Goal: Register for event/course: Sign up to attend an event or enroll in a course

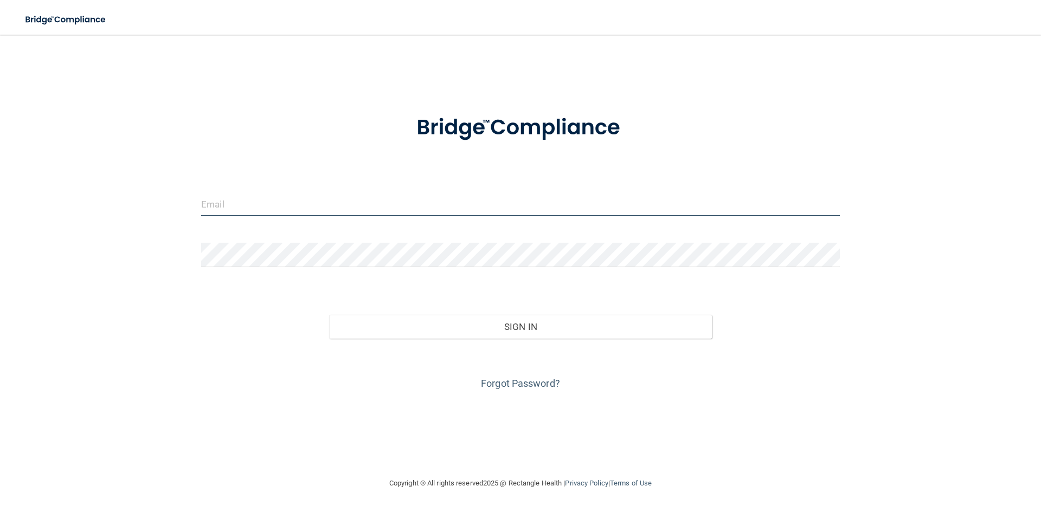
type input "ashley.conrad@kottemannortho.com"
click at [350, 195] on input "[PERSON_NAME][EMAIL_ADDRESS][PERSON_NAME][DOMAIN_NAME]" at bounding box center [520, 204] width 639 height 24
drag, startPoint x: 363, startPoint y: 202, endPoint x: 177, endPoint y: 210, distance: 186.2
click at [177, 210] on div "[PERSON_NAME][EMAIL_ADDRESS][PERSON_NAME][DOMAIN_NAME] Invalid email/password. …" at bounding box center [521, 256] width 998 height 421
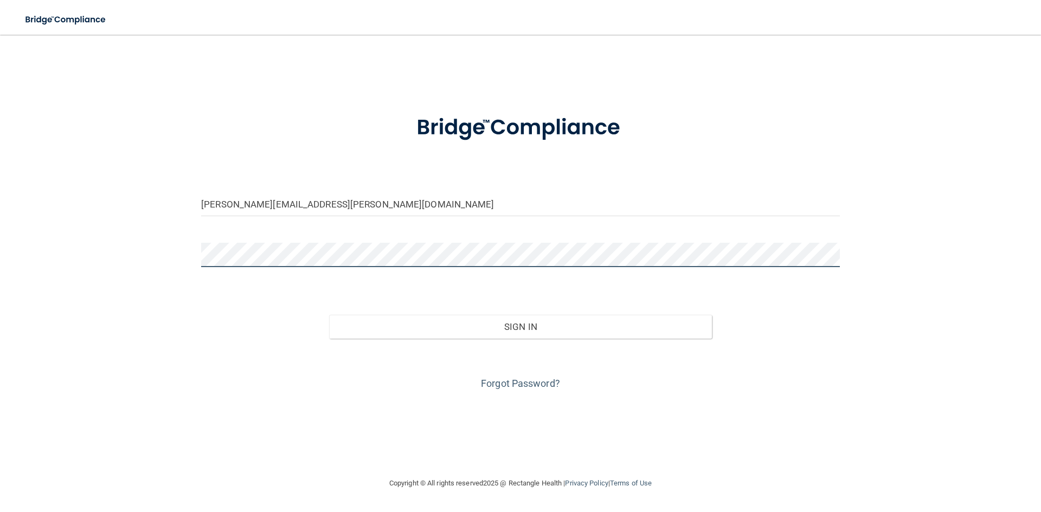
click at [209, 267] on div at bounding box center [520, 259] width 655 height 33
click at [184, 261] on div "[PERSON_NAME][EMAIL_ADDRESS][PERSON_NAME][DOMAIN_NAME] Invalid email/password. …" at bounding box center [521, 256] width 998 height 421
click at [329, 315] on button "Sign In" at bounding box center [520, 327] width 383 height 24
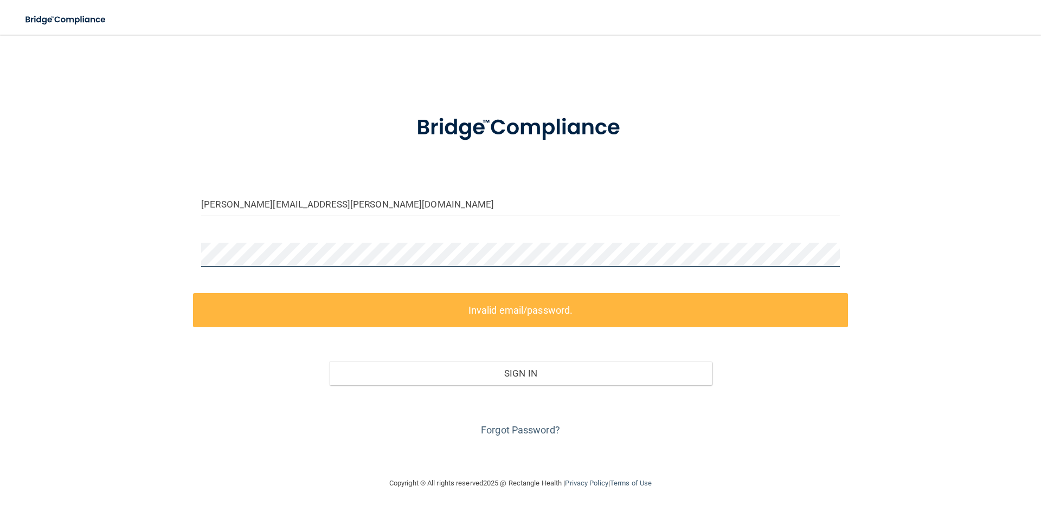
click at [183, 249] on div "[PERSON_NAME][EMAIL_ADDRESS][PERSON_NAME][DOMAIN_NAME] Invalid email/password. …" at bounding box center [521, 256] width 998 height 421
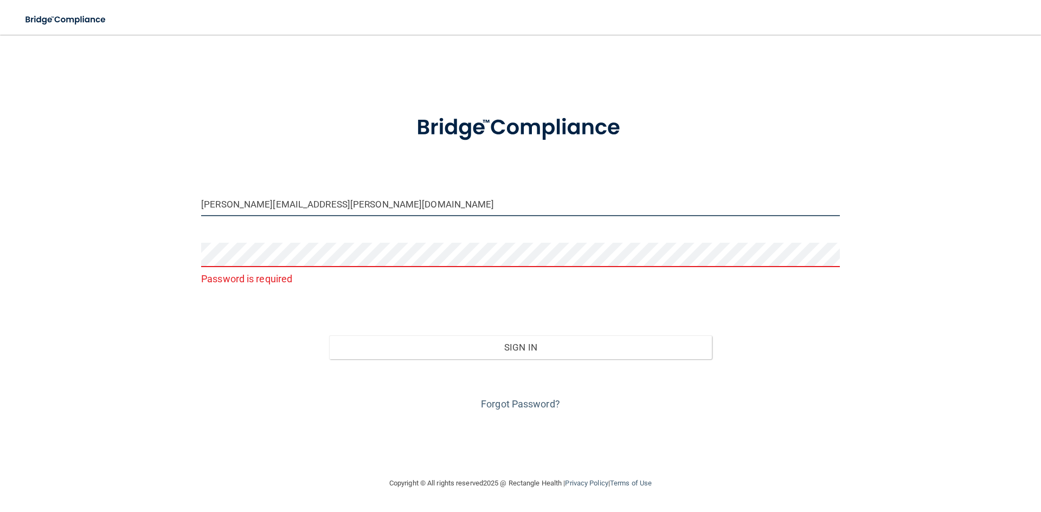
click at [414, 201] on input "[PERSON_NAME][EMAIL_ADDRESS][PERSON_NAME][DOMAIN_NAME]" at bounding box center [520, 204] width 639 height 24
drag, startPoint x: 414, startPoint y: 201, endPoint x: 236, endPoint y: 230, distance: 180.8
click at [236, 230] on form "Olivia.johnson@kottemannortho.com Password is required Invalid email/password. …" at bounding box center [520, 256] width 639 height 313
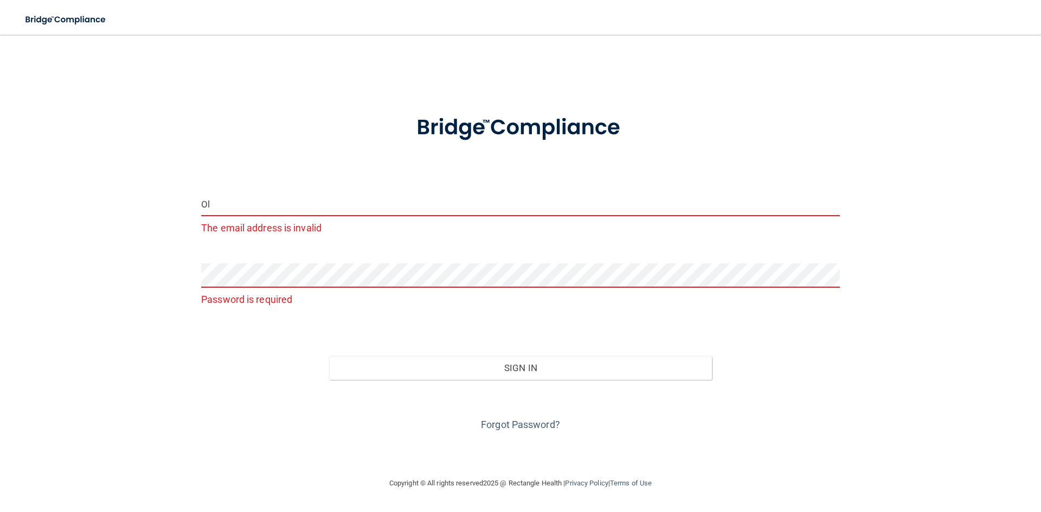
type input "O"
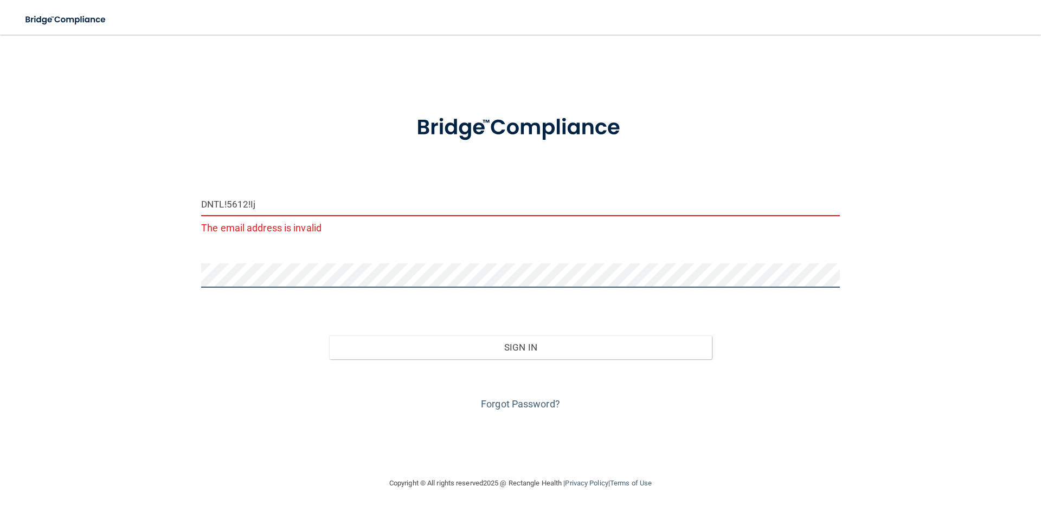
click at [329, 336] on button "Sign In" at bounding box center [520, 348] width 383 height 24
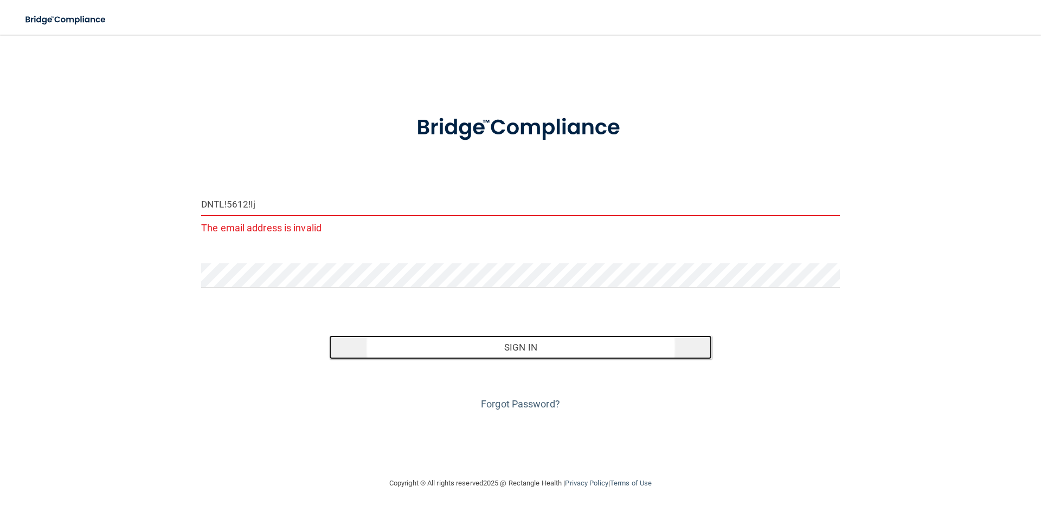
click at [539, 339] on button "Sign In" at bounding box center [520, 348] width 383 height 24
click at [522, 347] on button "Sign In" at bounding box center [520, 348] width 383 height 24
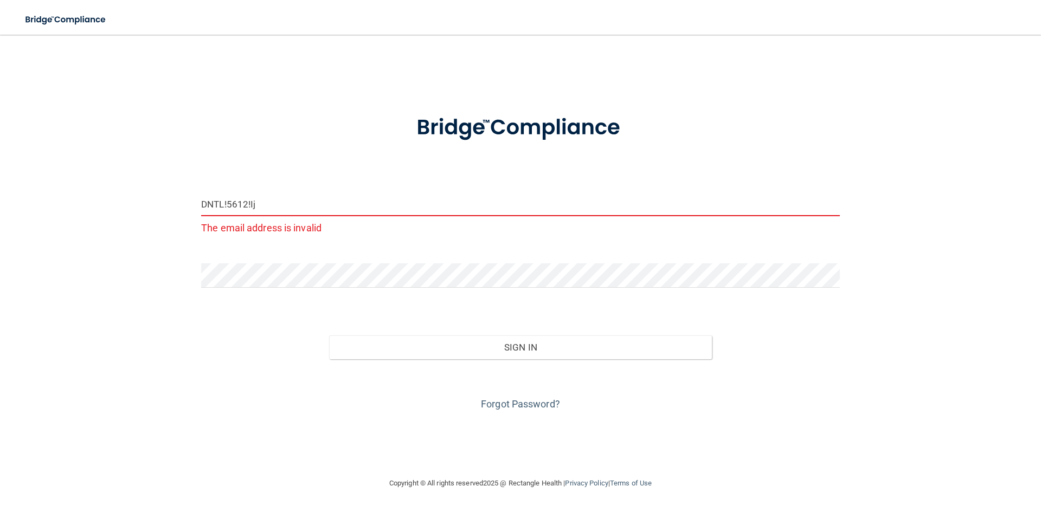
click at [276, 203] on input "DNTL!5612!Ij" at bounding box center [520, 204] width 639 height 24
drag, startPoint x: 276, startPoint y: 203, endPoint x: 133, endPoint y: 227, distance: 145.1
click at [133, 227] on div "DNTL!5612!Ij The email address is invalid Invalid email/password. You don't hav…" at bounding box center [521, 256] width 998 height 421
click at [201, 285] on div at bounding box center [520, 279] width 655 height 33
click at [298, 202] on input "DNTL!5612!Ij" at bounding box center [520, 204] width 639 height 24
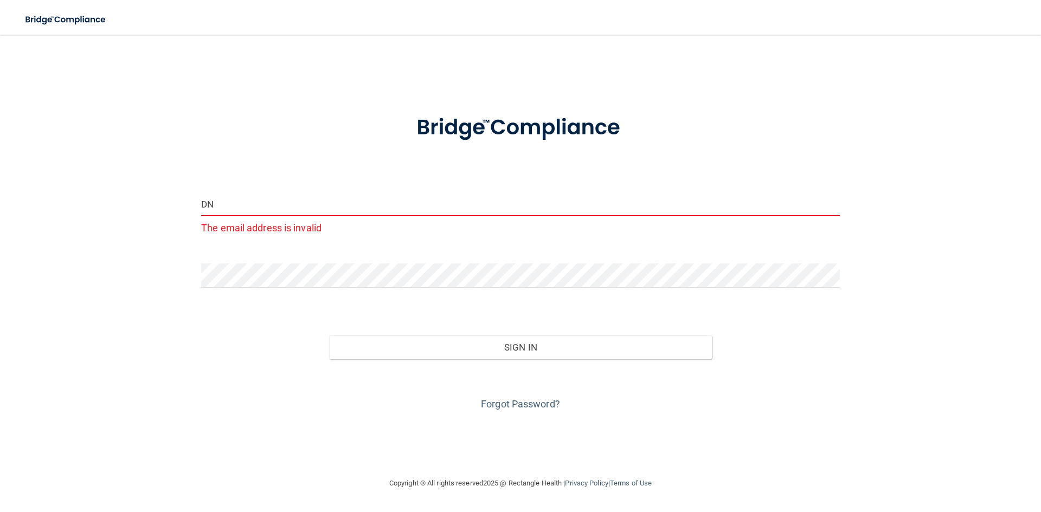
type input "D"
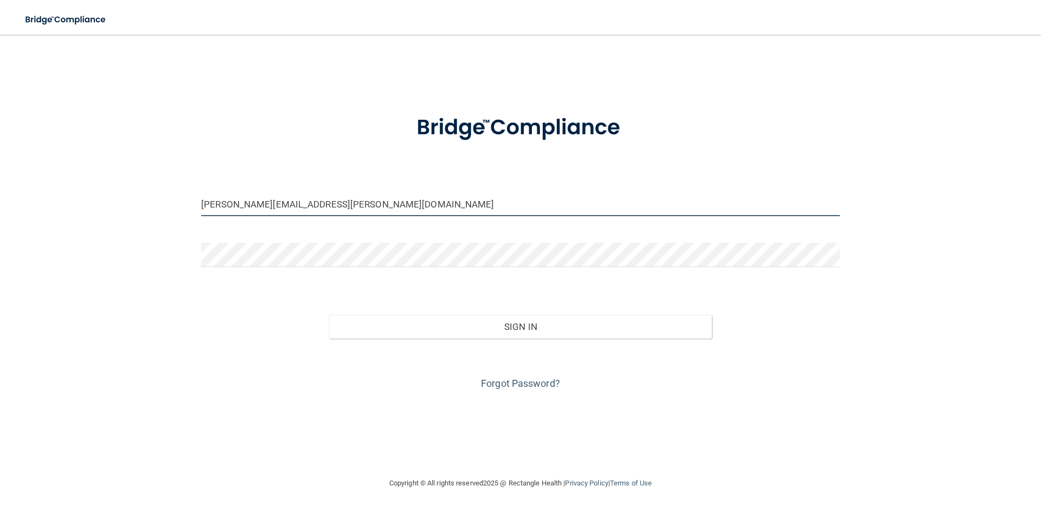
type input "[PERSON_NAME][EMAIL_ADDRESS][PERSON_NAME][DOMAIN_NAME]"
click at [329, 315] on button "Sign In" at bounding box center [520, 327] width 383 height 24
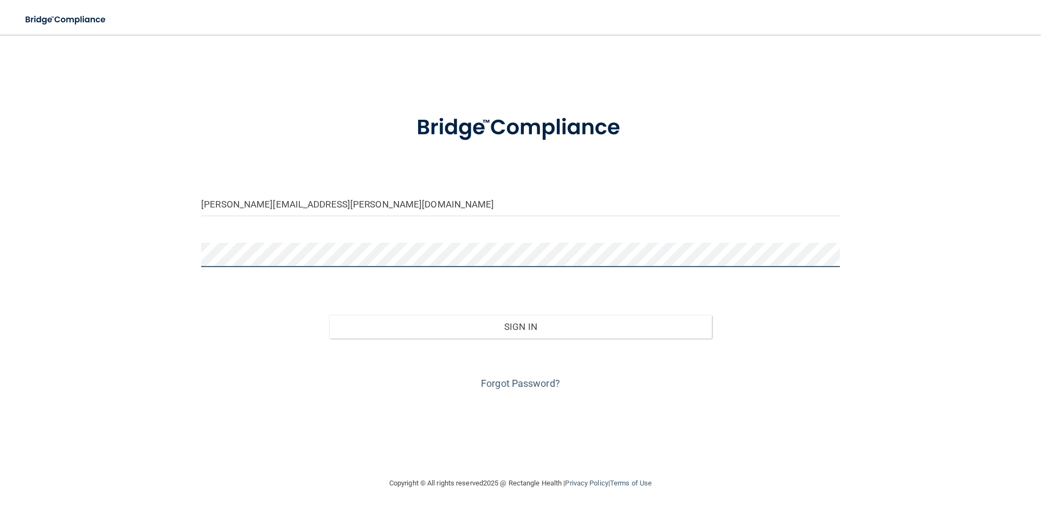
click at [329, 315] on button "Sign In" at bounding box center [520, 327] width 383 height 24
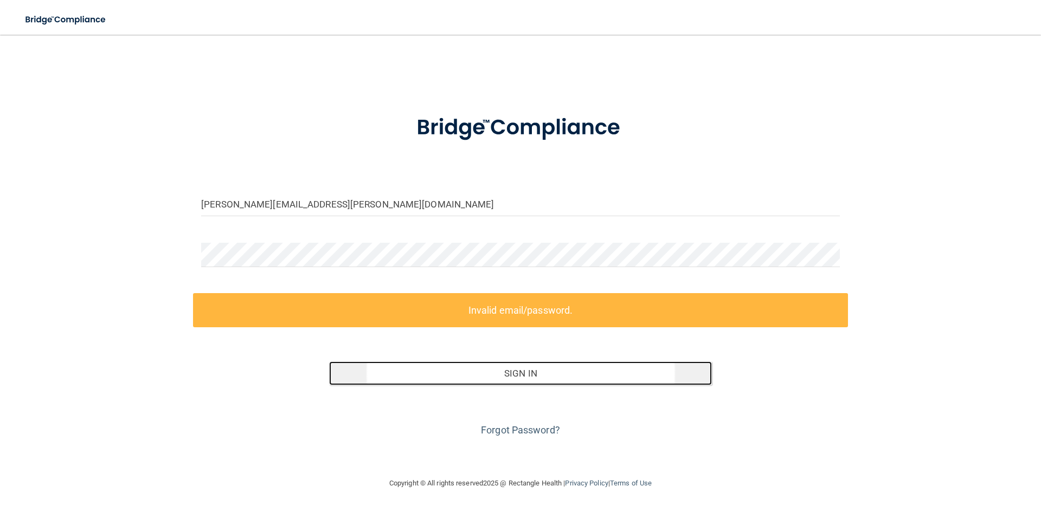
click at [584, 375] on button "Sign In" at bounding box center [520, 374] width 383 height 24
click at [548, 375] on button "Sign In" at bounding box center [520, 374] width 383 height 24
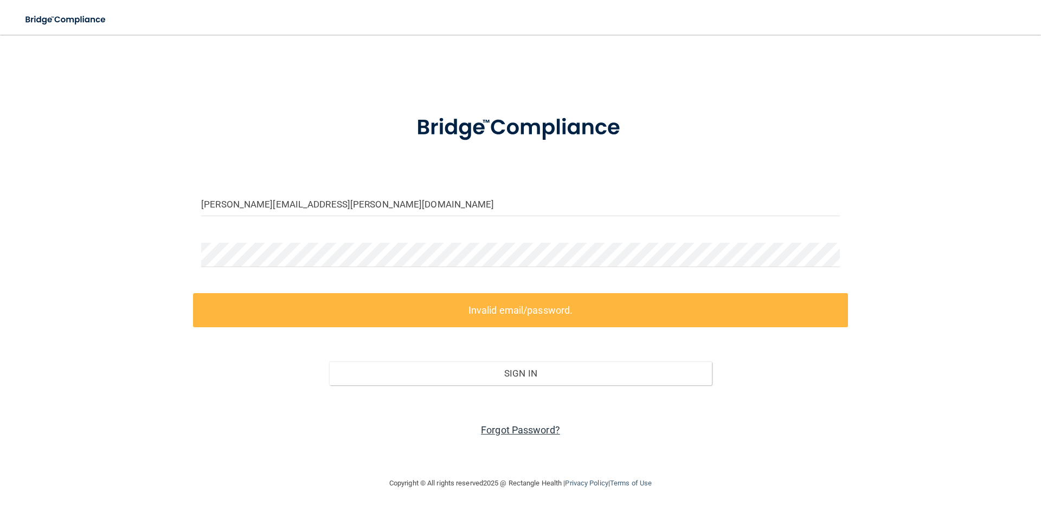
click at [537, 429] on link "Forgot Password?" at bounding box center [520, 429] width 79 height 11
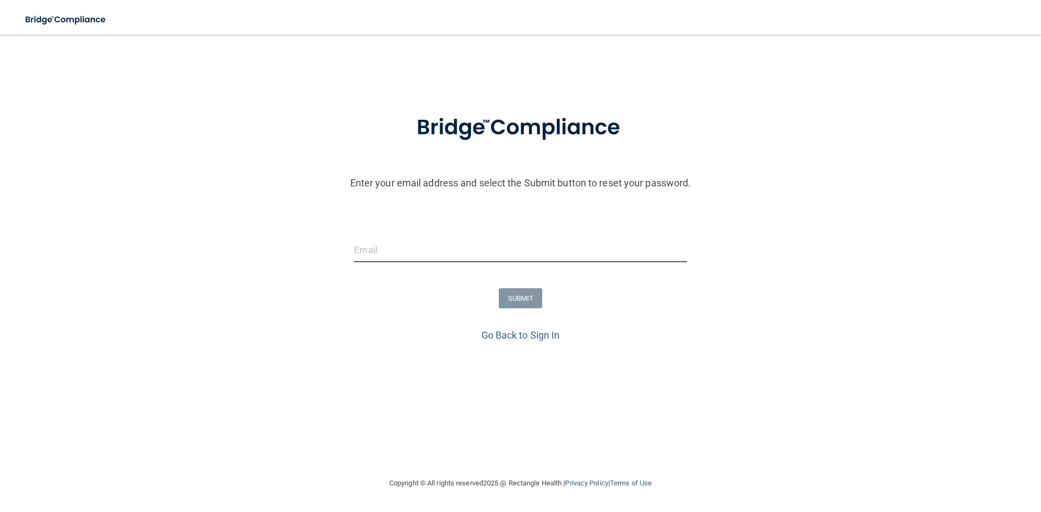
click at [381, 252] on input "email" at bounding box center [520, 250] width 332 height 24
type input "Olivia.johnson@kottemannortho.com"
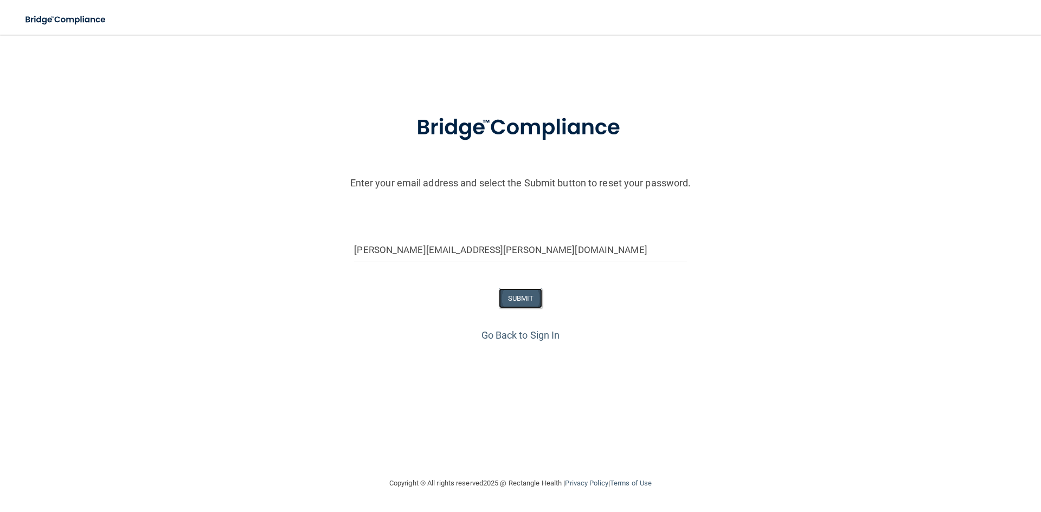
click at [512, 291] on button "SUBMIT" at bounding box center [521, 298] width 44 height 20
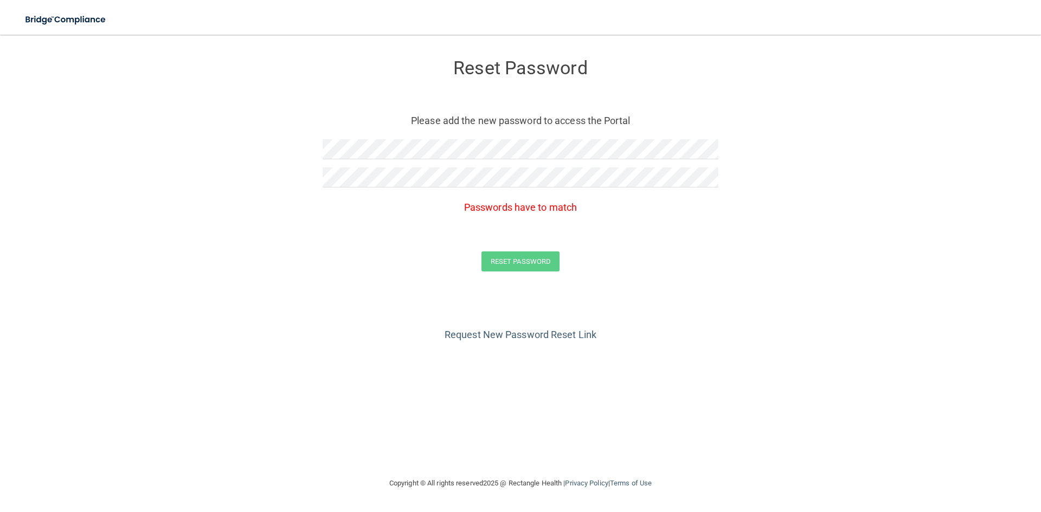
click at [226, 280] on form "Reset Password Please add the new password to access the Portal Passwords have …" at bounding box center [521, 168] width 998 height 245
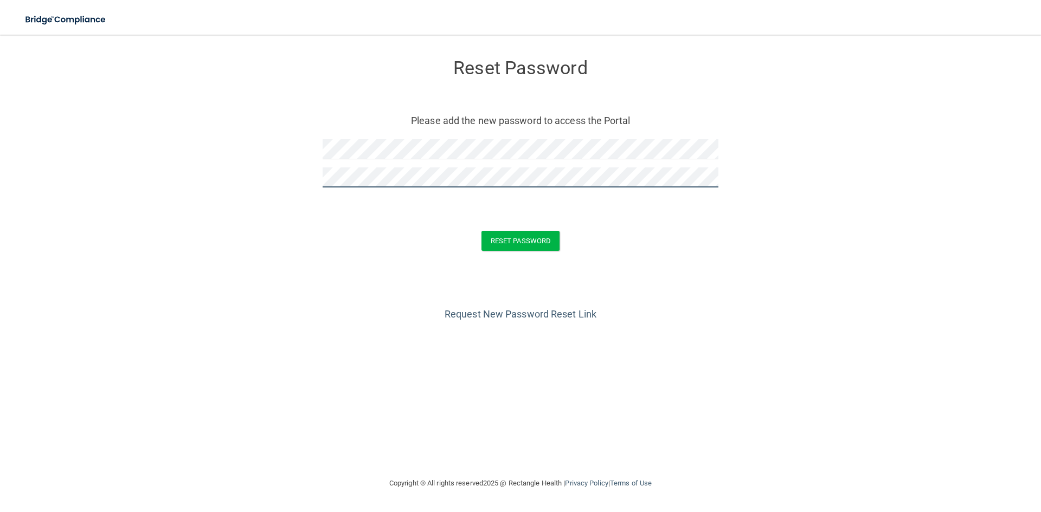
click at [481, 231] on button "Reset Password" at bounding box center [520, 241] width 78 height 20
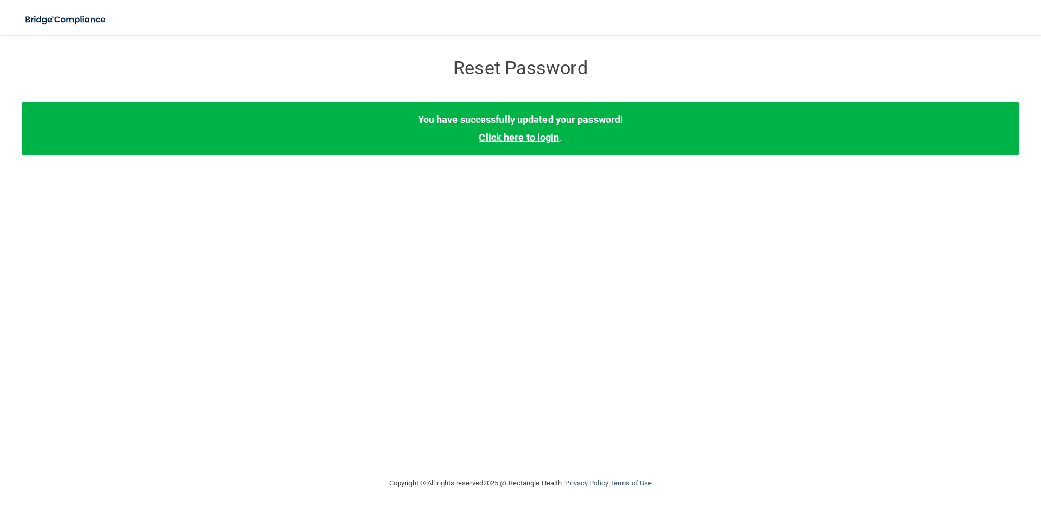
click at [535, 134] on link "Click here to login" at bounding box center [519, 137] width 80 height 11
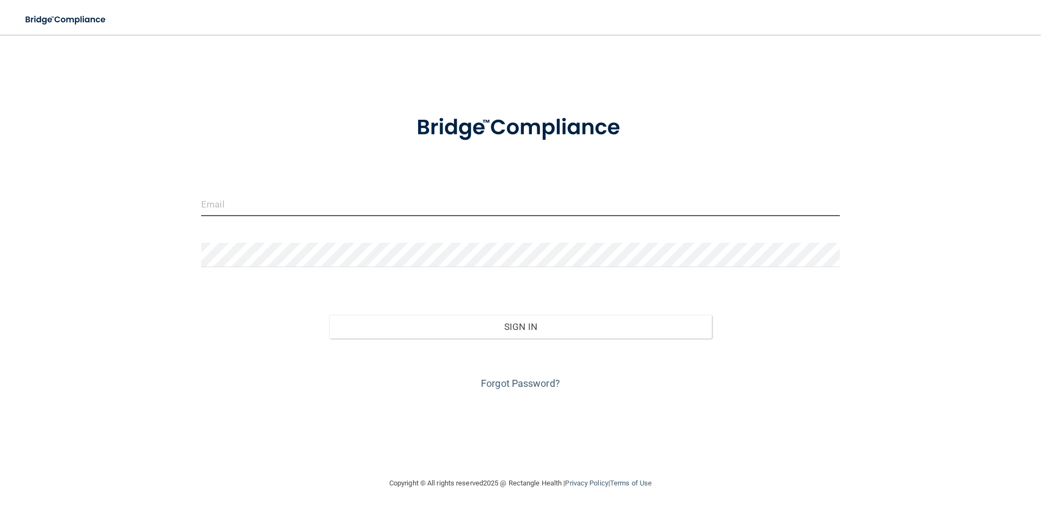
type input "[PERSON_NAME][EMAIL_ADDRESS][PERSON_NAME][DOMAIN_NAME]"
click at [356, 196] on input "[PERSON_NAME][EMAIL_ADDRESS][PERSON_NAME][DOMAIN_NAME]" at bounding box center [520, 204] width 639 height 24
drag, startPoint x: 367, startPoint y: 201, endPoint x: 170, endPoint y: 207, distance: 197.4
click at [170, 207] on div "[PERSON_NAME][EMAIL_ADDRESS][PERSON_NAME][DOMAIN_NAME] Invalid email/password. …" at bounding box center [521, 256] width 998 height 421
type input "[PERSON_NAME][EMAIL_ADDRESS][PERSON_NAME][DOMAIN_NAME]"
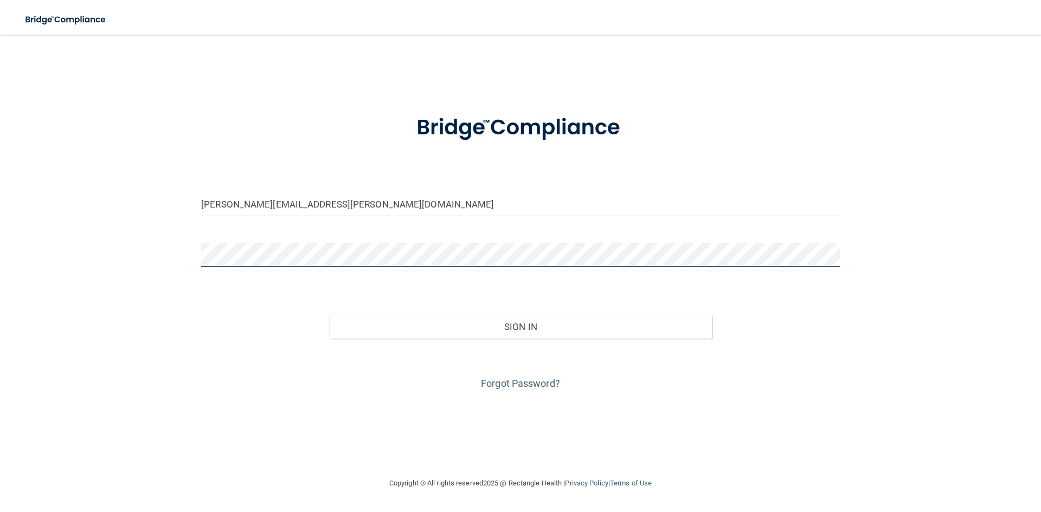
click at [165, 266] on div "[PERSON_NAME][EMAIL_ADDRESS][PERSON_NAME][DOMAIN_NAME] Invalid email/password. …" at bounding box center [521, 256] width 998 height 421
click at [329, 315] on button "Sign In" at bounding box center [520, 327] width 383 height 24
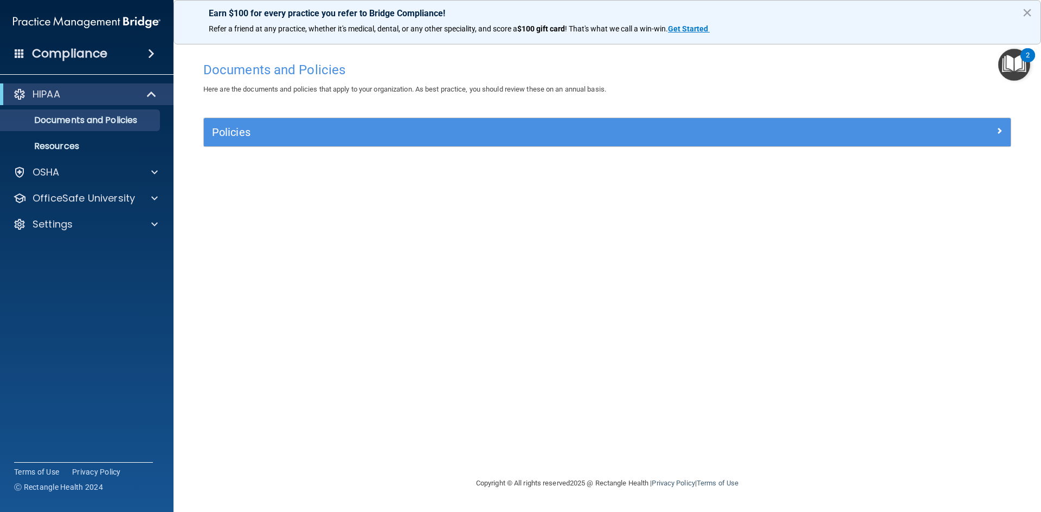
click at [49, 86] on div "HIPAA" at bounding box center [86, 94] width 173 height 22
click at [46, 171] on p "OSHA" at bounding box center [46, 172] width 27 height 13
click at [42, 200] on p "Safety Data Sheets" at bounding box center [81, 198] width 148 height 11
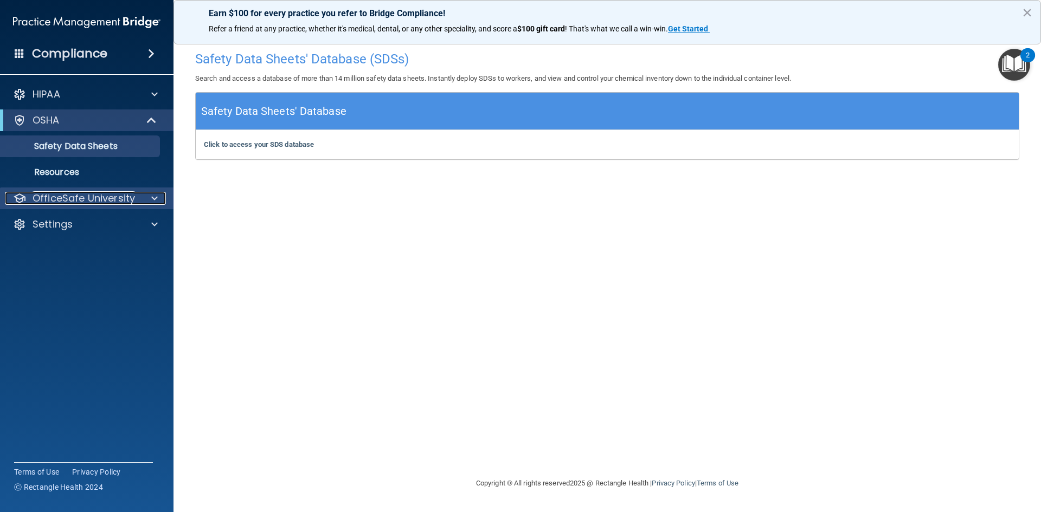
click at [57, 202] on p "OfficeSafe University" at bounding box center [84, 198] width 102 height 13
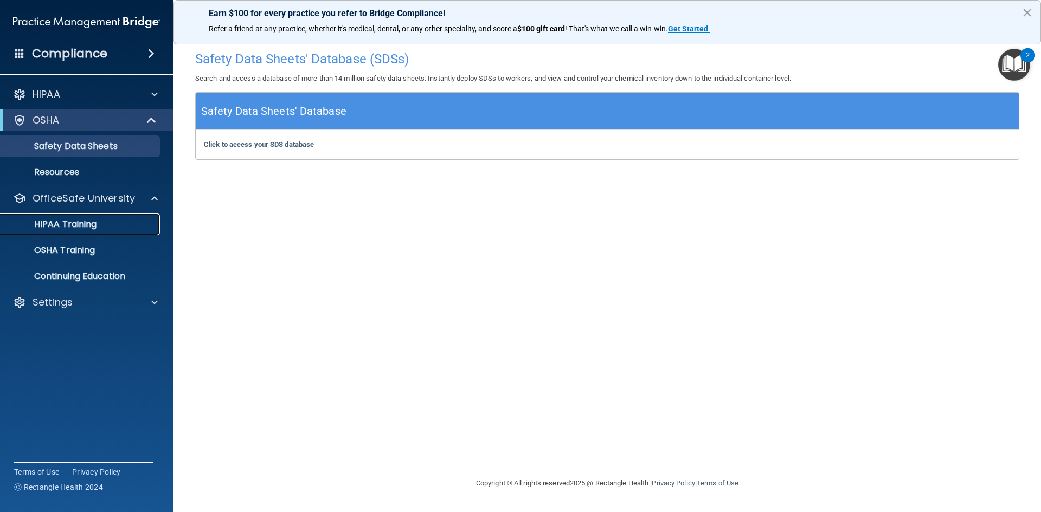
click at [61, 222] on p "HIPAA Training" at bounding box center [51, 224] width 89 height 11
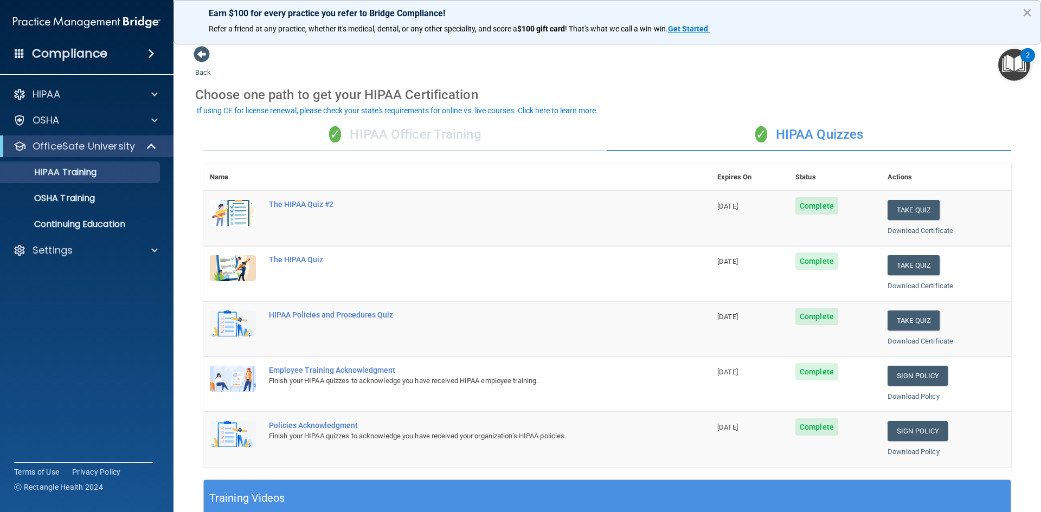
click at [1017, 74] on img "Open Resource Center, 2 new notifications" at bounding box center [1014, 65] width 32 height 32
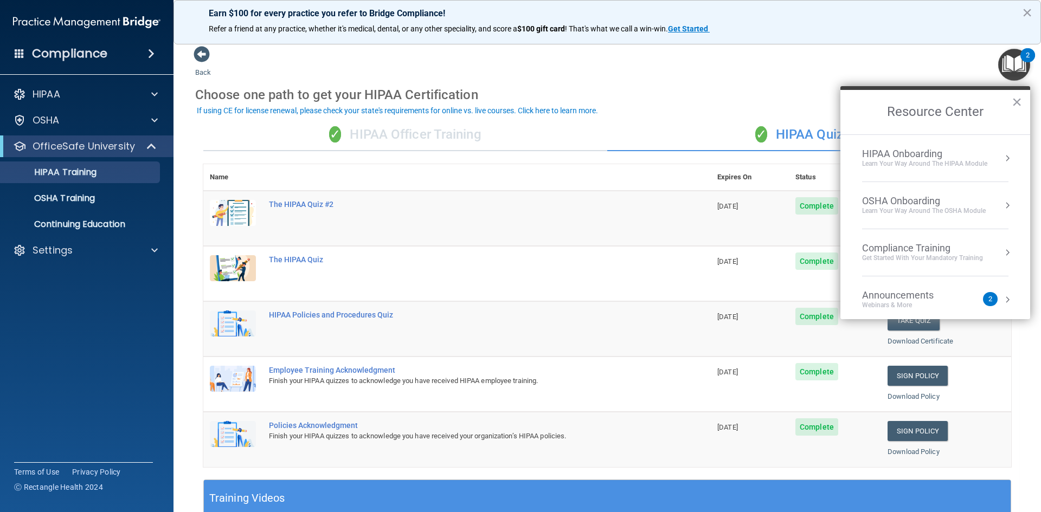
click at [593, 79] on div "Choose one path to get your HIPAA Certification" at bounding box center [607, 94] width 824 height 31
click at [705, 59] on div "Back Choose one path to get your HIPAA Certification ✓ HIPAA Officer Training ✓…" at bounding box center [607, 410] width 824 height 728
click at [680, 78] on div "Back Choose one path to get your HIPAA Certification ✓ HIPAA Officer Training ✓…" at bounding box center [607, 410] width 824 height 728
click at [1020, 102] on button "×" at bounding box center [1017, 101] width 10 height 17
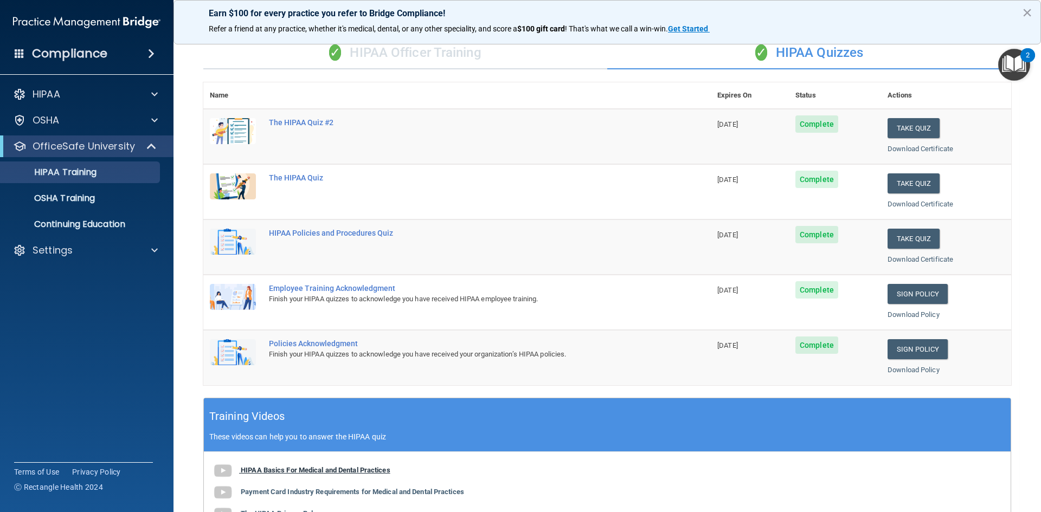
scroll to position [304, 0]
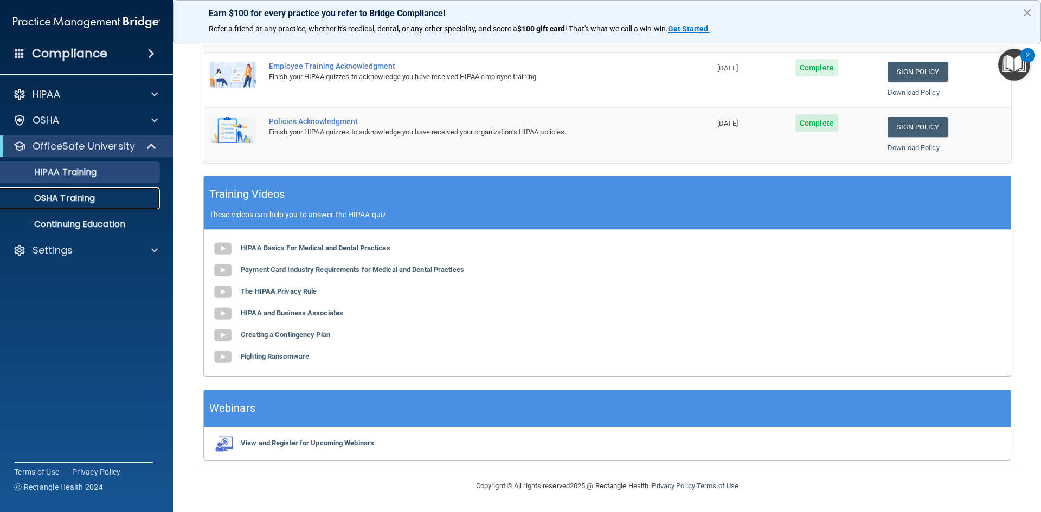
click at [104, 200] on div "OSHA Training" at bounding box center [81, 198] width 148 height 11
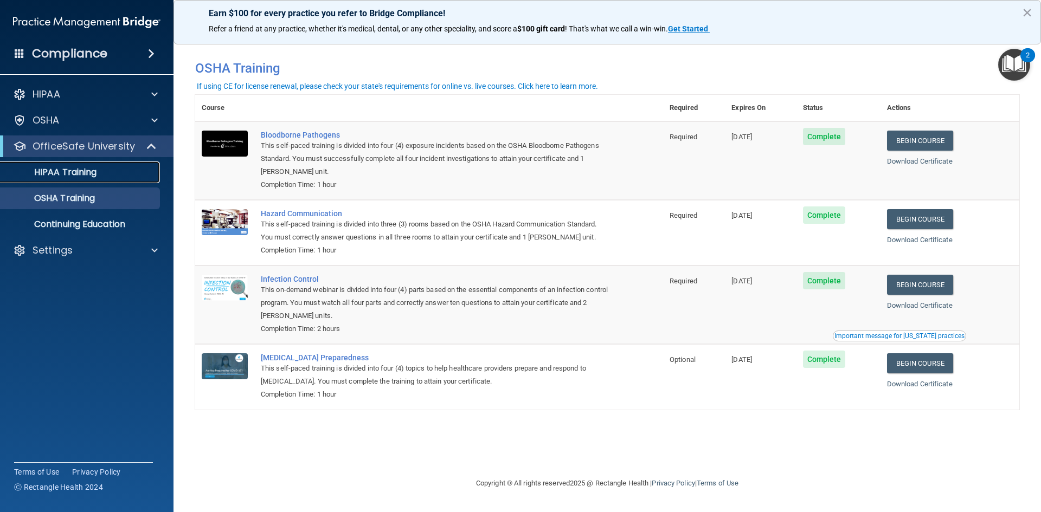
click at [95, 176] on p "HIPAA Training" at bounding box center [51, 172] width 89 height 11
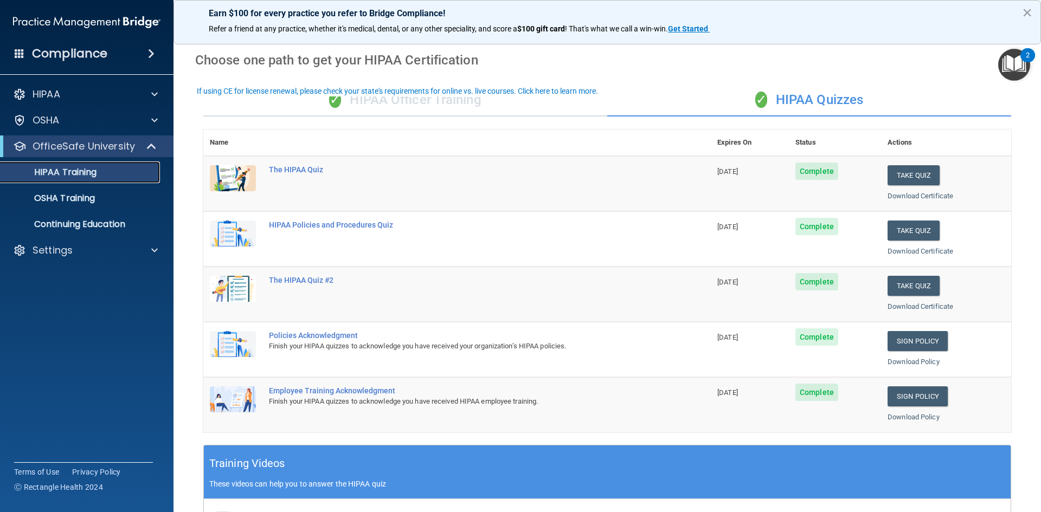
scroll to position [54, 0]
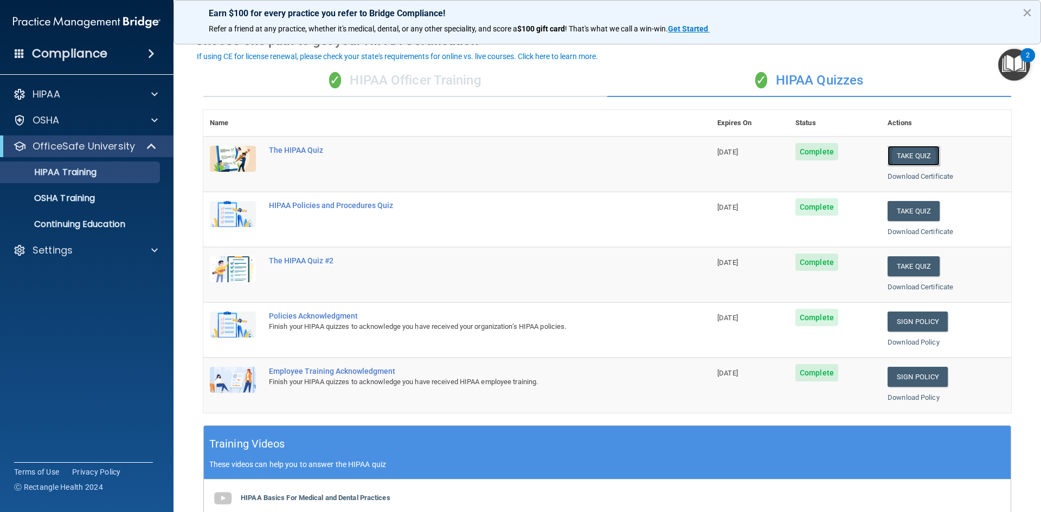
click at [911, 154] on button "Take Quiz" at bounding box center [913, 156] width 52 height 20
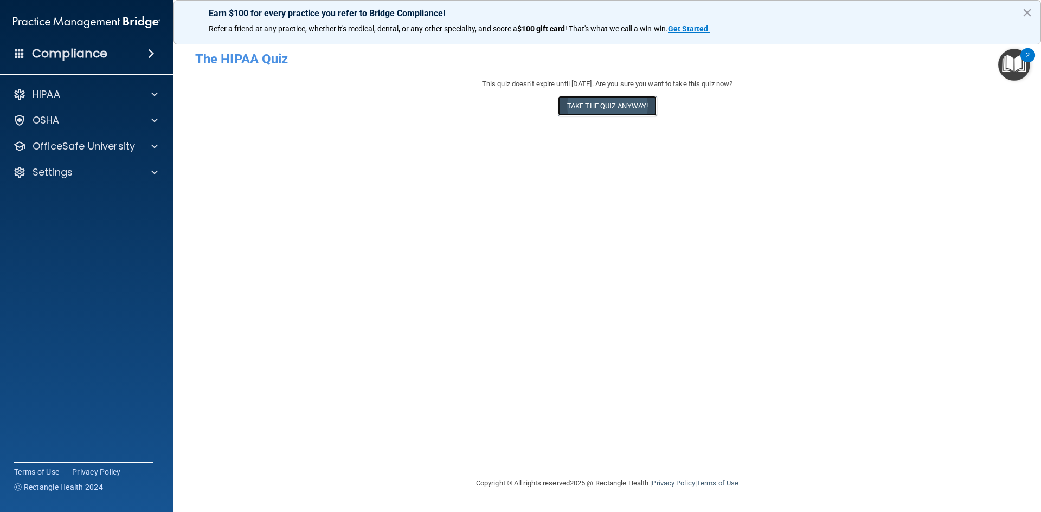
click at [603, 103] on button "Take the quiz anyway!" at bounding box center [607, 106] width 99 height 20
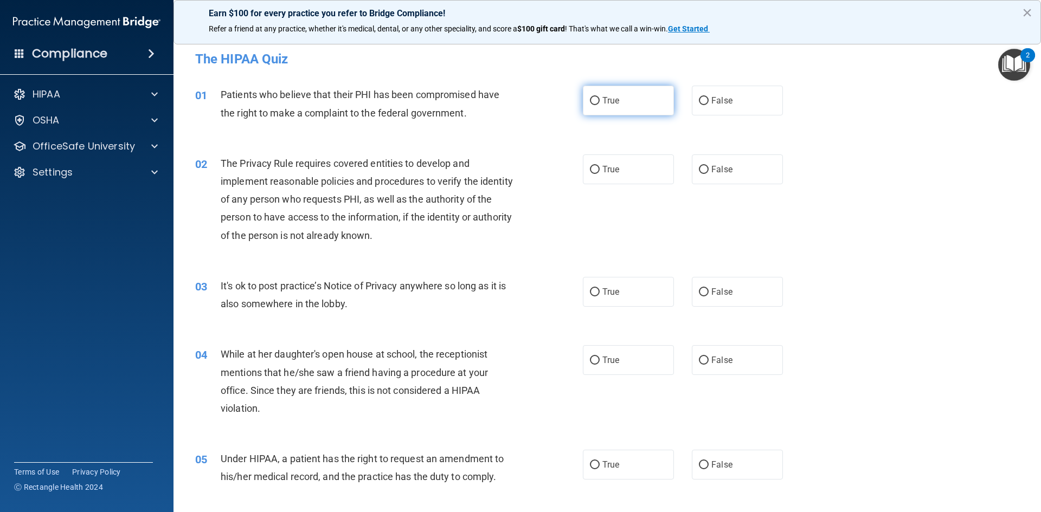
click at [624, 101] on label "True" at bounding box center [628, 101] width 91 height 30
click at [600, 101] on input "True" at bounding box center [595, 101] width 10 height 8
radio input "true"
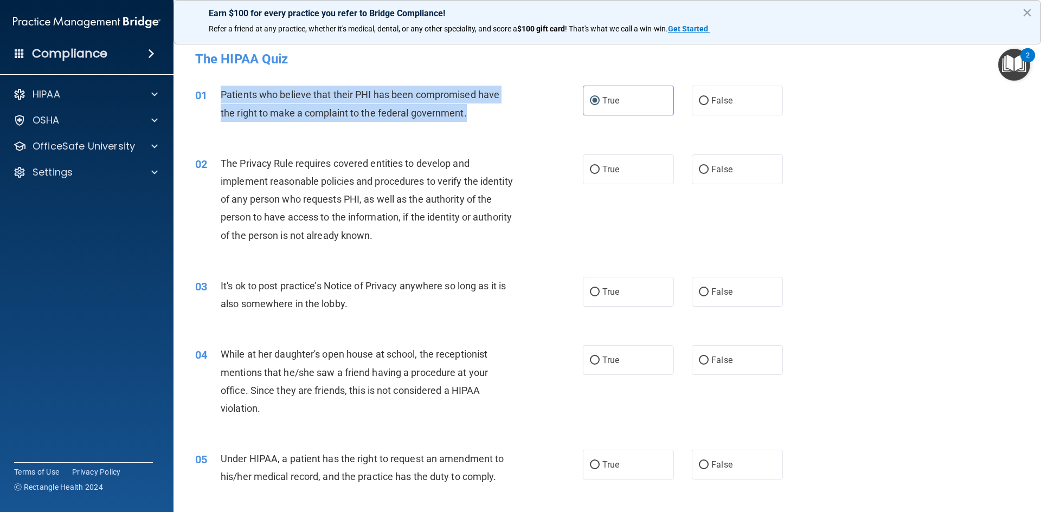
drag, startPoint x: 221, startPoint y: 96, endPoint x: 485, endPoint y: 120, distance: 265.1
click at [485, 120] on div "Patients who believe that their PHI has been compromised have the right to make…" at bounding box center [372, 104] width 303 height 36
copy span "Patients who believe that their PHI has been compromised have the right to make…"
click at [489, 119] on div "Patients who believe that their PHI has been compromised have the right to make…" at bounding box center [372, 104] width 303 height 36
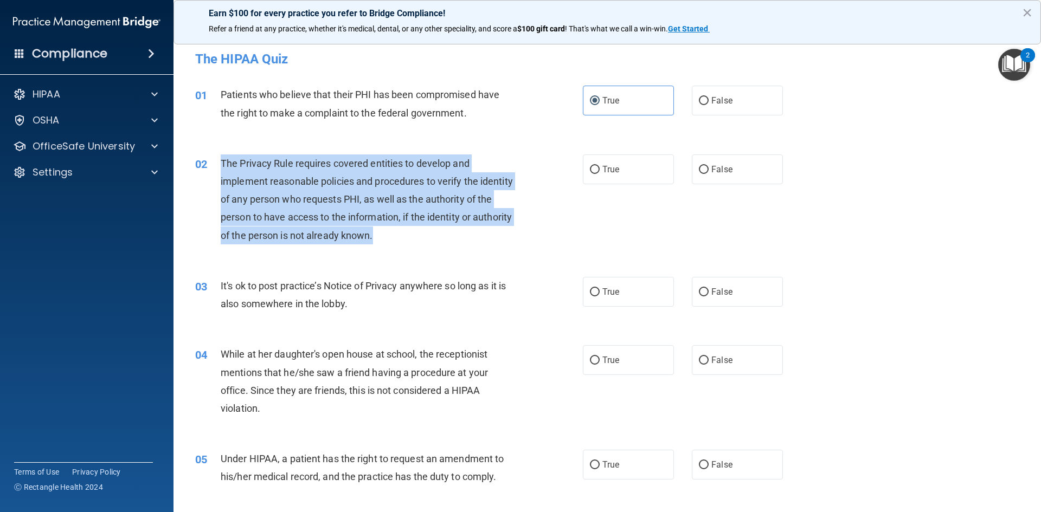
drag, startPoint x: 219, startPoint y: 164, endPoint x: 429, endPoint y: 240, distance: 223.6
click at [429, 240] on div "02 The Privacy Rule requires covered entities to develop and implement reasonab…" at bounding box center [389, 202] width 420 height 95
copy div "The Privacy Rule requires covered entities to develop and implement reasonable …"
click at [466, 175] on div "The Privacy Rule requires covered entities to develop and implement reasonable …" at bounding box center [372, 200] width 303 height 90
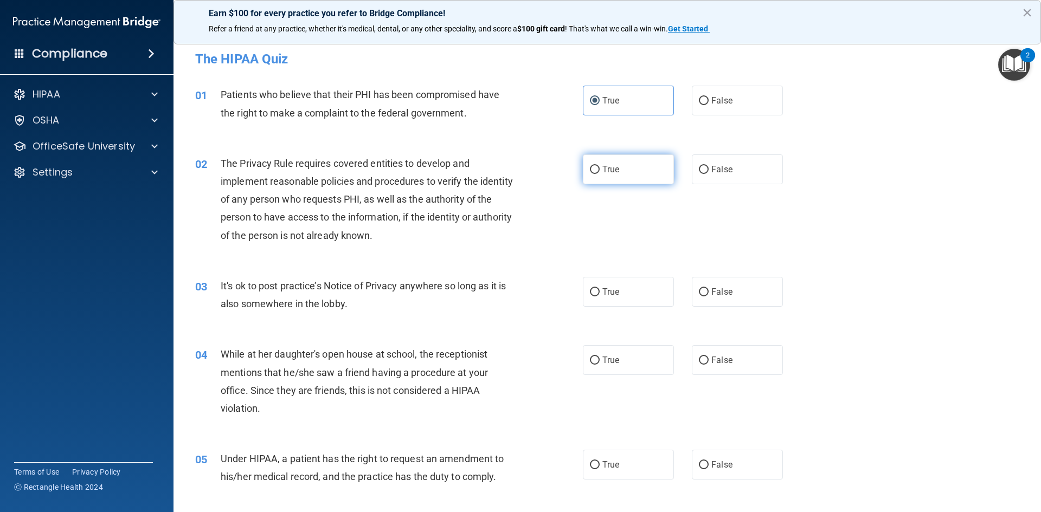
click at [634, 168] on label "True" at bounding box center [628, 170] width 91 height 30
click at [600, 168] on input "True" at bounding box center [595, 170] width 10 height 8
radio input "true"
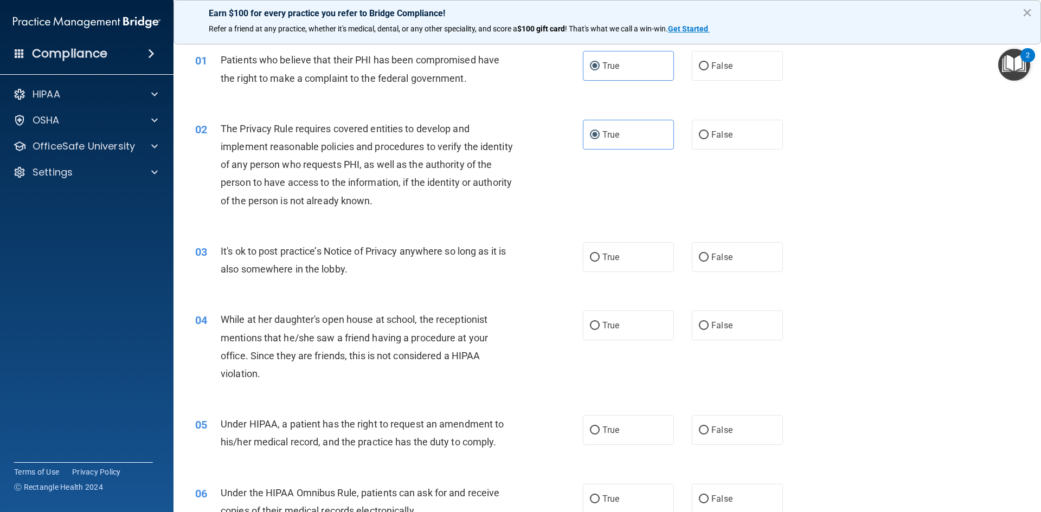
scroll to position [54, 0]
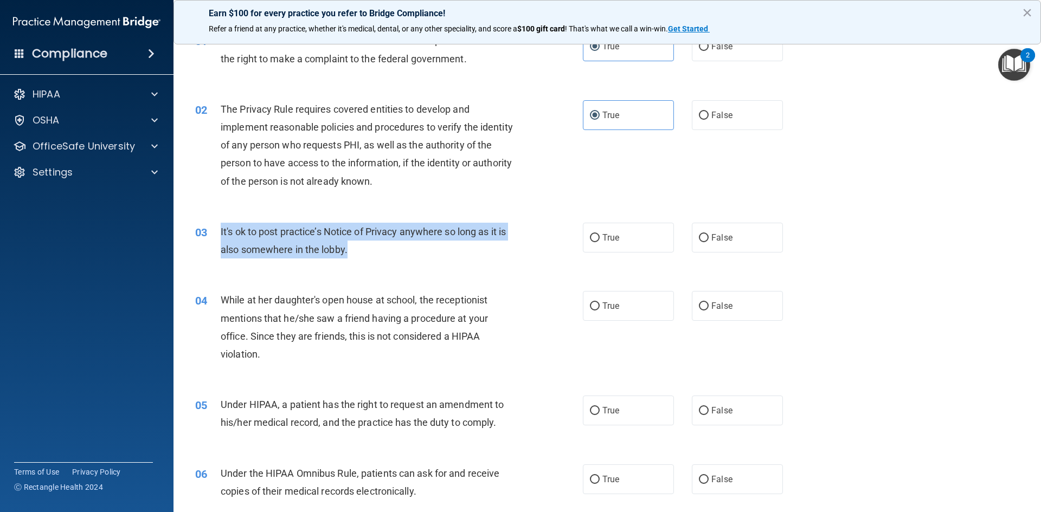
drag, startPoint x: 218, startPoint y: 229, endPoint x: 366, endPoint y: 252, distance: 149.7
click at [366, 252] on div "03 It's ok to post practice’s Notice of Privacy anywhere so long as it is also …" at bounding box center [389, 243] width 420 height 41
copy div "It's ok to post practice’s Notice of Privacy anywhere so long as it is also som…"
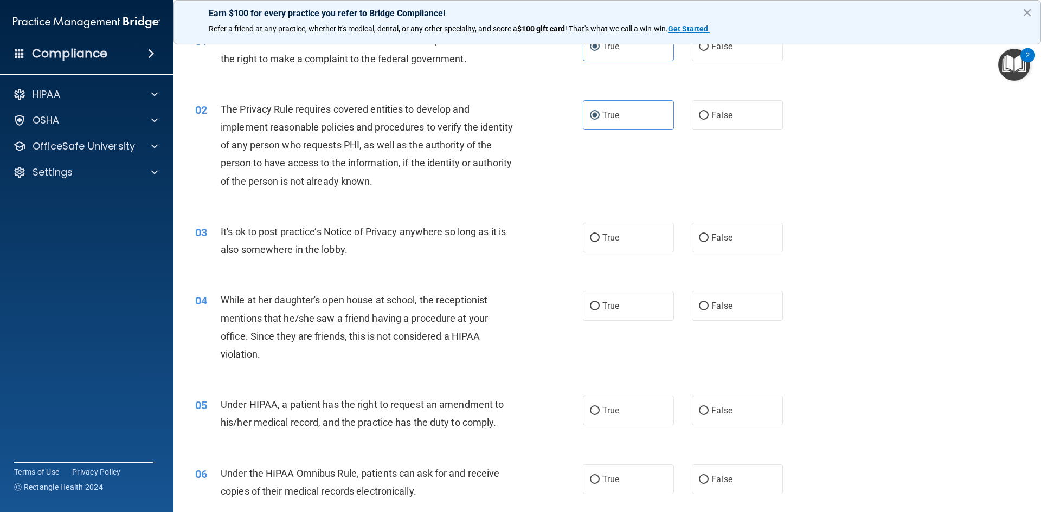
click at [361, 206] on div "02 The Privacy Rule requires covered entities to develop and implement reasonab…" at bounding box center [607, 148] width 840 height 123
click at [705, 241] on label "False" at bounding box center [737, 238] width 91 height 30
click at [705, 241] on input "False" at bounding box center [704, 238] width 10 height 8
radio input "true"
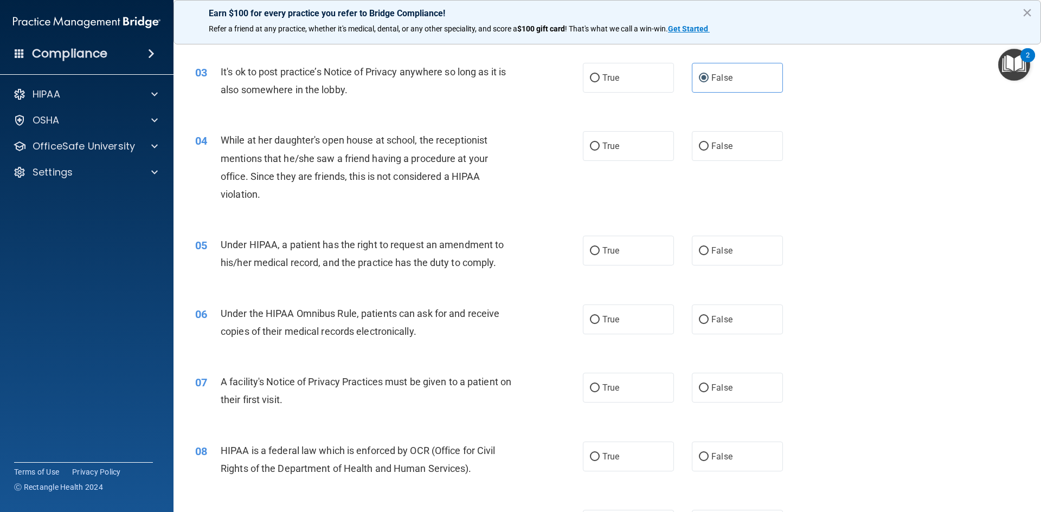
scroll to position [217, 0]
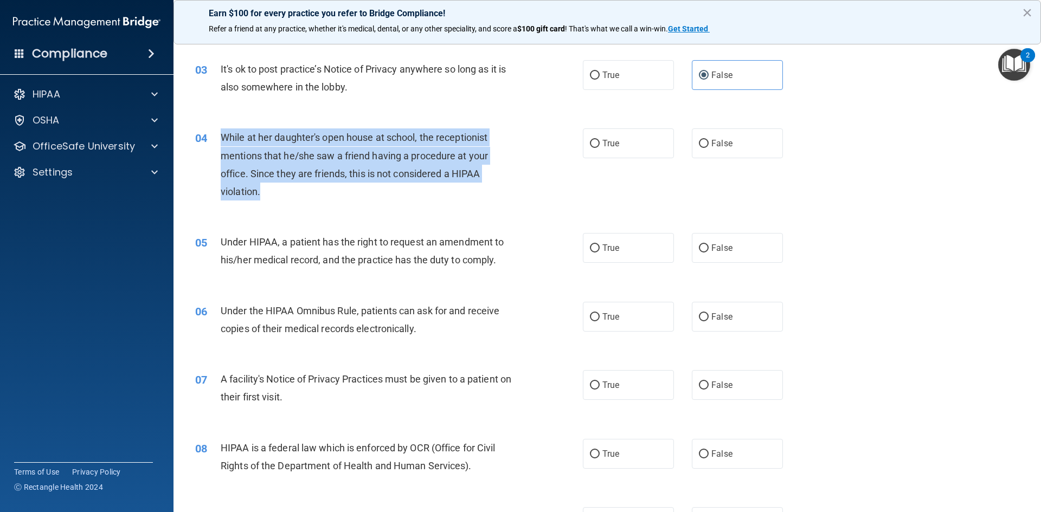
drag, startPoint x: 218, startPoint y: 136, endPoint x: 284, endPoint y: 196, distance: 89.0
click at [284, 196] on div "04 While at her daughter's open house at school, the receptionist mentions that…" at bounding box center [389, 167] width 420 height 78
copy div "While at her daughter's open house at school, the receptionist mentions that he…"
click at [369, 196] on div "While at her daughter's open house at school, the receptionist mentions that he…" at bounding box center [372, 164] width 303 height 72
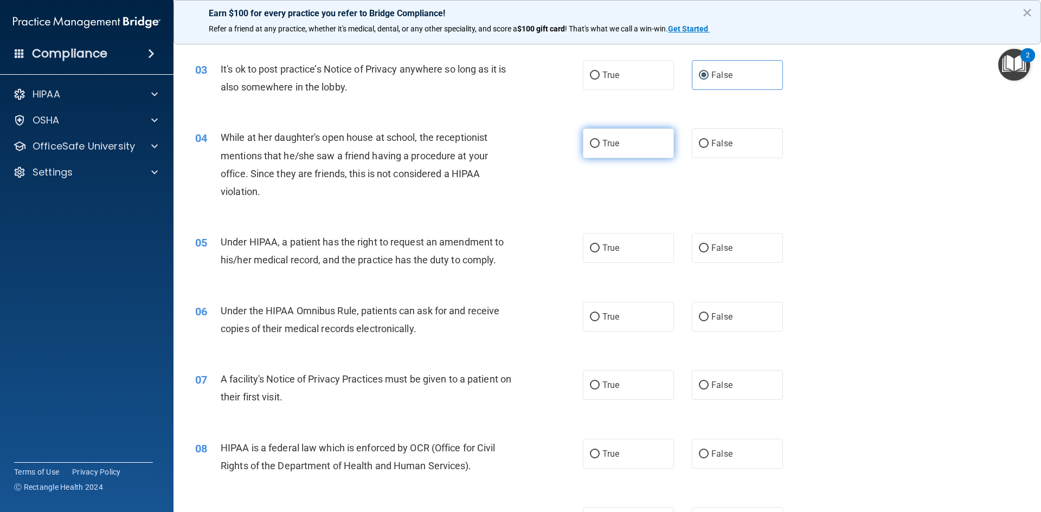
click at [618, 143] on label "True" at bounding box center [628, 143] width 91 height 30
click at [600, 143] on input "True" at bounding box center [595, 144] width 10 height 8
radio input "true"
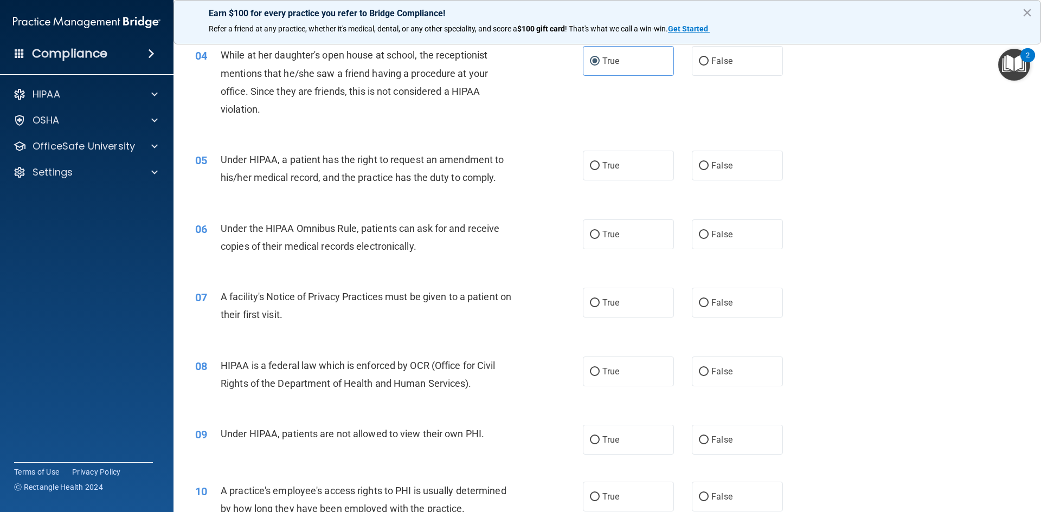
scroll to position [325, 0]
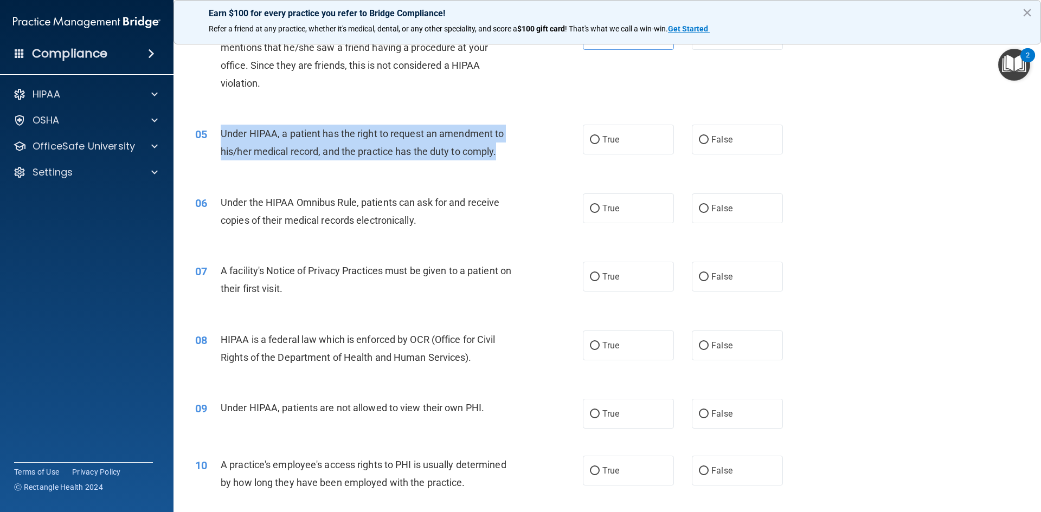
drag, startPoint x: 221, startPoint y: 132, endPoint x: 522, endPoint y: 145, distance: 301.7
click at [522, 145] on div "05 Under HIPAA, a patient has the right to request an amendment to his/her medi…" at bounding box center [389, 145] width 420 height 41
copy span "Under HIPAA, a patient has the right to request an amendment to his/her medical…"
click at [535, 127] on div "05 Under HIPAA, a patient has the right to request an amendment to his/her medi…" at bounding box center [389, 145] width 420 height 41
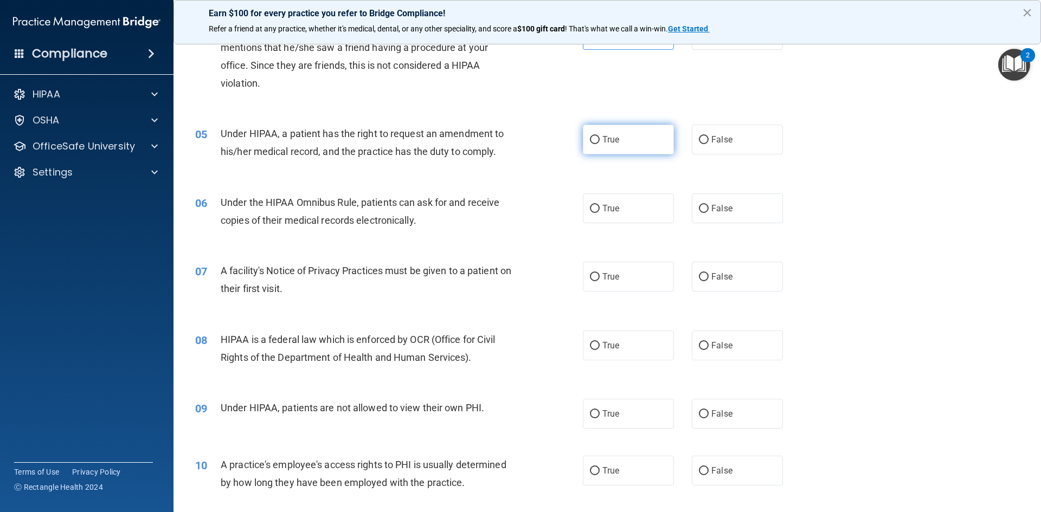
click at [619, 142] on label "True" at bounding box center [628, 140] width 91 height 30
click at [600, 142] on input "True" at bounding box center [595, 140] width 10 height 8
radio input "true"
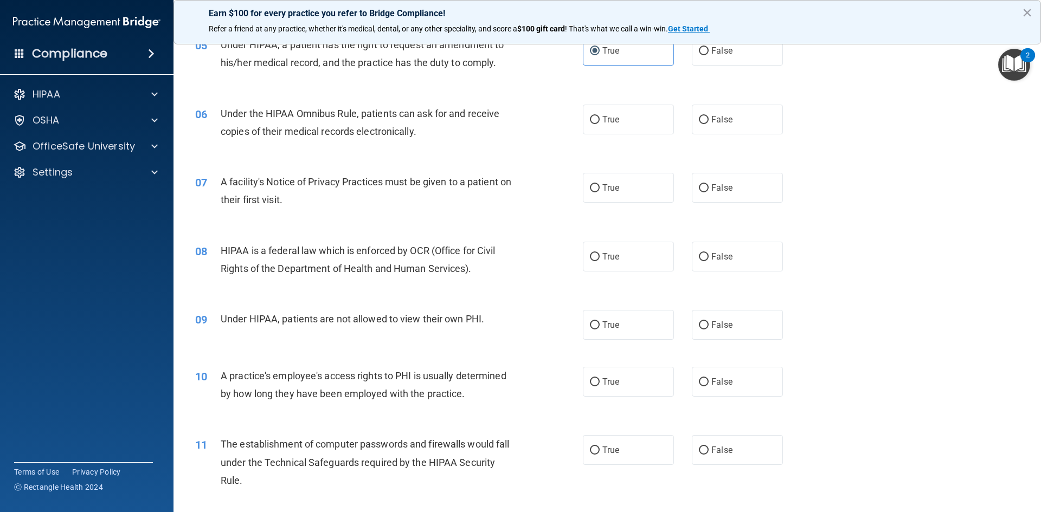
scroll to position [434, 0]
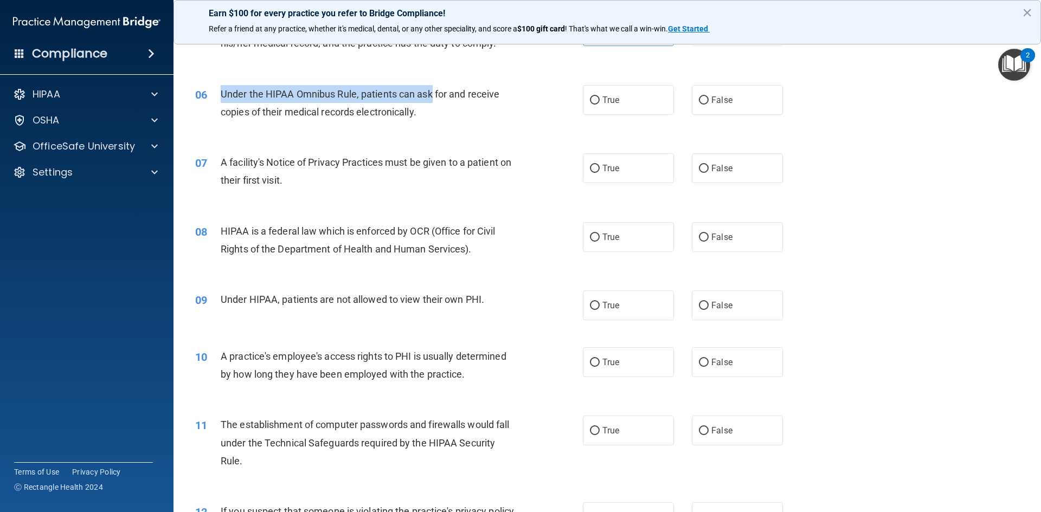
drag, startPoint x: 220, startPoint y: 93, endPoint x: 432, endPoint y: 100, distance: 212.1
click at [432, 100] on div "06 Under the HIPAA Omnibus Rule, patients can ask for and receive copies of the…" at bounding box center [389, 105] width 420 height 41
click at [407, 150] on div "07 A facility's Notice of Privacy Practices must be given to a patient on their…" at bounding box center [607, 174] width 840 height 68
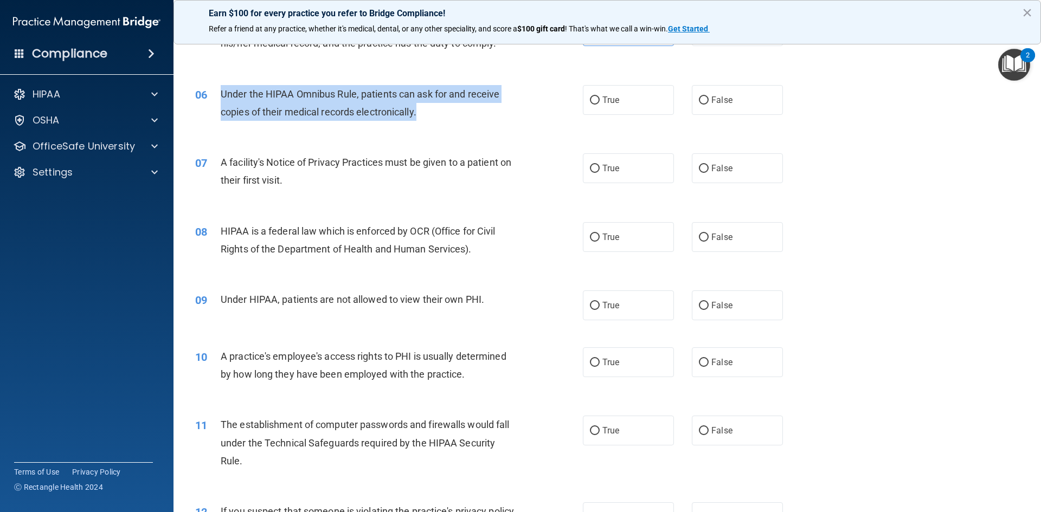
drag, startPoint x: 221, startPoint y: 91, endPoint x: 442, endPoint y: 112, distance: 222.7
click at [442, 112] on div "Under the HIPAA Omnibus Rule, patients can ask for and receive copies of their …" at bounding box center [372, 103] width 303 height 36
copy span "Under the HIPAA Omnibus Rule, patients can ask for and receive copies of their …"
click at [440, 120] on div "Under the HIPAA Omnibus Rule, patients can ask for and receive copies of their …" at bounding box center [372, 103] width 303 height 36
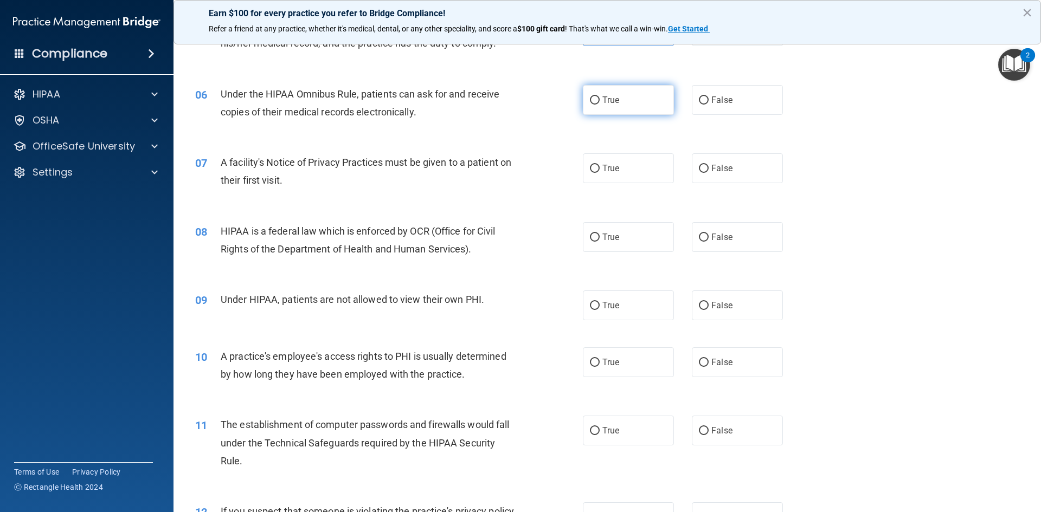
click at [606, 93] on label "True" at bounding box center [628, 100] width 91 height 30
click at [600, 97] on input "True" at bounding box center [595, 101] width 10 height 8
radio input "true"
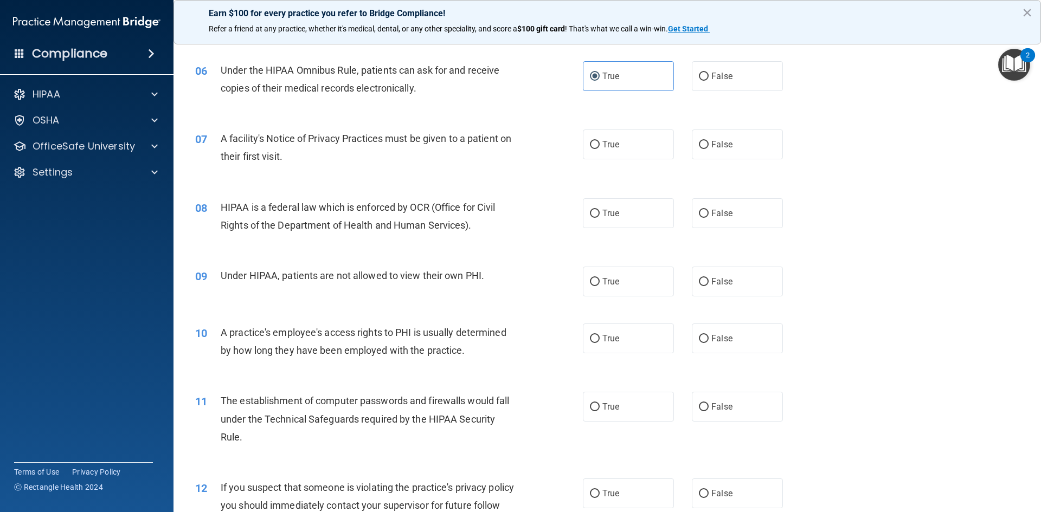
scroll to position [488, 0]
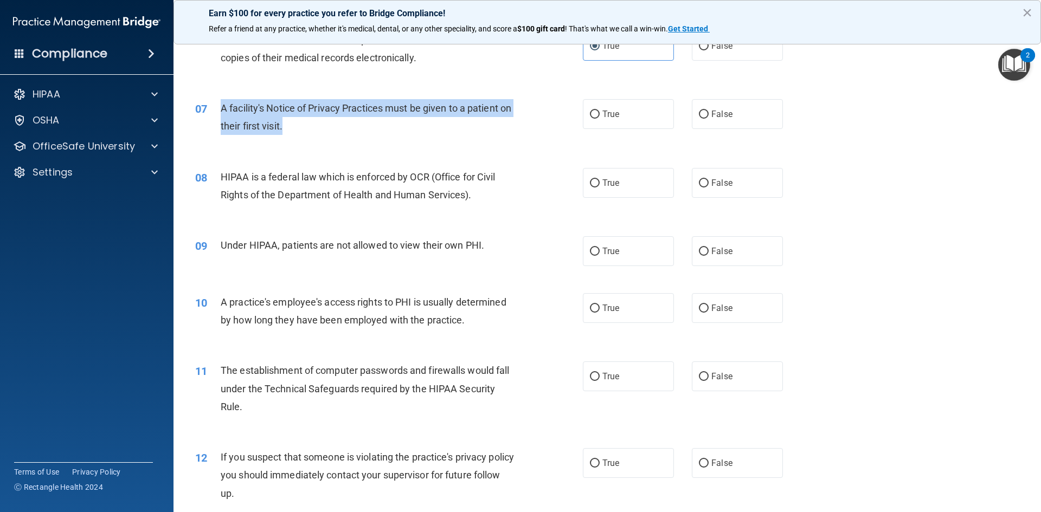
drag, startPoint x: 221, startPoint y: 108, endPoint x: 304, endPoint y: 126, distance: 84.9
click at [304, 126] on div "A facility's Notice of Privacy Practices must be given to a patient on their fi…" at bounding box center [372, 117] width 303 height 36
copy span "A facility's Notice of Privacy Practices must be given to a patient on their fi…"
click at [331, 140] on div "07 A facility's Notice of Privacy Practices must be given to a patient on their…" at bounding box center [389, 119] width 420 height 41
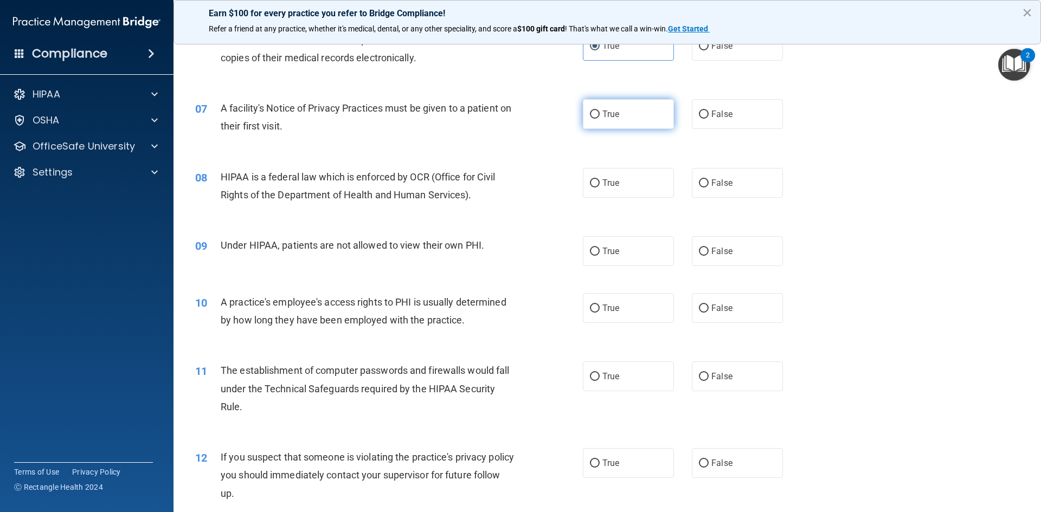
click at [624, 105] on label "True" at bounding box center [628, 114] width 91 height 30
click at [600, 111] on input "True" at bounding box center [595, 115] width 10 height 8
radio input "true"
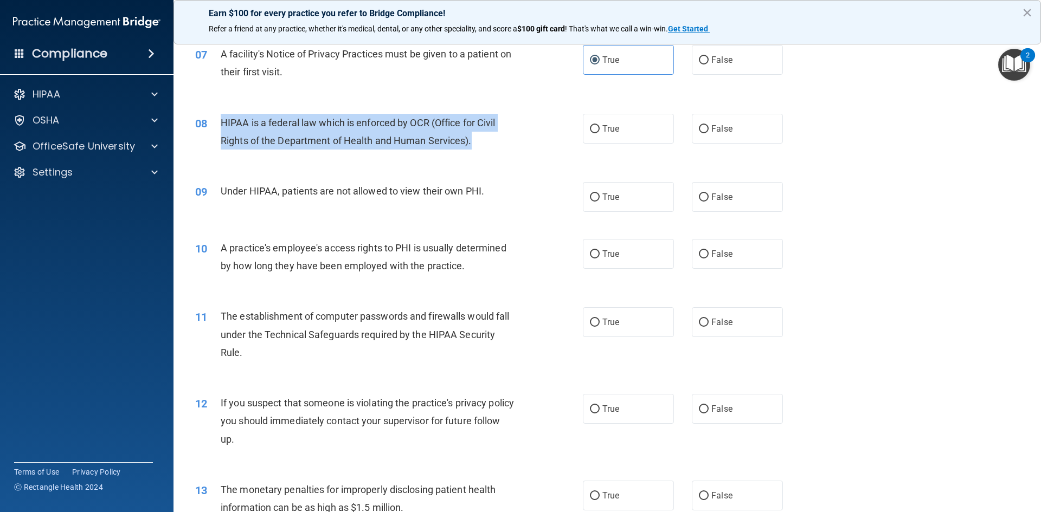
drag, startPoint x: 221, startPoint y: 119, endPoint x: 475, endPoint y: 137, distance: 255.5
click at [475, 137] on div "HIPAA is a federal law which is enforced by OCR (Office for Civil Rights of the…" at bounding box center [372, 132] width 303 height 36
copy span "HIPAA is a federal law which is enforced by OCR (Office for Civil Rights of the…"
click at [504, 145] on div "HIPAA is a federal law which is enforced by OCR (Office for Civil Rights of the…" at bounding box center [372, 132] width 303 height 36
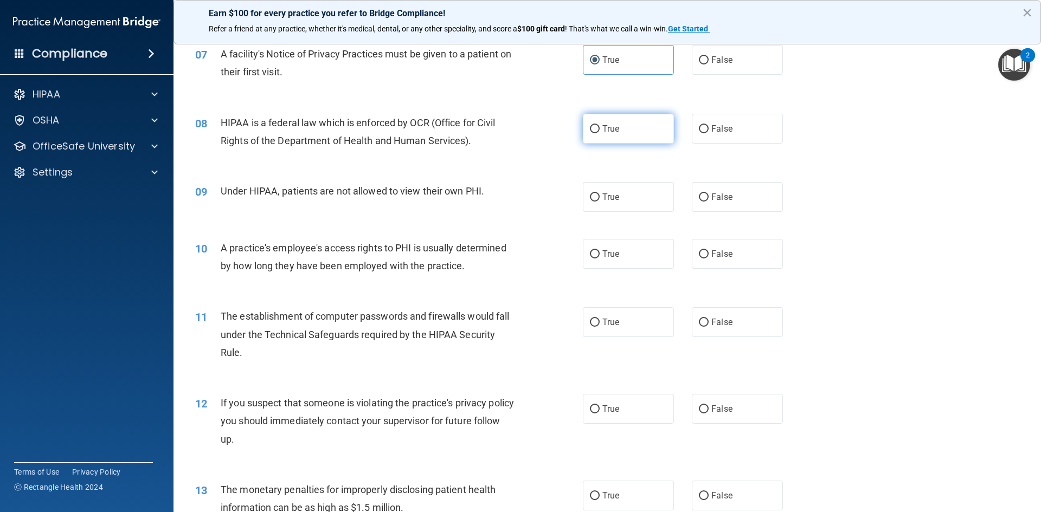
click at [598, 128] on label "True" at bounding box center [628, 129] width 91 height 30
click at [598, 128] on input "True" at bounding box center [595, 129] width 10 height 8
radio input "true"
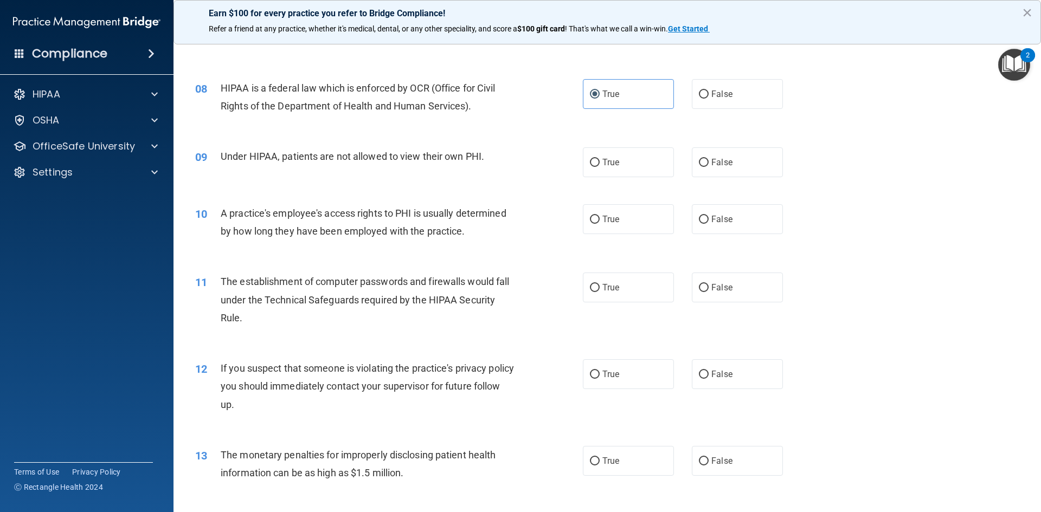
scroll to position [596, 0]
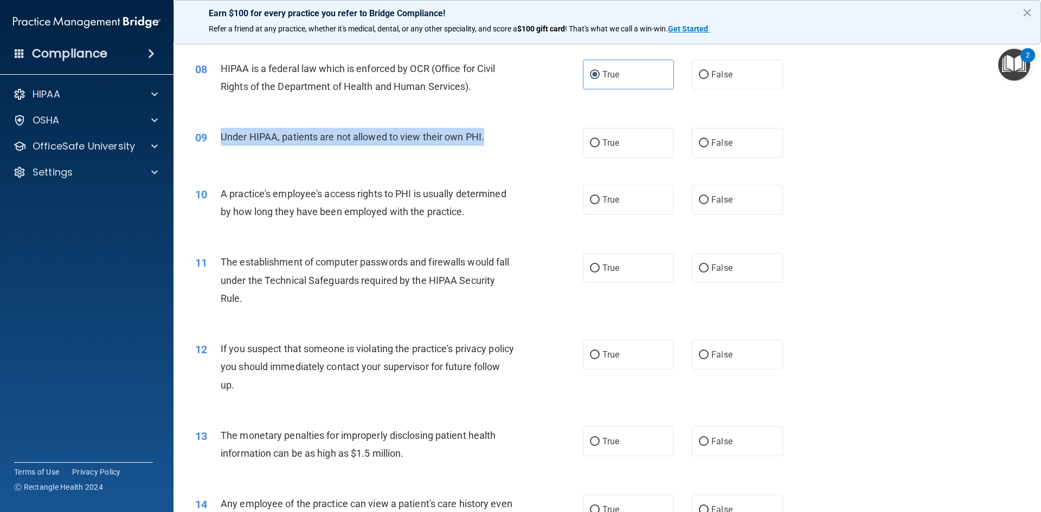
drag, startPoint x: 220, startPoint y: 137, endPoint x: 490, endPoint y: 136, distance: 269.4
click at [490, 136] on div "Under HIPAA, patients are not allowed to view their own PHI." at bounding box center [372, 137] width 303 height 18
copy span "Under HIPAA, patients are not allowed to view their own PHI."
click at [501, 141] on div "Under HIPAA, patients are not allowed to view their own PHI." at bounding box center [372, 137] width 303 height 18
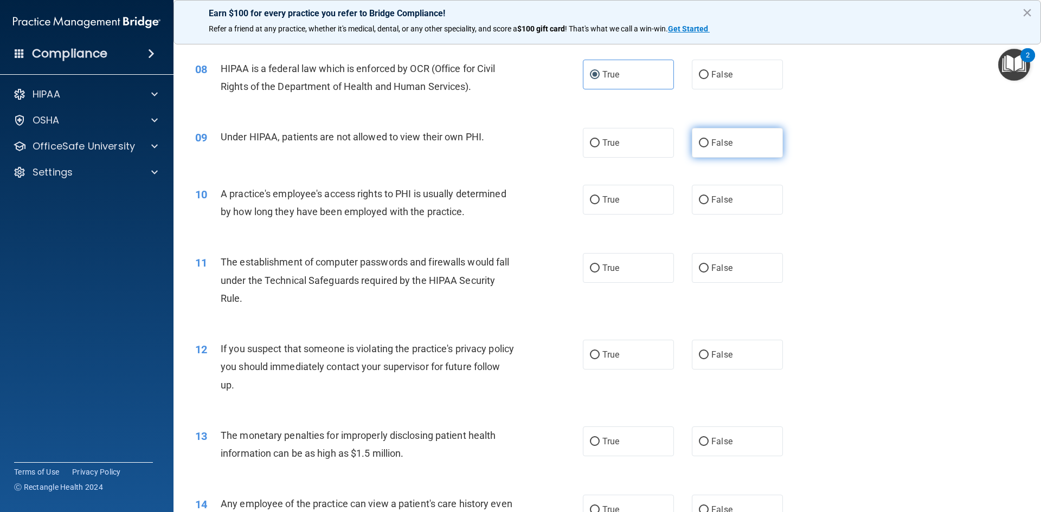
click at [728, 146] on label "False" at bounding box center [737, 143] width 91 height 30
click at [709, 146] on input "False" at bounding box center [704, 143] width 10 height 8
radio input "true"
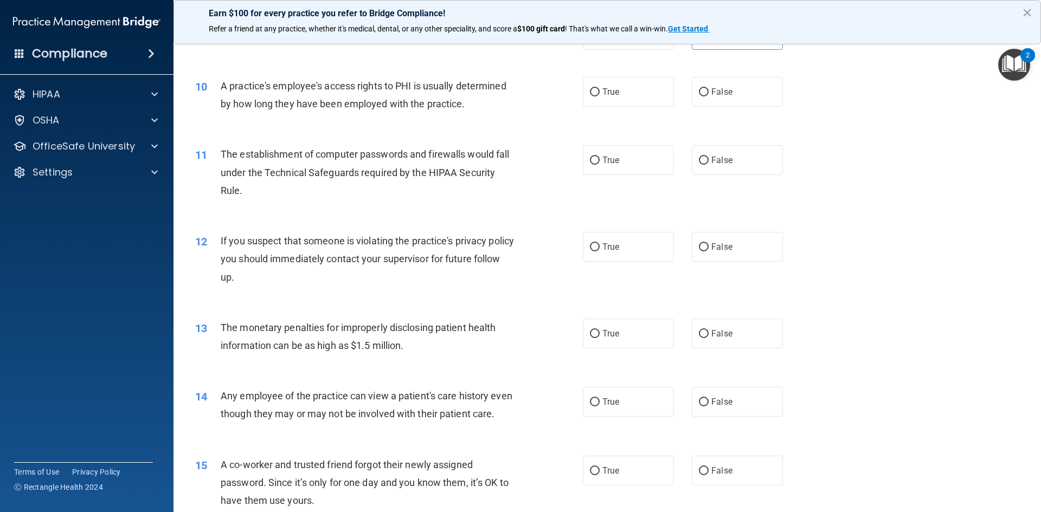
scroll to position [705, 0]
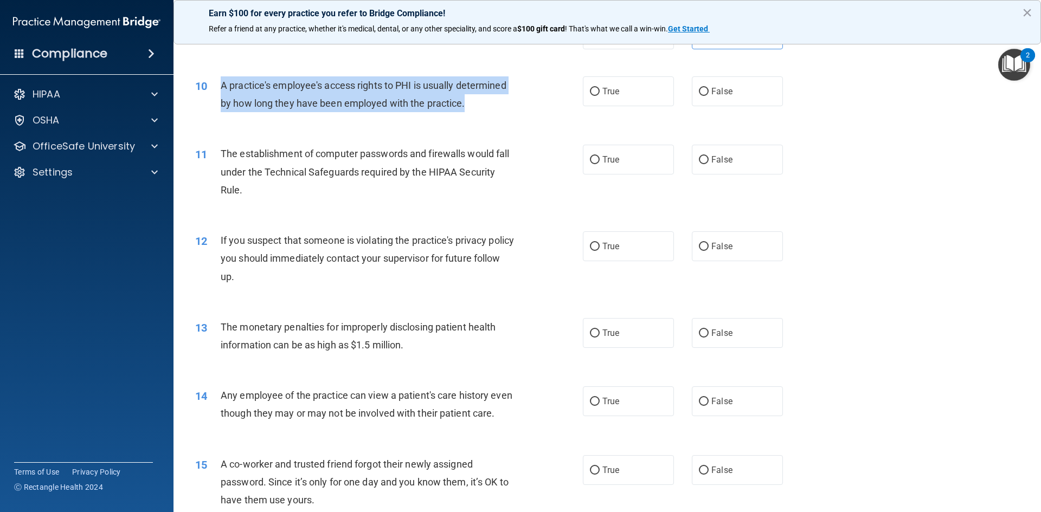
drag, startPoint x: 223, startPoint y: 83, endPoint x: 470, endPoint y: 111, distance: 248.8
click at [470, 111] on div "A practice's employee's access rights to PHI is usually determined by how long …" at bounding box center [372, 94] width 303 height 36
copy span "A practice's employee's access rights to PHI is usually determined by how long …"
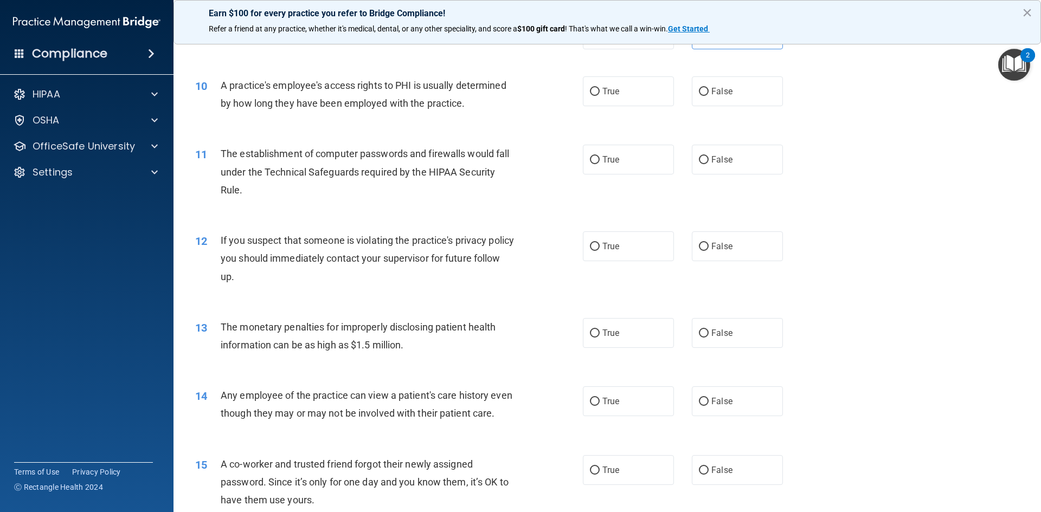
click at [496, 118] on div "10 A practice's employee's access rights to PHI is usually determined by how lo…" at bounding box center [607, 97] width 840 height 68
click at [698, 78] on label "False" at bounding box center [737, 91] width 91 height 30
click at [699, 88] on input "False" at bounding box center [704, 92] width 10 height 8
radio input "true"
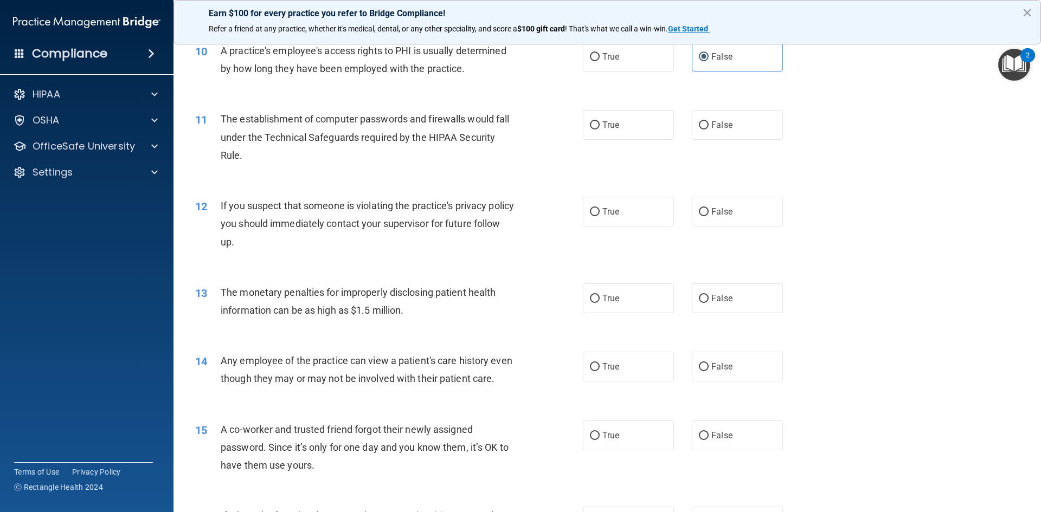
scroll to position [759, 0]
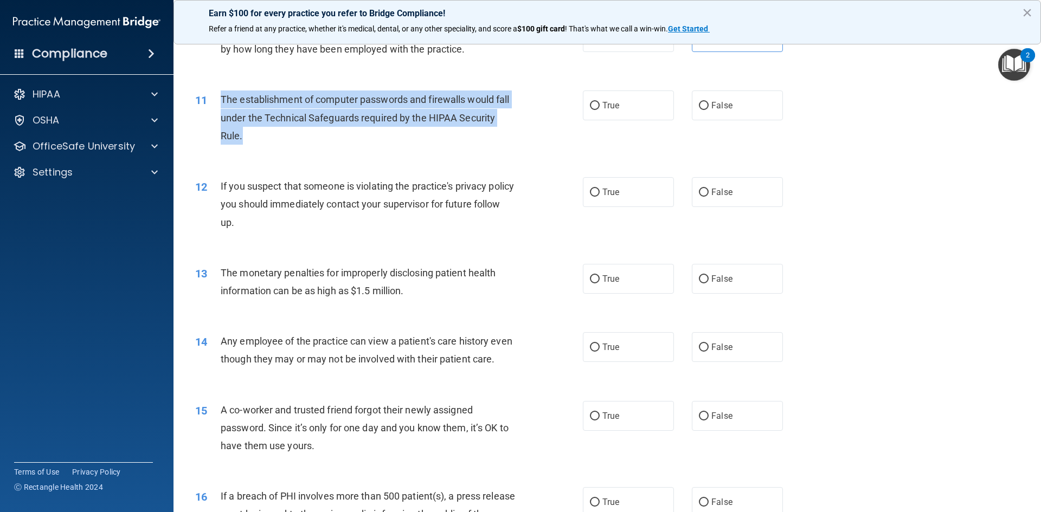
drag, startPoint x: 220, startPoint y: 99, endPoint x: 248, endPoint y: 134, distance: 45.1
click at [248, 134] on div "The establishment of computer passwords and firewalls would fall under the Tech…" at bounding box center [372, 118] width 303 height 54
click at [263, 133] on div "The establishment of computer passwords and firewalls would fall under the Tech…" at bounding box center [372, 118] width 303 height 54
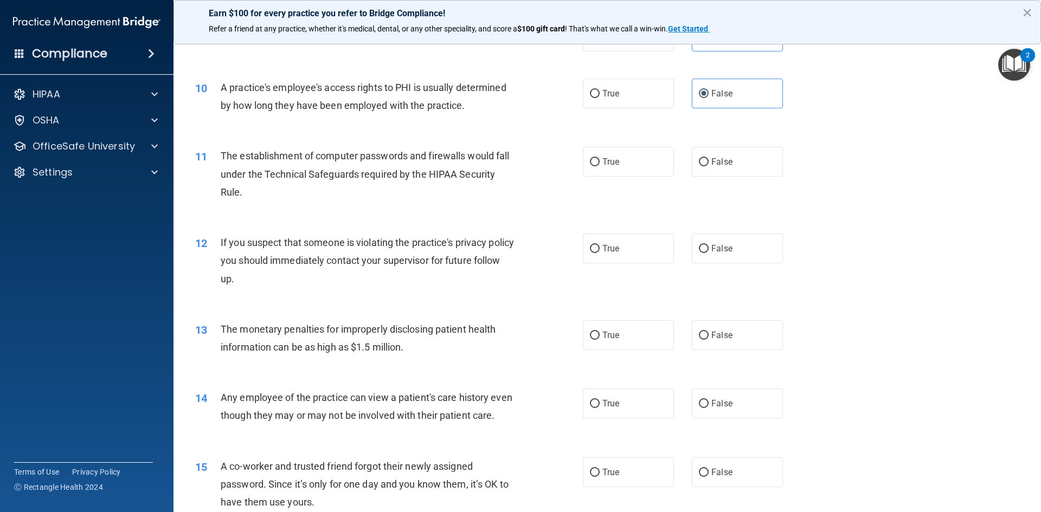
scroll to position [651, 0]
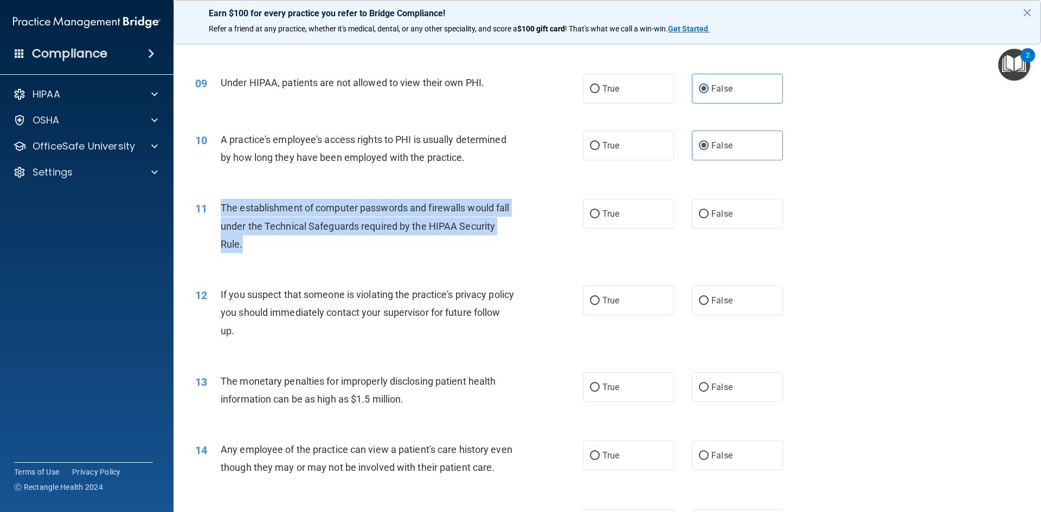
drag, startPoint x: 220, startPoint y: 207, endPoint x: 254, endPoint y: 252, distance: 55.7
click at [254, 252] on div "The establishment of computer passwords and firewalls would fall under the Tech…" at bounding box center [372, 226] width 303 height 54
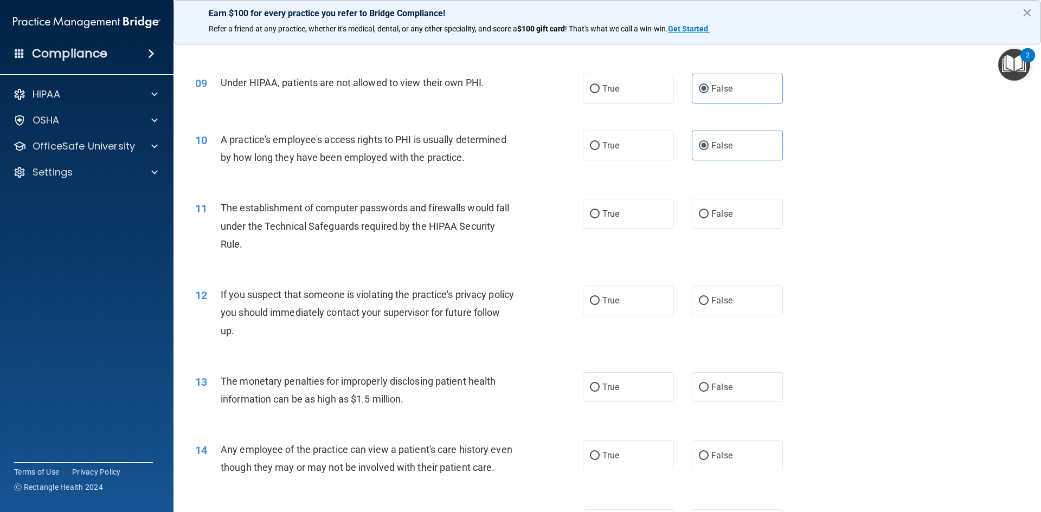
click at [307, 173] on div "10 A practice's employee's access rights to PHI is usually determined by how lo…" at bounding box center [607, 151] width 840 height 68
click at [621, 213] on label "True" at bounding box center [628, 214] width 91 height 30
click at [600, 213] on input "True" at bounding box center [595, 214] width 10 height 8
radio input "true"
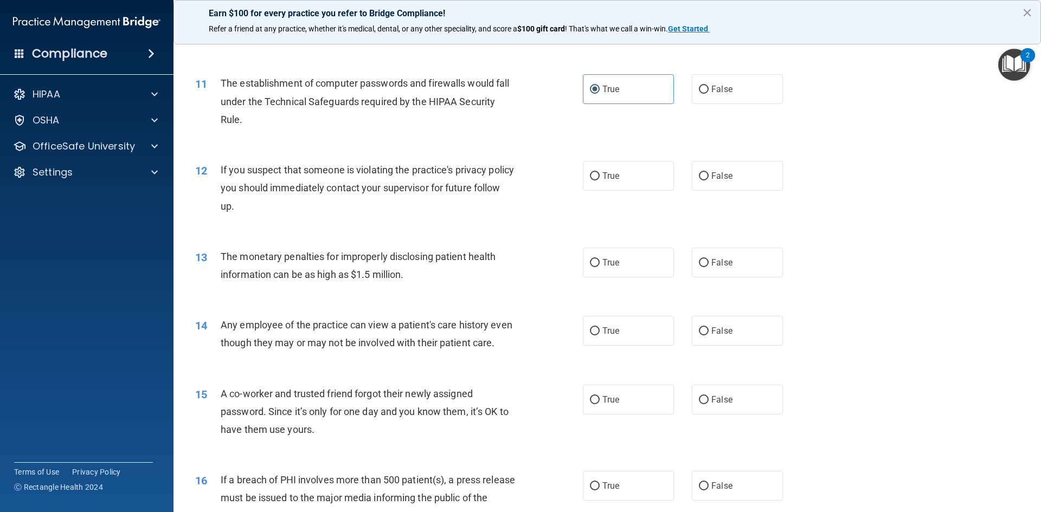
scroll to position [813, 0]
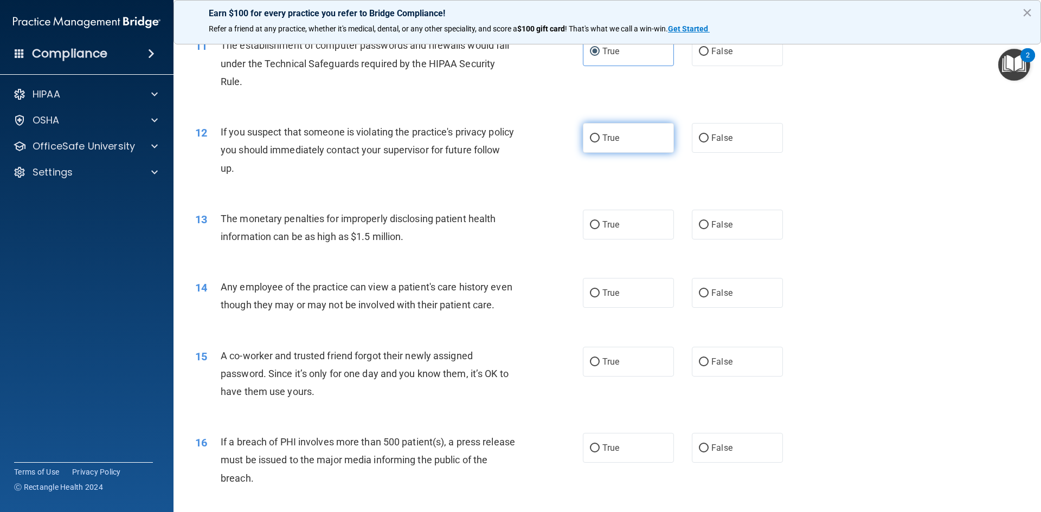
click at [600, 144] on label "True" at bounding box center [628, 138] width 91 height 30
click at [600, 143] on input "True" at bounding box center [595, 138] width 10 height 8
radio input "true"
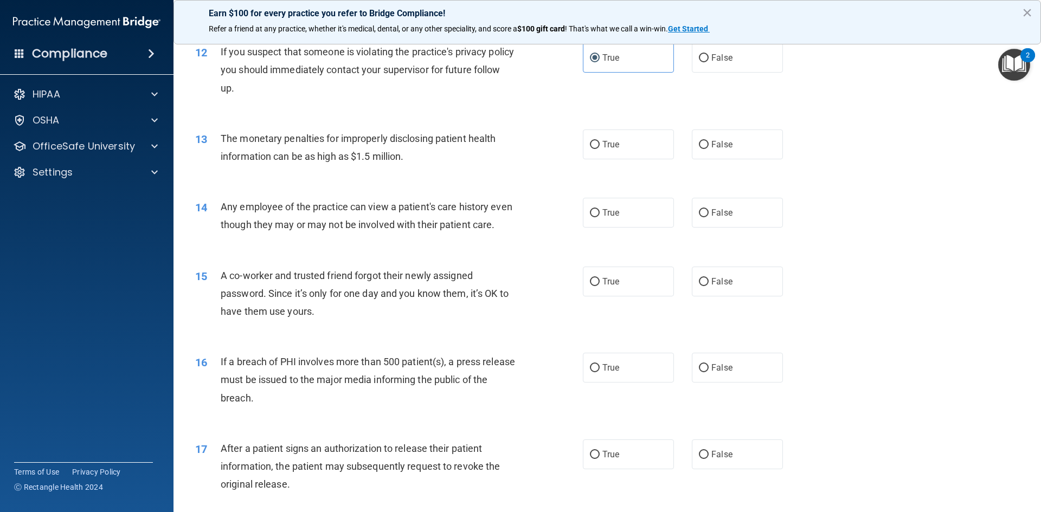
scroll to position [922, 0]
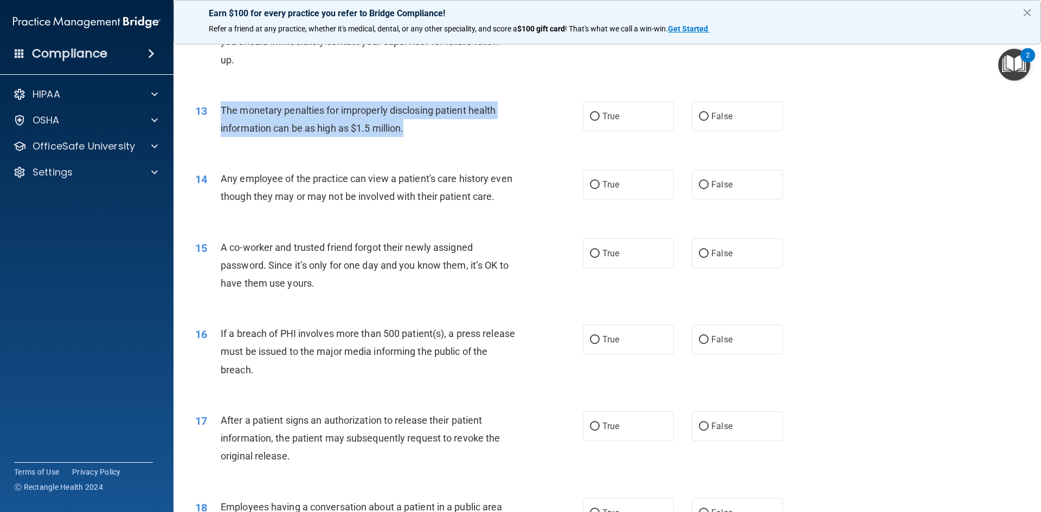
drag, startPoint x: 419, startPoint y: 135, endPoint x: 217, endPoint y: 117, distance: 202.5
click at [217, 117] on div "13 The monetary penalties for improperly disclosing patient health information …" at bounding box center [389, 121] width 420 height 41
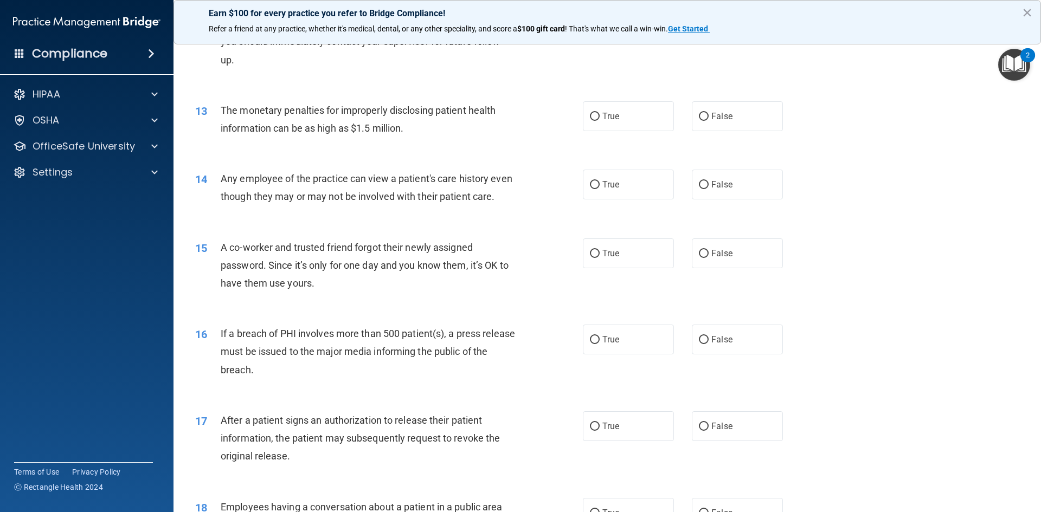
click at [259, 146] on div "13 The monetary penalties for improperly disclosing patient health information …" at bounding box center [607, 122] width 840 height 68
click at [616, 112] on label "True" at bounding box center [628, 116] width 91 height 30
click at [600, 113] on input "True" at bounding box center [595, 117] width 10 height 8
radio input "true"
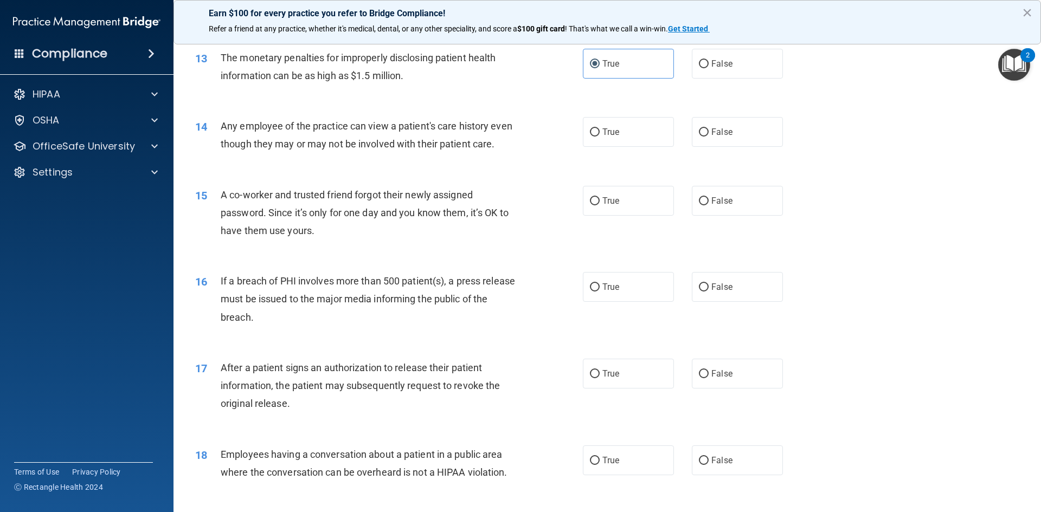
scroll to position [1030, 0]
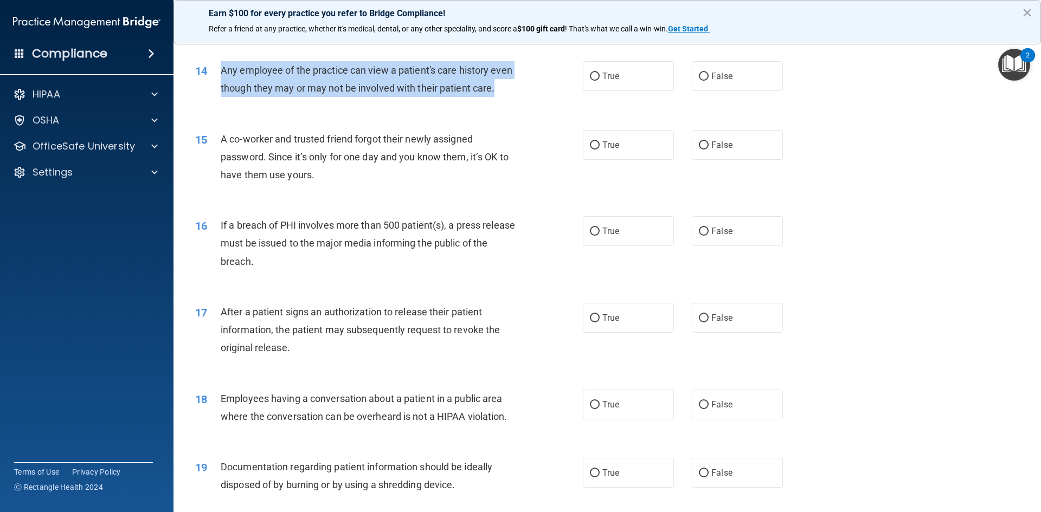
drag, startPoint x: 222, startPoint y: 68, endPoint x: 247, endPoint y: 103, distance: 42.4
click at [247, 97] on div "Any employee of the practice can view a patient's care history even though they…" at bounding box center [372, 79] width 303 height 36
click at [258, 97] on div "Any employee of the practice can view a patient's care history even though they…" at bounding box center [372, 79] width 303 height 36
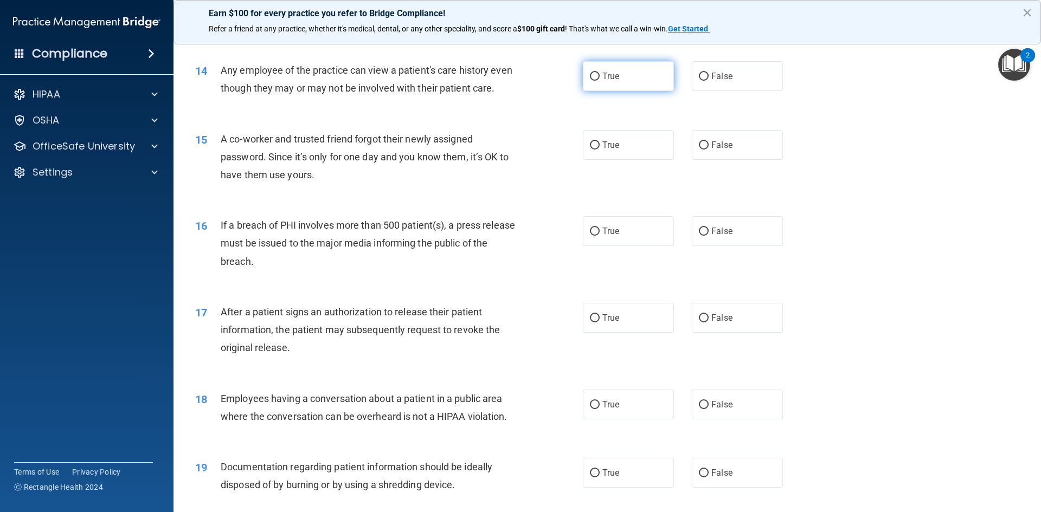
click at [594, 74] on input "True" at bounding box center [595, 77] width 10 height 8
radio input "true"
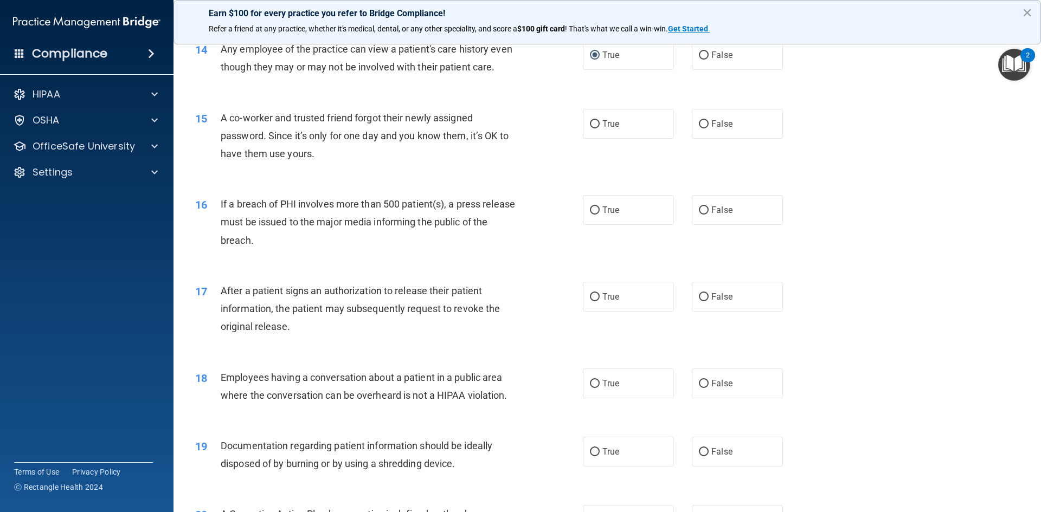
scroll to position [1084, 0]
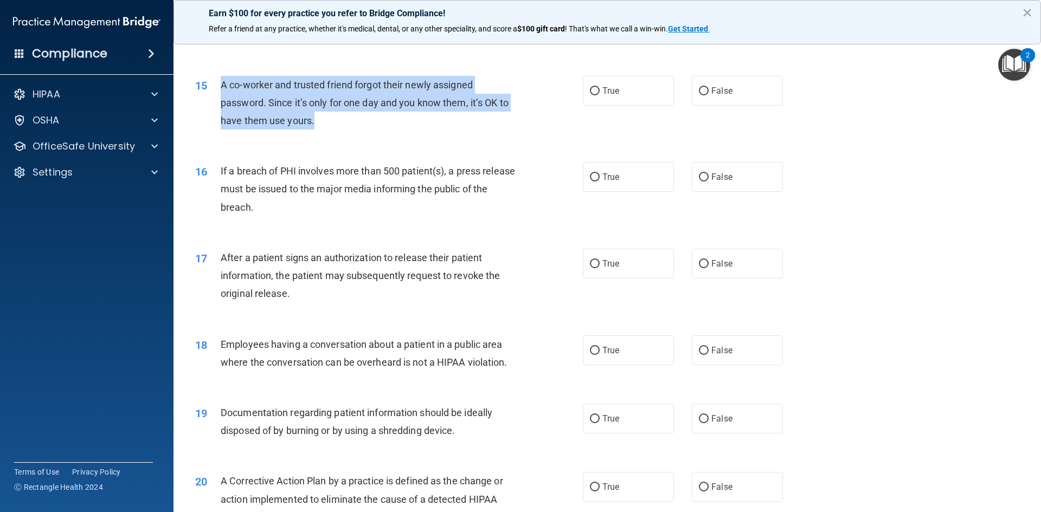
drag, startPoint x: 219, startPoint y: 102, endPoint x: 331, endPoint y: 128, distance: 115.2
click at [330, 136] on div "15 A co-worker and trusted friend forgot their newly assigned password. Since i…" at bounding box center [389, 106] width 420 height 60
click at [352, 130] on div "A co-worker and trusted friend forgot their newly assigned password. Since it’s…" at bounding box center [372, 103] width 303 height 54
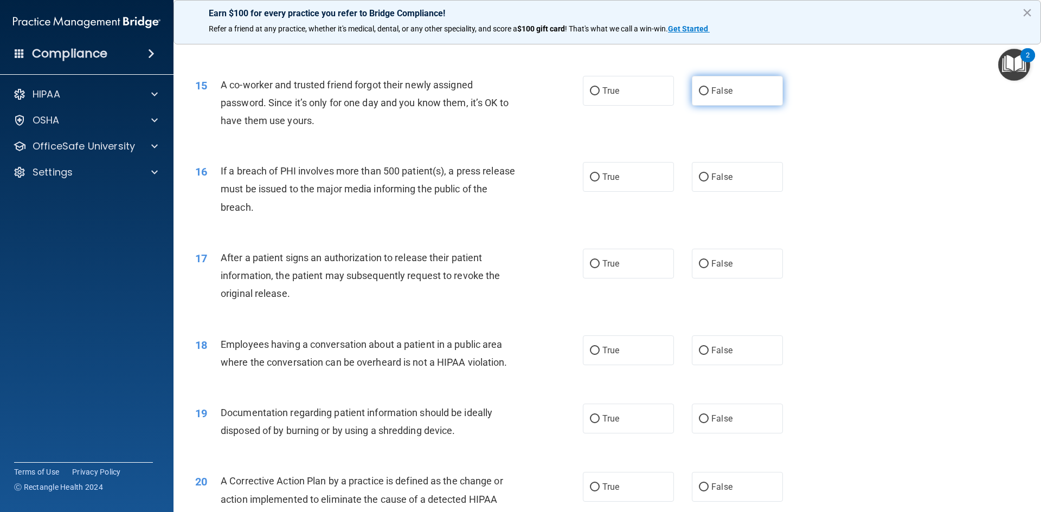
click at [719, 96] on span "False" at bounding box center [721, 91] width 21 height 10
click at [709, 95] on input "False" at bounding box center [704, 91] width 10 height 8
radio input "true"
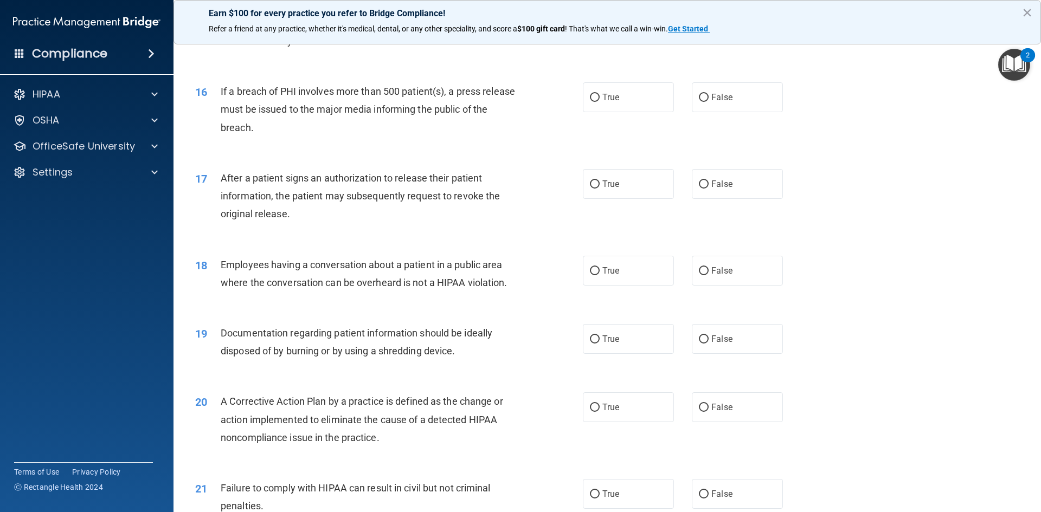
scroll to position [1193, 0]
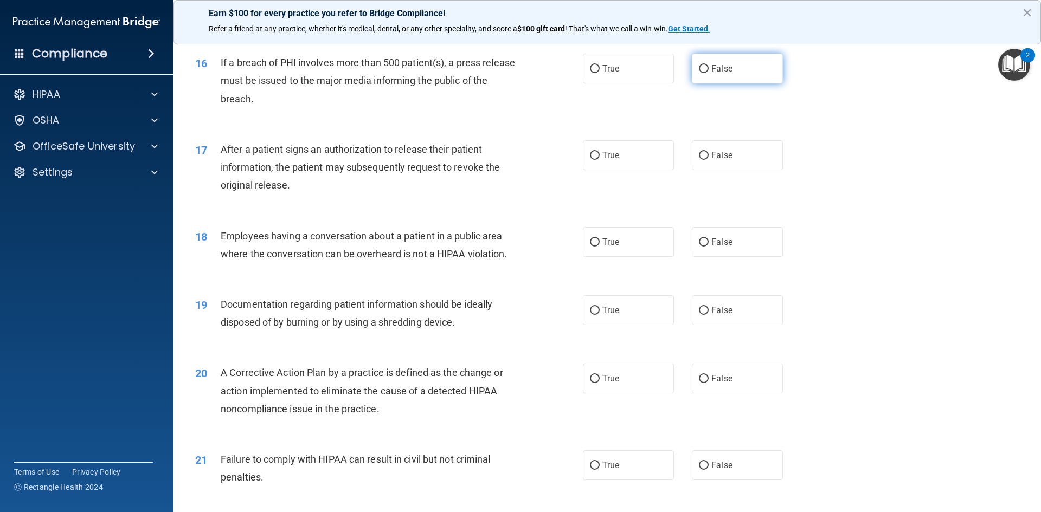
click at [713, 74] on span "False" at bounding box center [721, 68] width 21 height 10
click at [709, 73] on input "False" at bounding box center [704, 69] width 10 height 8
radio input "true"
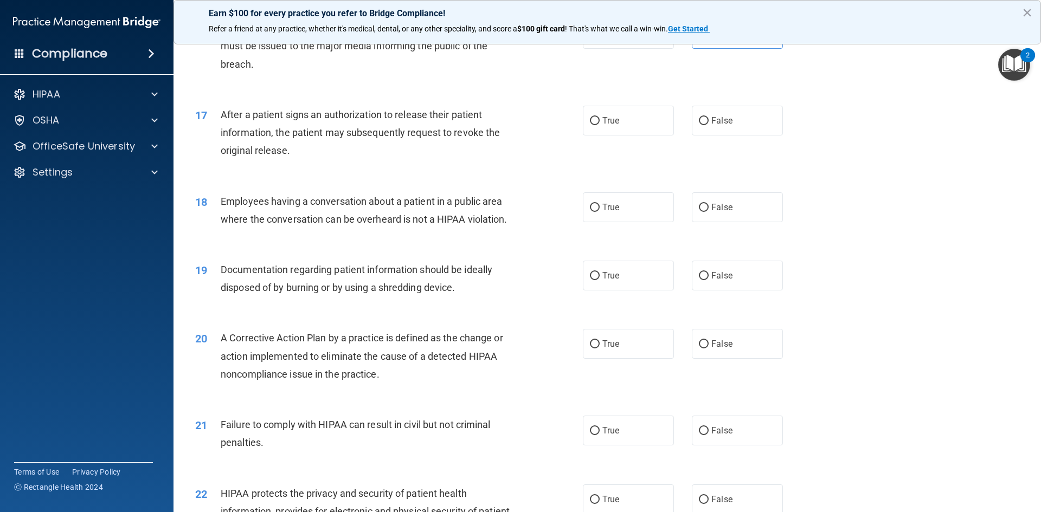
scroll to position [1247, 0]
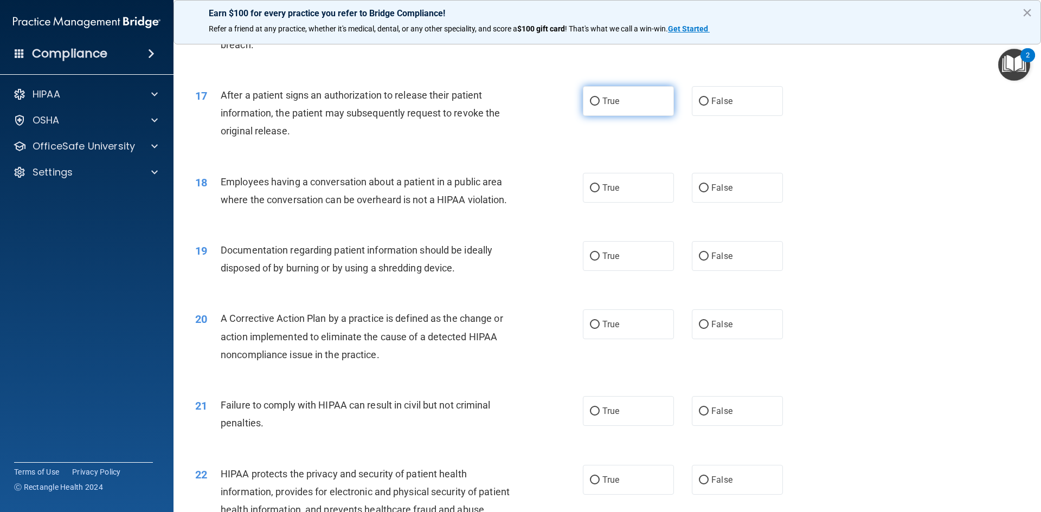
click at [600, 112] on label "True" at bounding box center [628, 101] width 91 height 30
click at [600, 106] on input "True" at bounding box center [595, 102] width 10 height 8
radio input "true"
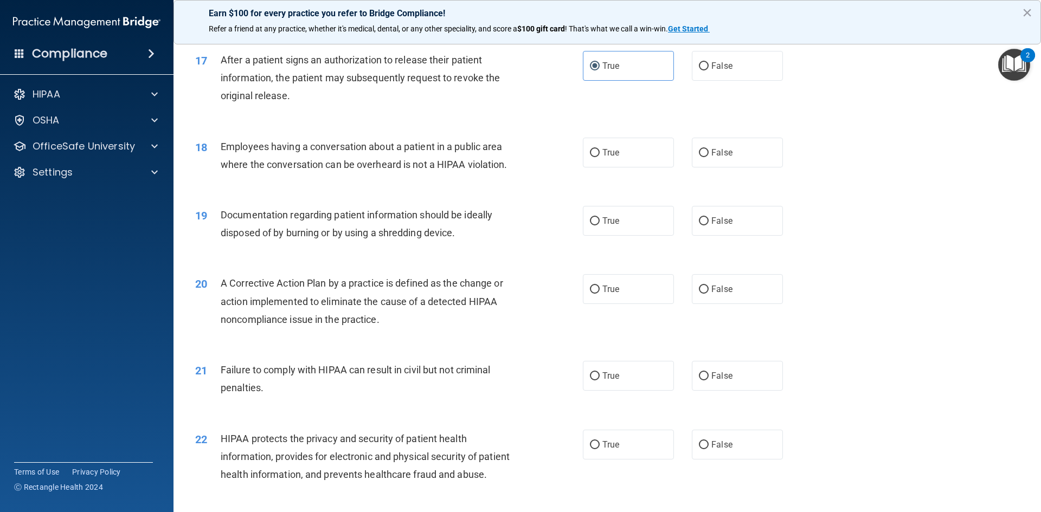
scroll to position [1301, 0]
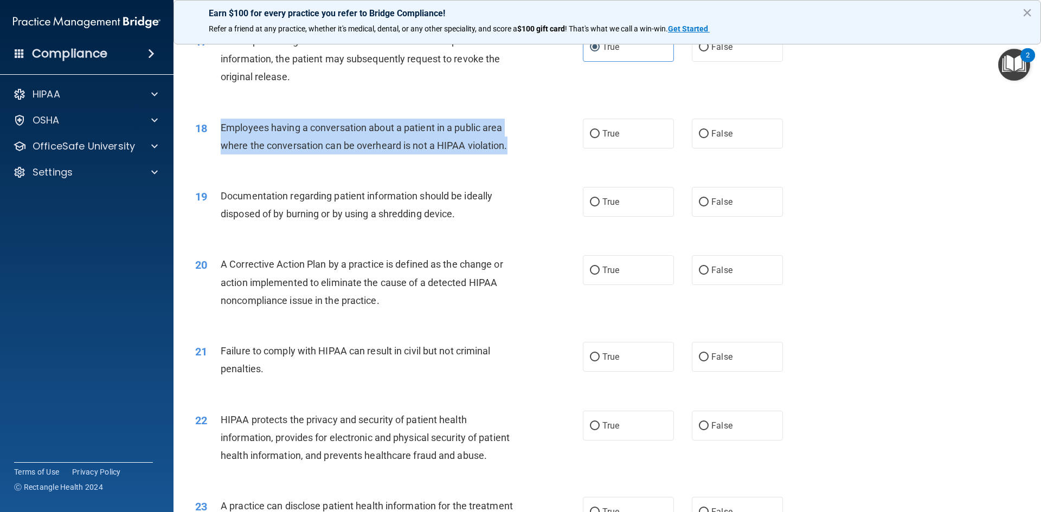
drag, startPoint x: 222, startPoint y: 146, endPoint x: 538, endPoint y: 163, distance: 316.5
click at [538, 160] on div "18 Employees having a conversation about a patient in a public area where the c…" at bounding box center [389, 139] width 420 height 41
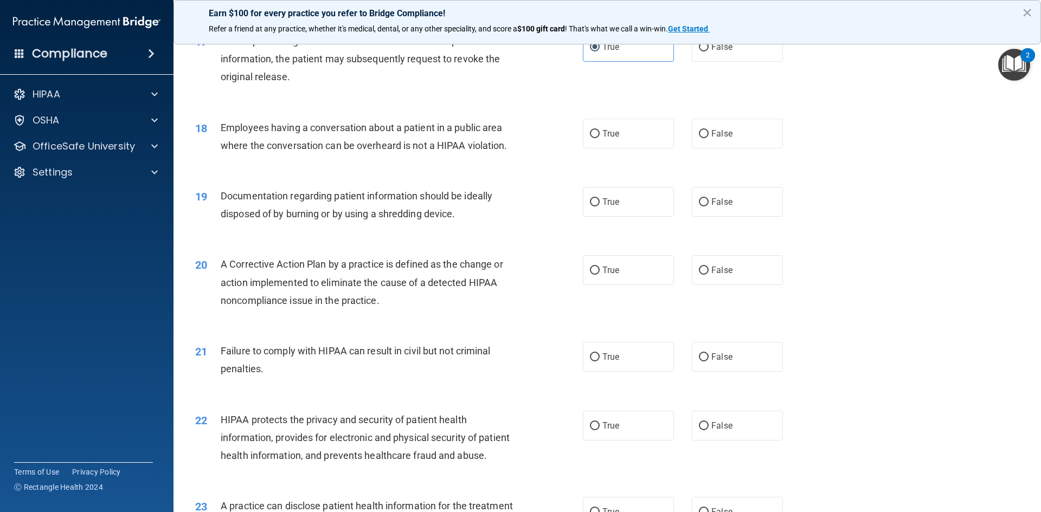
click at [448, 191] on div "19 Documentation regarding patient information should be ideally disposed of by…" at bounding box center [607, 207] width 840 height 68
click at [692, 149] on label "False" at bounding box center [737, 134] width 91 height 30
click at [699, 138] on input "False" at bounding box center [704, 134] width 10 height 8
radio input "true"
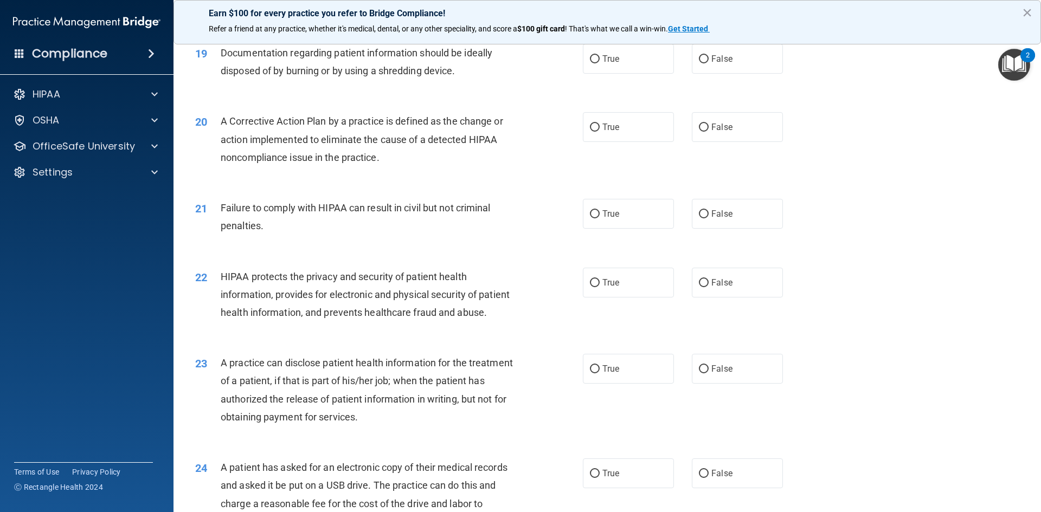
scroll to position [1410, 0]
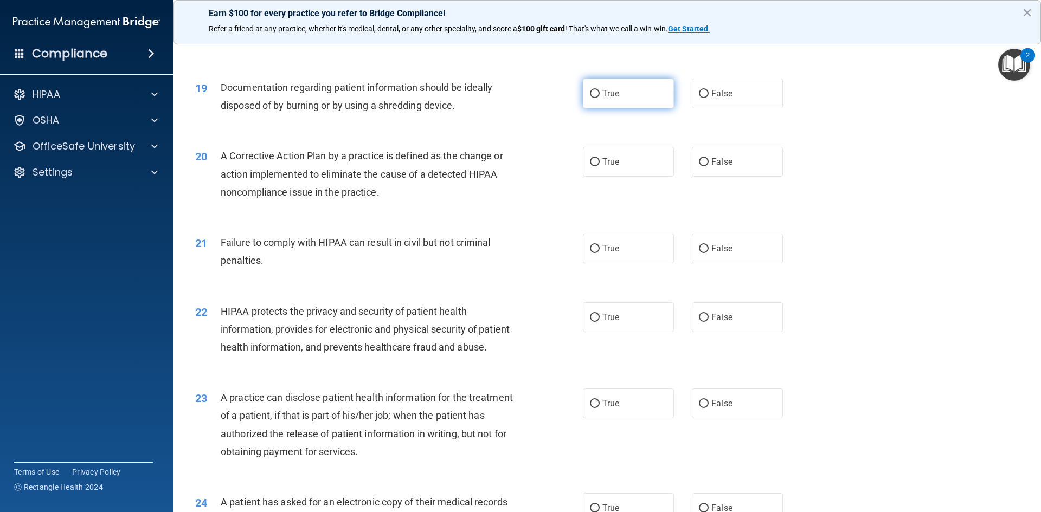
click at [611, 102] on label "True" at bounding box center [628, 94] width 91 height 30
click at [600, 98] on input "True" at bounding box center [595, 94] width 10 height 8
radio input "true"
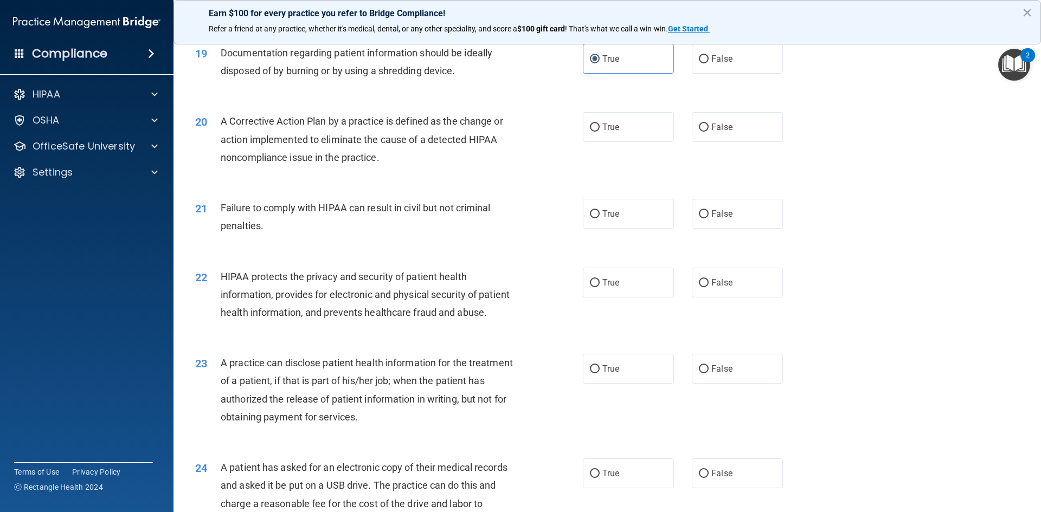
scroll to position [1464, 0]
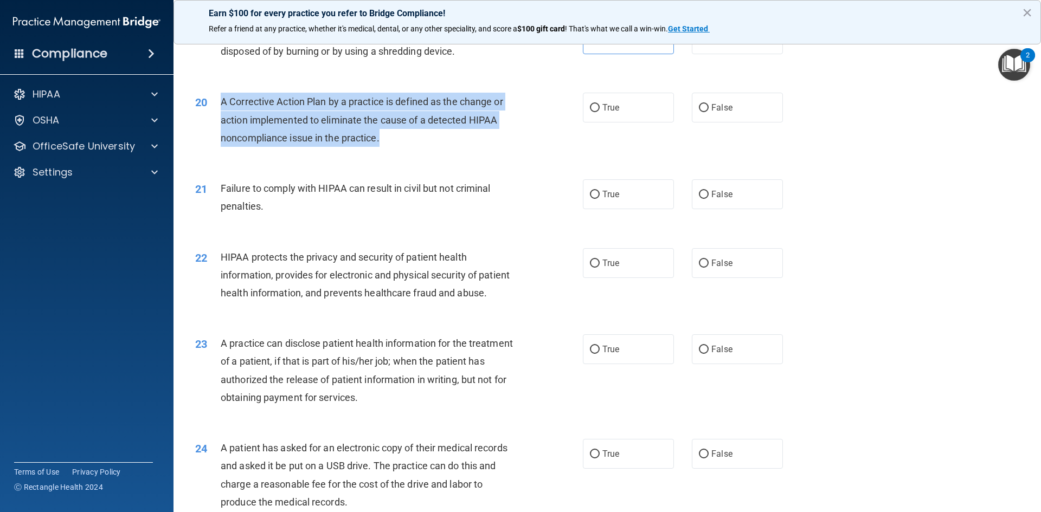
drag, startPoint x: 216, startPoint y: 121, endPoint x: 404, endPoint y: 155, distance: 191.1
click at [404, 152] on div "20 A Corrective Action Plan by a practice is defined as the change or action im…" at bounding box center [389, 123] width 420 height 60
click at [448, 152] on div "20 A Corrective Action Plan by a practice is defined as the change or action im…" at bounding box center [389, 123] width 420 height 60
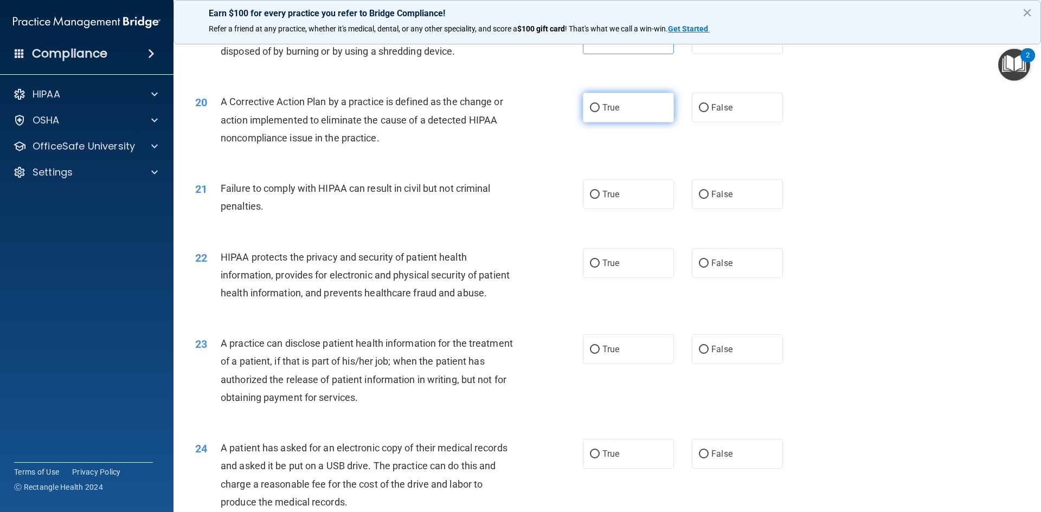
click at [626, 123] on label "True" at bounding box center [628, 108] width 91 height 30
click at [600, 112] on input "True" at bounding box center [595, 108] width 10 height 8
radio input "true"
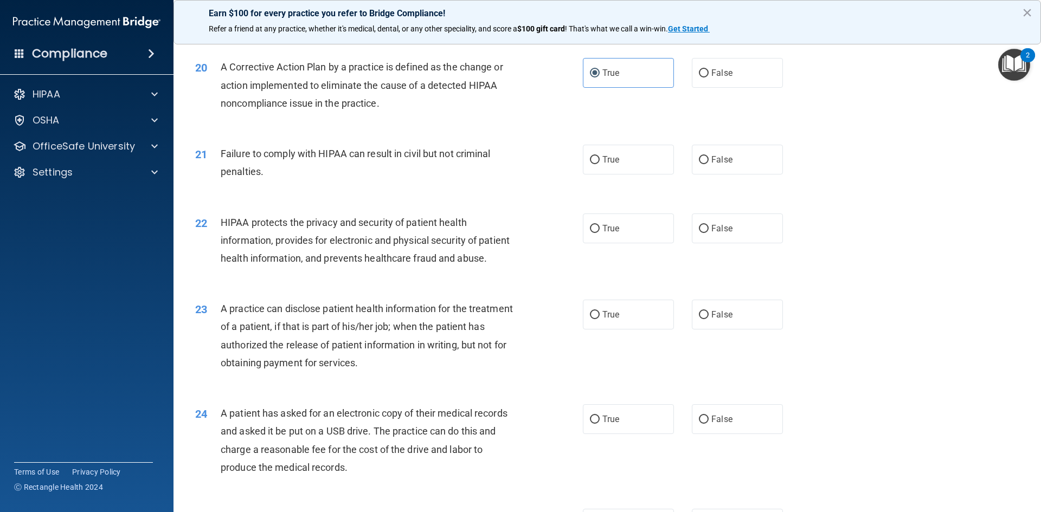
scroll to position [1518, 0]
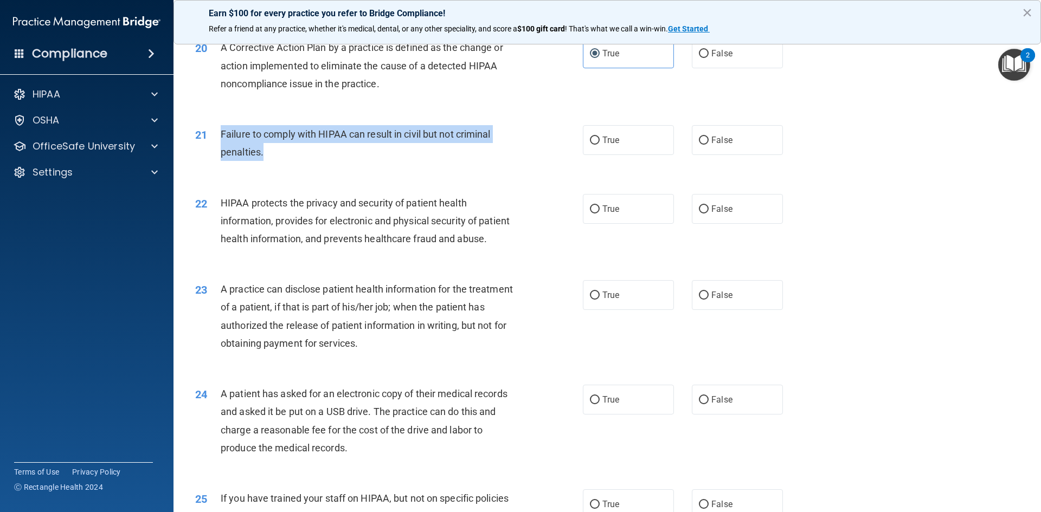
drag, startPoint x: 222, startPoint y: 149, endPoint x: 268, endPoint y: 171, distance: 51.9
click at [268, 161] on div "Failure to comply with HIPAA can result in civil but not criminal penalties." at bounding box center [372, 143] width 303 height 36
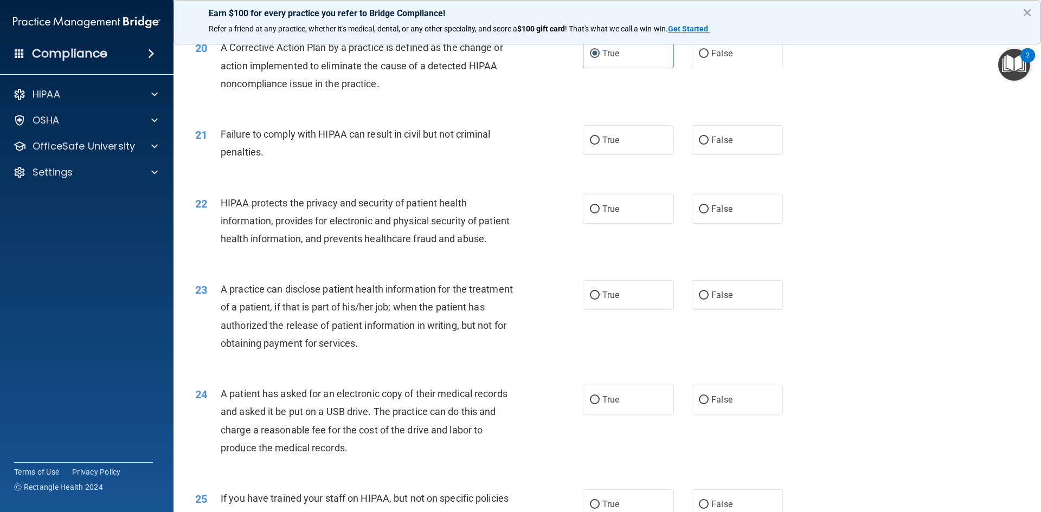
click at [271, 142] on div "21 Failure to comply with HIPAA can result in civil but not criminal penalties.…" at bounding box center [607, 146] width 840 height 68
click at [625, 155] on label "True" at bounding box center [628, 140] width 91 height 30
click at [600, 145] on input "True" at bounding box center [595, 141] width 10 height 8
radio input "true"
click at [728, 149] on label "False" at bounding box center [737, 140] width 91 height 30
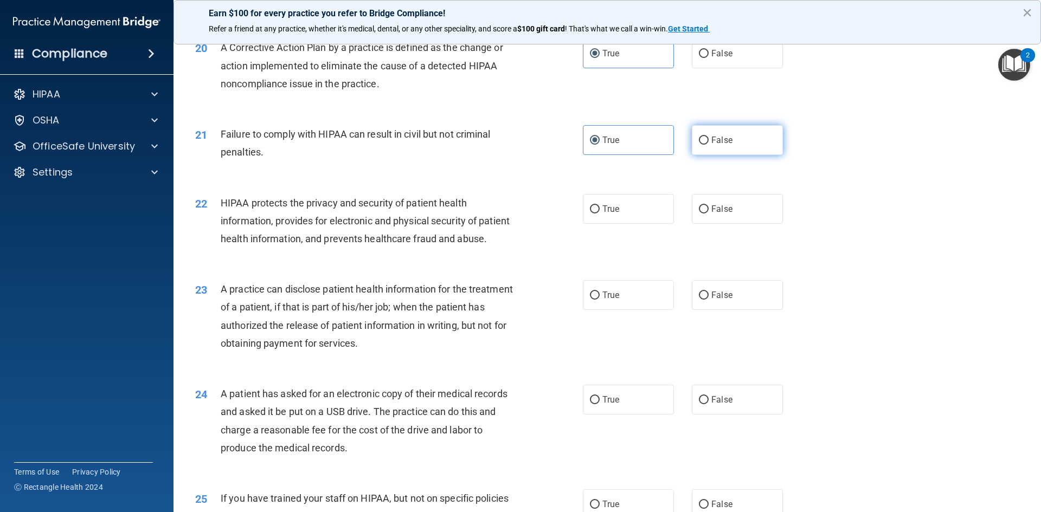
click at [709, 145] on input "False" at bounding box center [704, 141] width 10 height 8
radio input "true"
radio input "false"
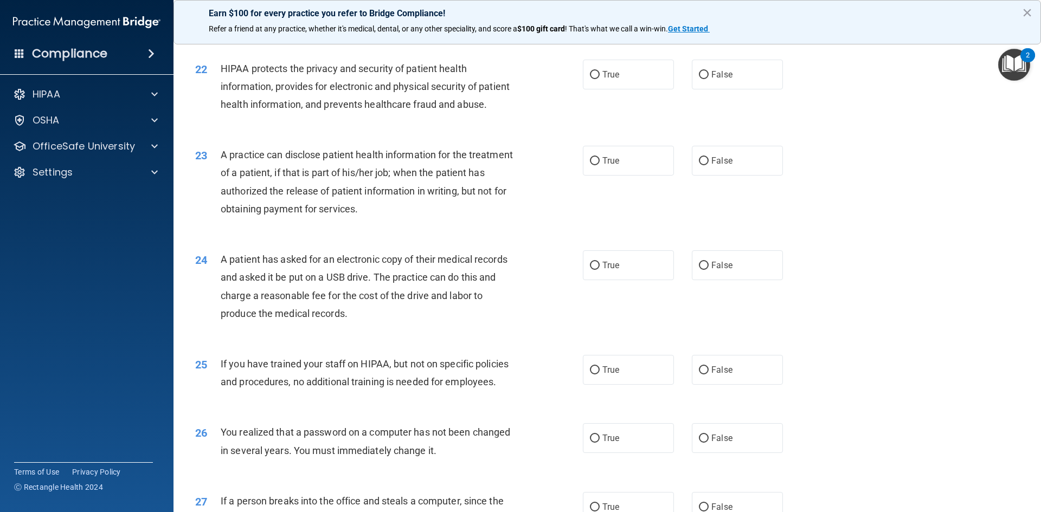
scroll to position [1681, 0]
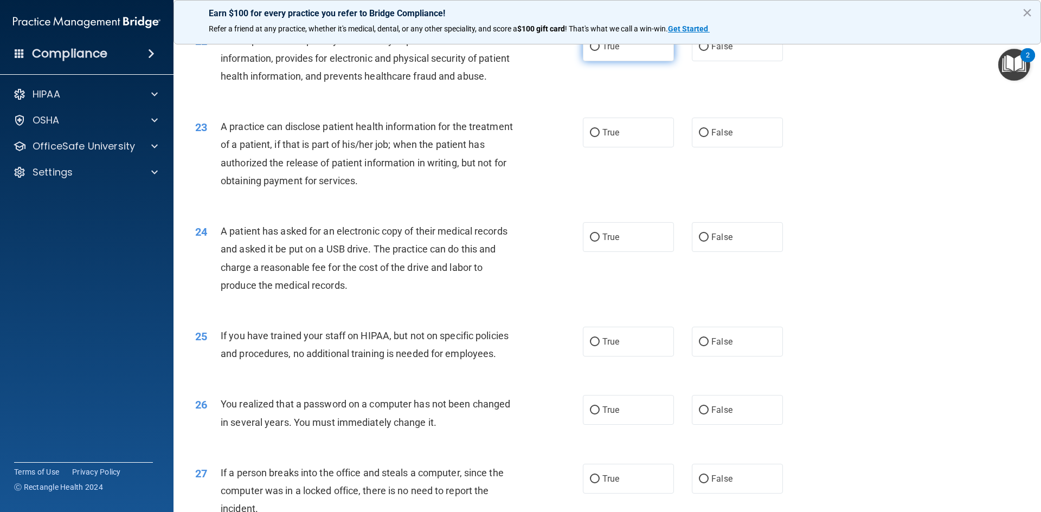
click at [609, 56] on label "True" at bounding box center [628, 46] width 91 height 30
click at [600, 51] on input "True" at bounding box center [595, 47] width 10 height 8
radio input "true"
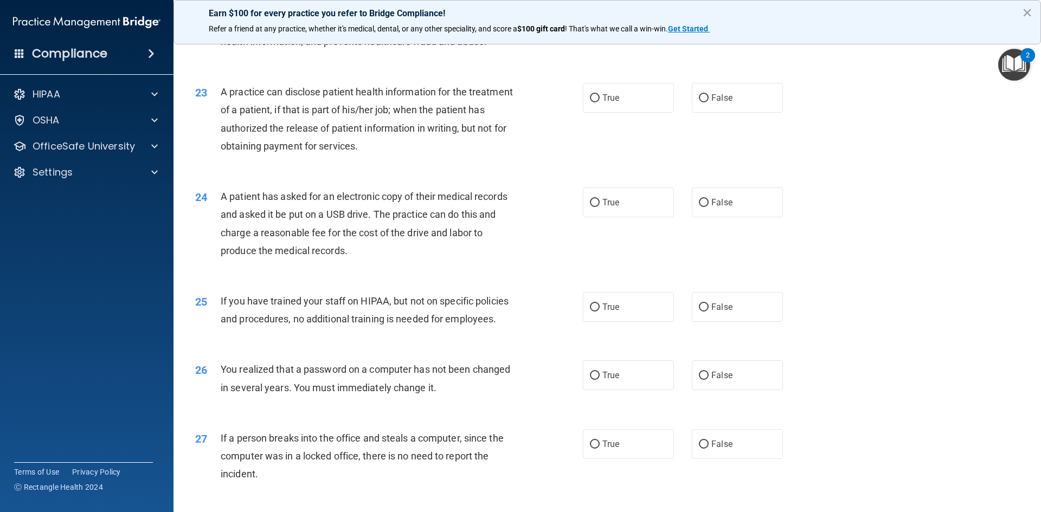
scroll to position [1735, 0]
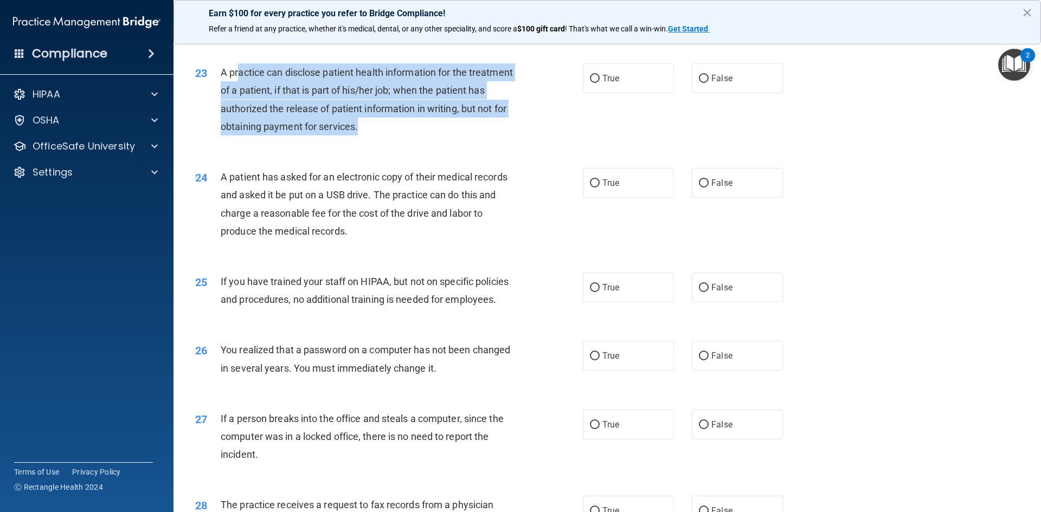
drag, startPoint x: 409, startPoint y: 158, endPoint x: 236, endPoint y: 108, distance: 180.1
click at [236, 108] on div "A practice can disclose patient health information for the treatment of a patie…" at bounding box center [372, 99] width 303 height 72
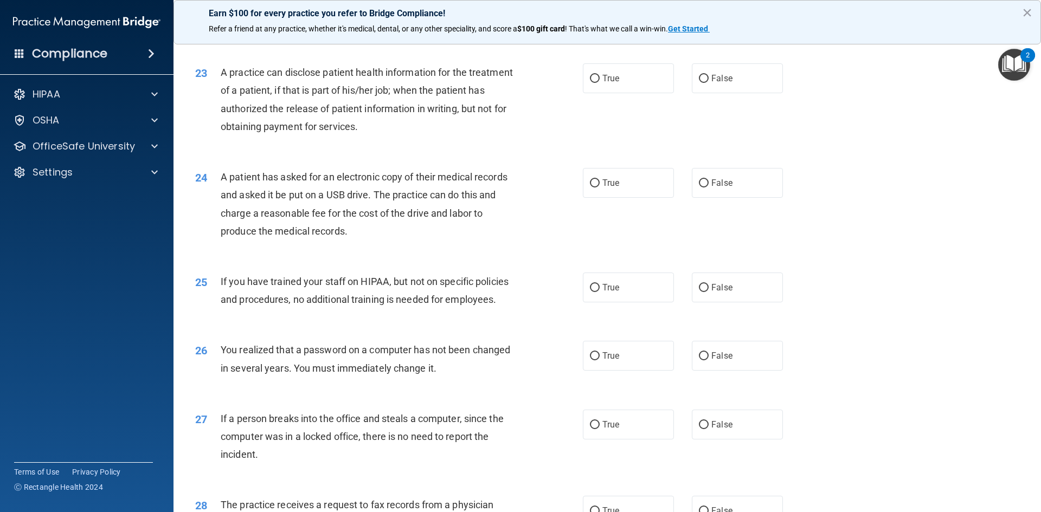
drag, startPoint x: 287, startPoint y: 129, endPoint x: 279, endPoint y: 97, distance: 33.0
click at [279, 97] on div "23 A practice can disclose patient health information for the treatment of a pa…" at bounding box center [607, 102] width 840 height 105
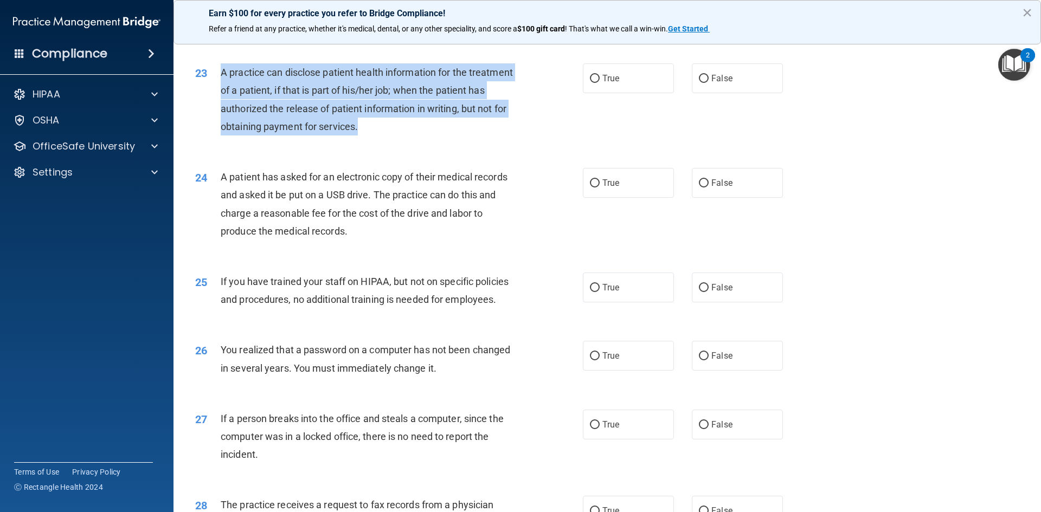
drag, startPoint x: 222, startPoint y: 109, endPoint x: 449, endPoint y: 159, distance: 232.0
click at [449, 136] on div "A practice can disclose patient health information for the treatment of a patie…" at bounding box center [372, 99] width 303 height 72
drag, startPoint x: 388, startPoint y: 102, endPoint x: 350, endPoint y: 80, distance: 43.8
click at [388, 102] on span "A practice can disclose patient health information for the treatment of a patie…" at bounding box center [367, 100] width 292 height 66
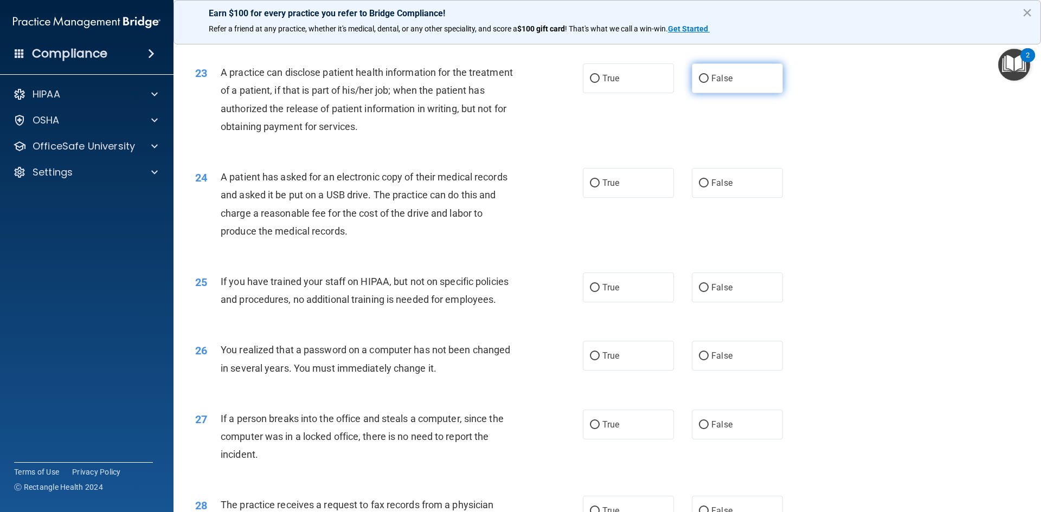
click at [756, 93] on label "False" at bounding box center [737, 78] width 91 height 30
click at [709, 83] on input "False" at bounding box center [704, 79] width 10 height 8
radio input "true"
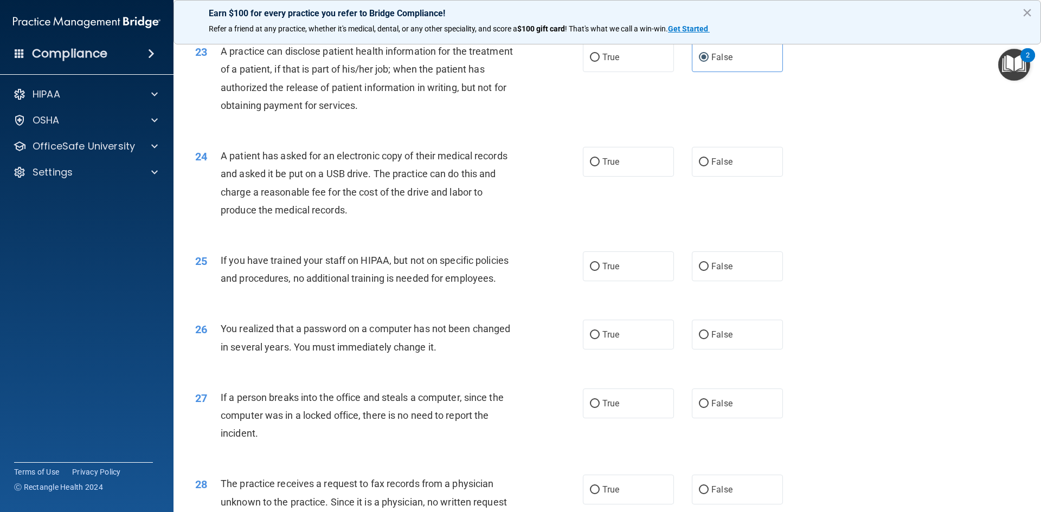
scroll to position [1783, 0]
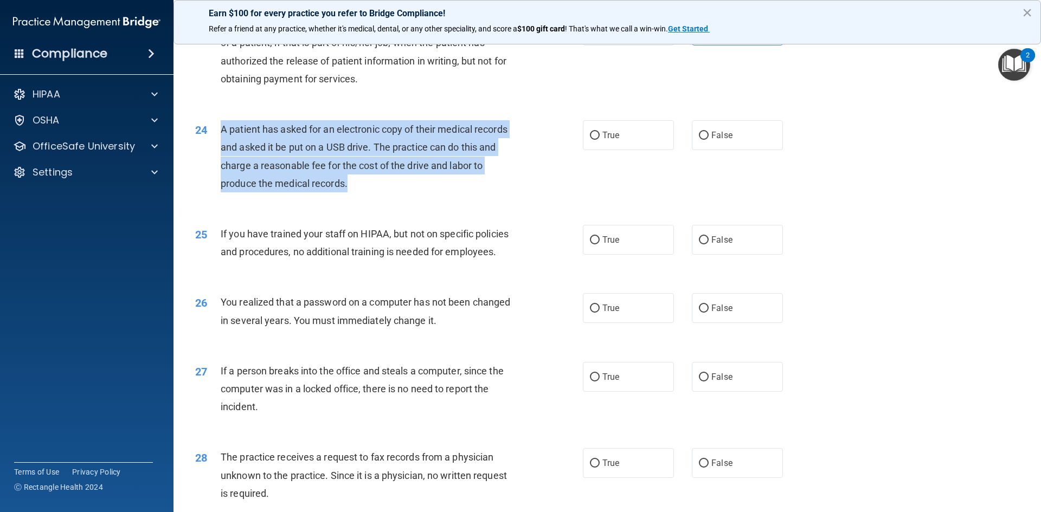
drag, startPoint x: 216, startPoint y: 163, endPoint x: 361, endPoint y: 215, distance: 154.0
click at [361, 198] on div "24 A patient has asked for an electronic copy of their medical records and aske…" at bounding box center [389, 159] width 420 height 78
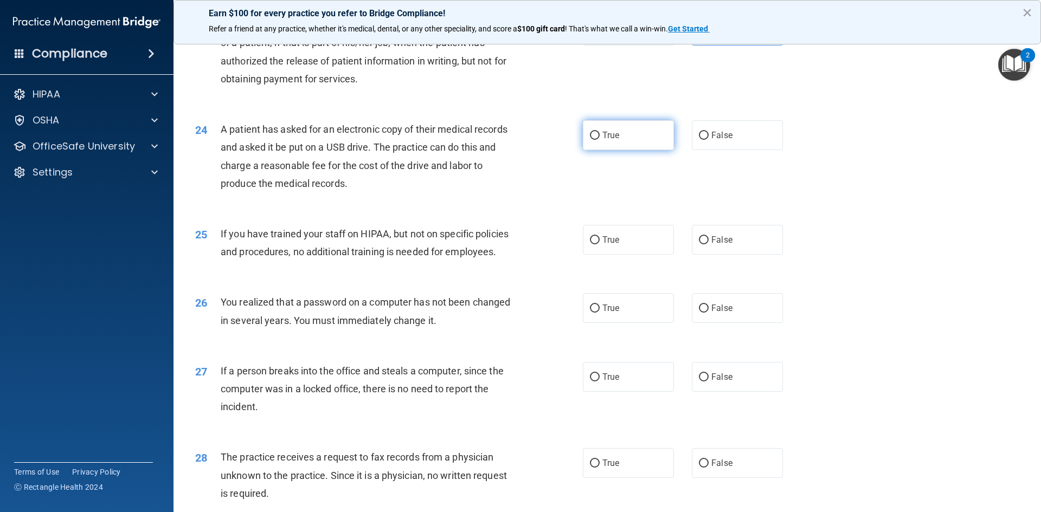
click at [606, 140] on span "True" at bounding box center [610, 135] width 17 height 10
click at [600, 140] on input "True" at bounding box center [595, 136] width 10 height 8
radio input "true"
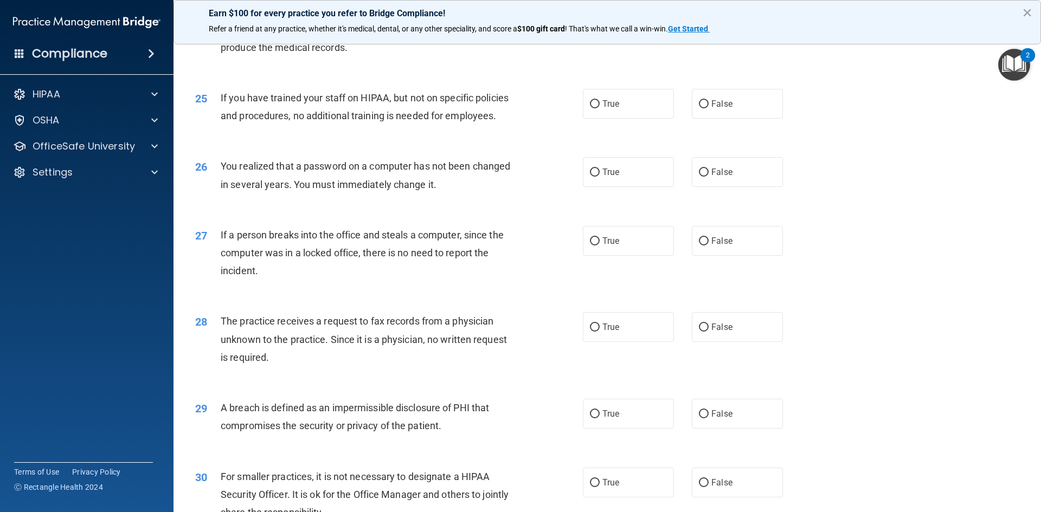
scroll to position [1945, 0]
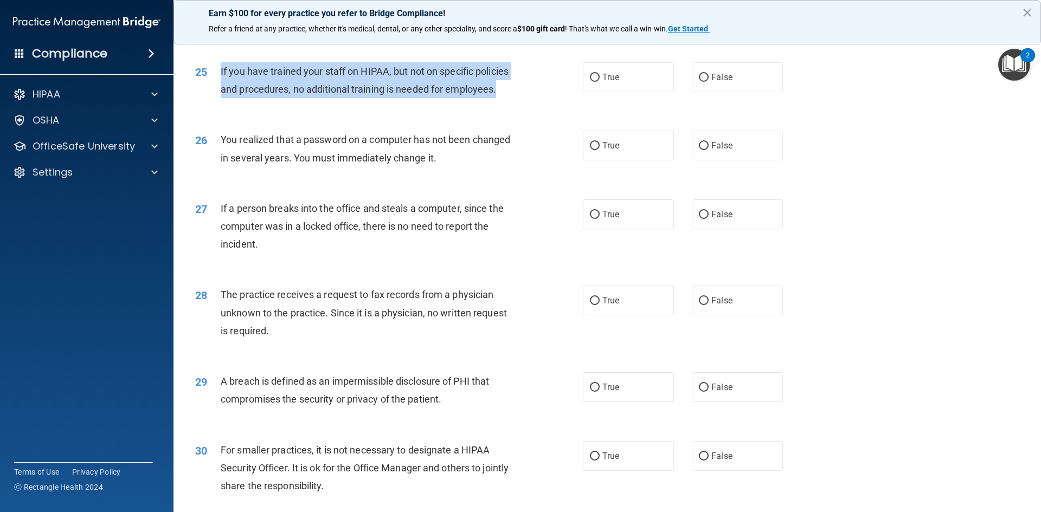
drag, startPoint x: 217, startPoint y: 105, endPoint x: 533, endPoint y: 127, distance: 316.8
click at [533, 104] on div "25 If you have trained your staff on HIPAA, but not on specific policies and pr…" at bounding box center [389, 82] width 420 height 41
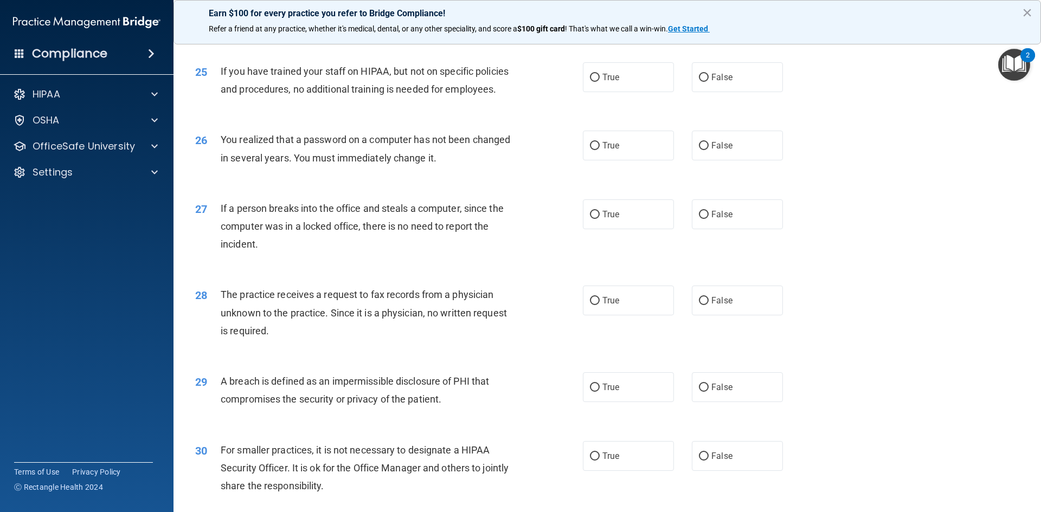
click at [519, 117] on div "25 If you have trained your staff on HIPAA, but not on specific policies and pr…" at bounding box center [607, 83] width 840 height 68
click at [692, 92] on label "False" at bounding box center [737, 77] width 91 height 30
click at [699, 82] on input "False" at bounding box center [704, 78] width 10 height 8
radio input "true"
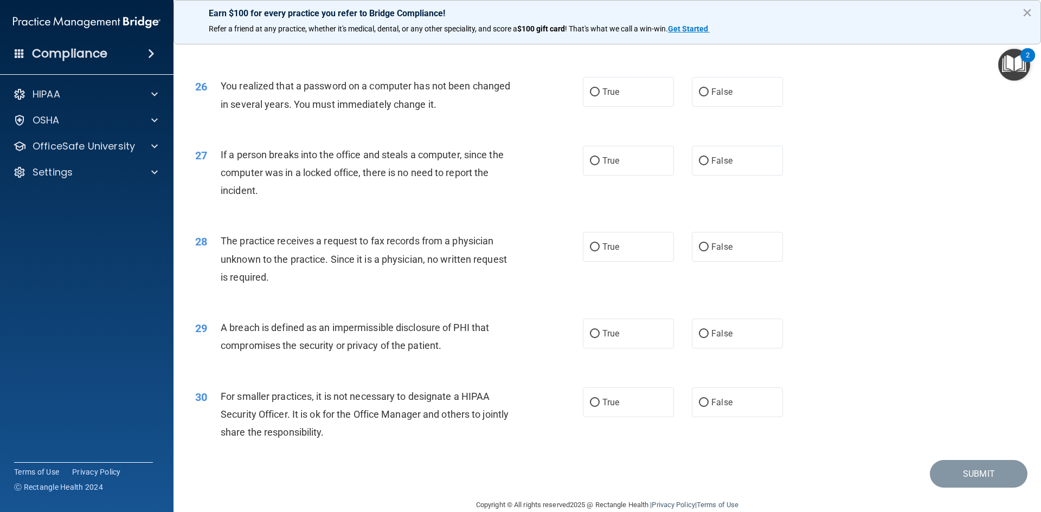
scroll to position [1999, 0]
click at [519, 112] on div "You realized that a password on a computer has not been changed in several year…" at bounding box center [372, 94] width 303 height 36
click at [615, 97] on span "True" at bounding box center [610, 91] width 17 height 10
click at [600, 96] on input "True" at bounding box center [595, 92] width 10 height 8
radio input "true"
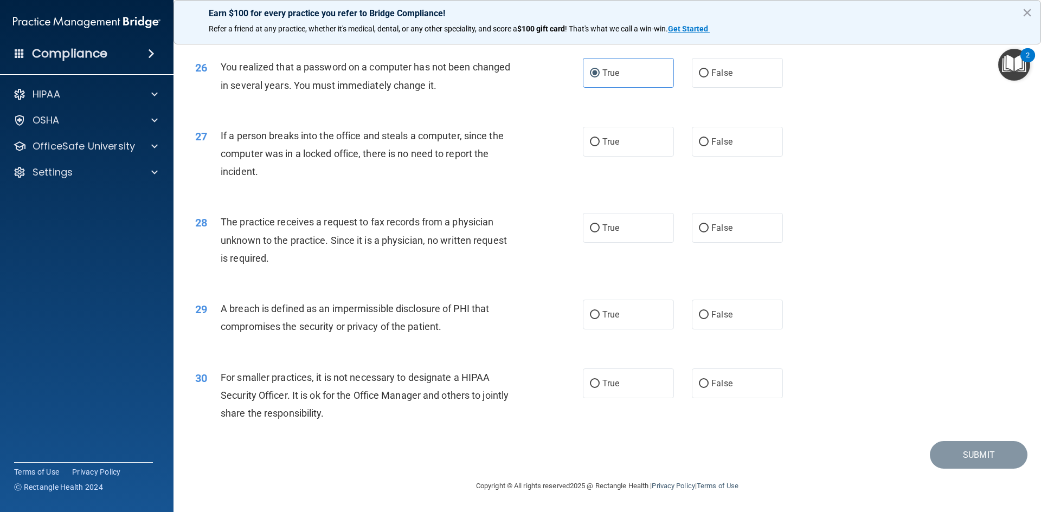
scroll to position [2054, 0]
click at [703, 137] on label "False" at bounding box center [737, 142] width 91 height 30
click at [703, 138] on input "False" at bounding box center [704, 142] width 10 height 8
radio input "true"
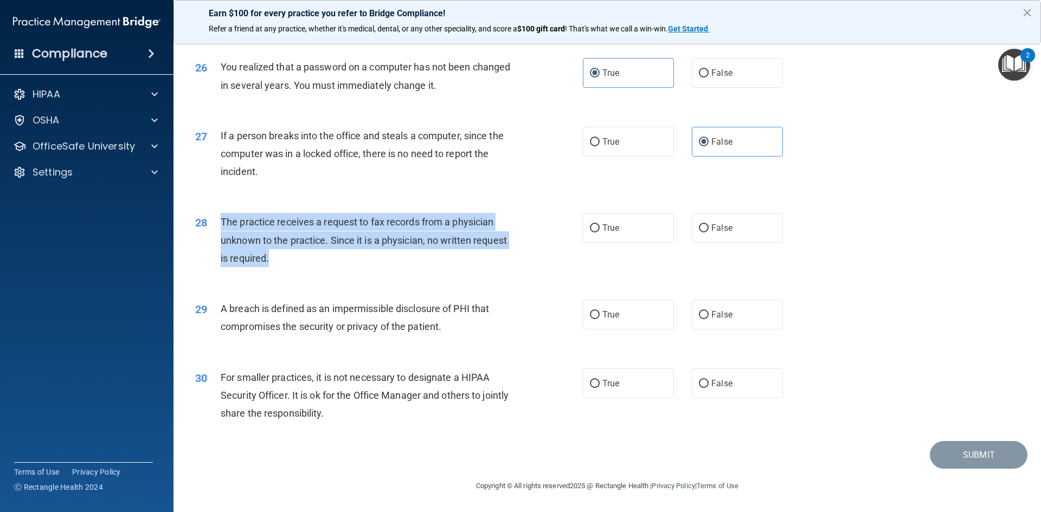
drag, startPoint x: 310, startPoint y: 263, endPoint x: 208, endPoint y: 218, distance: 110.9
click at [208, 218] on div "28 The practice receives a request to fax records from a physician unknown to t…" at bounding box center [389, 243] width 420 height 60
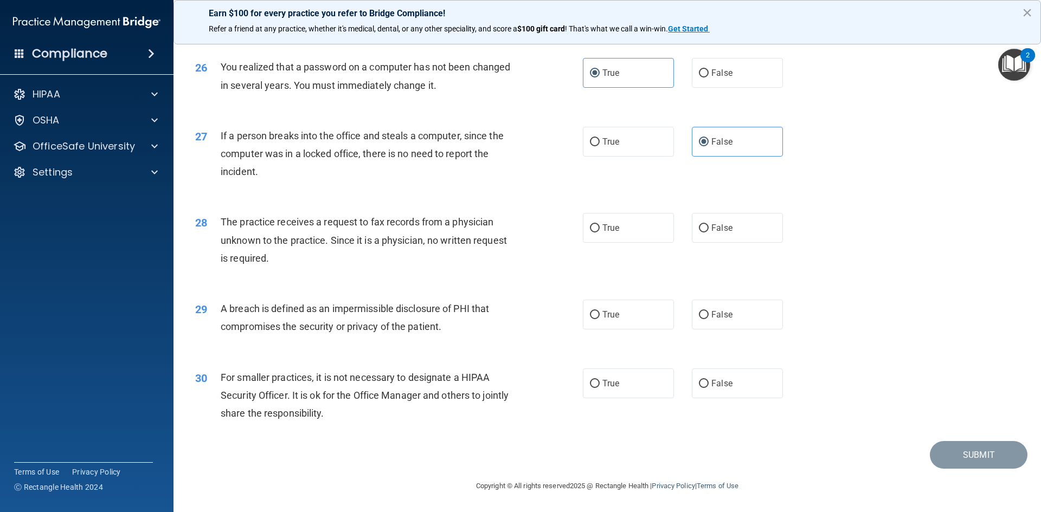
click at [299, 186] on div "27 If a person breaks into the office and steals a computer, since the computer…" at bounding box center [389, 157] width 420 height 60
click at [618, 240] on label "True" at bounding box center [628, 228] width 91 height 30
click at [600, 233] on input "True" at bounding box center [595, 228] width 10 height 8
radio input "true"
click at [728, 234] on label "False" at bounding box center [737, 228] width 91 height 30
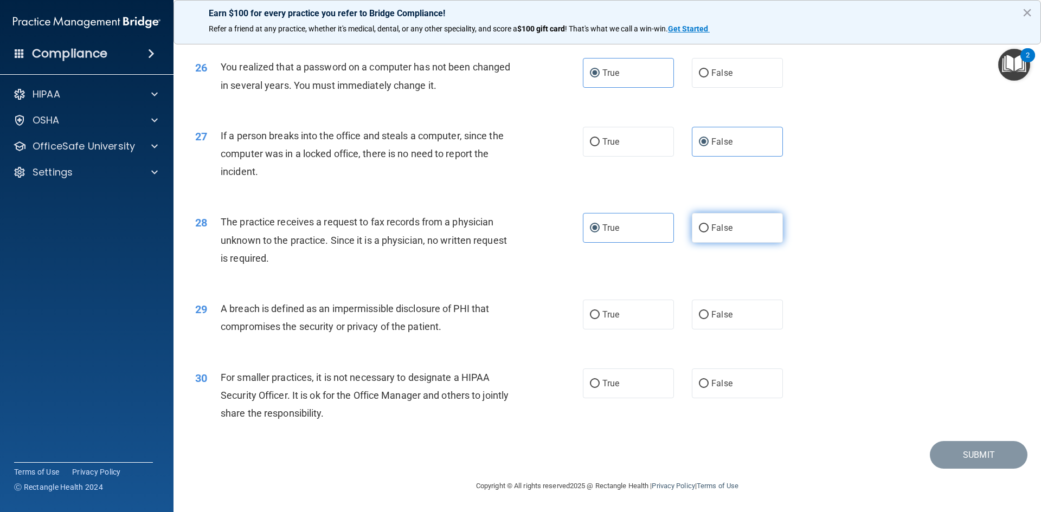
click at [709, 233] on input "False" at bounding box center [704, 228] width 10 height 8
radio input "true"
radio input "false"
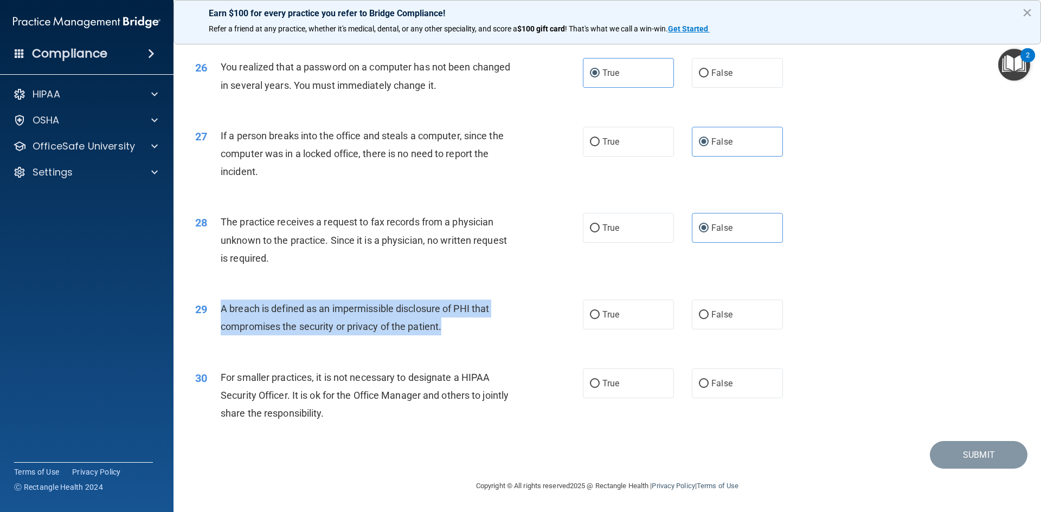
drag, startPoint x: 219, startPoint y: 311, endPoint x: 460, endPoint y: 329, distance: 241.9
click at [460, 329] on div "29 A breach is defined as an impermissible disclosure of PHI that compromises t…" at bounding box center [389, 320] width 420 height 41
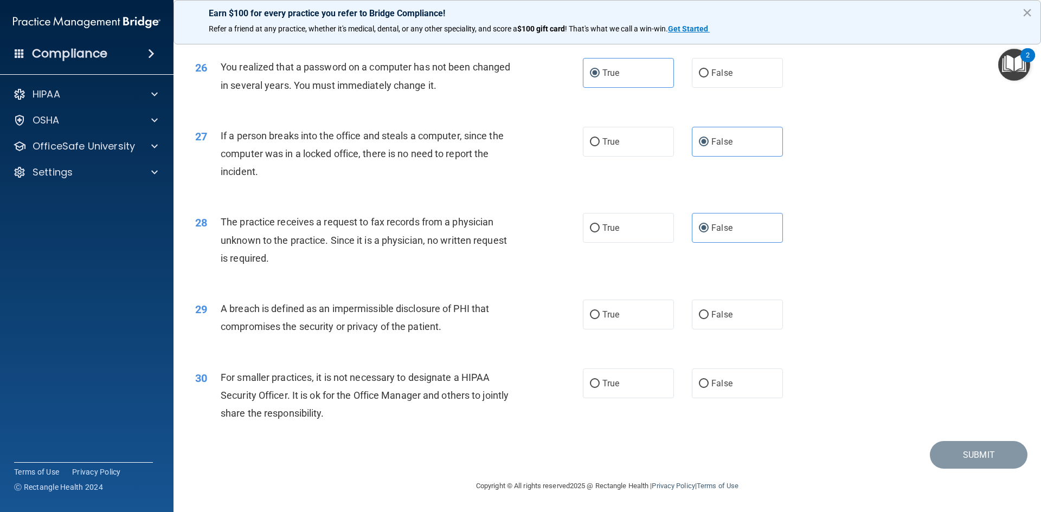
drag, startPoint x: 405, startPoint y: 319, endPoint x: 615, endPoint y: 282, distance: 213.7
click at [615, 282] on div "28 The practice receives a request to fax records from a physician unknown to t…" at bounding box center [607, 243] width 840 height 87
click at [608, 314] on span "True" at bounding box center [610, 315] width 17 height 10
click at [600, 314] on input "True" at bounding box center [595, 315] width 10 height 8
radio input "true"
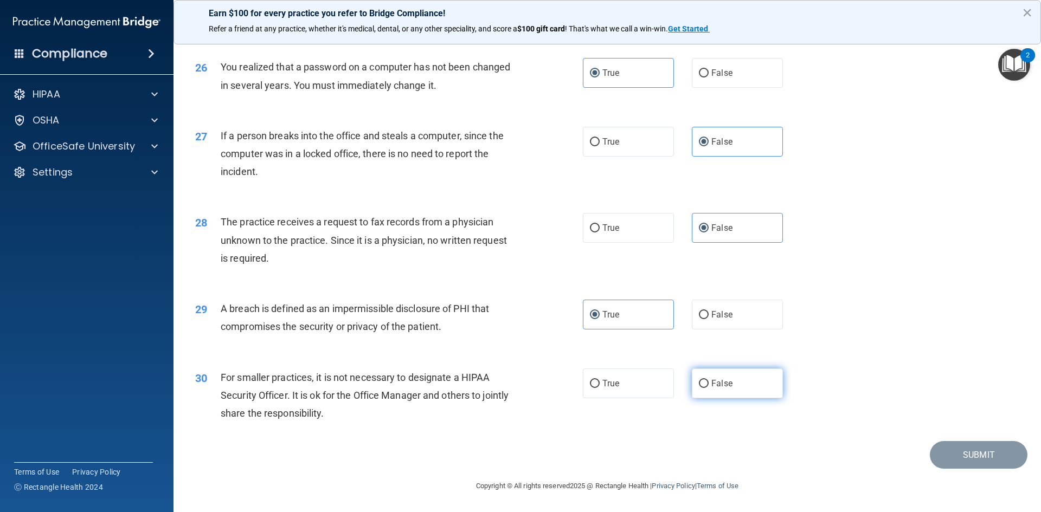
click at [699, 385] on input "False" at bounding box center [704, 384] width 10 height 8
radio input "true"
click at [983, 451] on button "Submit" at bounding box center [979, 455] width 98 height 28
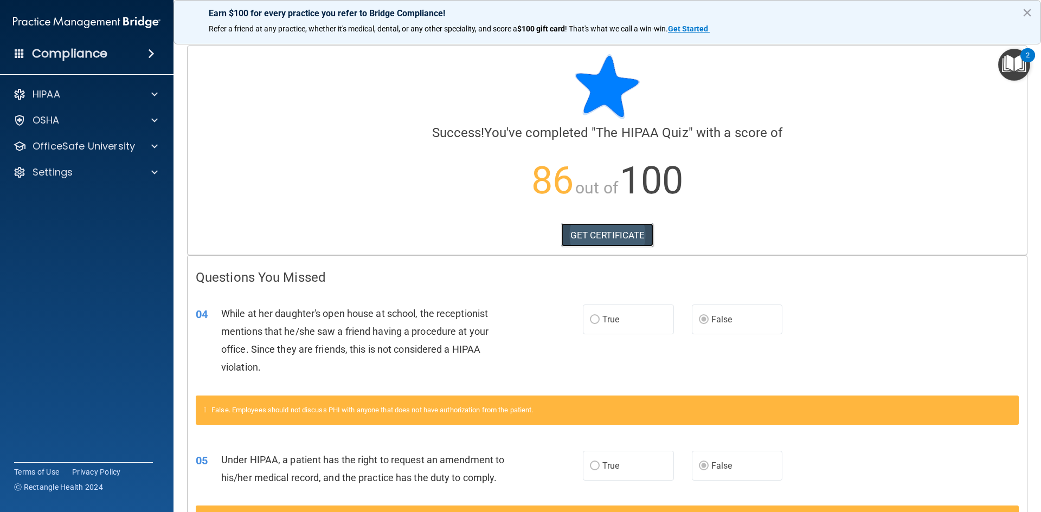
click at [632, 234] on link "GET CERTIFICATE" at bounding box center [607, 235] width 93 height 24
click at [60, 127] on div "OSHA" at bounding box center [87, 121] width 174 height 22
click at [79, 92] on div "HIPAA" at bounding box center [72, 94] width 134 height 13
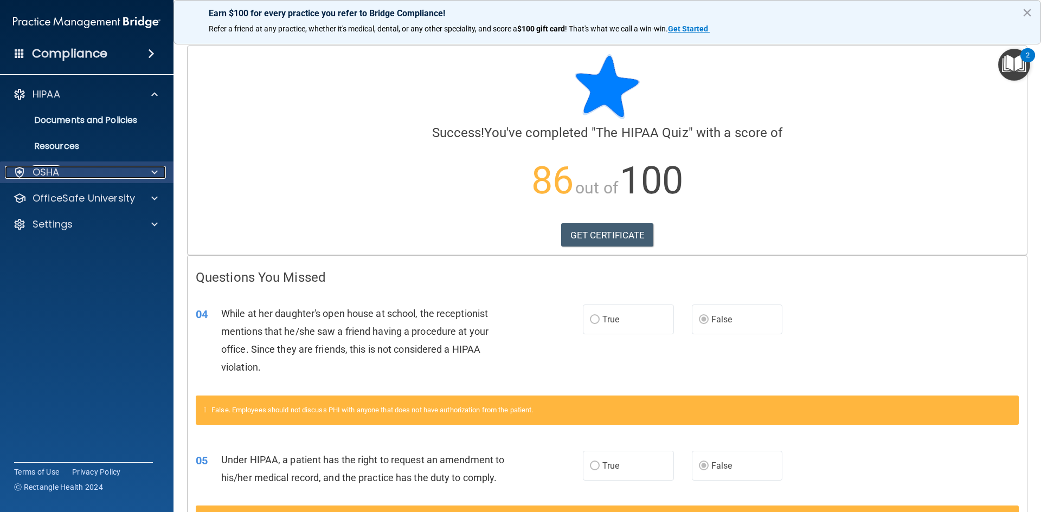
click at [78, 172] on div "OSHA" at bounding box center [72, 172] width 134 height 13
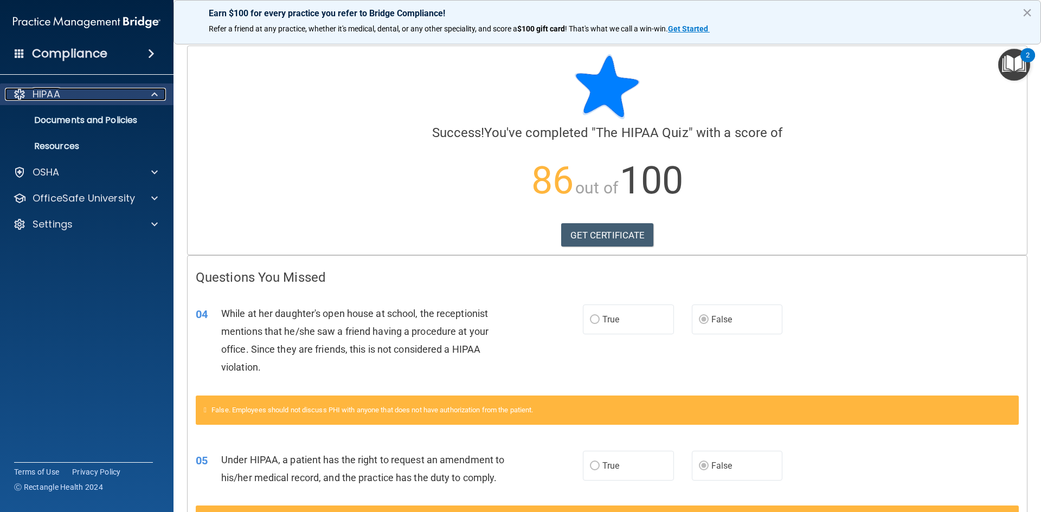
click at [66, 91] on div "HIPAA" at bounding box center [72, 94] width 134 height 13
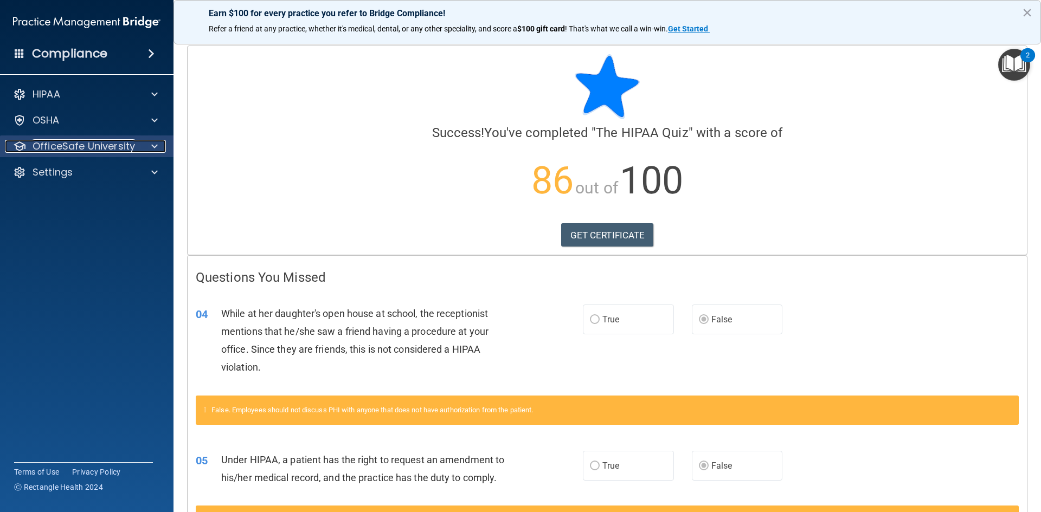
click at [68, 149] on p "OfficeSafe University" at bounding box center [84, 146] width 102 height 13
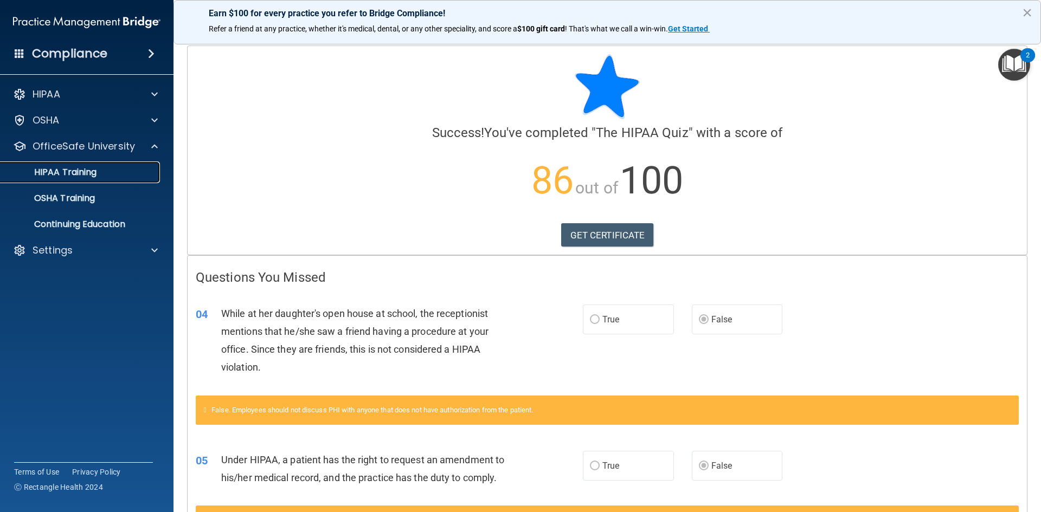
click at [52, 168] on p "HIPAA Training" at bounding box center [51, 172] width 89 height 11
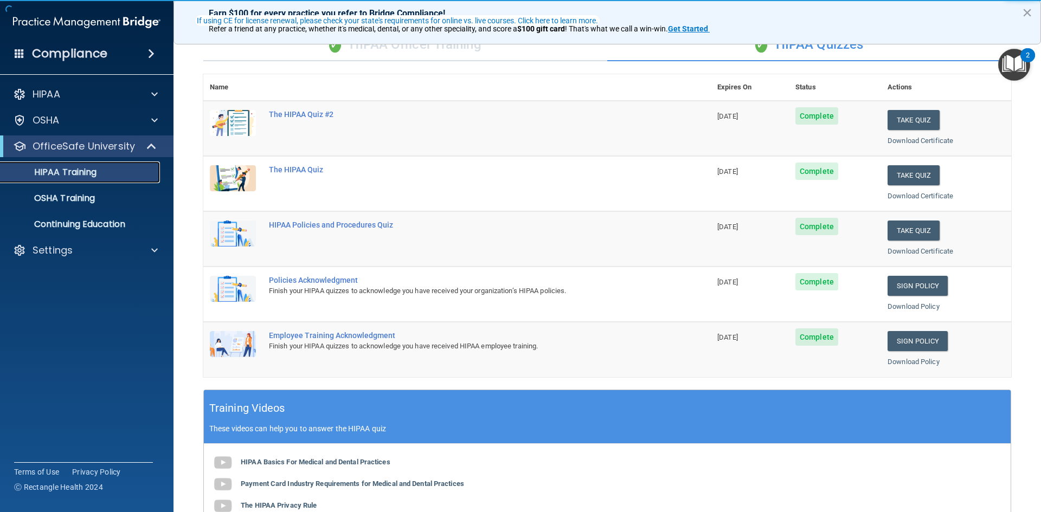
scroll to position [108, 0]
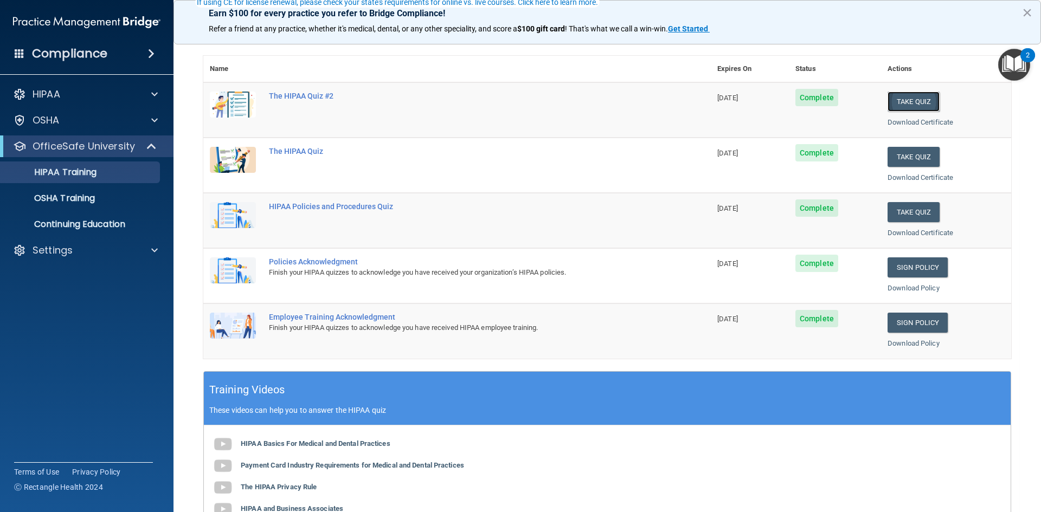
click at [917, 100] on button "Take Quiz" at bounding box center [913, 102] width 52 height 20
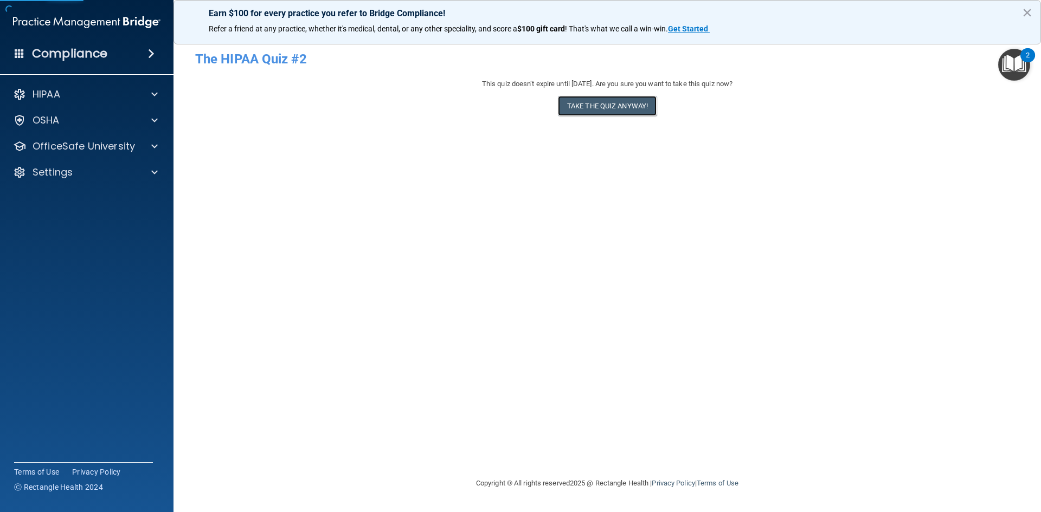
click at [576, 112] on button "Take the quiz anyway!" at bounding box center [607, 106] width 99 height 20
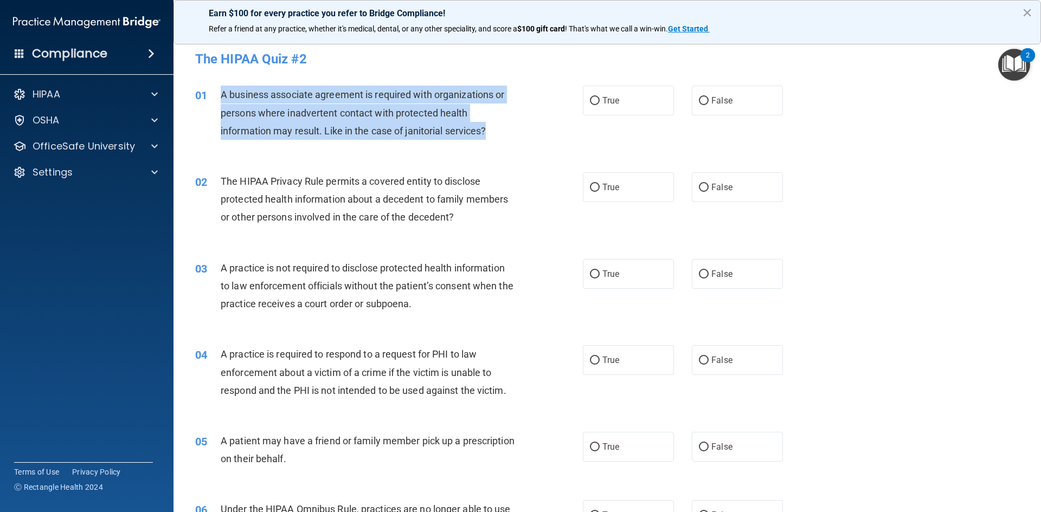
drag, startPoint x: 220, startPoint y: 94, endPoint x: 526, endPoint y: 141, distance: 309.8
click at [526, 141] on div "01 A business associate agreement is required with organizations or persons whe…" at bounding box center [389, 116] width 420 height 60
click at [527, 123] on div "01 A business associate agreement is required with organizations or persons whe…" at bounding box center [389, 116] width 420 height 60
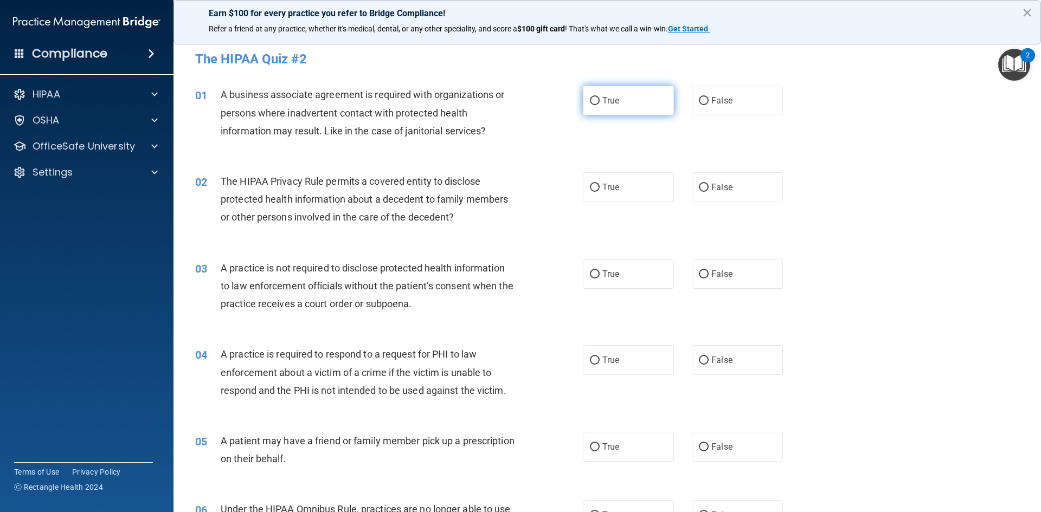
click at [608, 88] on label "True" at bounding box center [628, 101] width 91 height 30
click at [600, 97] on input "True" at bounding box center [595, 101] width 10 height 8
radio input "true"
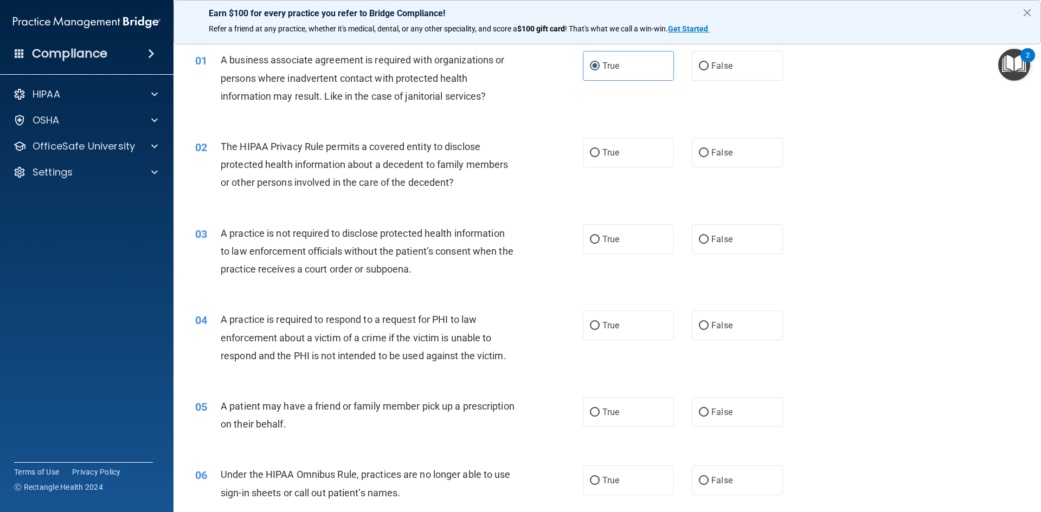
scroll to position [54, 0]
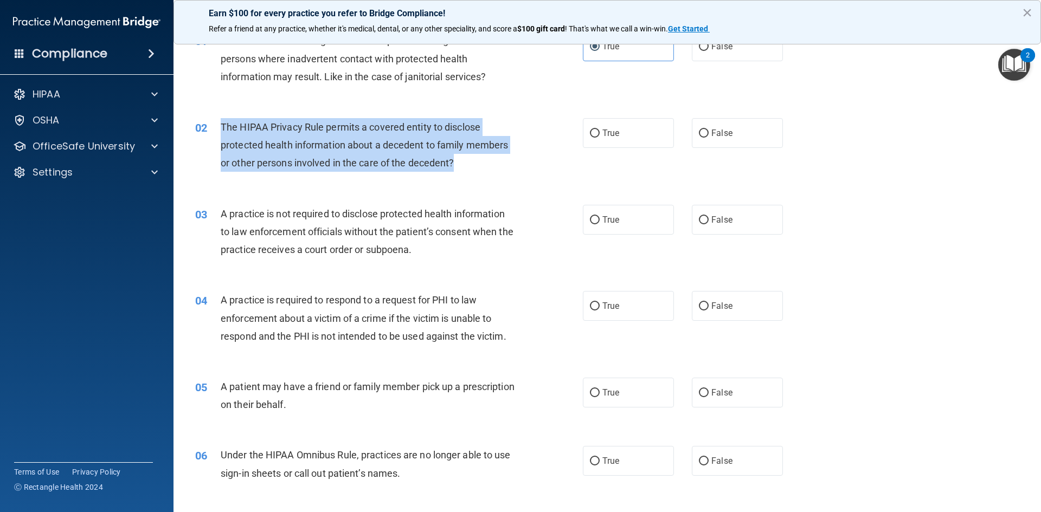
drag, startPoint x: 464, startPoint y: 164, endPoint x: 220, endPoint y: 132, distance: 246.6
click at [220, 132] on div "02 The HIPAA Privacy Rule permits a covered entity to disclose protected health…" at bounding box center [389, 148] width 420 height 60
click at [529, 151] on div "02 The HIPAA Privacy Rule permits a covered entity to disclose protected health…" at bounding box center [389, 148] width 420 height 60
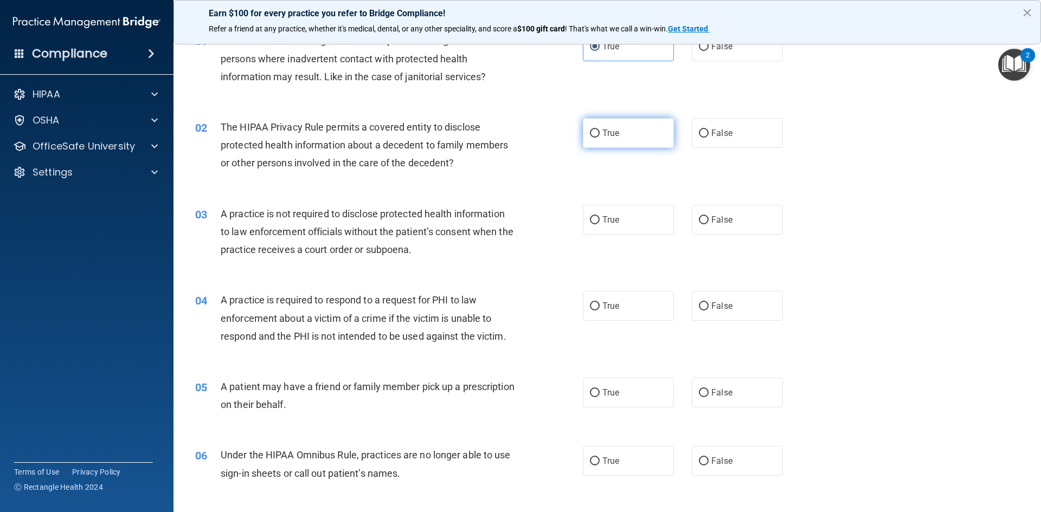
click at [602, 130] on span "True" at bounding box center [610, 133] width 17 height 10
click at [600, 130] on input "True" at bounding box center [595, 134] width 10 height 8
radio input "true"
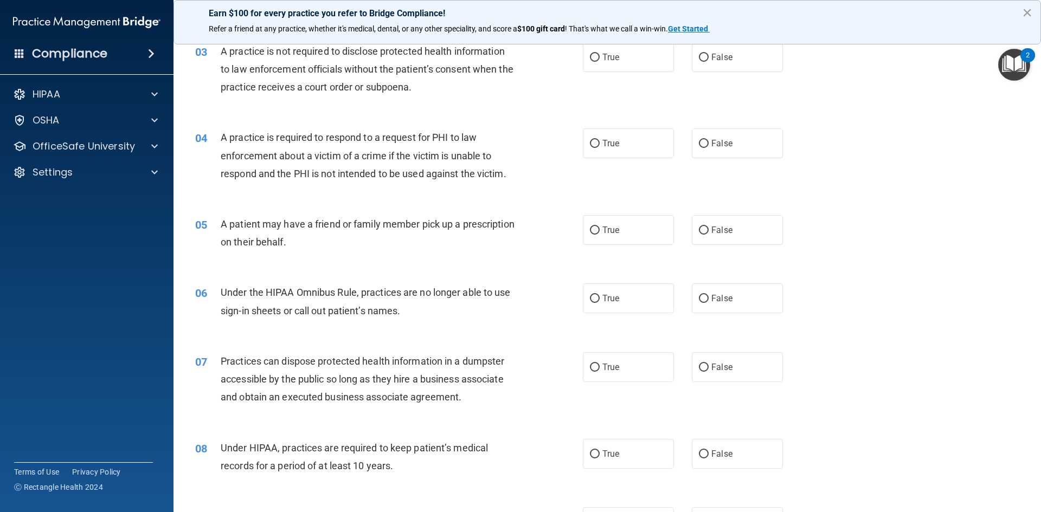
scroll to position [163, 0]
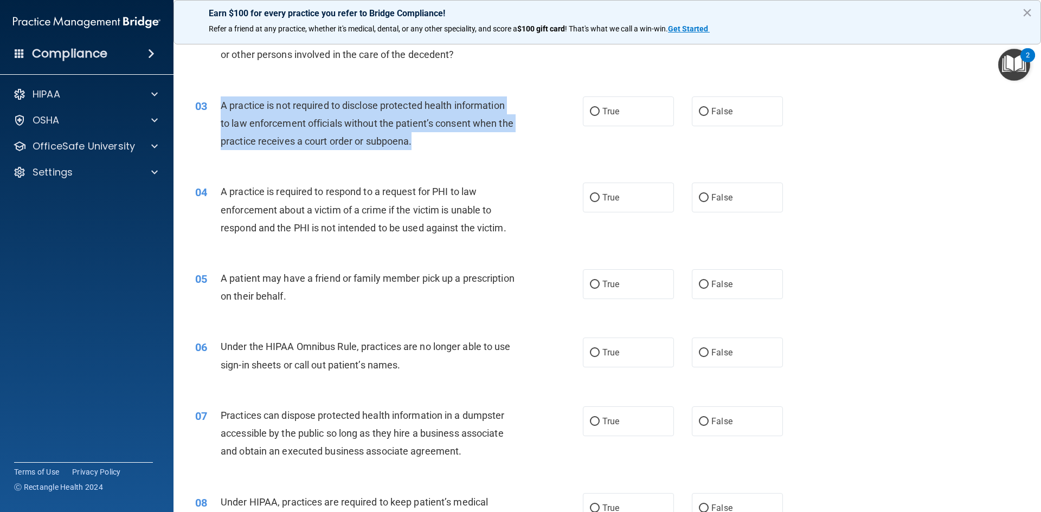
drag, startPoint x: 221, startPoint y: 107, endPoint x: 465, endPoint y: 150, distance: 247.7
click at [465, 150] on div "A practice is not required to disclose protected health information to law enfo…" at bounding box center [372, 124] width 303 height 54
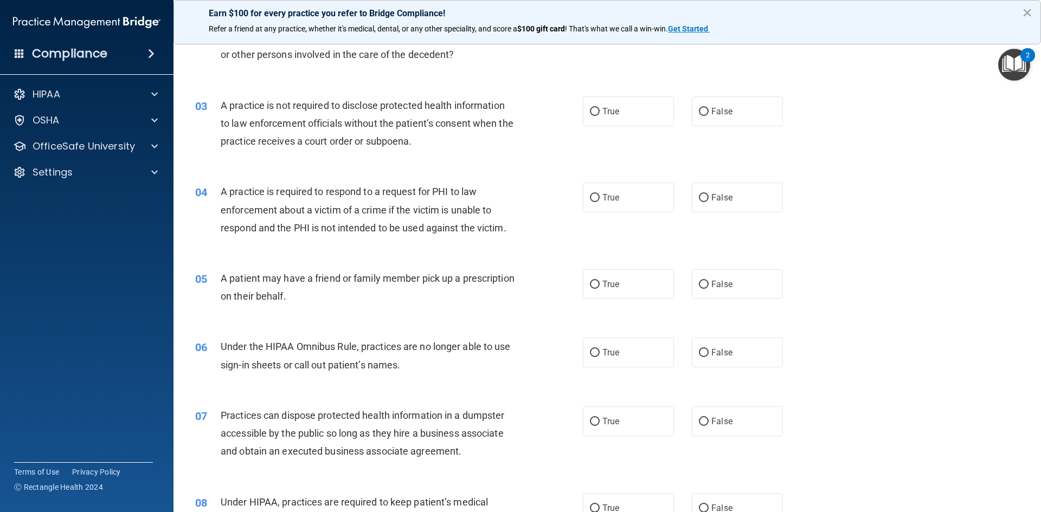
click at [478, 159] on div "03 A practice is not required to disclose protected health information to law e…" at bounding box center [607, 126] width 840 height 87
click at [715, 121] on label "False" at bounding box center [737, 112] width 91 height 30
click at [709, 116] on input "False" at bounding box center [704, 112] width 10 height 8
radio input "true"
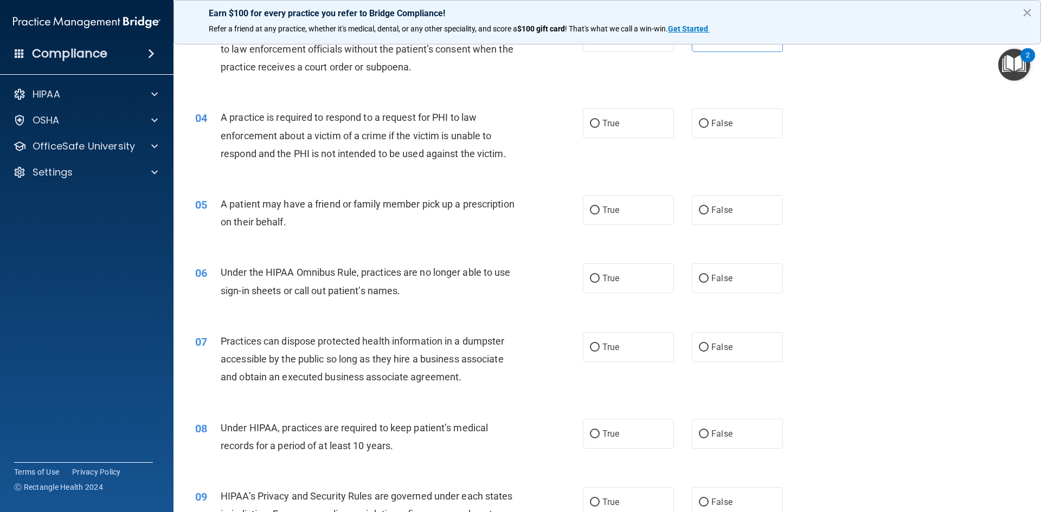
scroll to position [271, 0]
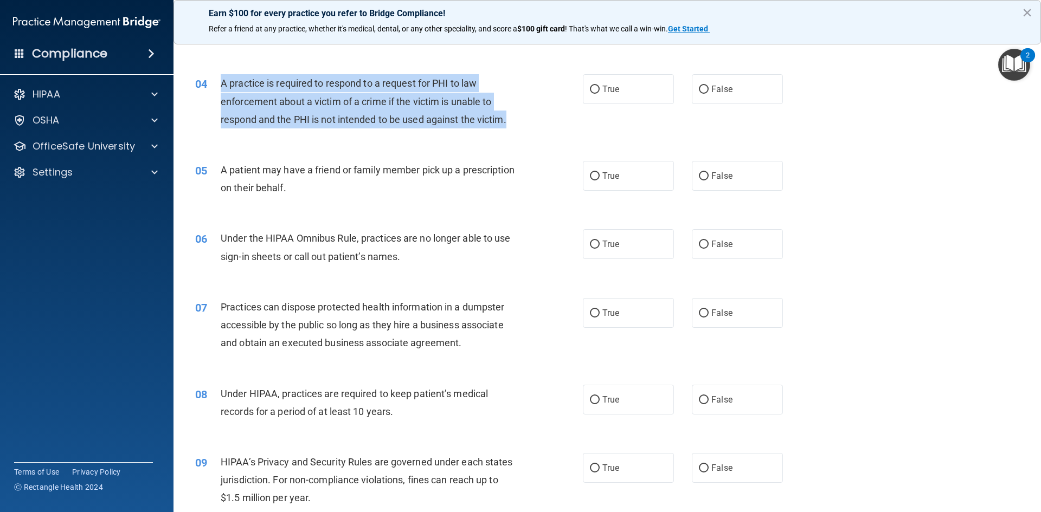
drag, startPoint x: 220, startPoint y: 84, endPoint x: 572, endPoint y: 123, distance: 354.5
click at [572, 123] on div "04 A practice is required to respond to a request for PHI to law enforcement ab…" at bounding box center [389, 104] width 420 height 60
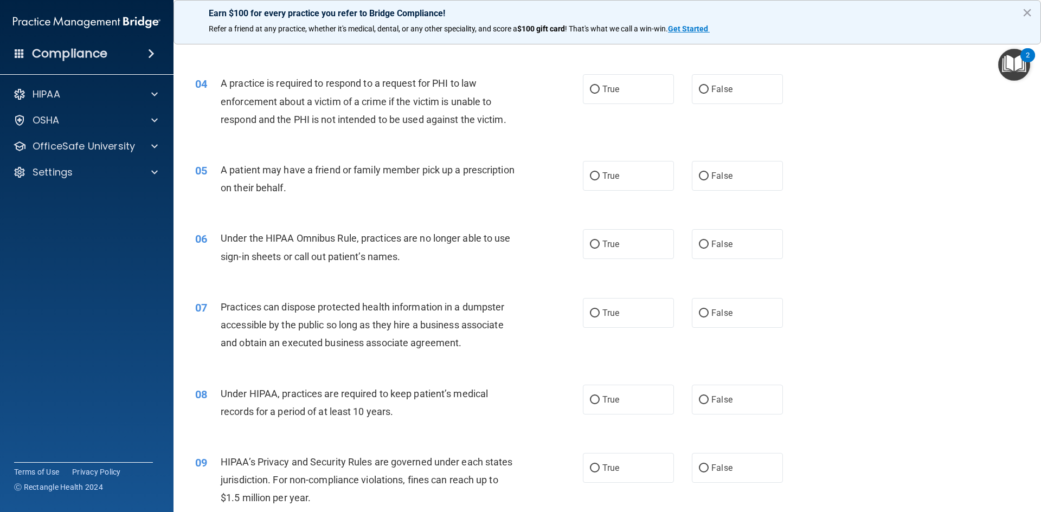
click at [490, 146] on div "04 A practice is required to respond to a request for PHI to law enforcement ab…" at bounding box center [607, 104] width 840 height 87
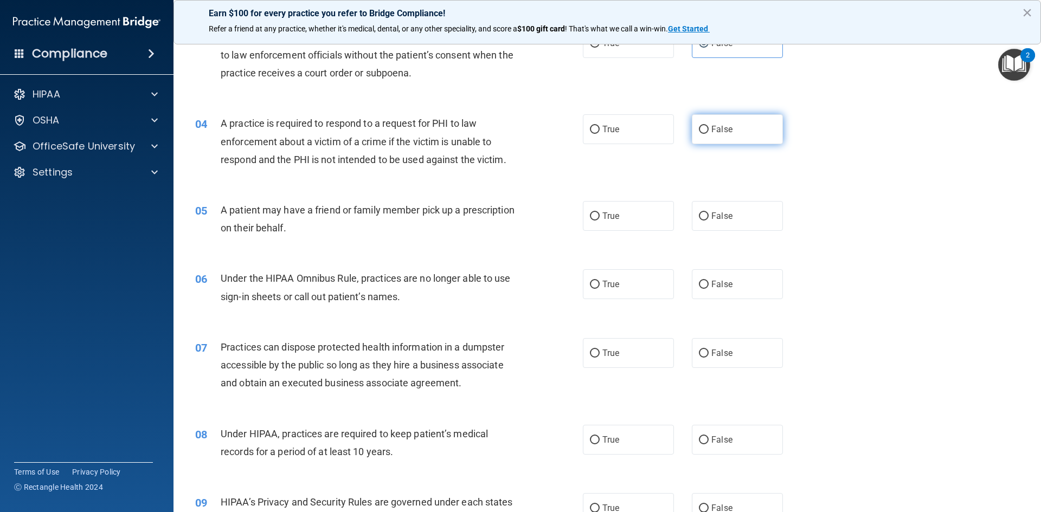
scroll to position [108, 0]
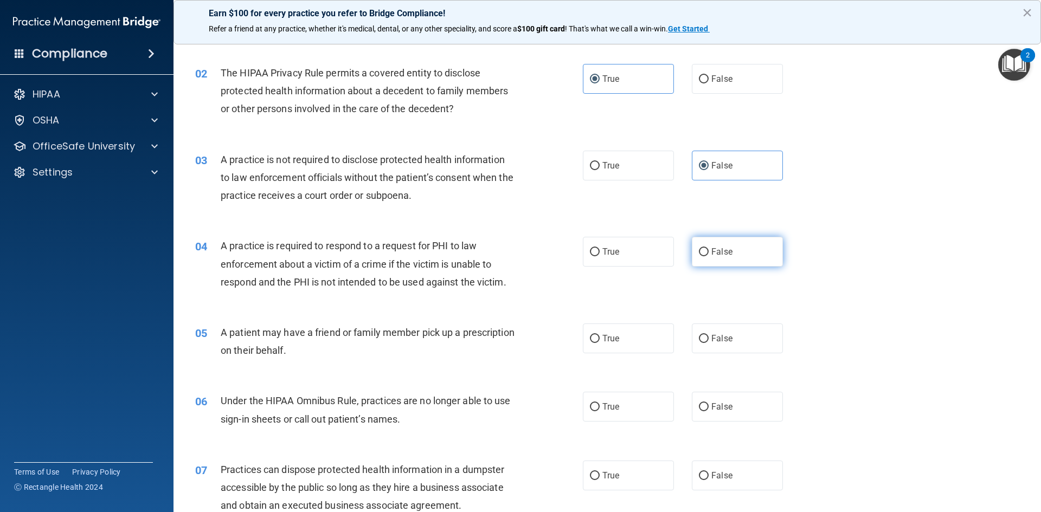
click at [760, 243] on label "False" at bounding box center [737, 252] width 91 height 30
click at [709, 248] on input "False" at bounding box center [704, 252] width 10 height 8
radio input "true"
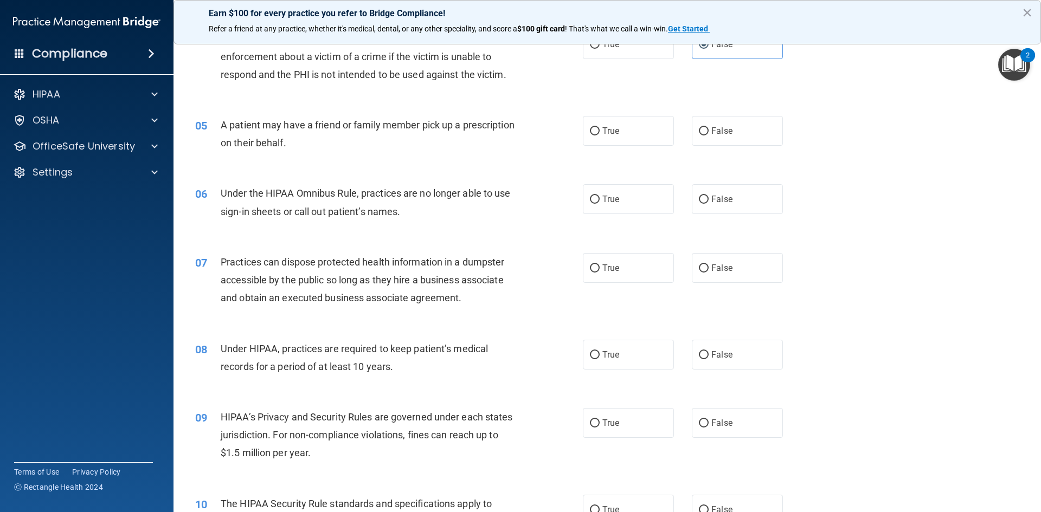
scroll to position [325, 0]
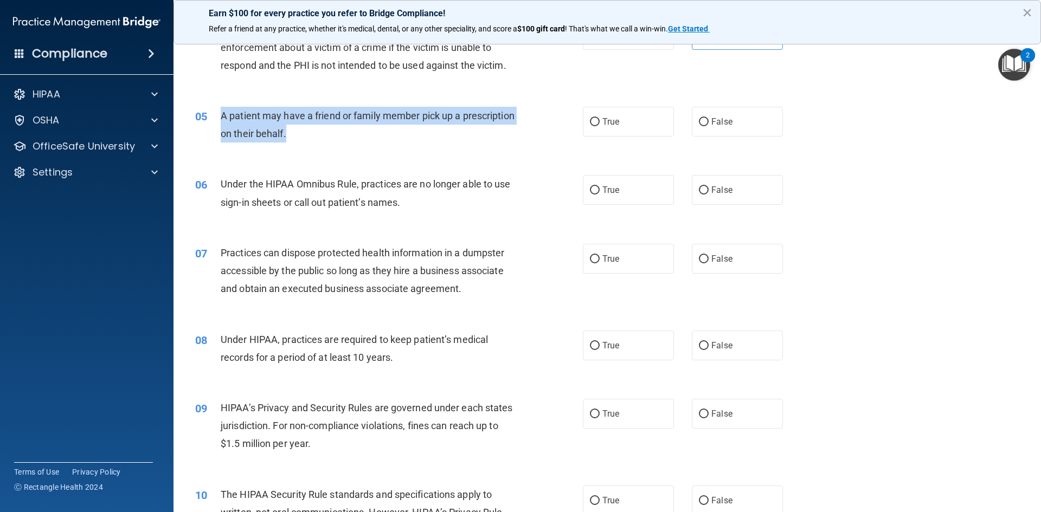
drag, startPoint x: 220, startPoint y: 112, endPoint x: 370, endPoint y: 130, distance: 150.8
click at [370, 130] on div "A patient may have a friend or family member pick up a prescription on their be…" at bounding box center [372, 125] width 303 height 36
click at [444, 130] on div "A patient may have a friend or family member pick up a prescription on their be…" at bounding box center [372, 125] width 303 height 36
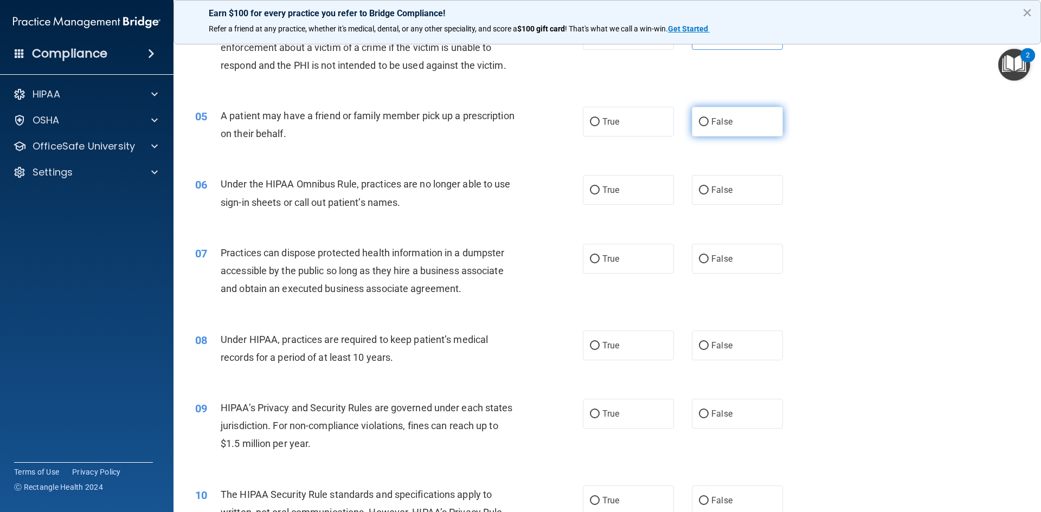
click at [744, 123] on label "False" at bounding box center [737, 122] width 91 height 30
click at [709, 123] on input "False" at bounding box center [704, 122] width 10 height 8
radio input "true"
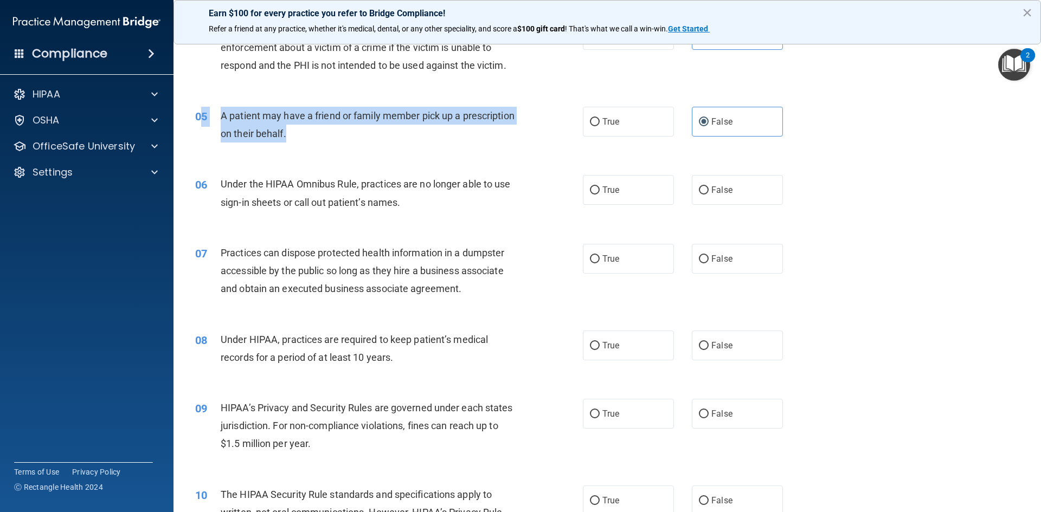
drag, startPoint x: 377, startPoint y: 138, endPoint x: 203, endPoint y: 123, distance: 174.7
click at [203, 123] on div "05 A patient may have a friend or family member pick up a prescription on their…" at bounding box center [389, 127] width 420 height 41
click at [334, 128] on span "A patient may have a friend or family member pick up a prescription on their be…" at bounding box center [368, 124] width 294 height 29
drag, startPoint x: 221, startPoint y: 115, endPoint x: 351, endPoint y: 127, distance: 131.2
click at [351, 127] on div "A patient may have a friend or family member pick up a prescription on their be…" at bounding box center [372, 125] width 303 height 36
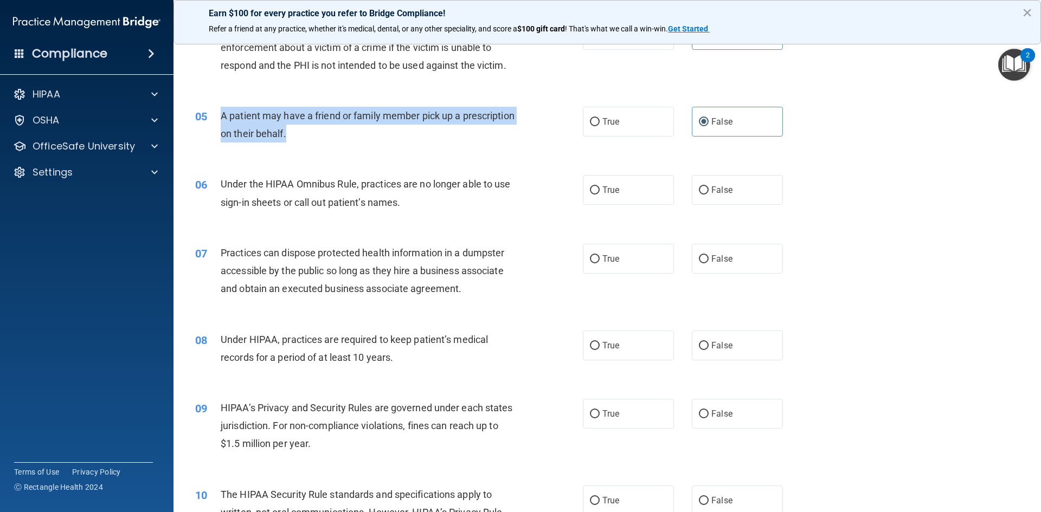
click at [357, 148] on div "05 A patient may have a friend or family member pick up a prescription on their…" at bounding box center [389, 127] width 420 height 41
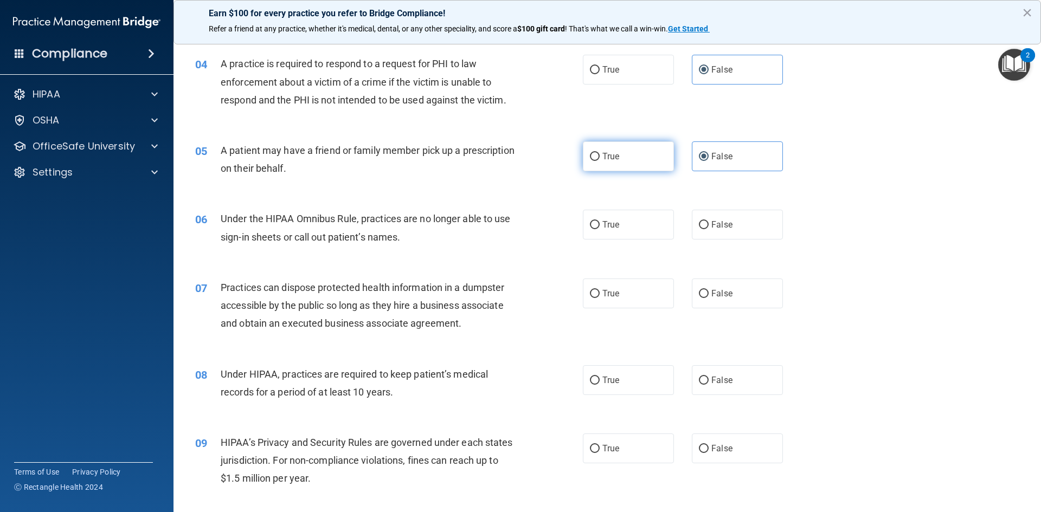
scroll to position [271, 0]
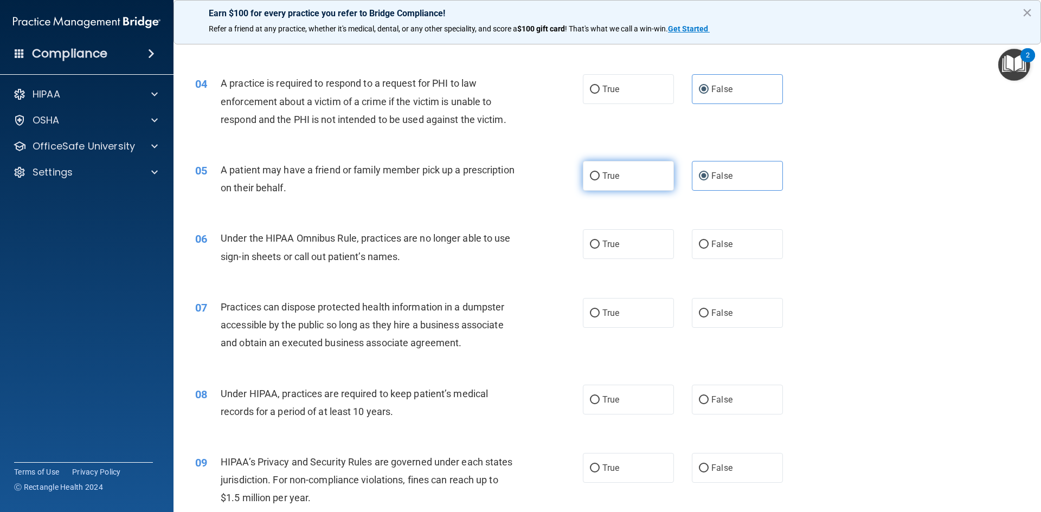
click at [642, 184] on label "True" at bounding box center [628, 176] width 91 height 30
click at [600, 181] on input "True" at bounding box center [595, 176] width 10 height 8
radio input "true"
radio input "false"
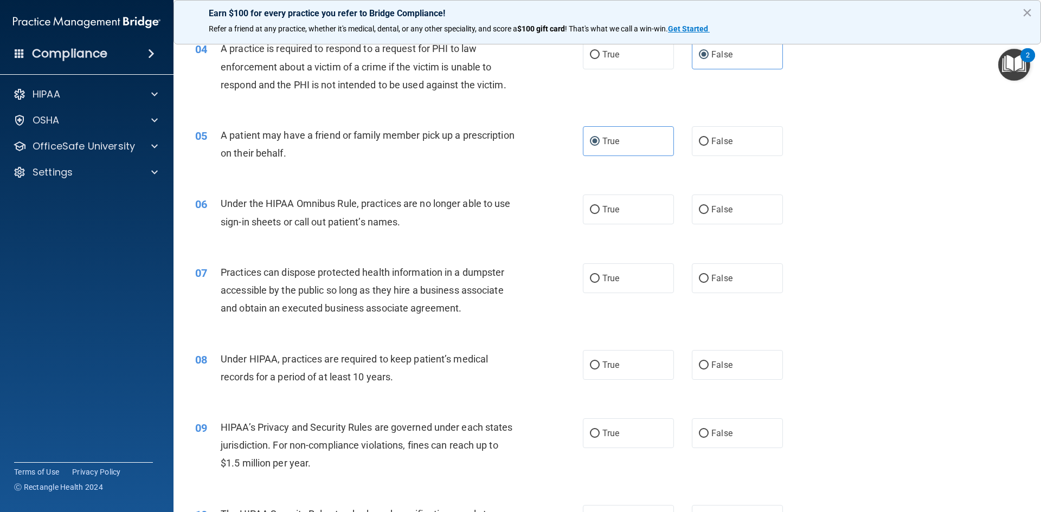
scroll to position [325, 0]
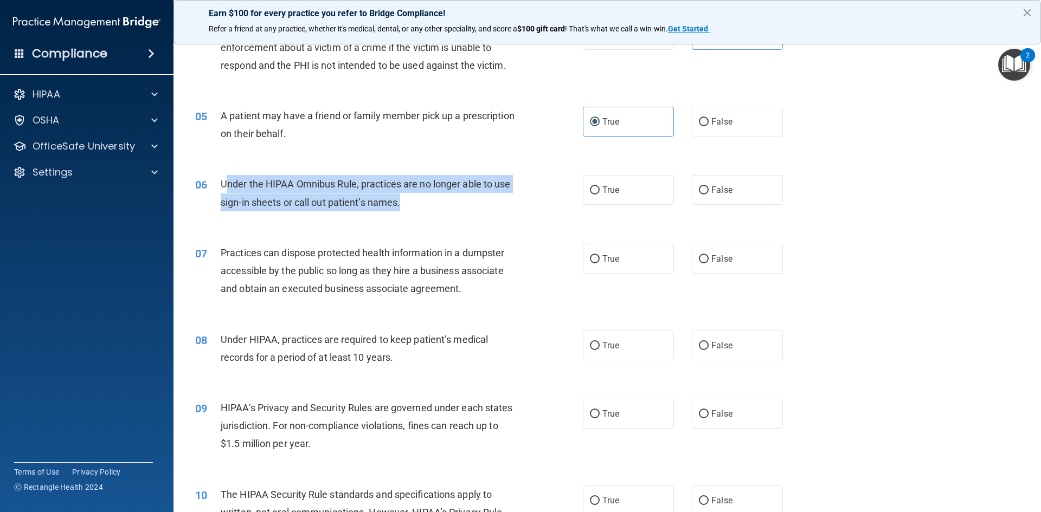
drag, startPoint x: 224, startPoint y: 186, endPoint x: 423, endPoint y: 200, distance: 199.5
click at [423, 200] on div "Under the HIPAA Omnibus Rule, practices are no longer able to use sign-in sheet…" at bounding box center [372, 193] width 303 height 36
click at [417, 207] on div "Under the HIPAA Omnibus Rule, practices are no longer able to use sign-in sheet…" at bounding box center [372, 193] width 303 height 36
drag, startPoint x: 414, startPoint y: 200, endPoint x: 230, endPoint y: 182, distance: 184.7
click at [222, 179] on div "Under the HIPAA Omnibus Rule, practices are no longer able to use sign-in sheet…" at bounding box center [372, 193] width 303 height 36
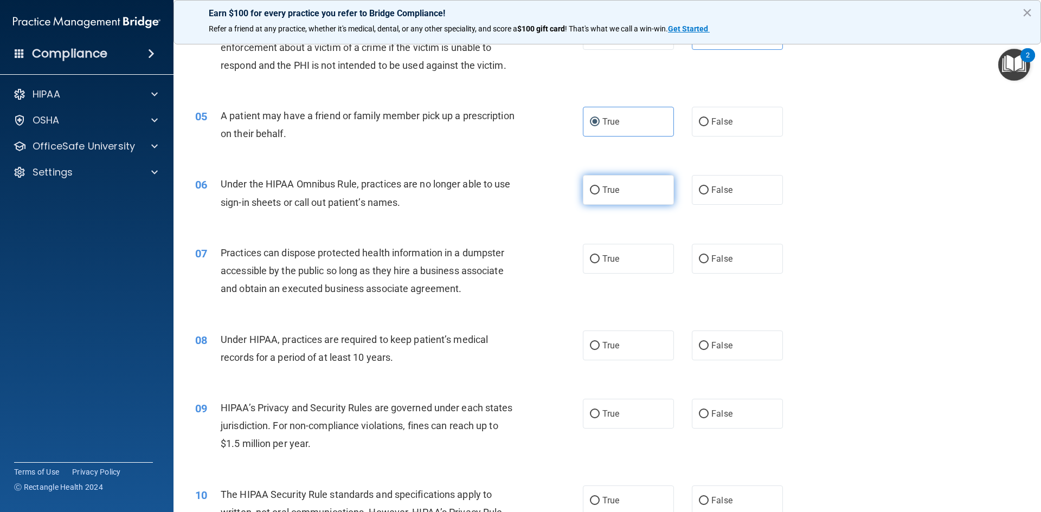
click at [630, 187] on label "True" at bounding box center [628, 190] width 91 height 30
click at [600, 187] on input "True" at bounding box center [595, 190] width 10 height 8
radio input "true"
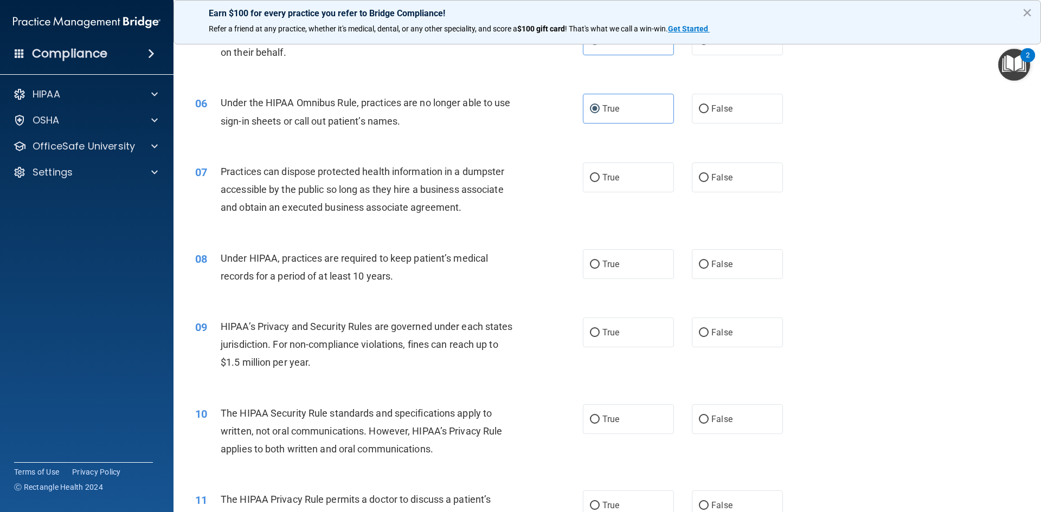
scroll to position [434, 0]
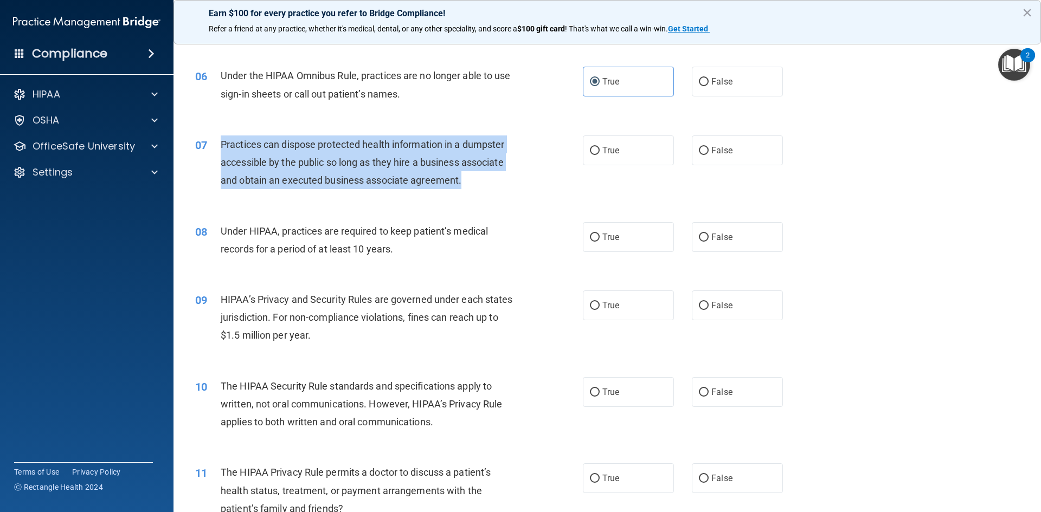
drag, startPoint x: 220, startPoint y: 143, endPoint x: 501, endPoint y: 185, distance: 285.1
click at [501, 185] on div "07 Practices can dispose protected health information in a dumpster accessible …" at bounding box center [389, 166] width 420 height 60
click at [493, 184] on div "Practices can dispose protected health information in a dumpster accessible by …" at bounding box center [372, 163] width 303 height 54
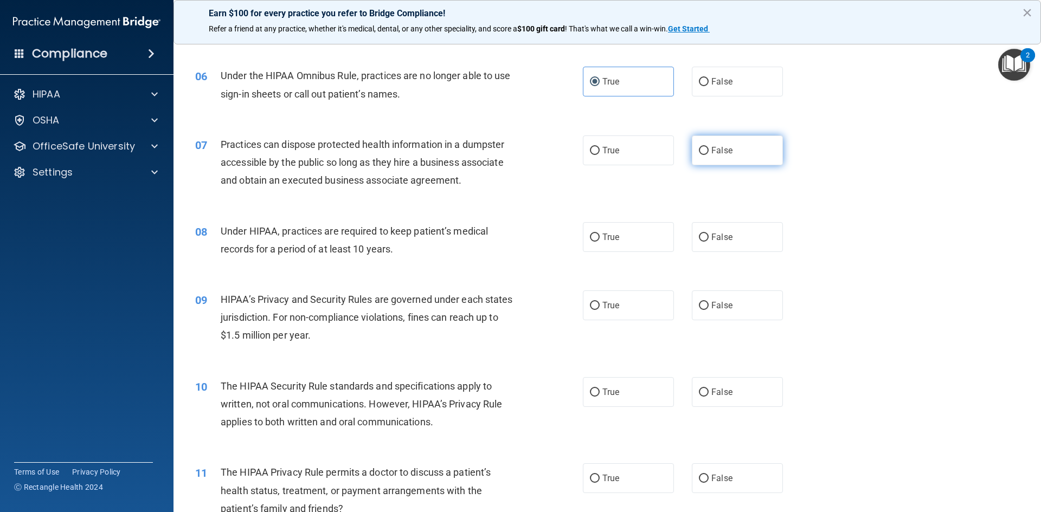
click at [718, 162] on label "False" at bounding box center [737, 151] width 91 height 30
click at [709, 155] on input "False" at bounding box center [704, 151] width 10 height 8
radio input "true"
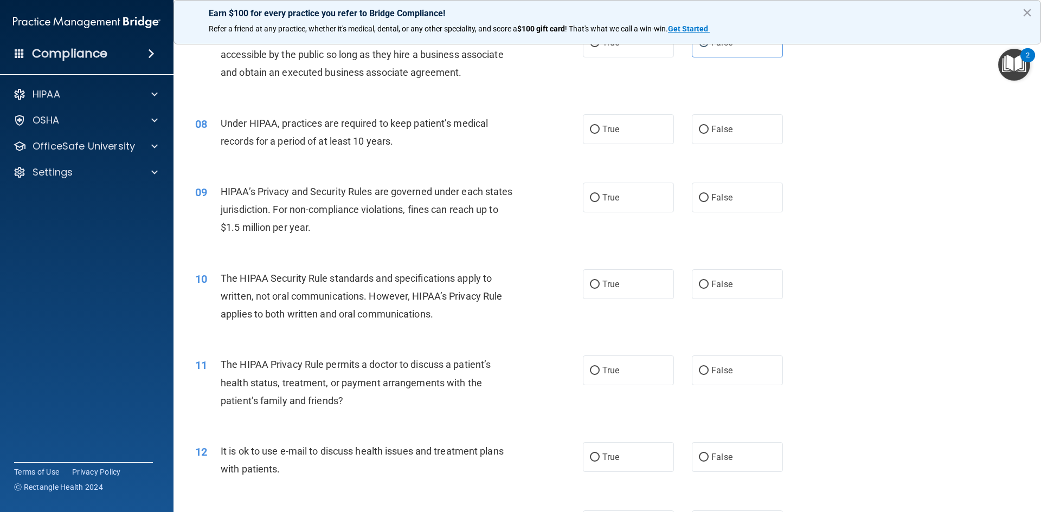
scroll to position [542, 0]
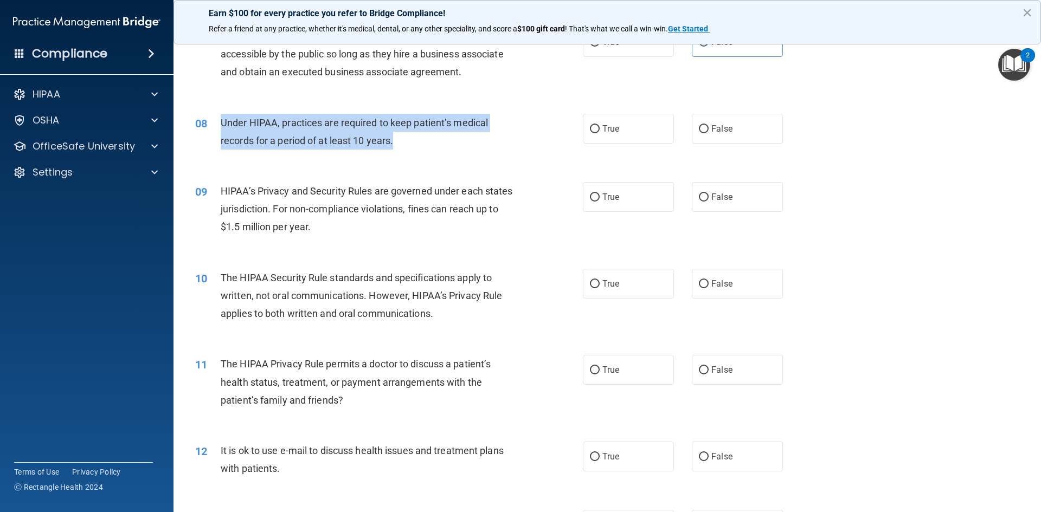
drag, startPoint x: 218, startPoint y: 120, endPoint x: 420, endPoint y: 139, distance: 203.1
click at [420, 139] on div "08 Under HIPAA, practices are required to keep patient’s medical records for a …" at bounding box center [389, 134] width 420 height 41
click at [454, 153] on div "08 Under HIPAA, practices are required to keep patient’s medical records for a …" at bounding box center [389, 134] width 420 height 41
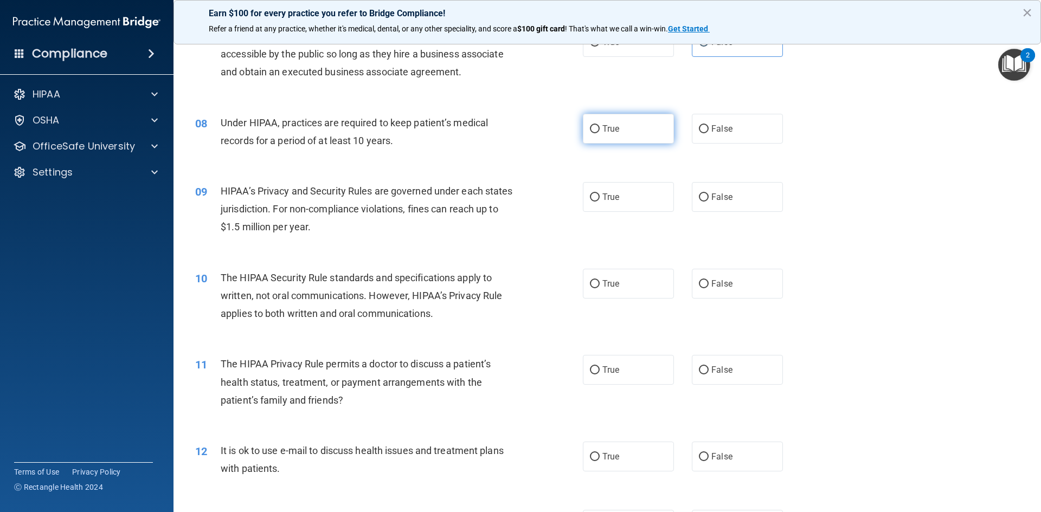
click at [636, 124] on label "True" at bounding box center [628, 129] width 91 height 30
click at [600, 125] on input "True" at bounding box center [595, 129] width 10 height 8
radio input "true"
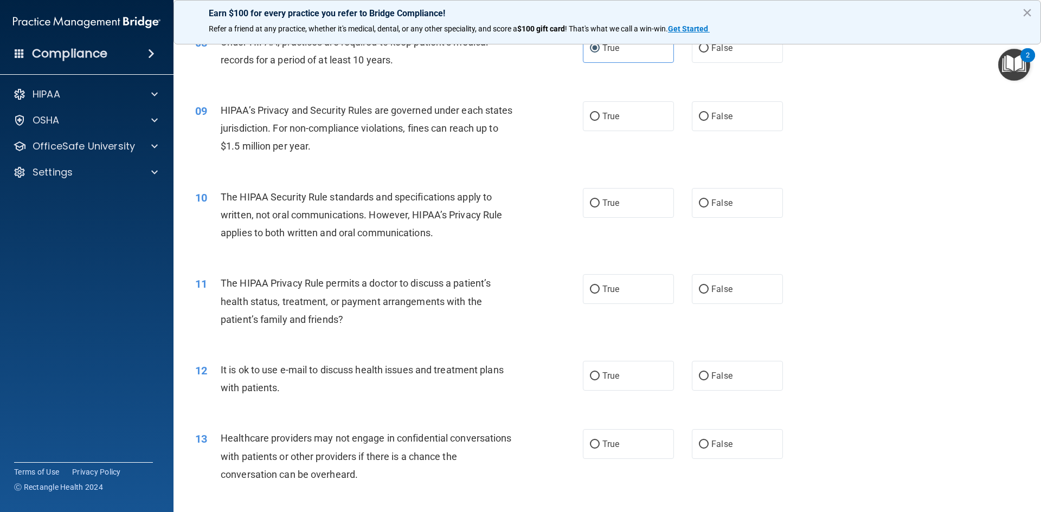
scroll to position [651, 0]
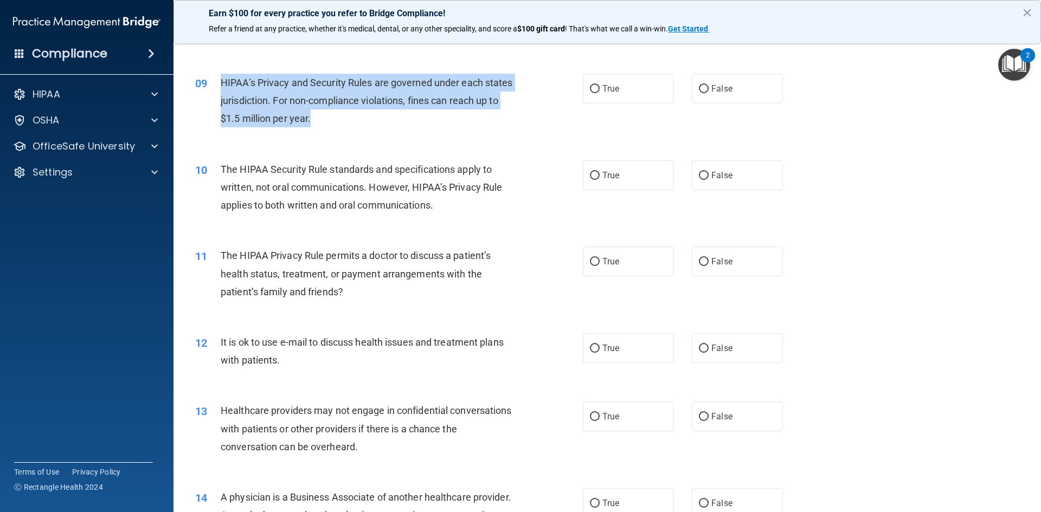
drag, startPoint x: 349, startPoint y: 115, endPoint x: 210, endPoint y: 88, distance: 140.8
click at [210, 88] on div "09 HIPAA’s Privacy and Security Rules are governed under each states jurisdicti…" at bounding box center [389, 104] width 420 height 60
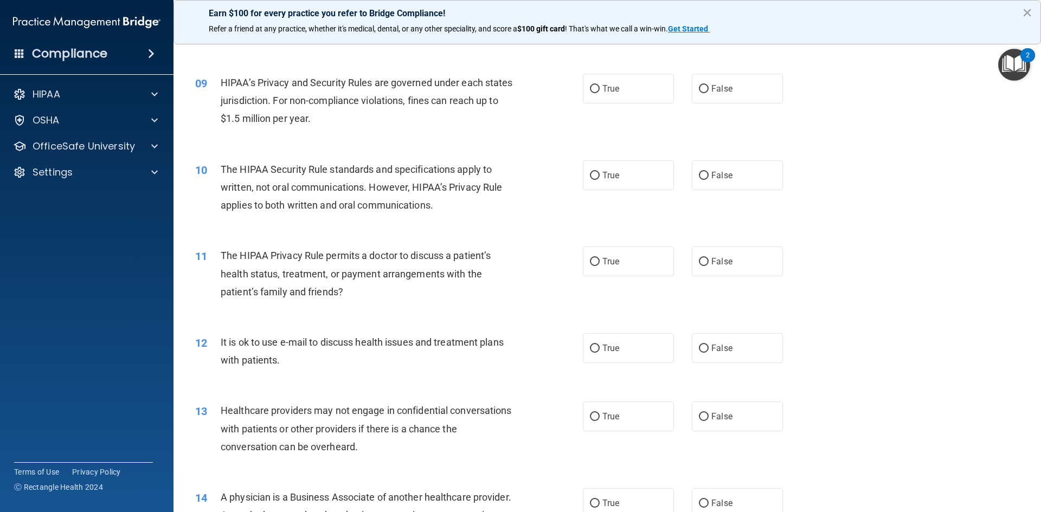
click at [376, 140] on div "09 HIPAA’s Privacy and Security Rules are governed under each states jurisdicti…" at bounding box center [607, 103] width 840 height 87
click at [588, 83] on label "True" at bounding box center [628, 89] width 91 height 30
click at [590, 85] on input "True" at bounding box center [595, 89] width 10 height 8
radio input "true"
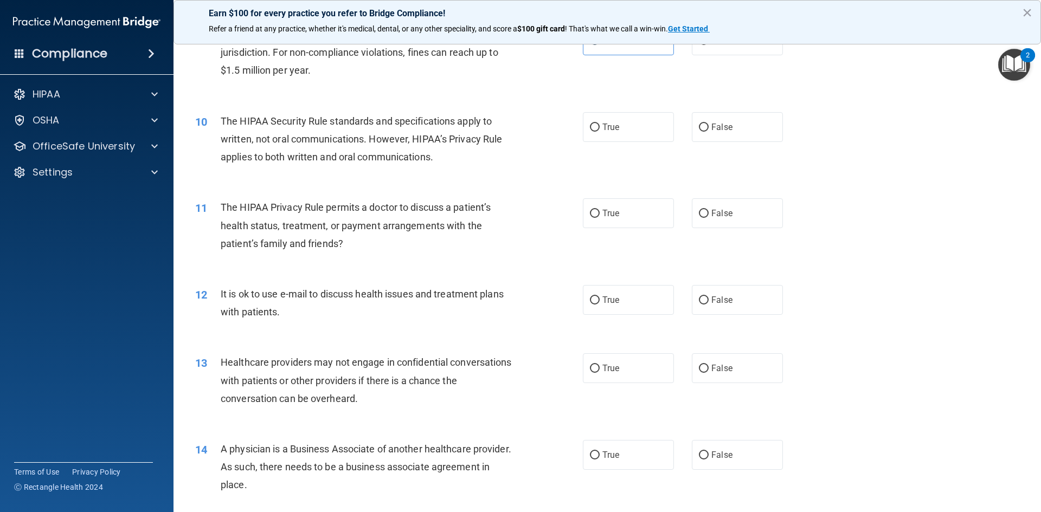
scroll to position [705, 0]
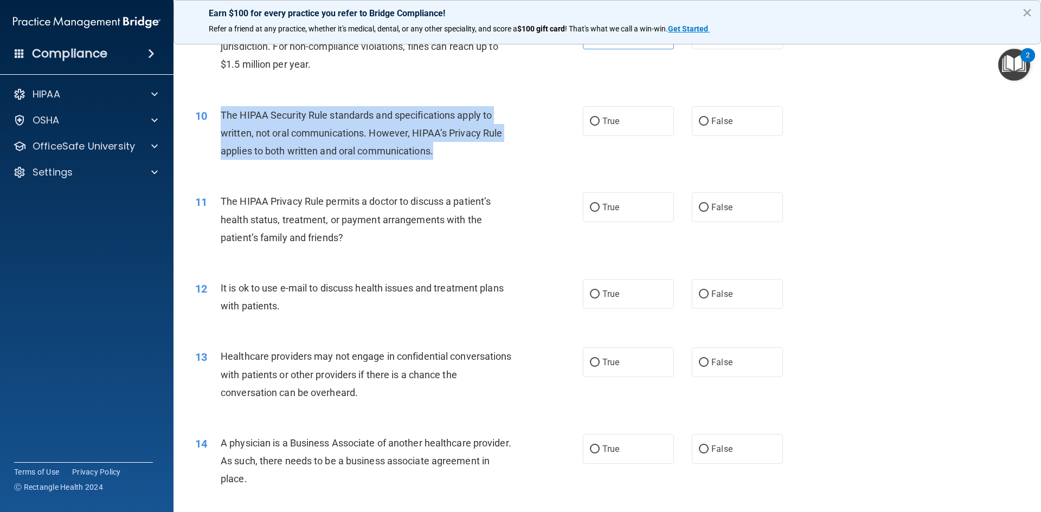
drag, startPoint x: 222, startPoint y: 114, endPoint x: 471, endPoint y: 145, distance: 250.2
click at [471, 145] on div "The HIPAA Security Rule standards and specifications apply to written, not oral…" at bounding box center [372, 133] width 303 height 54
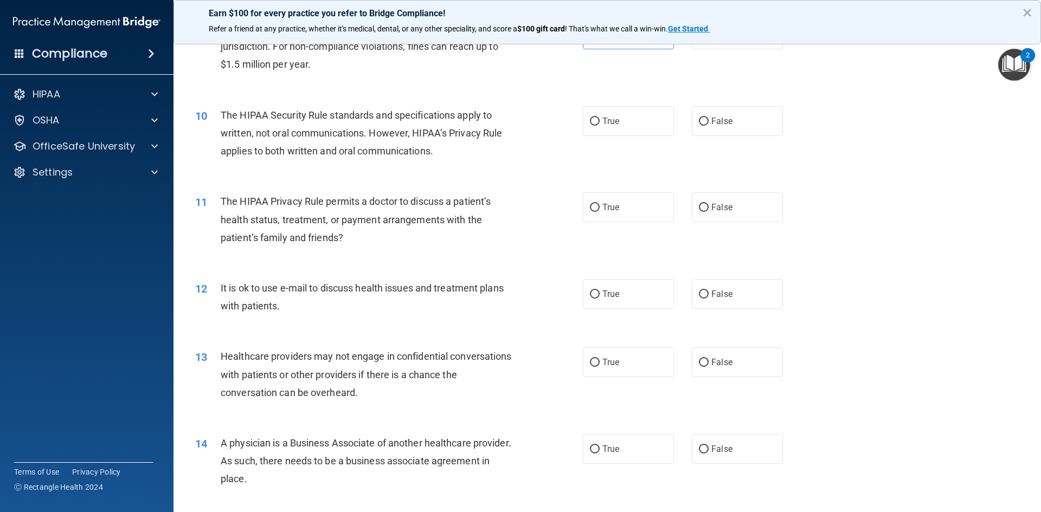
click at [466, 166] on div "10 The HIPAA Security Rule standards and specifications apply to written, not o…" at bounding box center [607, 136] width 840 height 87
click at [736, 123] on label "False" at bounding box center [737, 121] width 91 height 30
click at [709, 123] on input "False" at bounding box center [704, 122] width 10 height 8
radio input "true"
drag, startPoint x: 216, startPoint y: 201, endPoint x: 383, endPoint y: 257, distance: 176.6
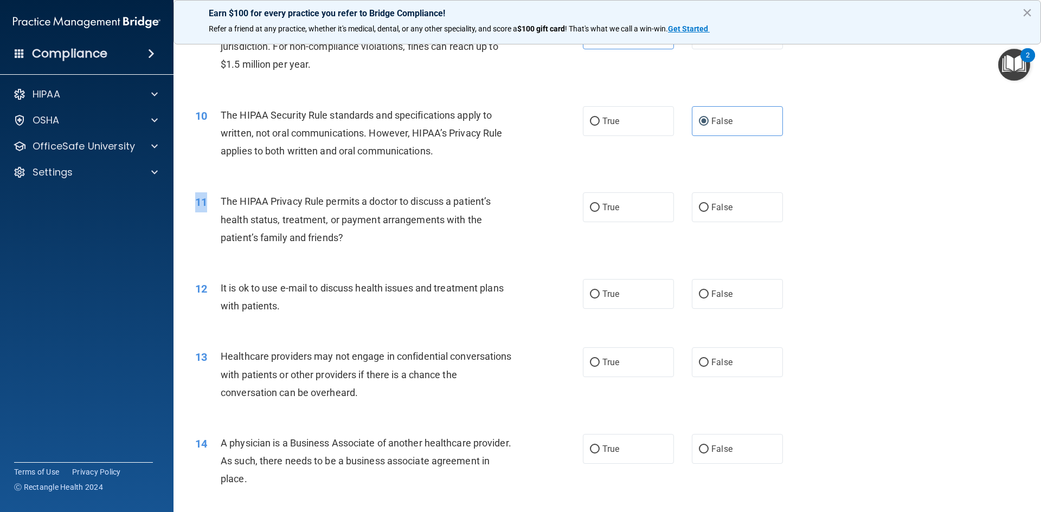
click at [383, 257] on div "11 The HIPAA Privacy Rule permits a doctor to discuss a patient’s health status…" at bounding box center [607, 222] width 840 height 87
click at [338, 234] on span "The HIPAA Privacy Rule permits a doctor to discuss a patient’s health status, t…" at bounding box center [356, 219] width 270 height 47
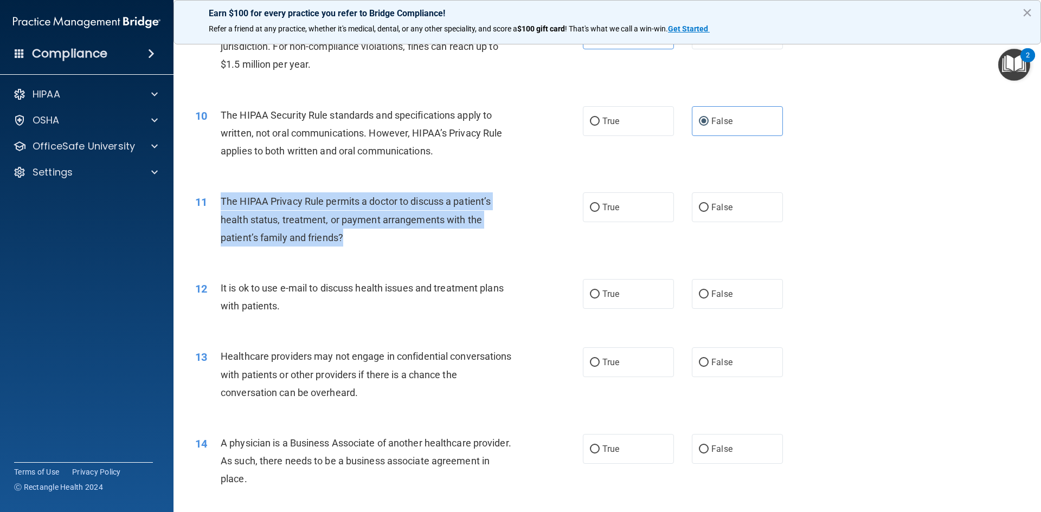
drag, startPoint x: 345, startPoint y: 234, endPoint x: 221, endPoint y: 205, distance: 127.6
click at [221, 205] on div "The HIPAA Privacy Rule permits a doctor to discuss a patient’s health status, t…" at bounding box center [372, 219] width 303 height 54
click at [380, 243] on div "The HIPAA Privacy Rule permits a doctor to discuss a patient’s health status, t…" at bounding box center [372, 219] width 303 height 54
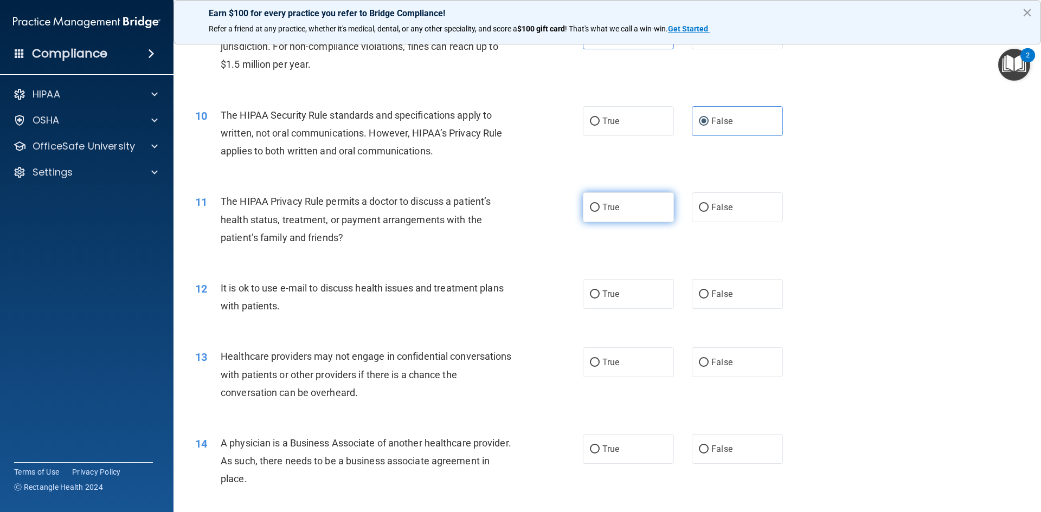
click at [616, 202] on label "True" at bounding box center [628, 207] width 91 height 30
click at [600, 204] on input "True" at bounding box center [595, 208] width 10 height 8
radio input "true"
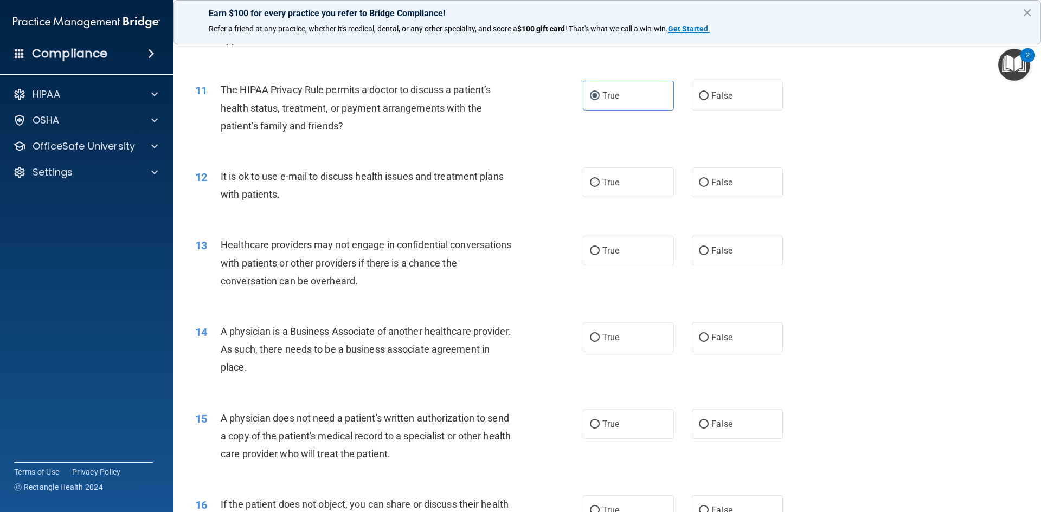
scroll to position [867, 0]
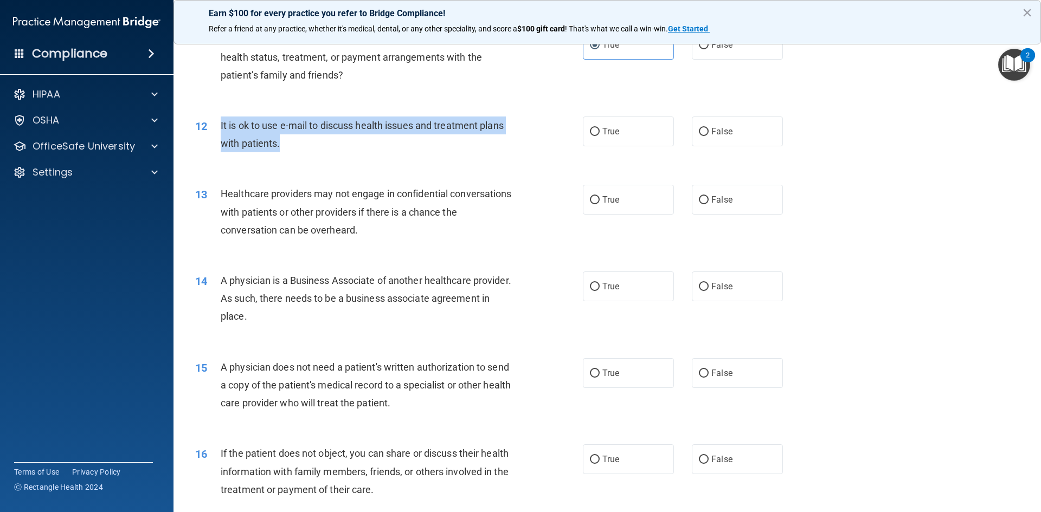
drag, startPoint x: 217, startPoint y: 125, endPoint x: 287, endPoint y: 146, distance: 73.1
click at [287, 146] on div "12 It is ok to use e-mail to discuss health issues and treatment plans with pat…" at bounding box center [389, 137] width 420 height 41
click at [313, 151] on div "It is ok to use e-mail to discuss health issues and treatment plans with patien…" at bounding box center [372, 135] width 303 height 36
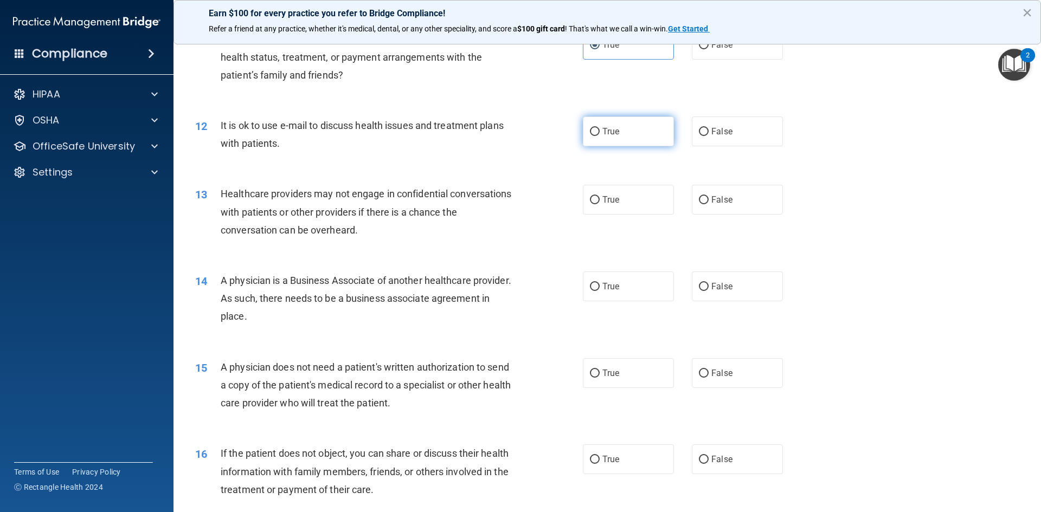
click at [601, 121] on label "True" at bounding box center [628, 132] width 91 height 30
click at [600, 128] on input "True" at bounding box center [595, 132] width 10 height 8
radio input "true"
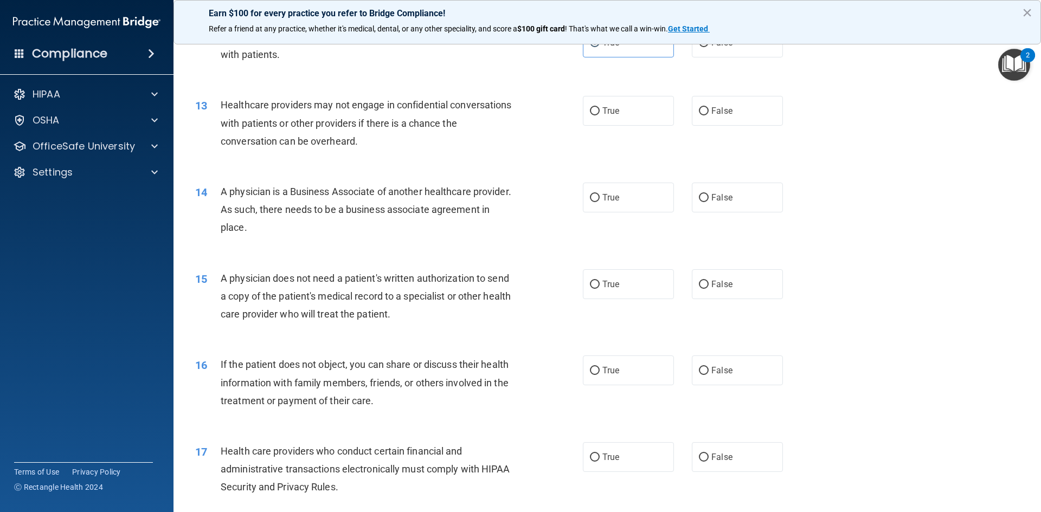
scroll to position [976, 0]
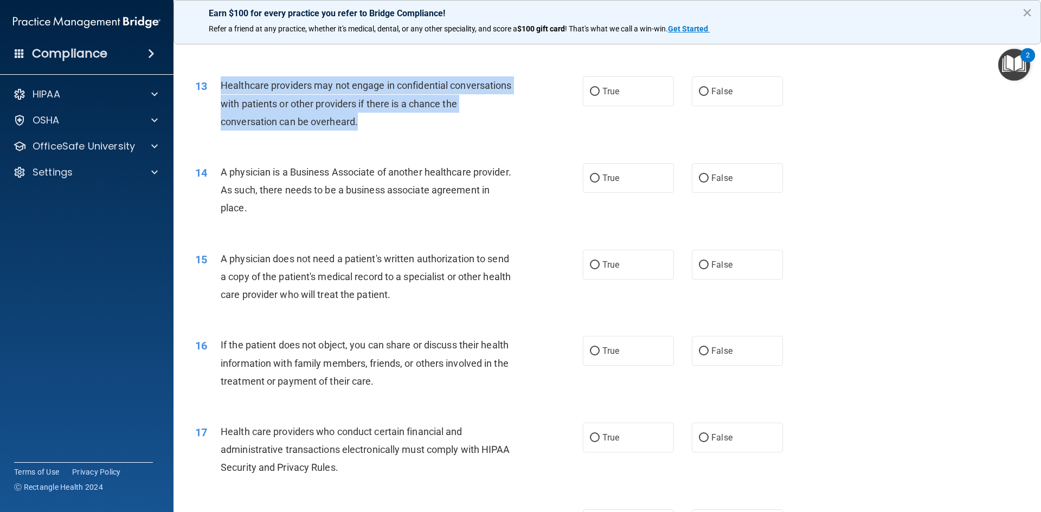
drag, startPoint x: 223, startPoint y: 85, endPoint x: 388, endPoint y: 126, distance: 169.4
click at [388, 126] on div "Healthcare providers may not engage in confidential conversations with patients…" at bounding box center [372, 103] width 303 height 54
click at [400, 123] on div "Healthcare providers may not engage in confidential conversations with patients…" at bounding box center [372, 103] width 303 height 54
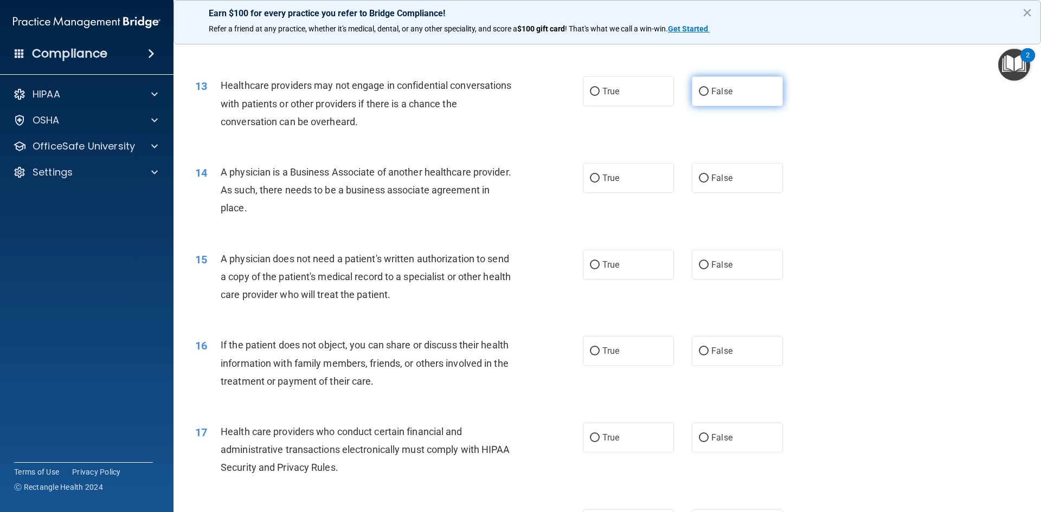
click at [713, 97] on label "False" at bounding box center [737, 91] width 91 height 30
click at [709, 96] on input "False" at bounding box center [704, 92] width 10 height 8
radio input "true"
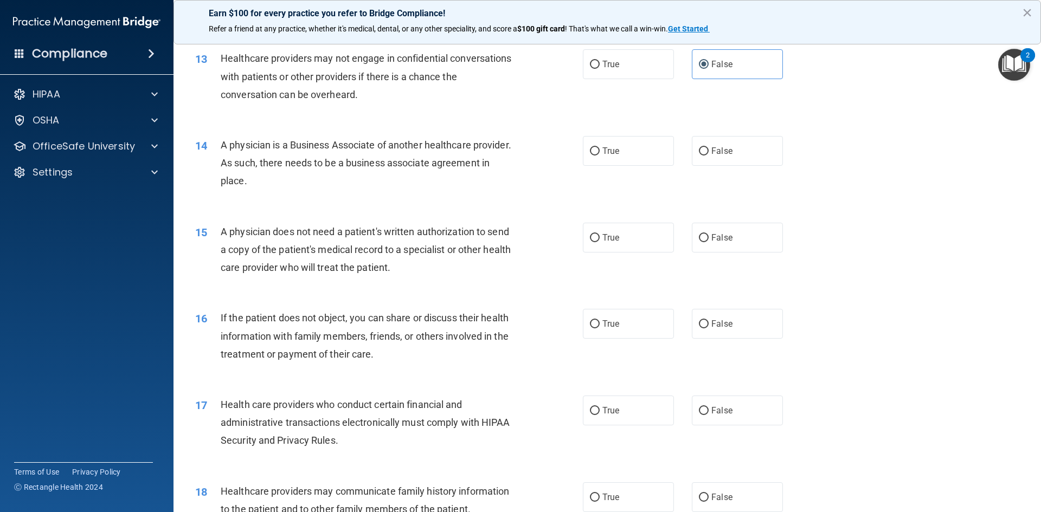
scroll to position [1030, 0]
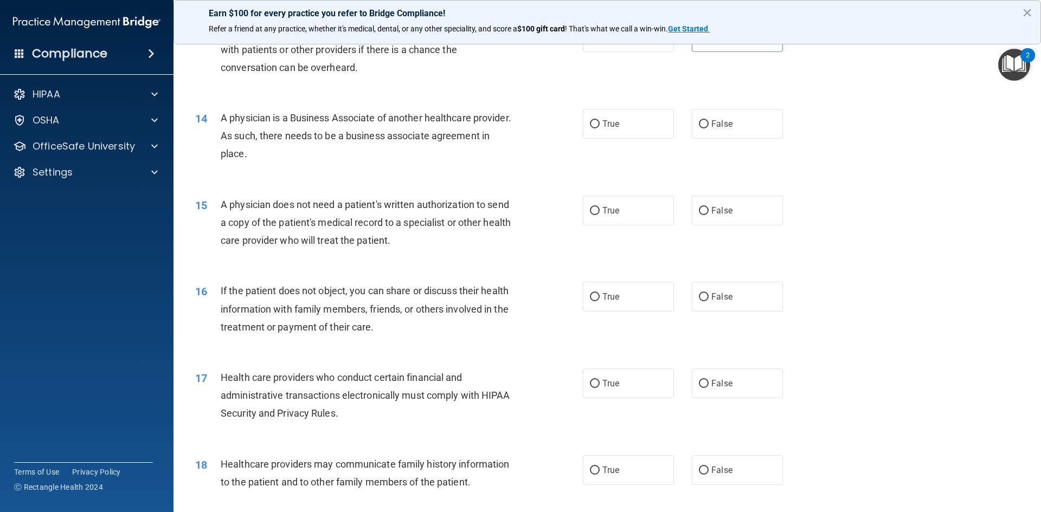
drag, startPoint x: 222, startPoint y: 119, endPoint x: 324, endPoint y: 155, distance: 108.0
click at [324, 155] on div "A physician is a Business Associate of another healthcare provider. As such, th…" at bounding box center [372, 136] width 303 height 54
click at [320, 157] on div "A physician is a Business Associate of another healthcare provider. As such, th…" at bounding box center [372, 136] width 303 height 54
click at [610, 124] on span "True" at bounding box center [610, 124] width 17 height 10
click at [600, 124] on input "True" at bounding box center [595, 124] width 10 height 8
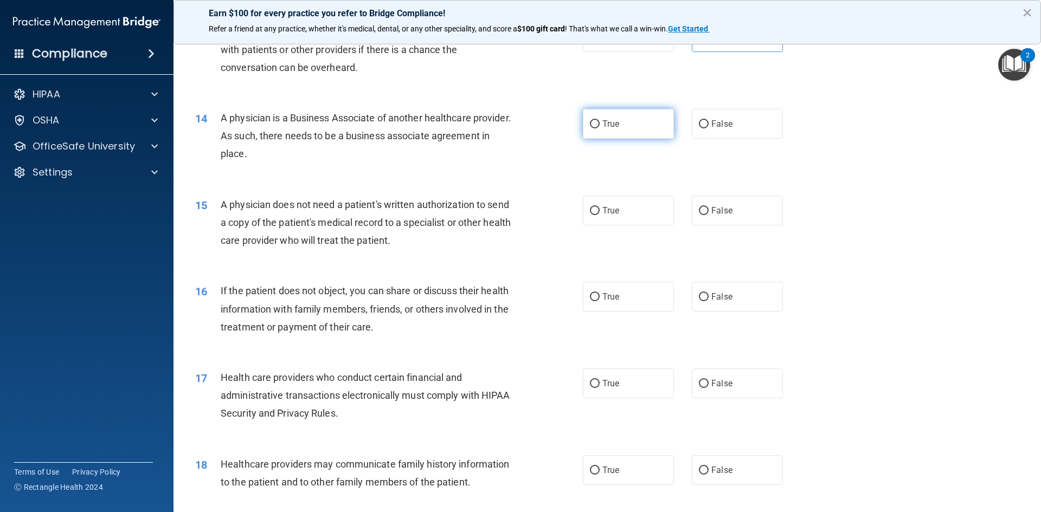
radio input "true"
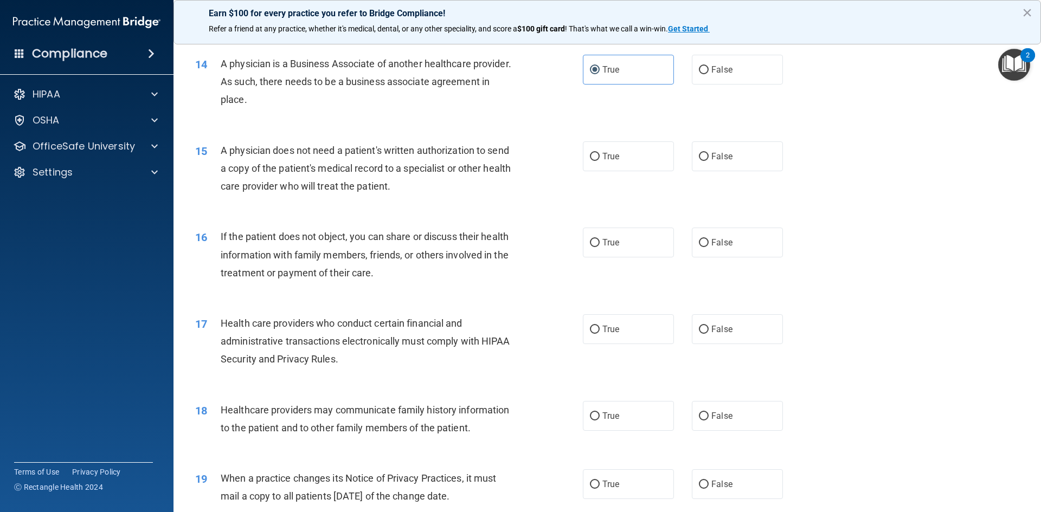
scroll to position [1138, 0]
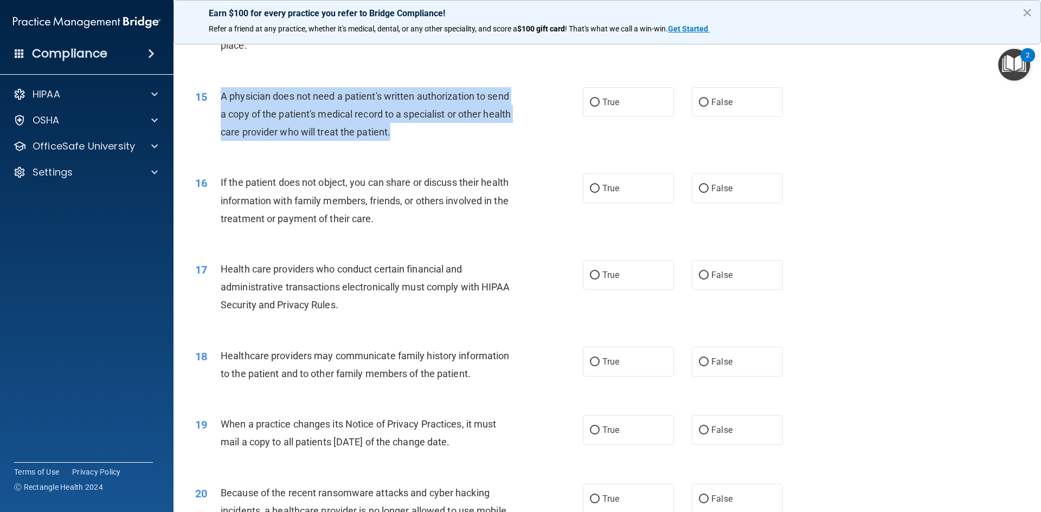
drag, startPoint x: 220, startPoint y: 96, endPoint x: 429, endPoint y: 136, distance: 212.5
click at [429, 136] on div "A physician does not need a patient's written authorization to send a copy of t…" at bounding box center [372, 114] width 303 height 54
click at [451, 136] on div "A physician does not need a patient's written authorization to send a copy of t…" at bounding box center [372, 114] width 303 height 54
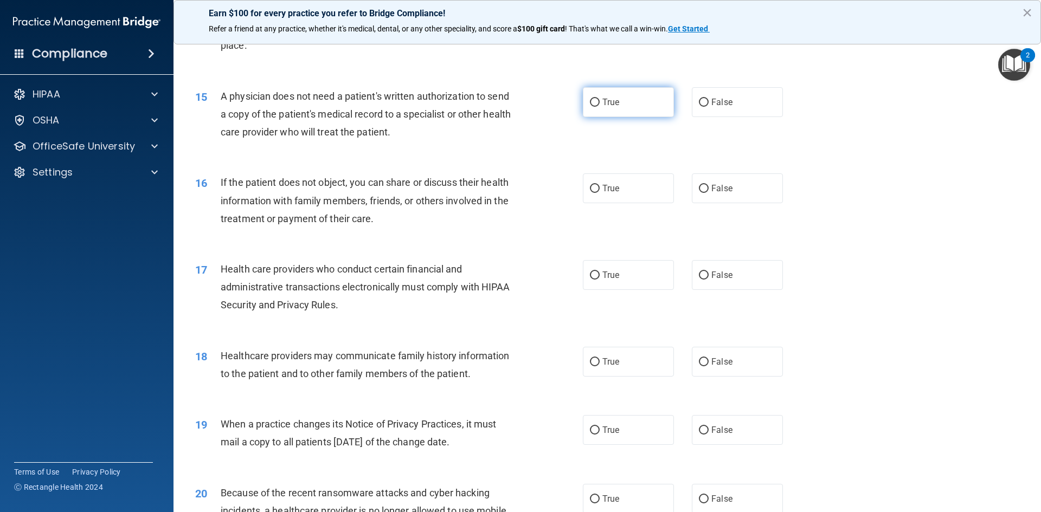
click at [589, 108] on label "True" at bounding box center [628, 102] width 91 height 30
click at [590, 107] on input "True" at bounding box center [595, 103] width 10 height 8
radio input "true"
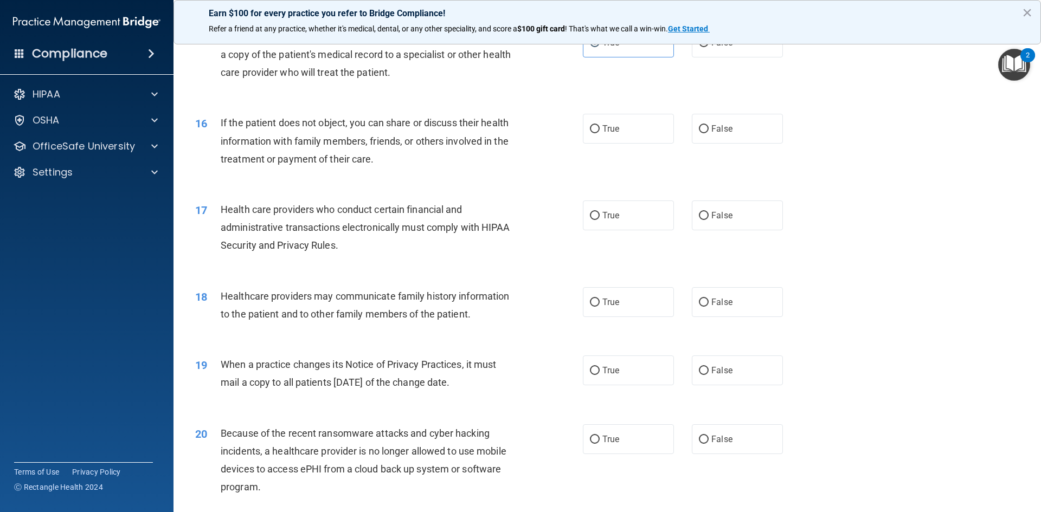
scroll to position [1247, 0]
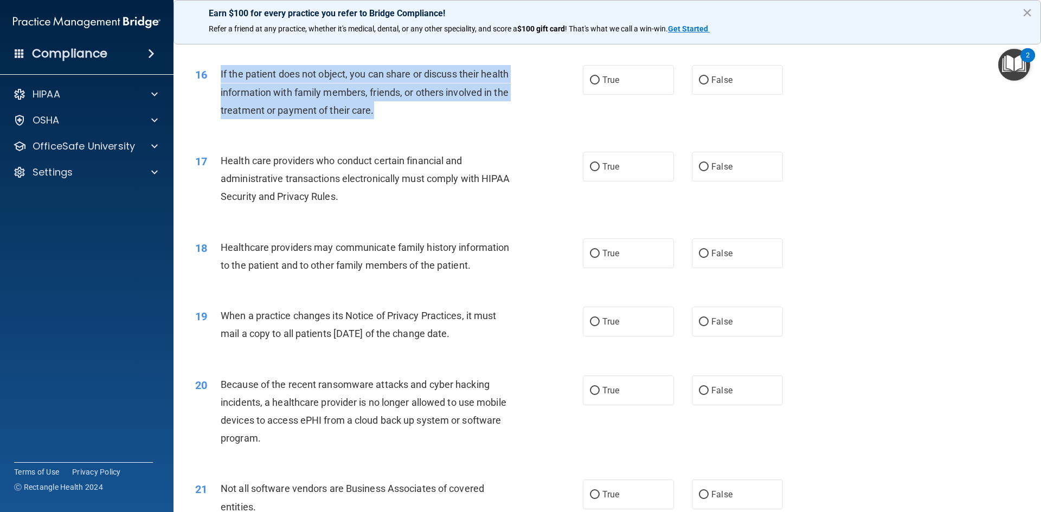
drag, startPoint x: 217, startPoint y: 68, endPoint x: 396, endPoint y: 110, distance: 183.6
click at [396, 110] on div "16 If the patient does not object, you can share or discuss their health inform…" at bounding box center [389, 95] width 420 height 60
click at [413, 115] on div "If the patient does not object, you can share or discuss their health informati…" at bounding box center [372, 92] width 303 height 54
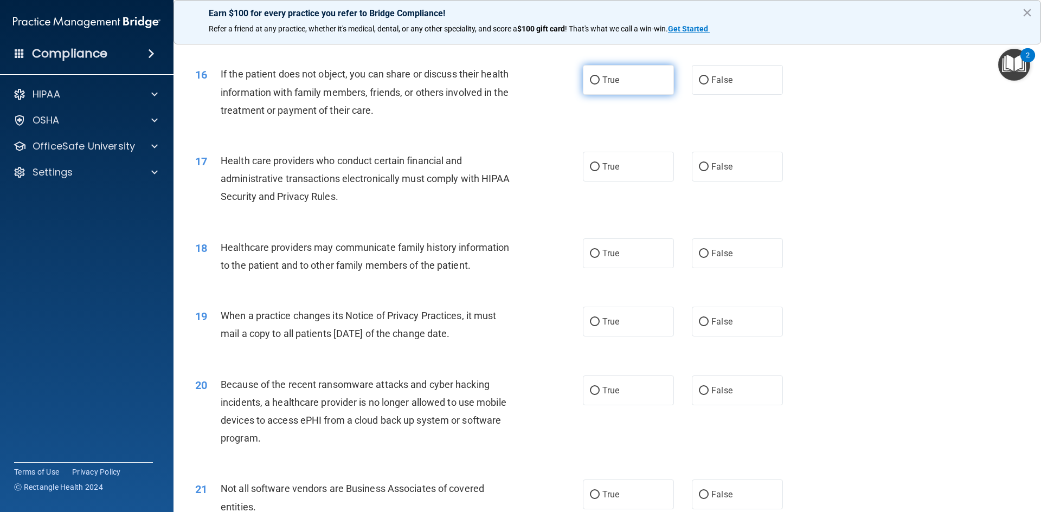
click at [590, 73] on label "True" at bounding box center [628, 80] width 91 height 30
click at [590, 76] on input "True" at bounding box center [595, 80] width 10 height 8
radio input "true"
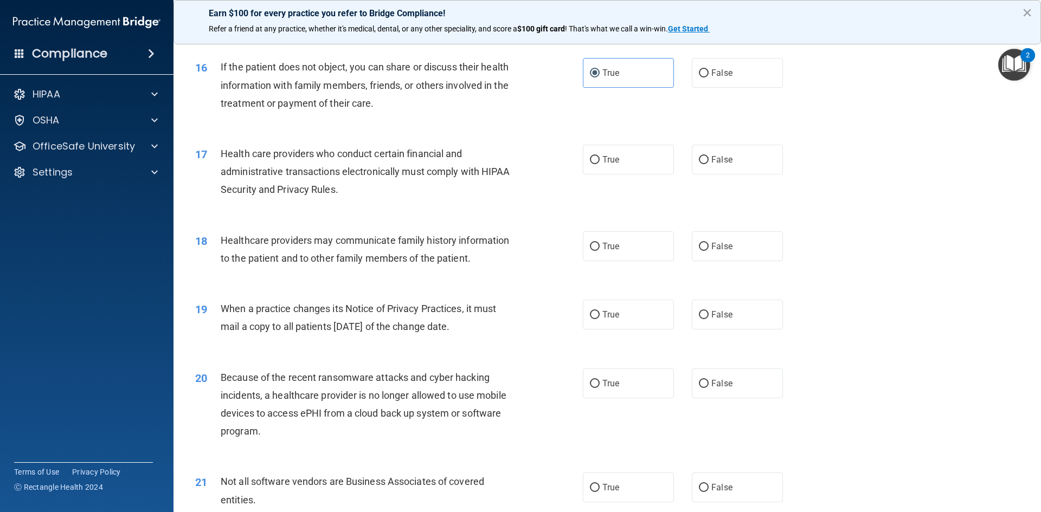
scroll to position [1301, 0]
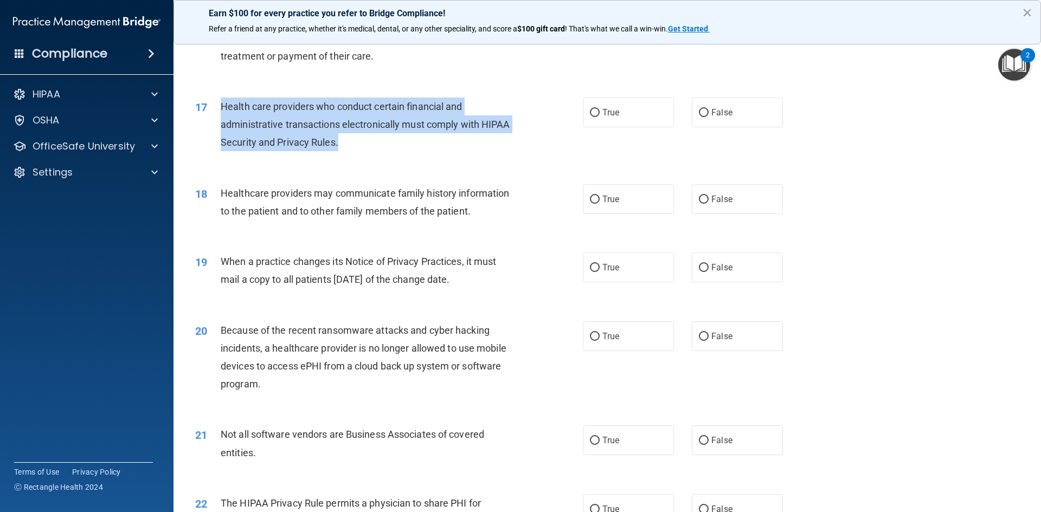
drag, startPoint x: 223, startPoint y: 103, endPoint x: 354, endPoint y: 143, distance: 136.7
click at [354, 143] on div "Health care providers who conduct certain financial and administrative transact…" at bounding box center [372, 125] width 303 height 54
click at [382, 148] on div "Health care providers who conduct certain financial and administrative transact…" at bounding box center [372, 125] width 303 height 54
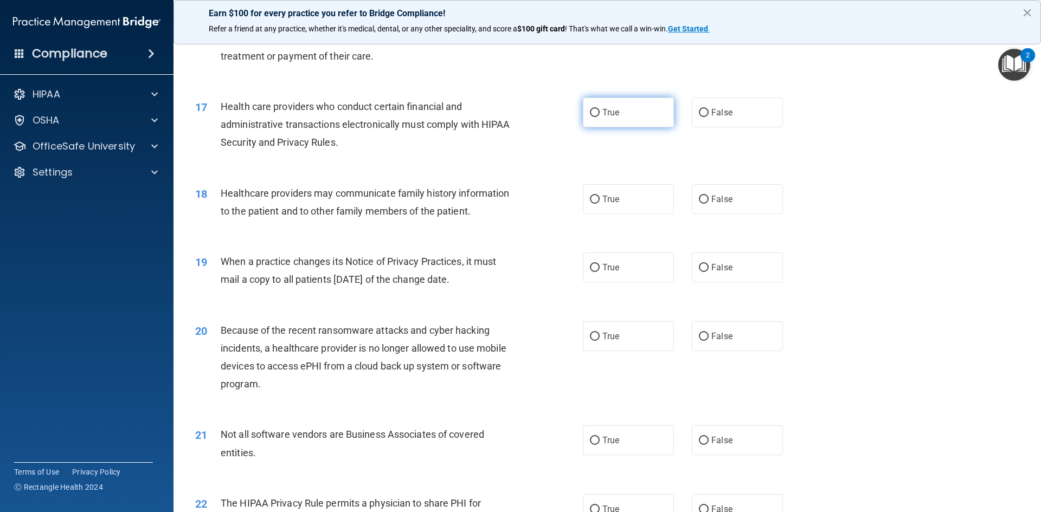
click at [613, 111] on span "True" at bounding box center [610, 112] width 17 height 10
click at [600, 111] on input "True" at bounding box center [595, 113] width 10 height 8
radio input "true"
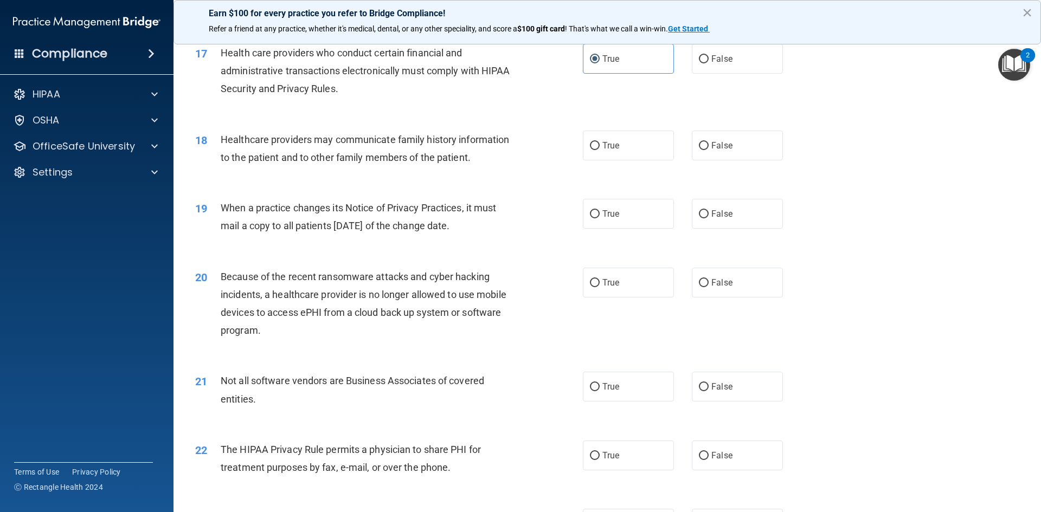
scroll to position [1355, 0]
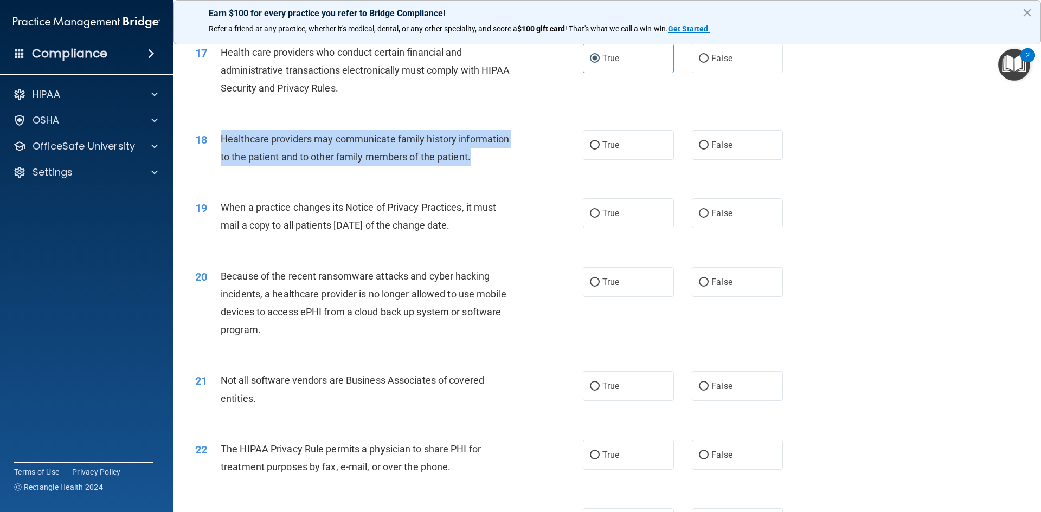
drag, startPoint x: 220, startPoint y: 141, endPoint x: 496, endPoint y: 160, distance: 276.1
click at [496, 160] on div "Healthcare providers may communicate family history information to the patient …" at bounding box center [372, 148] width 303 height 36
click at [501, 163] on div "Healthcare providers may communicate family history information to the patient …" at bounding box center [372, 148] width 303 height 36
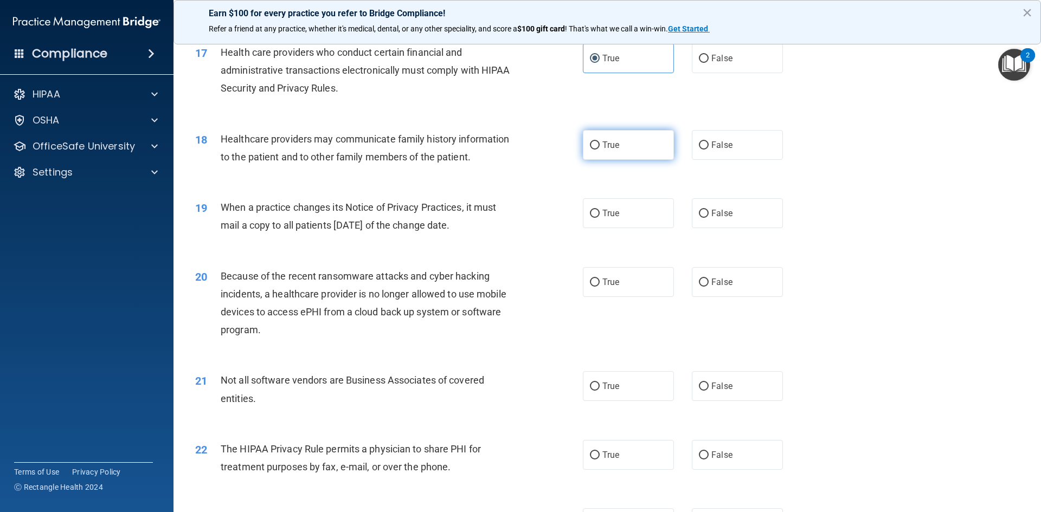
click at [593, 138] on label "True" at bounding box center [628, 145] width 91 height 30
click at [593, 141] on input "True" at bounding box center [595, 145] width 10 height 8
radio input "true"
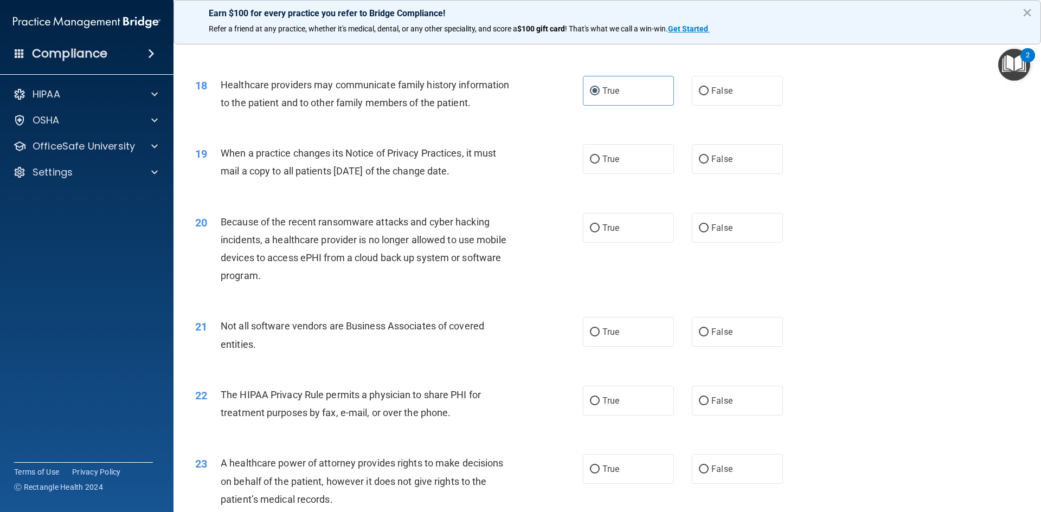
drag, startPoint x: 217, startPoint y: 154, endPoint x: 486, endPoint y: 168, distance: 268.7
click at [499, 170] on div "19 When a practice changes its Notice of Privacy Practices, it must mail a copy…" at bounding box center [389, 164] width 420 height 41
click at [519, 170] on div "When a practice changes its Notice of Privacy Practices, it must mail a copy to…" at bounding box center [372, 162] width 303 height 36
click at [625, 159] on label "True" at bounding box center [628, 159] width 91 height 30
click at [600, 159] on input "True" at bounding box center [595, 160] width 10 height 8
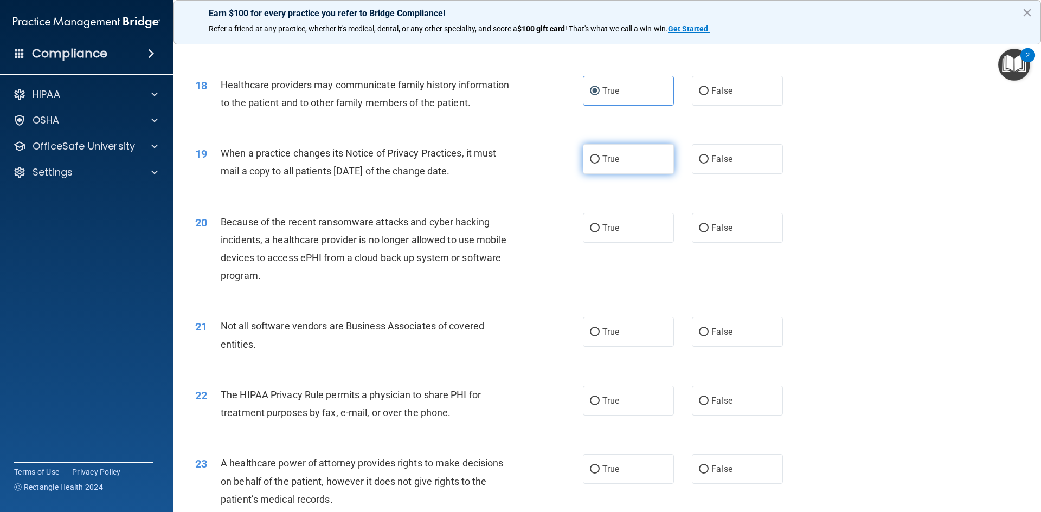
radio input "true"
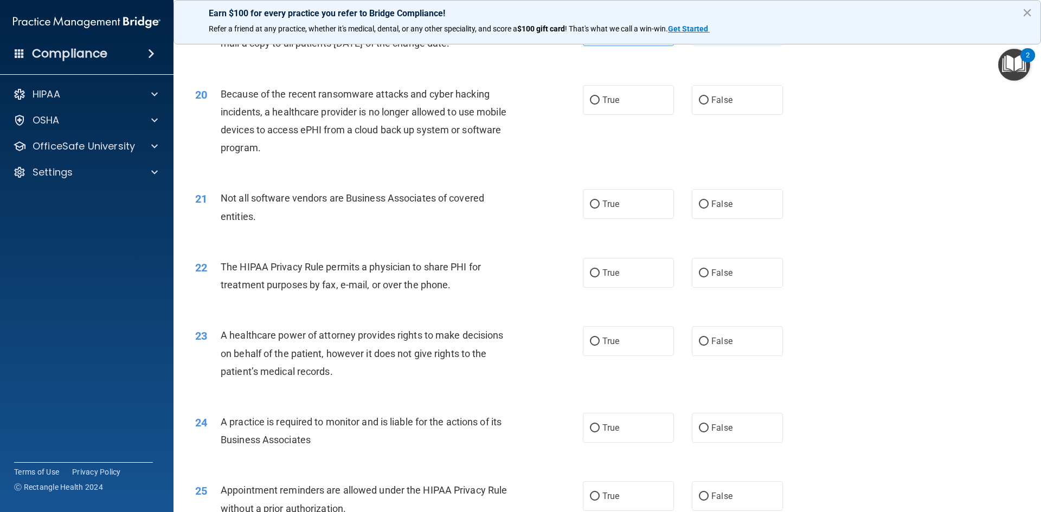
scroll to position [1518, 0]
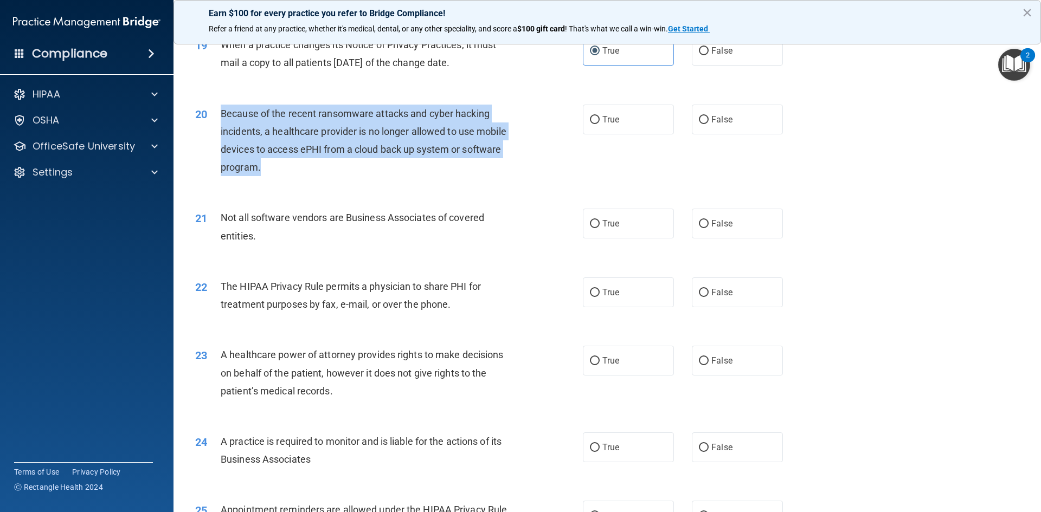
drag, startPoint x: 218, startPoint y: 108, endPoint x: 265, endPoint y: 157, distance: 67.1
click at [272, 171] on div "20 Because of the recent ransomware attacks and cyber hacking incidents, a heal…" at bounding box center [389, 144] width 420 height 78
click at [321, 176] on div "Because of the recent ransomware attacks and cyber hacking incidents, a healthc…" at bounding box center [372, 141] width 303 height 72
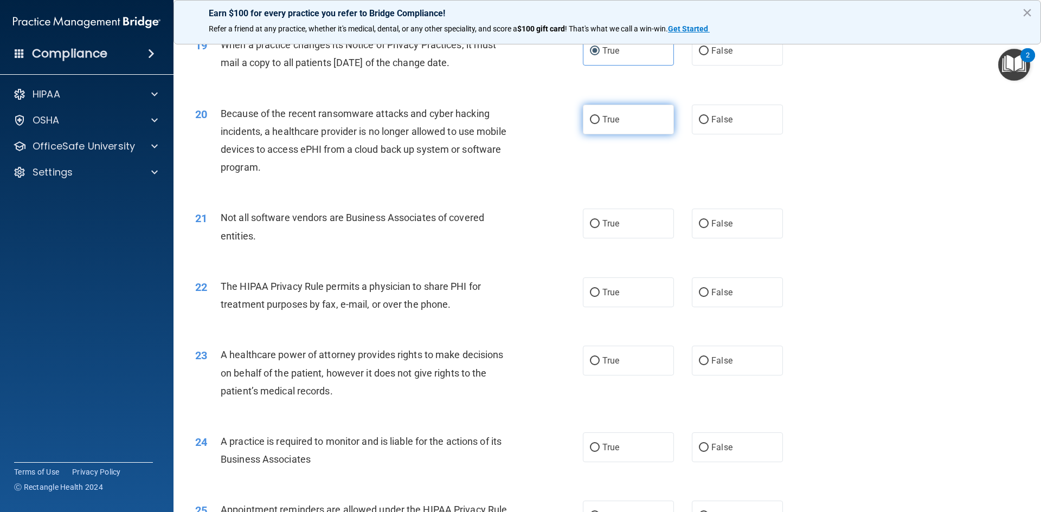
click at [626, 130] on label "True" at bounding box center [628, 120] width 91 height 30
click at [600, 124] on input "True" at bounding box center [595, 120] width 10 height 8
radio input "true"
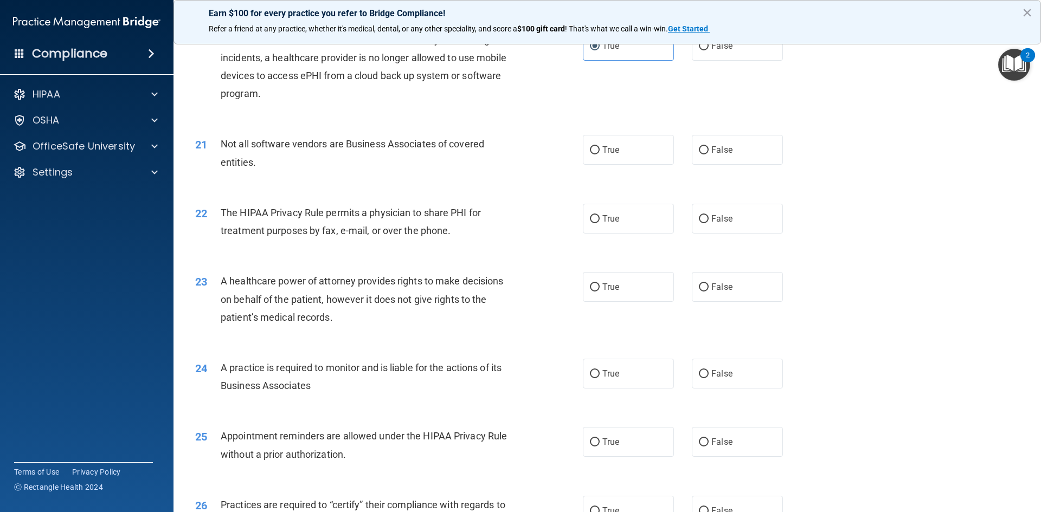
scroll to position [1626, 0]
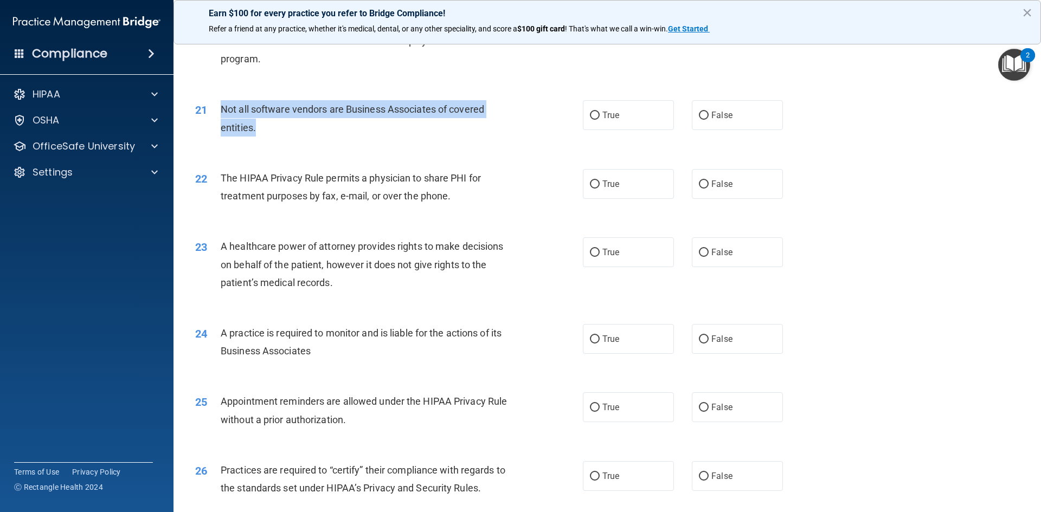
drag, startPoint x: 218, startPoint y: 106, endPoint x: 265, endPoint y: 127, distance: 51.0
click at [265, 127] on div "21 Not all software vendors are Business Associates of covered entities." at bounding box center [389, 120] width 420 height 41
drag, startPoint x: 285, startPoint y: 77, endPoint x: 288, endPoint y: 59, distance: 18.2
click at [286, 77] on div "20 Because of the recent ransomware attacks and cyber hacking incidents, a heal…" at bounding box center [607, 35] width 840 height 105
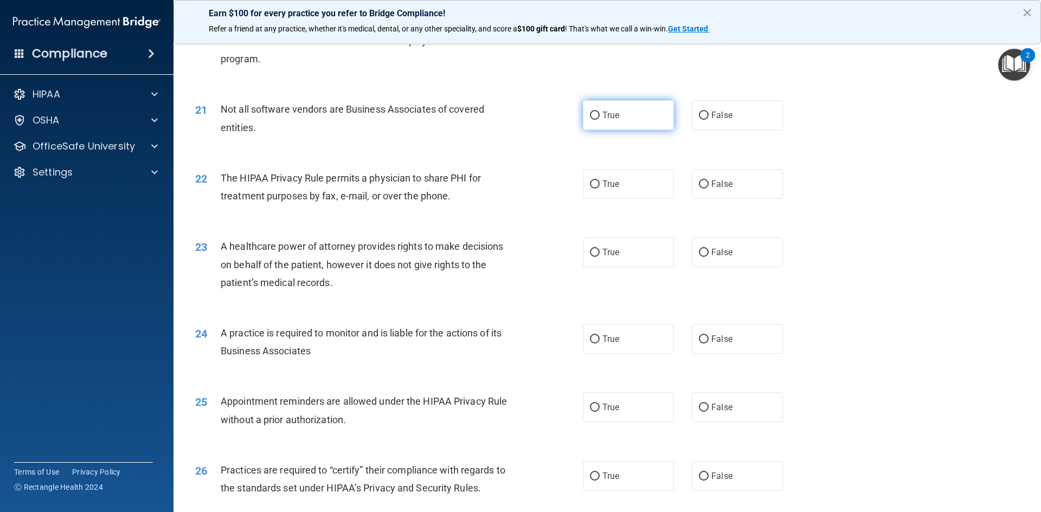
click at [624, 114] on label "True" at bounding box center [628, 115] width 91 height 30
click at [600, 114] on input "True" at bounding box center [595, 116] width 10 height 8
radio input "true"
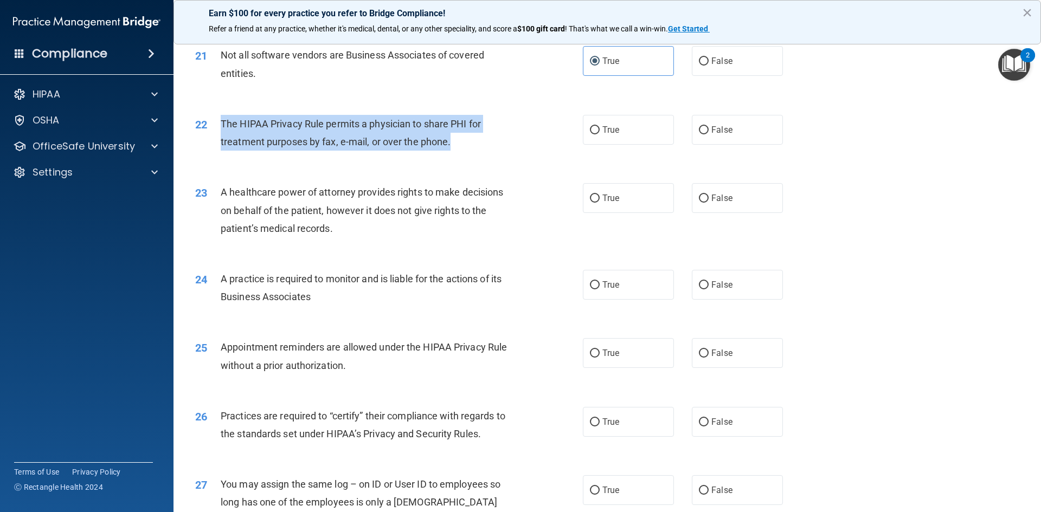
drag, startPoint x: 219, startPoint y: 122, endPoint x: 462, endPoint y: 151, distance: 245.2
click at [462, 151] on div "22 The HIPAA Privacy Rule permits a physician to share PHI for treatment purpos…" at bounding box center [389, 135] width 420 height 41
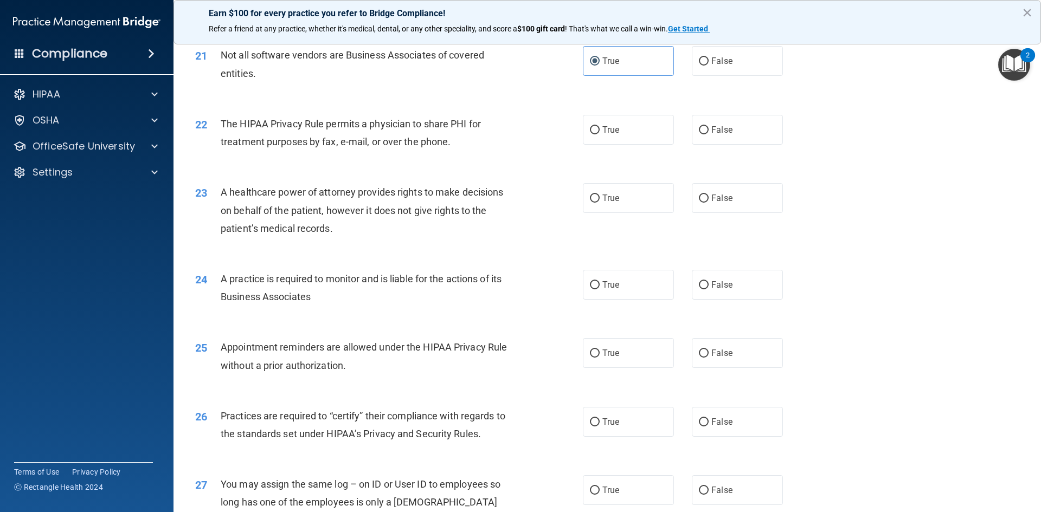
click at [413, 169] on div "22 The HIPAA Privacy Rule permits a physician to share PHI for treatment purpos…" at bounding box center [607, 135] width 840 height 68
click at [607, 134] on span "True" at bounding box center [610, 130] width 17 height 10
click at [600, 134] on input "True" at bounding box center [595, 130] width 10 height 8
radio input "true"
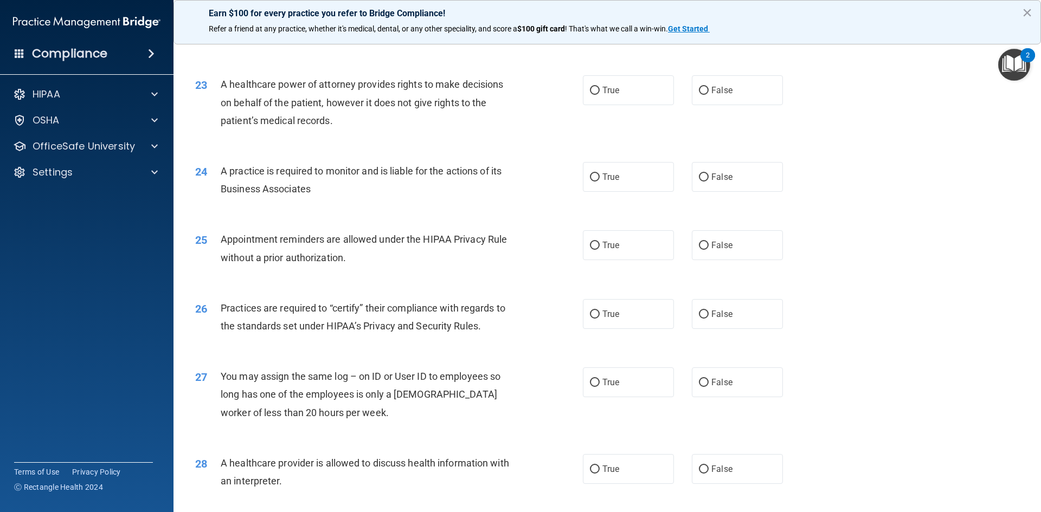
scroll to position [1789, 0]
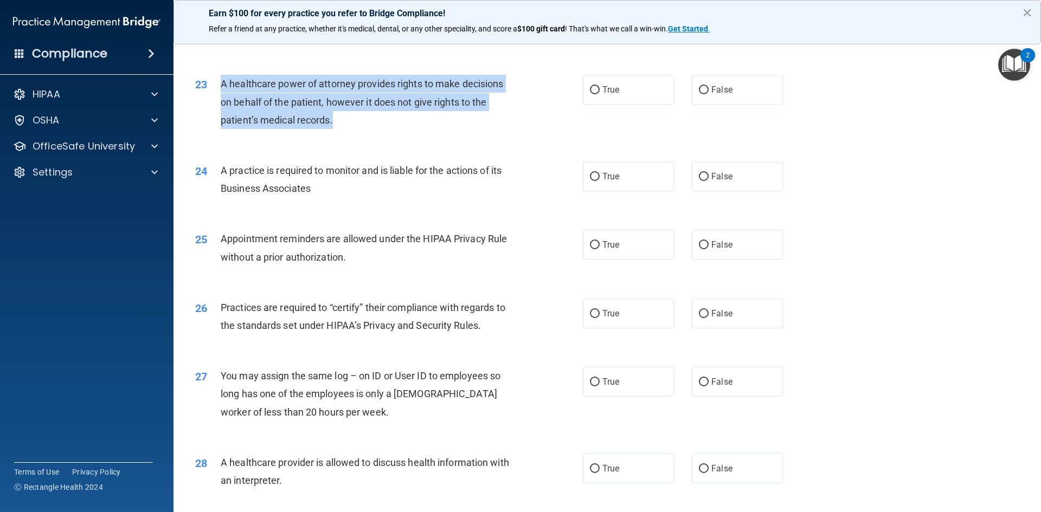
drag, startPoint x: 221, startPoint y: 83, endPoint x: 365, endPoint y: 115, distance: 147.8
click at [365, 117] on div "A healthcare power of attorney provides rights to make decisions on behalf of t…" at bounding box center [372, 102] width 303 height 54
click at [381, 127] on div "A healthcare power of attorney provides rights to make decisions on behalf of t…" at bounding box center [372, 102] width 303 height 54
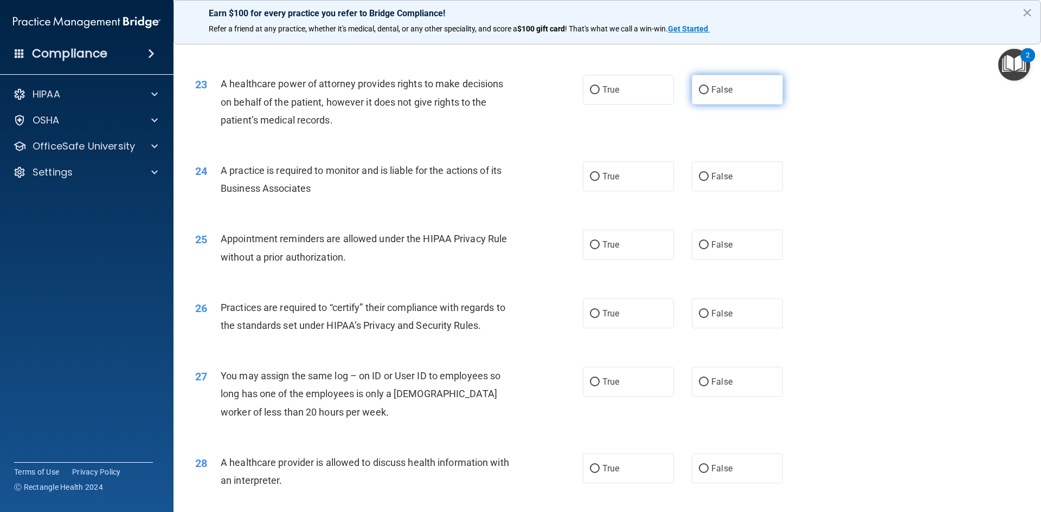
click at [711, 86] on span "False" at bounding box center [721, 90] width 21 height 10
click at [709, 86] on input "False" at bounding box center [704, 90] width 10 height 8
radio input "true"
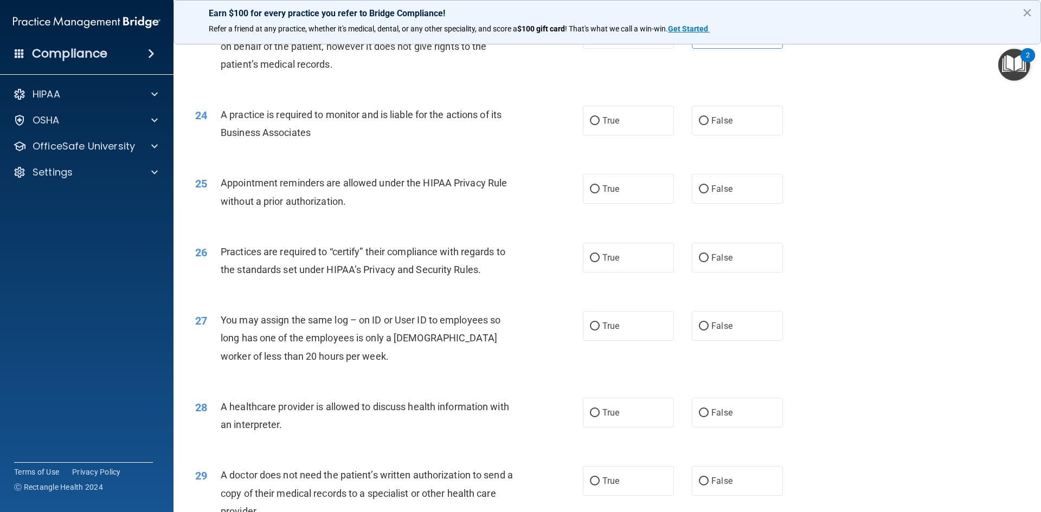
scroll to position [1849, 0]
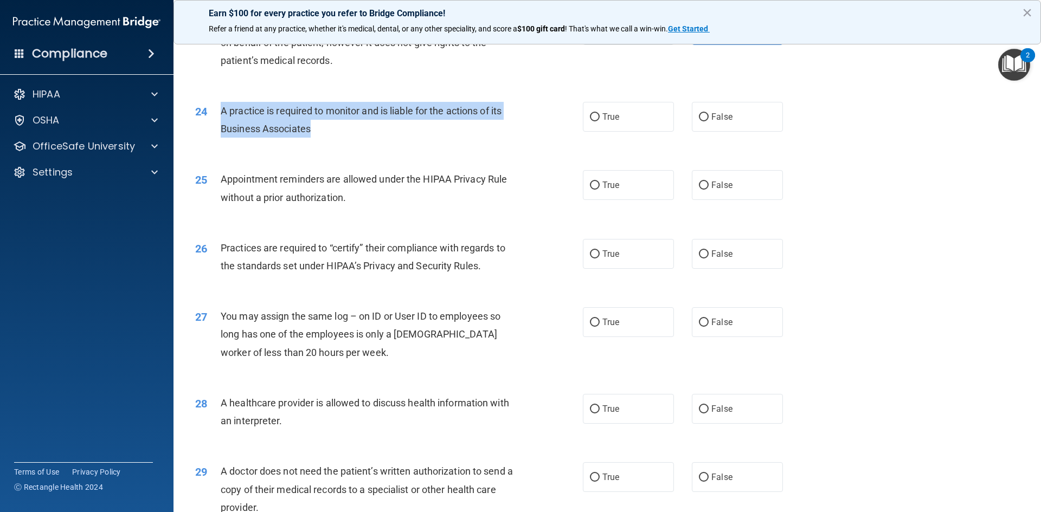
drag, startPoint x: 219, startPoint y: 109, endPoint x: 313, endPoint y: 130, distance: 96.1
click at [313, 130] on div "24 A practice is required to monitor and is liable for the actions of its Busin…" at bounding box center [389, 122] width 420 height 41
click at [333, 137] on div "A practice is required to monitor and is liable for the actions of its Business…" at bounding box center [372, 120] width 303 height 36
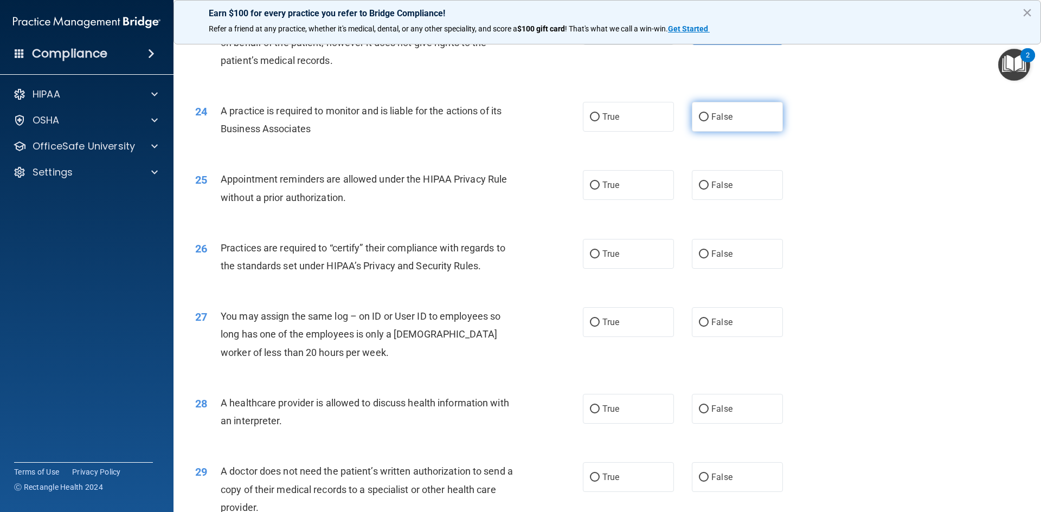
click at [699, 113] on input "False" at bounding box center [704, 117] width 10 height 8
radio input "true"
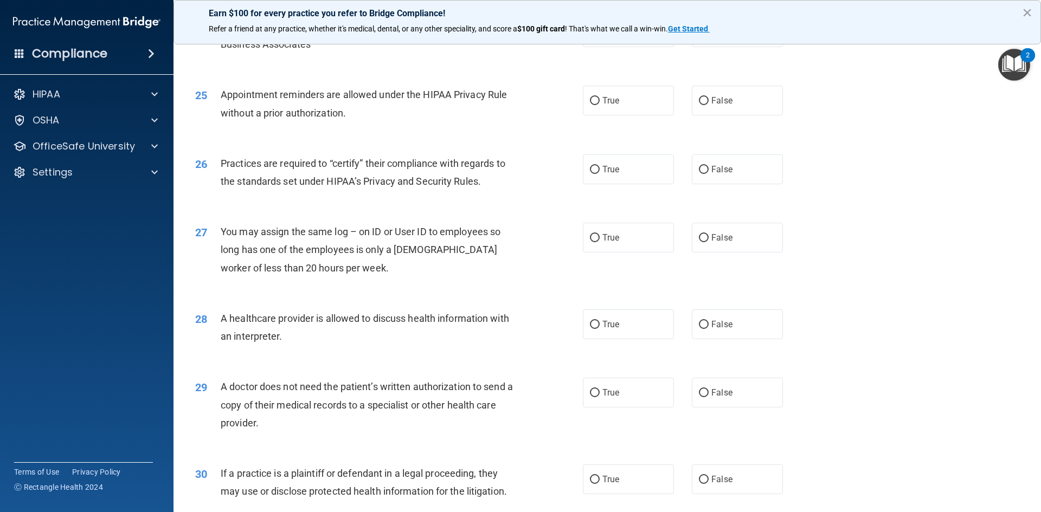
scroll to position [1957, 0]
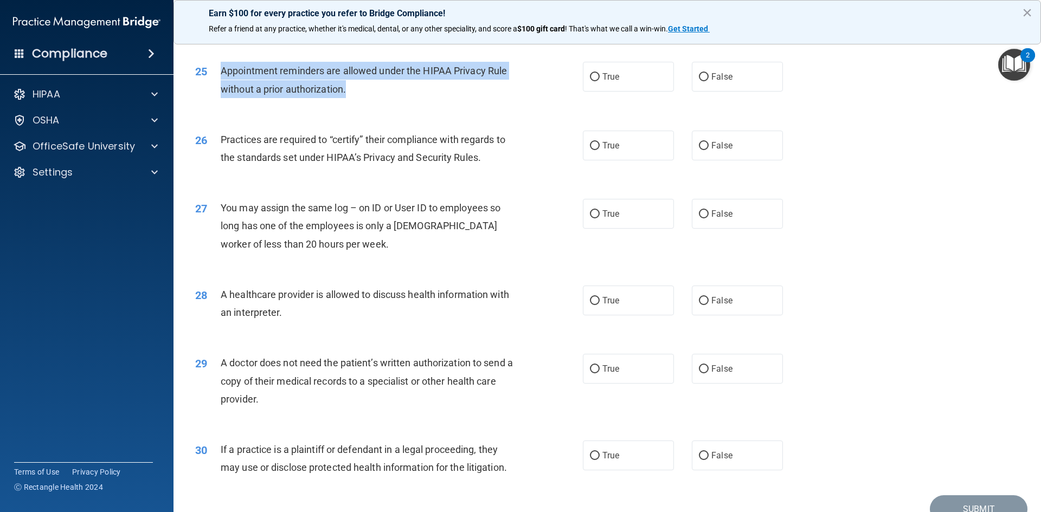
drag, startPoint x: 222, startPoint y: 68, endPoint x: 376, endPoint y: 89, distance: 155.4
click at [376, 89] on div "Appointment reminders are allowed under the HIPAA Privacy Rule without a prior …" at bounding box center [372, 80] width 303 height 36
click at [374, 97] on div "Appointment reminders are allowed under the HIPAA Privacy Rule without a prior …" at bounding box center [372, 80] width 303 height 36
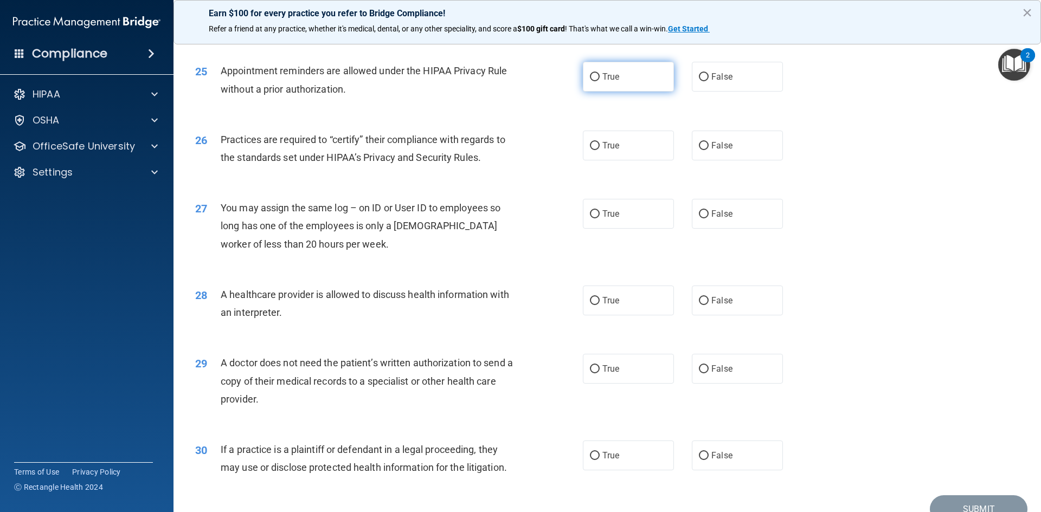
click at [635, 77] on label "True" at bounding box center [628, 77] width 91 height 30
click at [600, 77] on input "True" at bounding box center [595, 77] width 10 height 8
radio input "true"
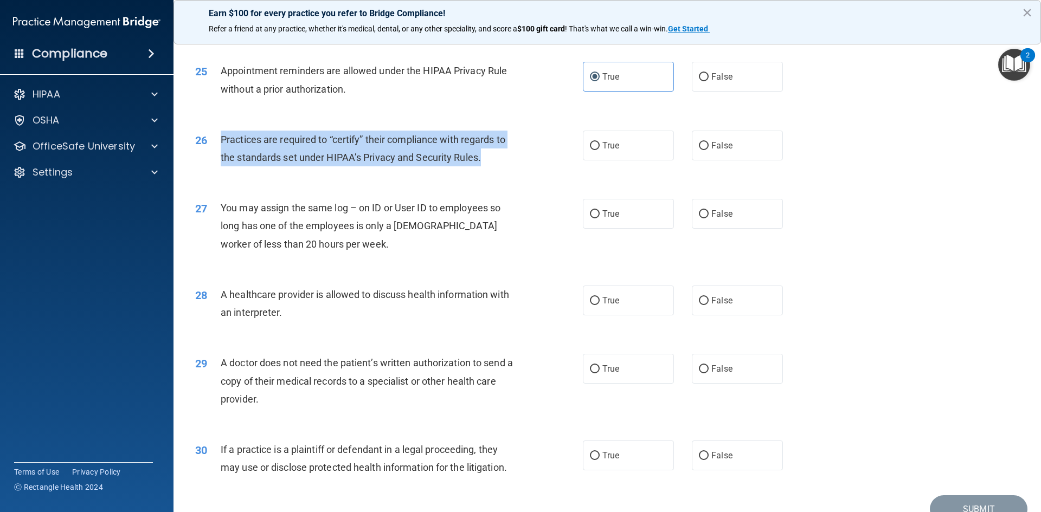
drag, startPoint x: 215, startPoint y: 136, endPoint x: 492, endPoint y: 158, distance: 277.9
click at [492, 158] on div "26 Practices are required to “certify” their compliance with regards to the sta…" at bounding box center [389, 151] width 420 height 41
click at [501, 166] on div "Practices are required to “certify” their compliance with regards to the standa…" at bounding box center [372, 149] width 303 height 36
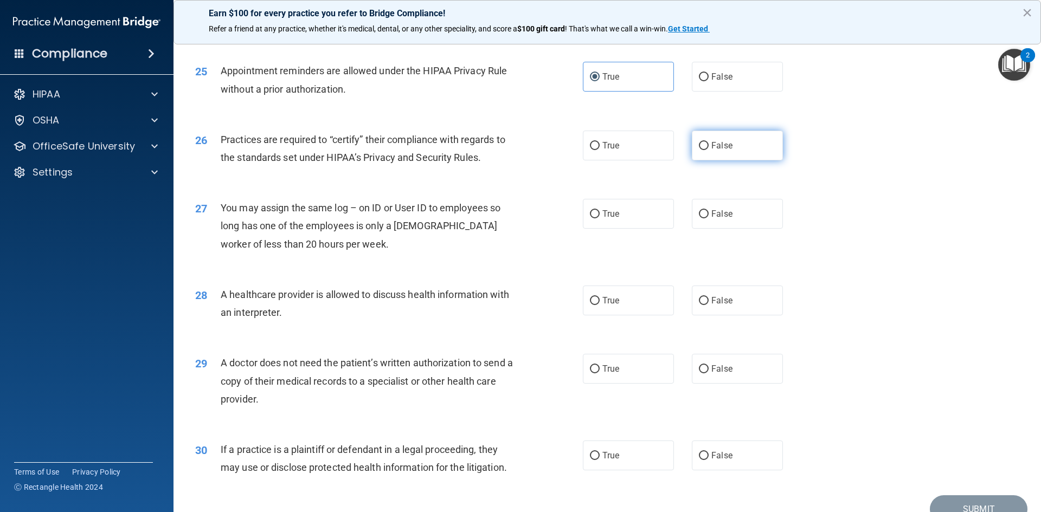
click at [733, 141] on label "False" at bounding box center [737, 146] width 91 height 30
click at [709, 142] on input "False" at bounding box center [704, 146] width 10 height 8
radio input "true"
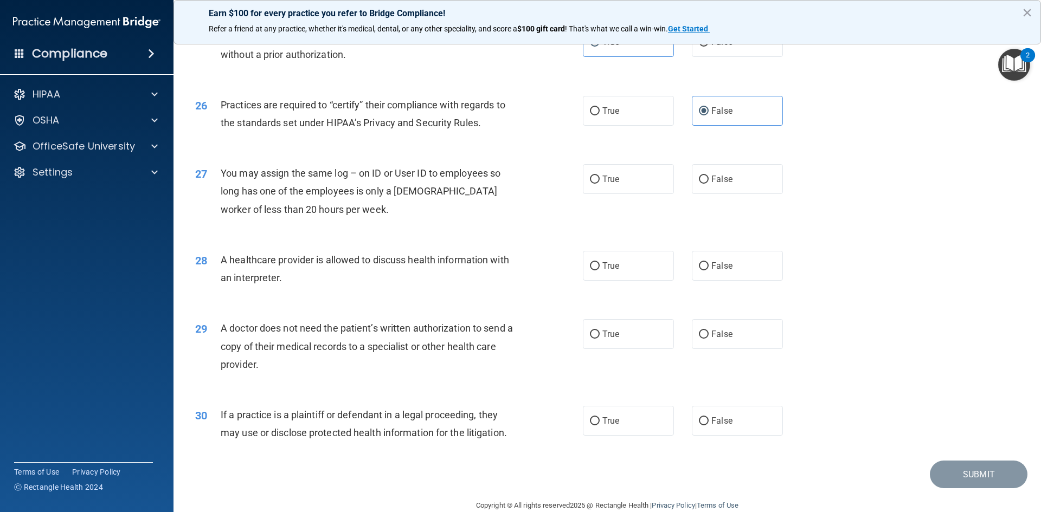
scroll to position [2011, 0]
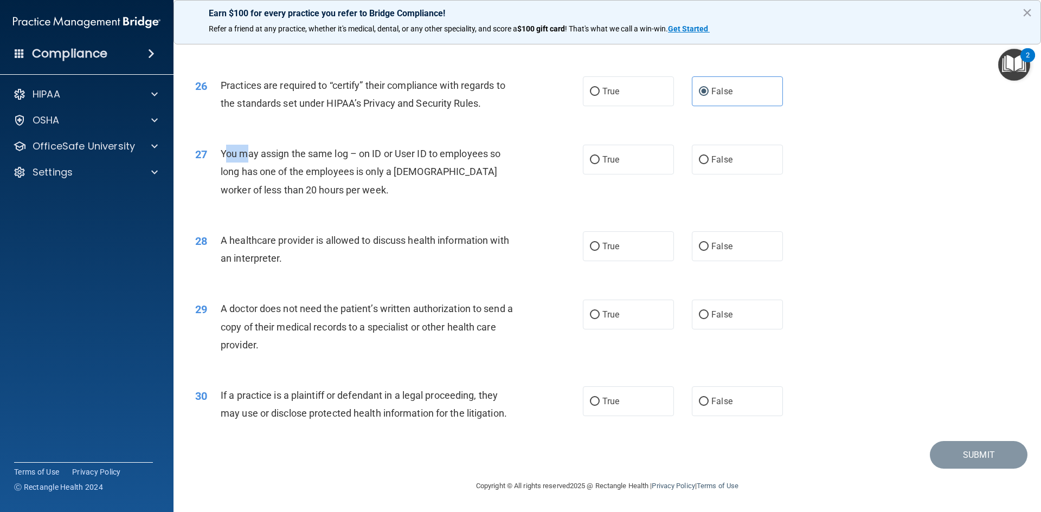
drag, startPoint x: 223, startPoint y: 156, endPoint x: 248, endPoint y: 159, distance: 24.6
click at [248, 159] on span "You may assign the same log – on ID or User ID to employees so long has one of …" at bounding box center [361, 171] width 280 height 47
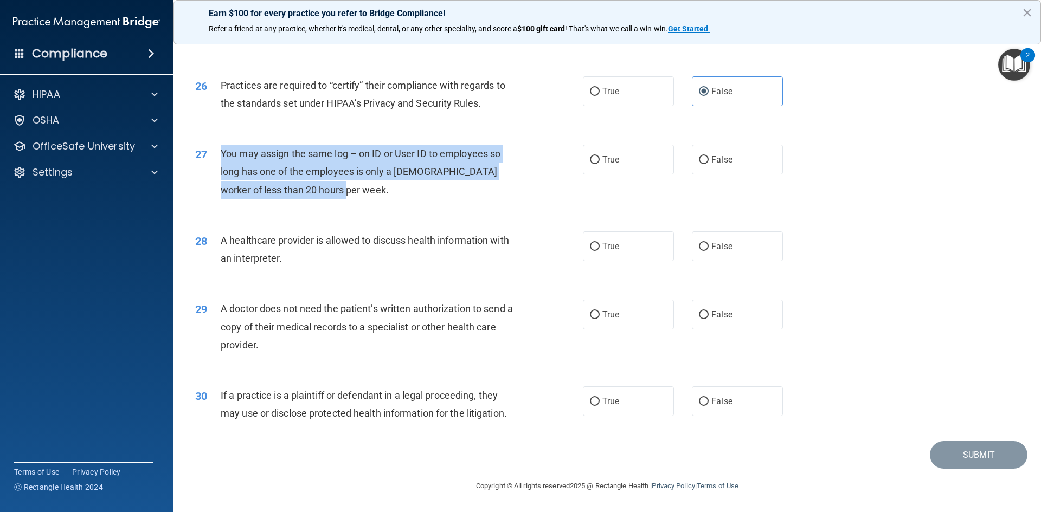
drag, startPoint x: 219, startPoint y: 151, endPoint x: 337, endPoint y: 196, distance: 126.7
click at [337, 196] on div "27 You may assign the same log – on ID or User ID to employees so long has one …" at bounding box center [389, 175] width 420 height 60
click at [407, 191] on div "You may assign the same log – on ID or User ID to employees so long has one of …" at bounding box center [372, 172] width 303 height 54
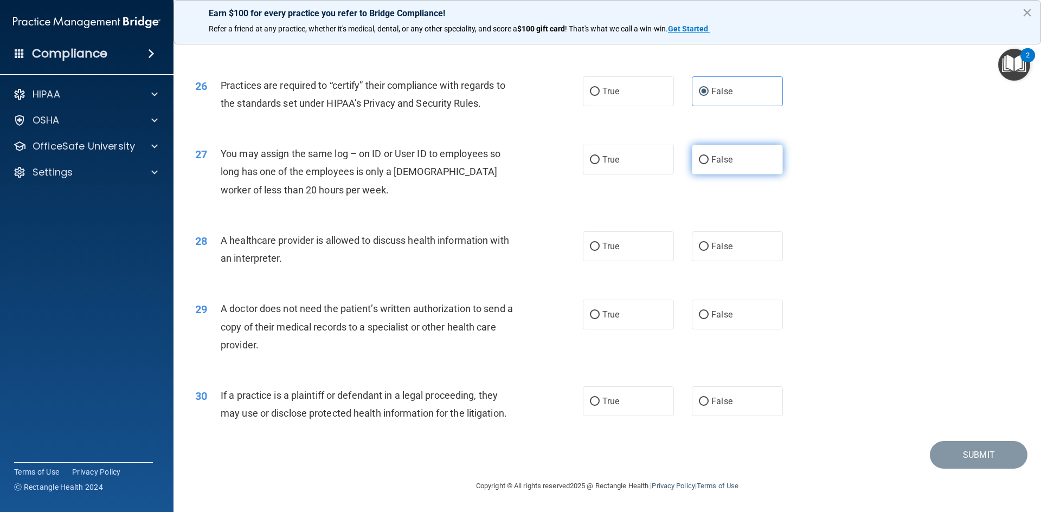
click at [710, 146] on label "False" at bounding box center [737, 160] width 91 height 30
click at [709, 156] on input "False" at bounding box center [704, 160] width 10 height 8
radio input "true"
click at [448, 223] on div "28 A healthcare provider is allowed to discuss health information with an inter…" at bounding box center [607, 252] width 840 height 68
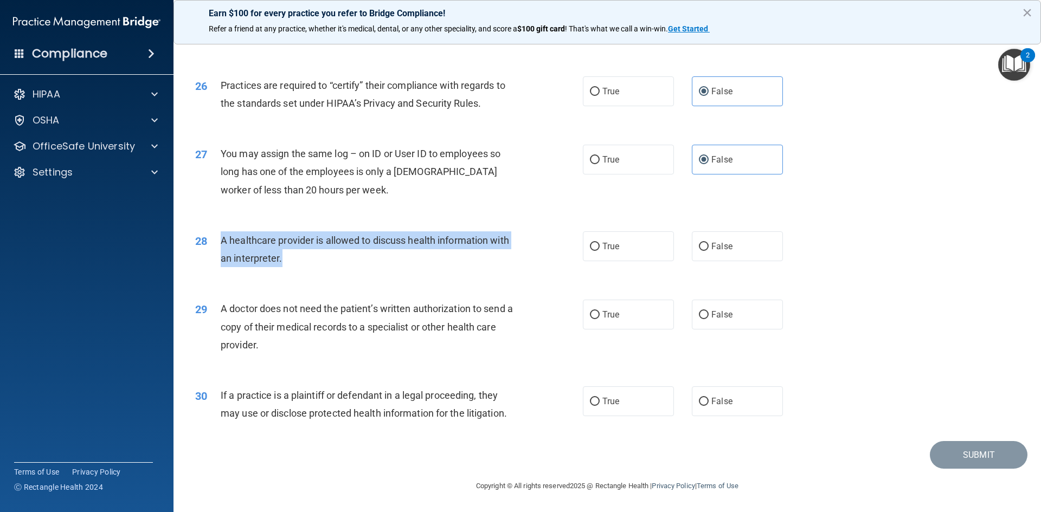
drag, startPoint x: 220, startPoint y: 241, endPoint x: 301, endPoint y: 250, distance: 81.2
click at [295, 256] on div "A healthcare provider is allowed to discuss health information with an interpre…" at bounding box center [372, 249] width 303 height 36
click at [386, 261] on div "A healthcare provider is allowed to discuss health information with an interpre…" at bounding box center [372, 249] width 303 height 36
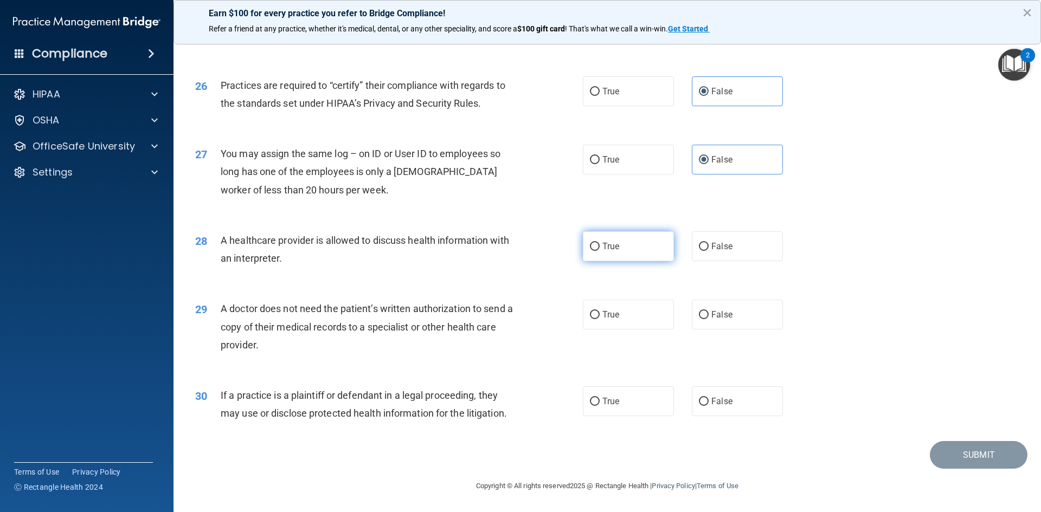
click at [645, 243] on label "True" at bounding box center [628, 246] width 91 height 30
click at [600, 243] on input "True" at bounding box center [595, 247] width 10 height 8
radio input "true"
click at [650, 318] on label "True" at bounding box center [628, 315] width 91 height 30
click at [600, 318] on input "True" at bounding box center [595, 315] width 10 height 8
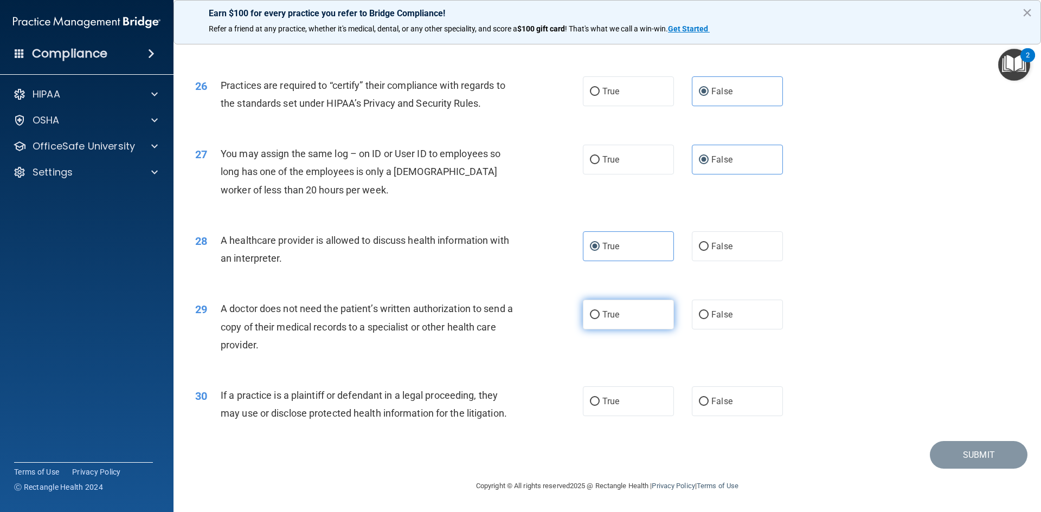
radio input "true"
click at [609, 398] on span "True" at bounding box center [610, 401] width 17 height 10
click at [600, 398] on input "True" at bounding box center [595, 402] width 10 height 8
radio input "true"
click at [976, 458] on button "Submit" at bounding box center [979, 455] width 98 height 28
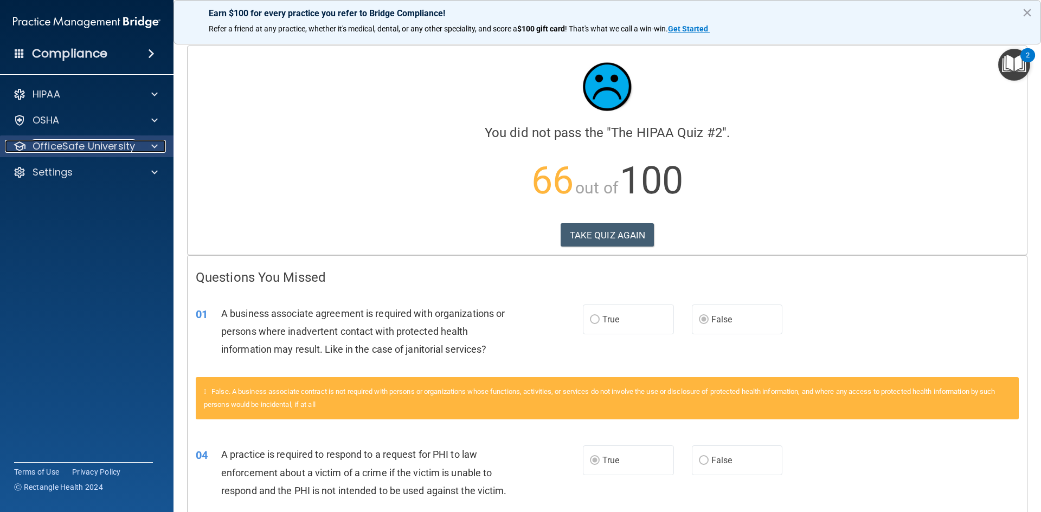
click at [61, 146] on p "OfficeSafe University" at bounding box center [84, 146] width 102 height 13
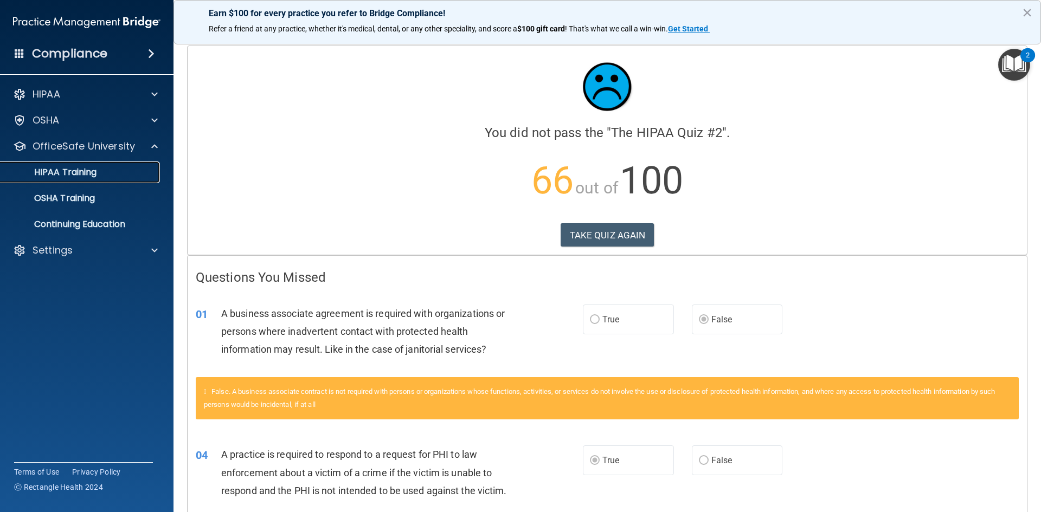
click at [68, 173] on p "HIPAA Training" at bounding box center [51, 172] width 89 height 11
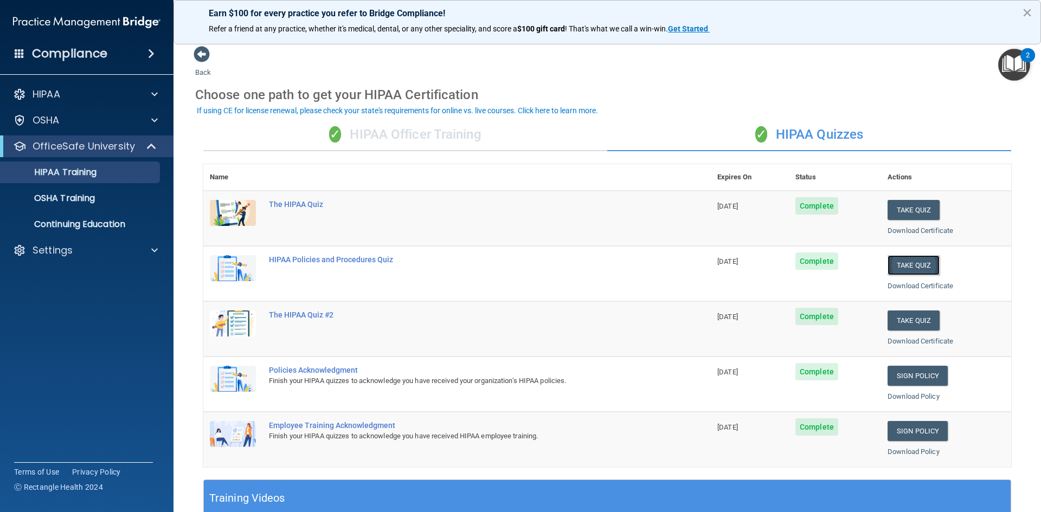
click at [911, 266] on button "Take Quiz" at bounding box center [913, 265] width 52 height 20
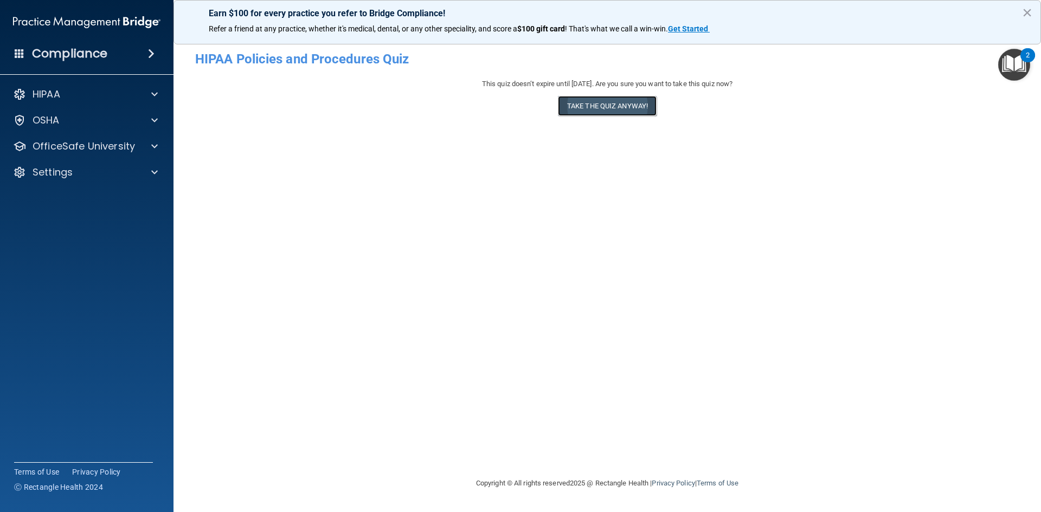
click at [602, 108] on button "Take the quiz anyway!" at bounding box center [607, 106] width 99 height 20
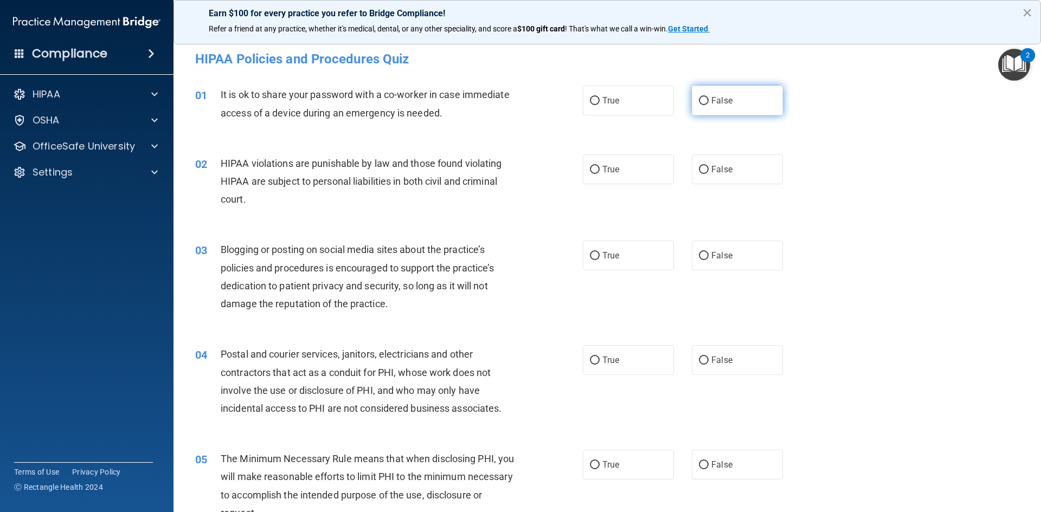
click at [700, 91] on label "False" at bounding box center [737, 101] width 91 height 30
click at [700, 97] on input "False" at bounding box center [704, 101] width 10 height 8
radio input "true"
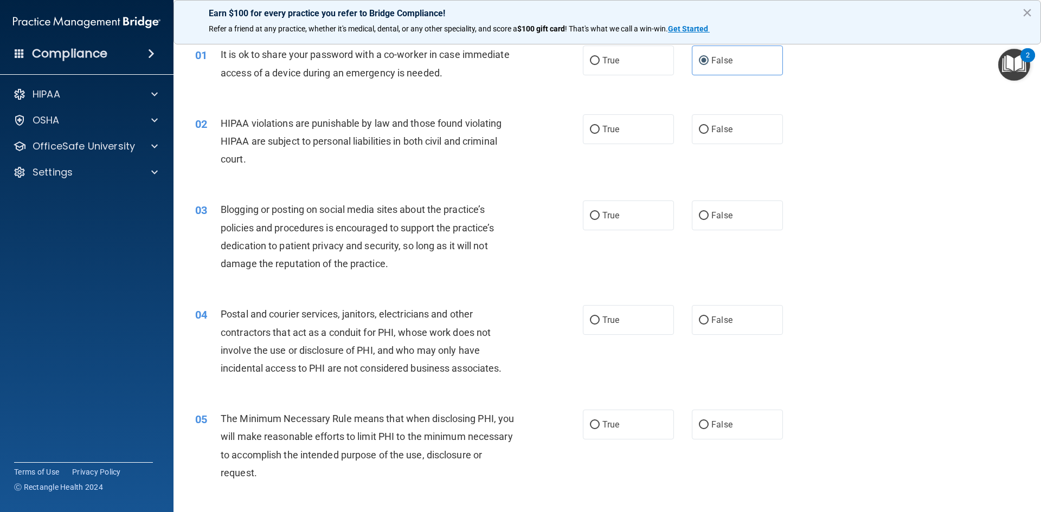
scroll to position [217, 0]
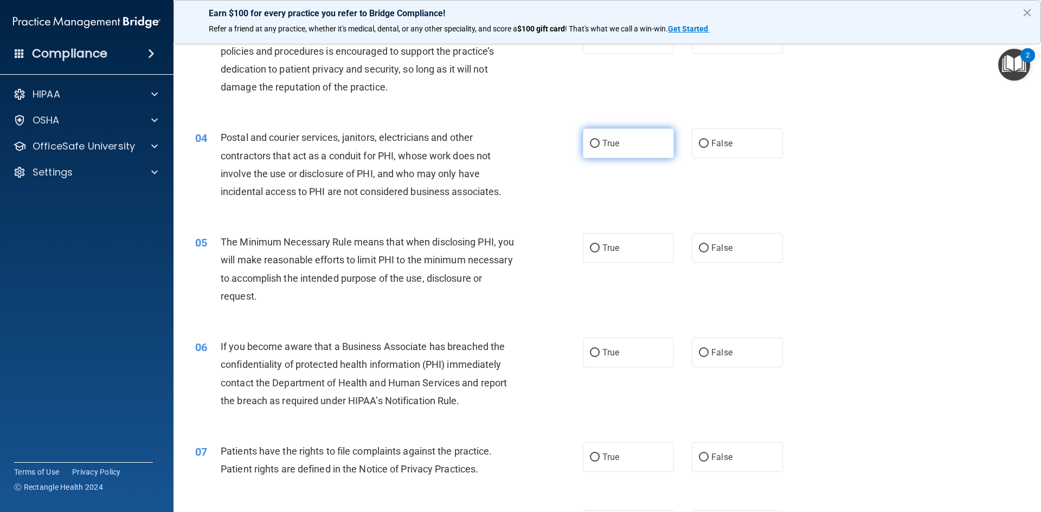
click at [661, 156] on label "True" at bounding box center [628, 143] width 91 height 30
click at [600, 148] on input "True" at bounding box center [595, 144] width 10 height 8
radio input "true"
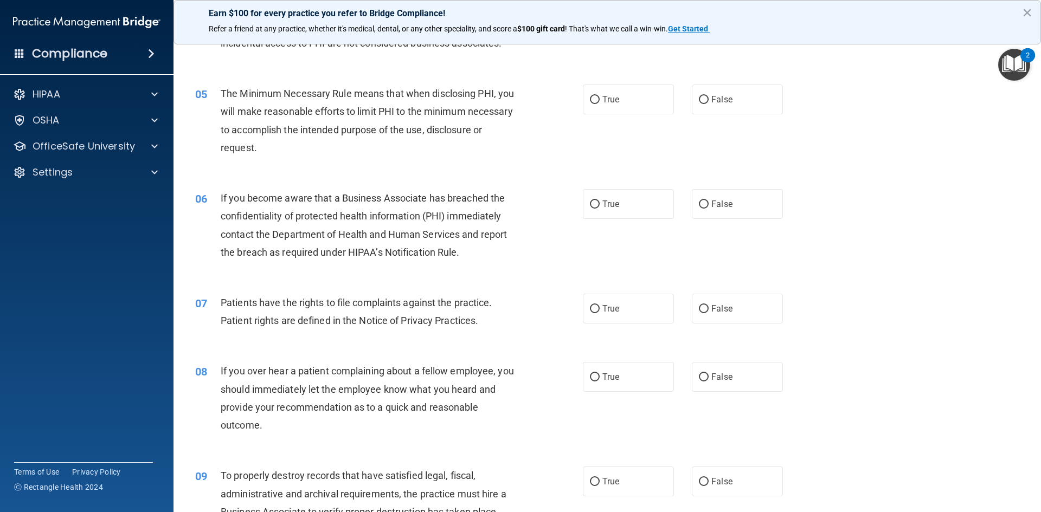
scroll to position [379, 0]
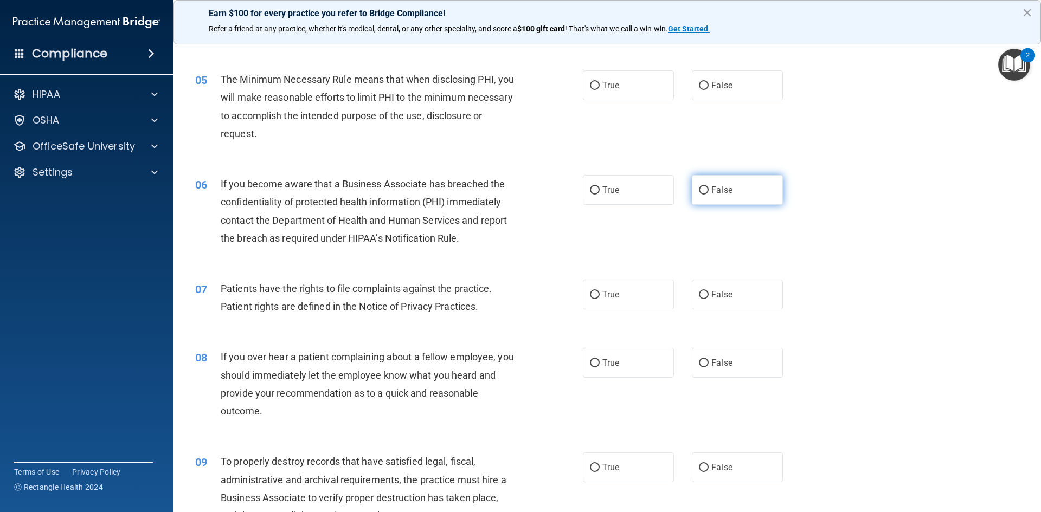
click at [733, 176] on label "False" at bounding box center [737, 190] width 91 height 30
click at [709, 186] on input "False" at bounding box center [704, 190] width 10 height 8
radio input "true"
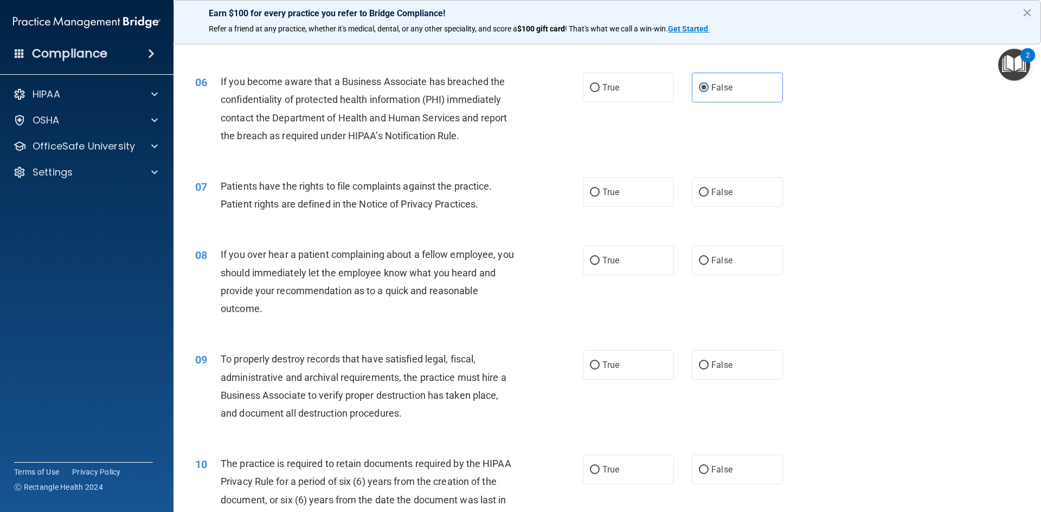
scroll to position [488, 0]
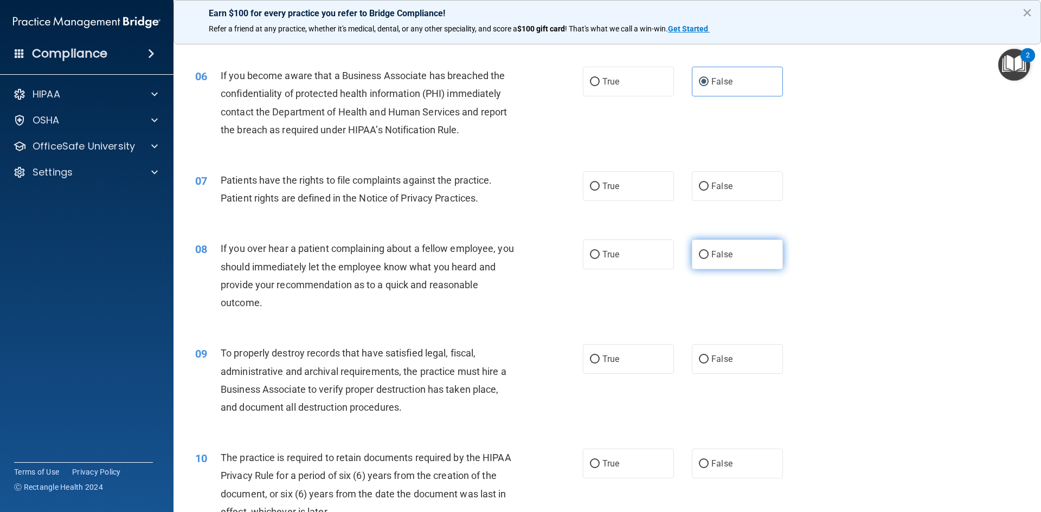
click at [716, 254] on span "False" at bounding box center [721, 254] width 21 height 10
click at [709, 254] on input "False" at bounding box center [704, 255] width 10 height 8
radio input "true"
click at [726, 355] on span "False" at bounding box center [721, 359] width 21 height 10
click at [709, 356] on input "False" at bounding box center [704, 360] width 10 height 8
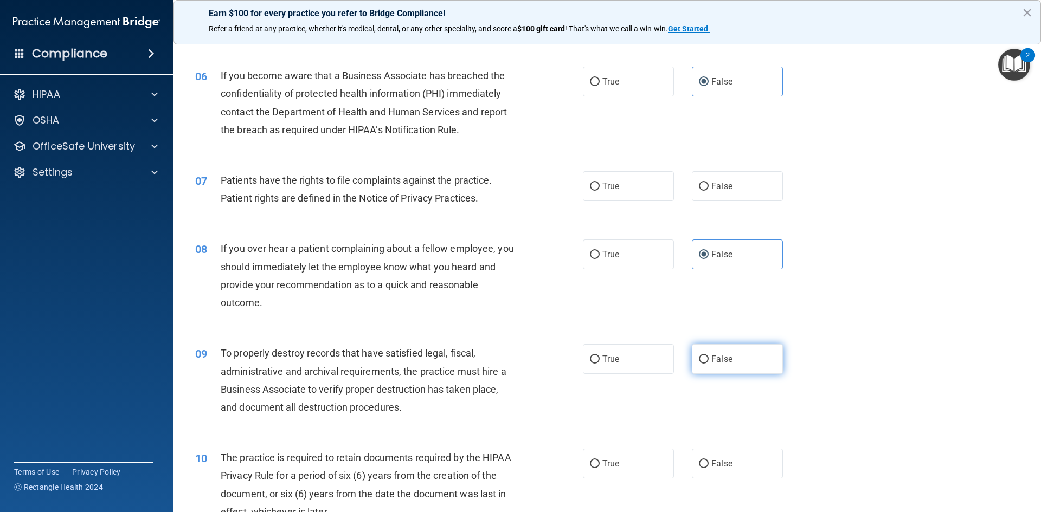
radio input "true"
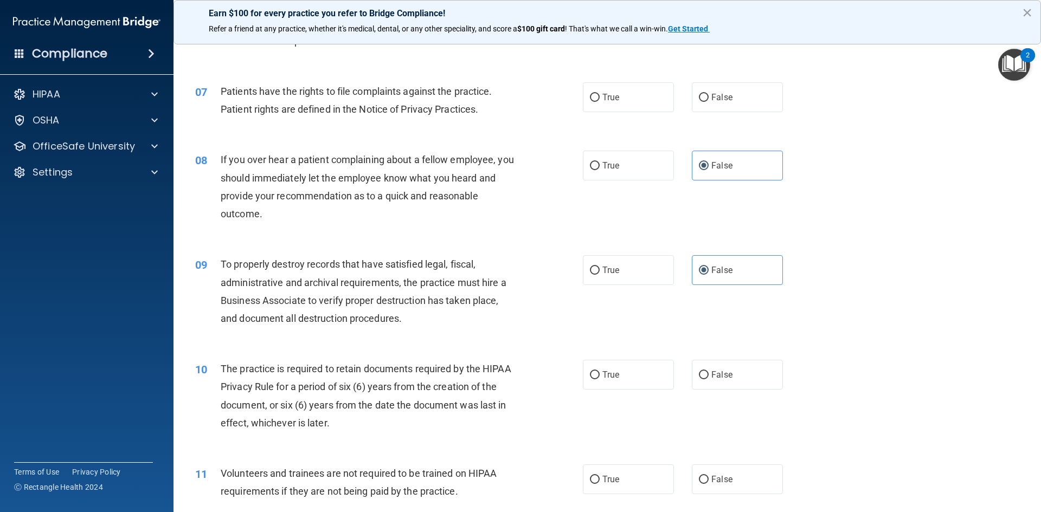
scroll to position [596, 0]
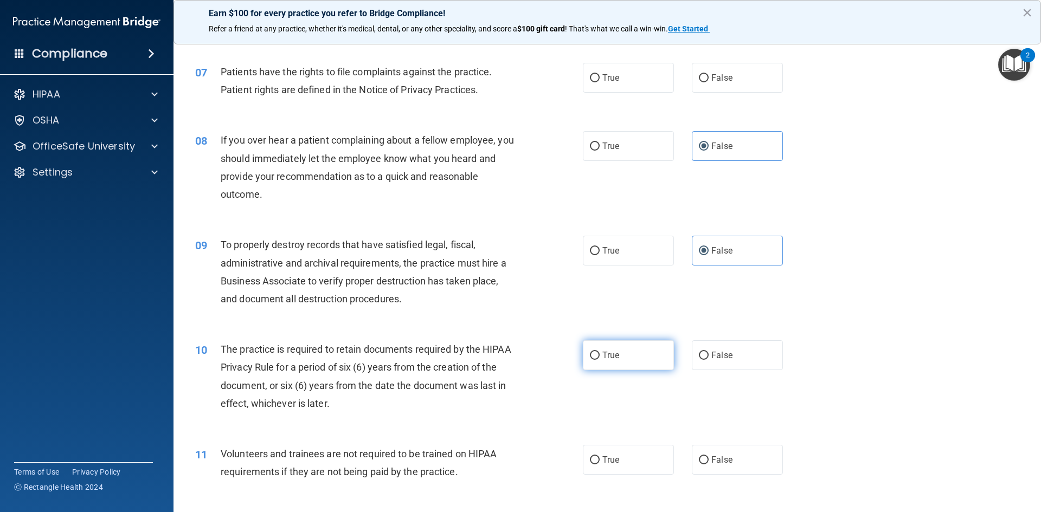
click at [599, 352] on label "True" at bounding box center [628, 355] width 91 height 30
click at [599, 352] on input "True" at bounding box center [595, 356] width 10 height 8
radio input "true"
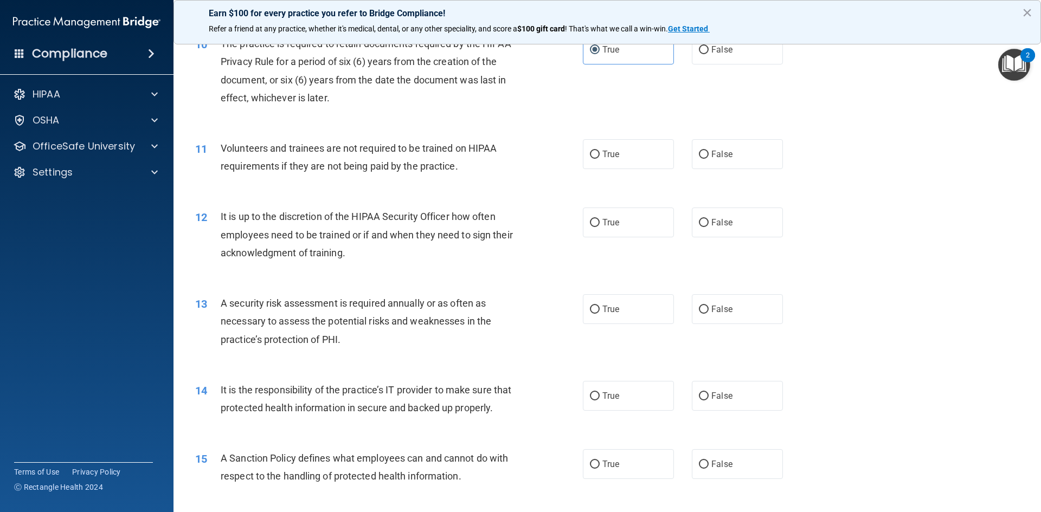
scroll to position [922, 0]
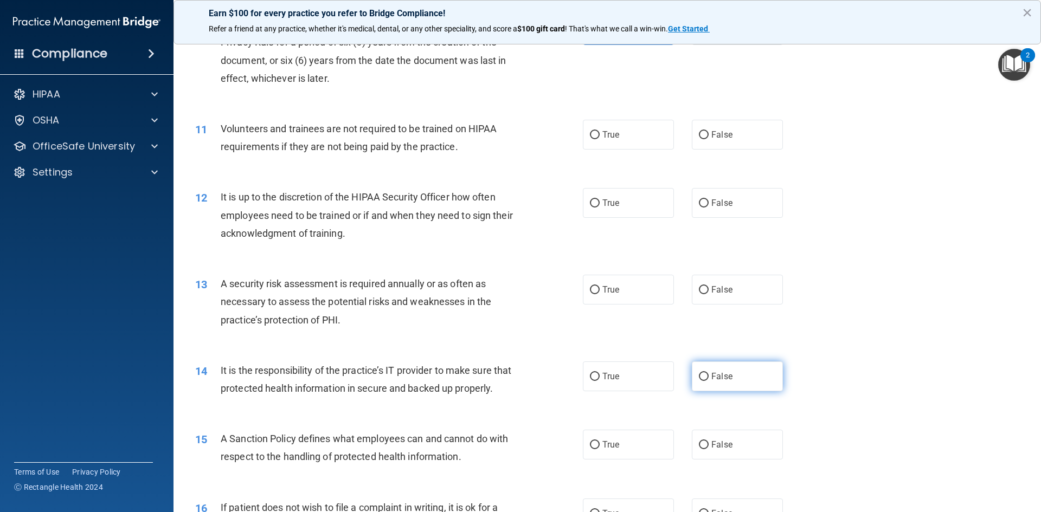
click at [692, 371] on label "False" at bounding box center [737, 377] width 91 height 30
click at [699, 373] on input "False" at bounding box center [704, 377] width 10 height 8
radio input "true"
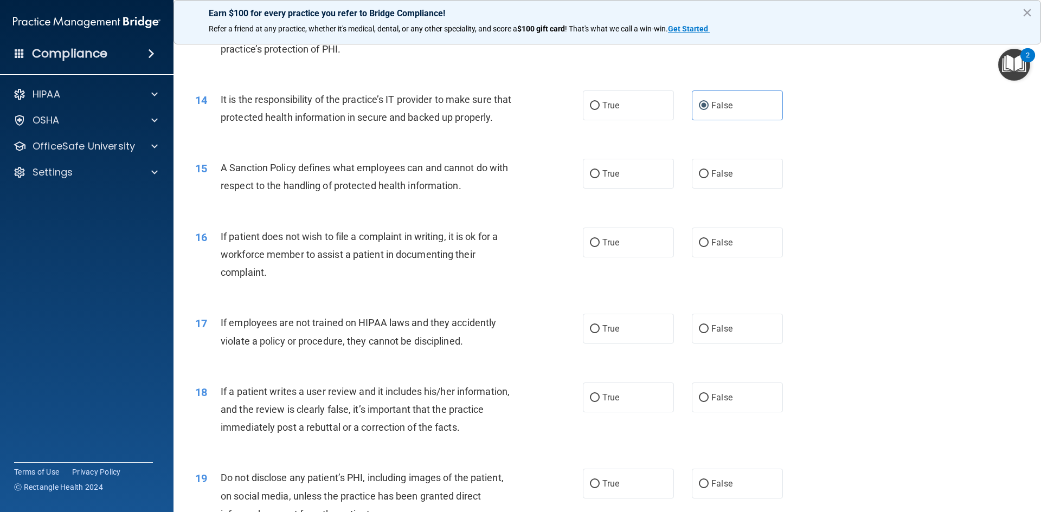
scroll to position [1247, 0]
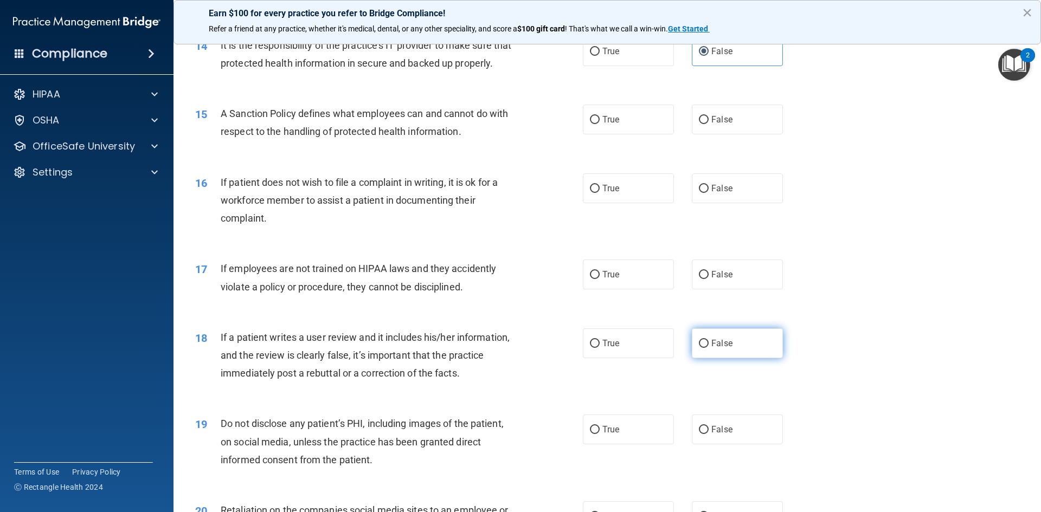
click at [745, 357] on label "False" at bounding box center [737, 344] width 91 height 30
click at [709, 348] on input "False" at bounding box center [704, 344] width 10 height 8
radio input "true"
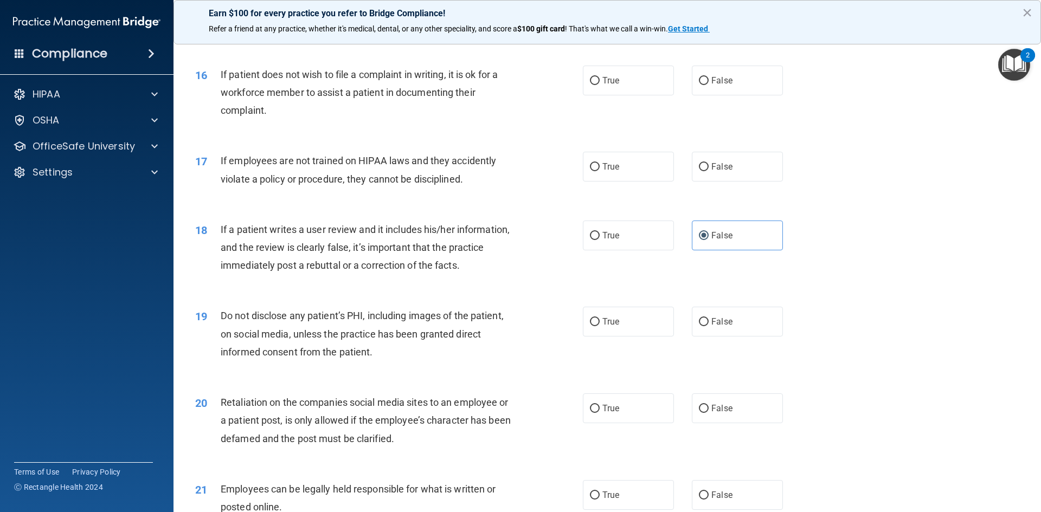
scroll to position [1355, 0]
click at [724, 330] on label "False" at bounding box center [737, 321] width 91 height 30
click at [709, 326] on input "False" at bounding box center [704, 322] width 10 height 8
radio input "true"
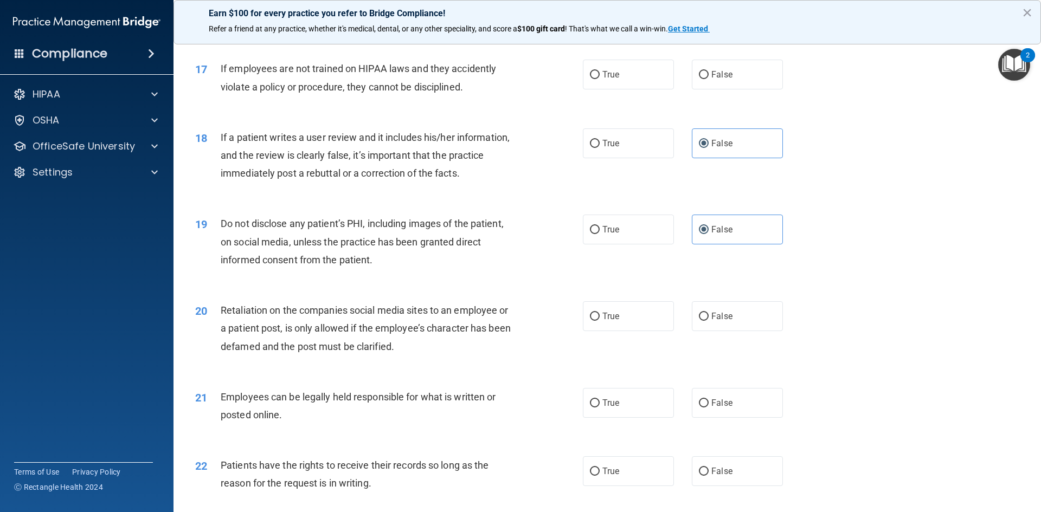
scroll to position [1464, 0]
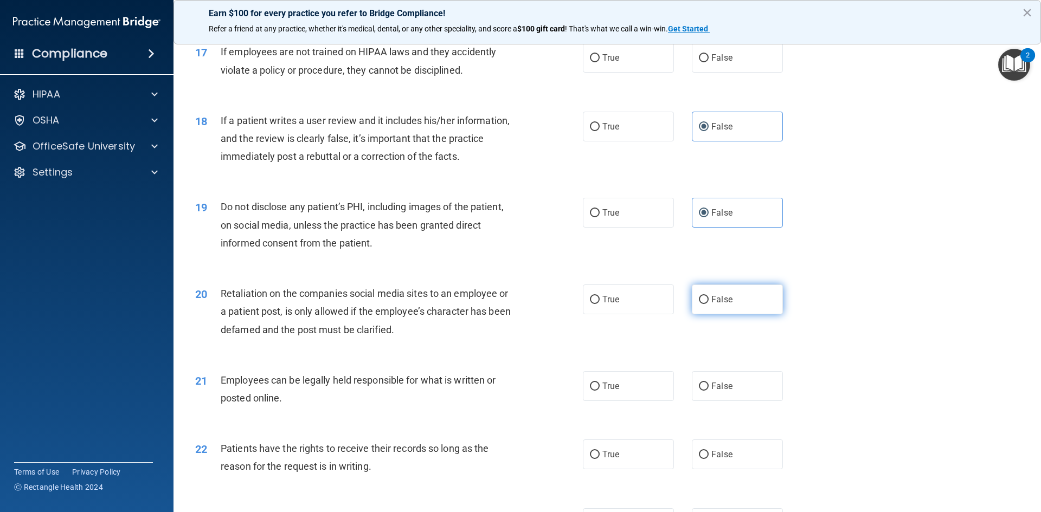
click at [723, 305] on span "False" at bounding box center [721, 299] width 21 height 10
click at [709, 304] on input "False" at bounding box center [704, 300] width 10 height 8
radio input "true"
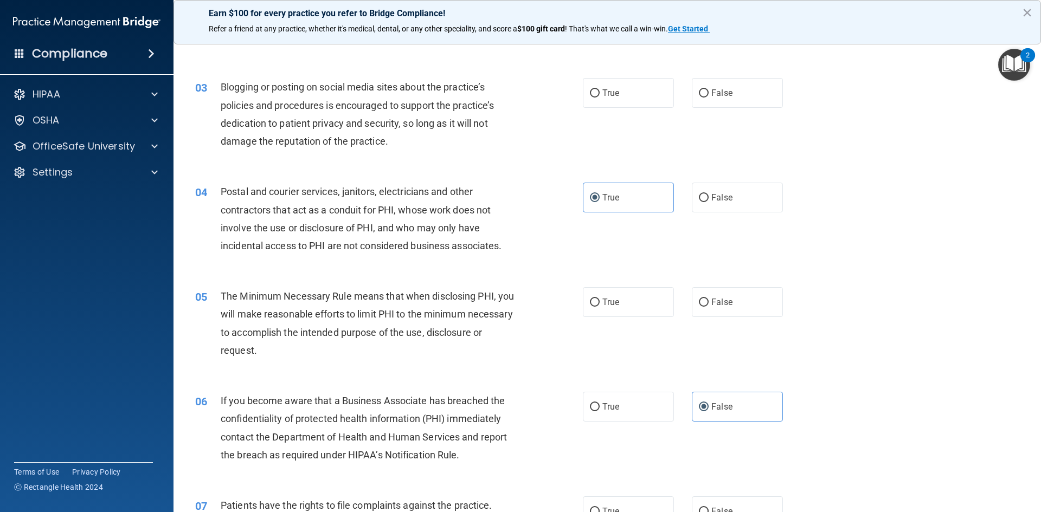
scroll to position [0, 0]
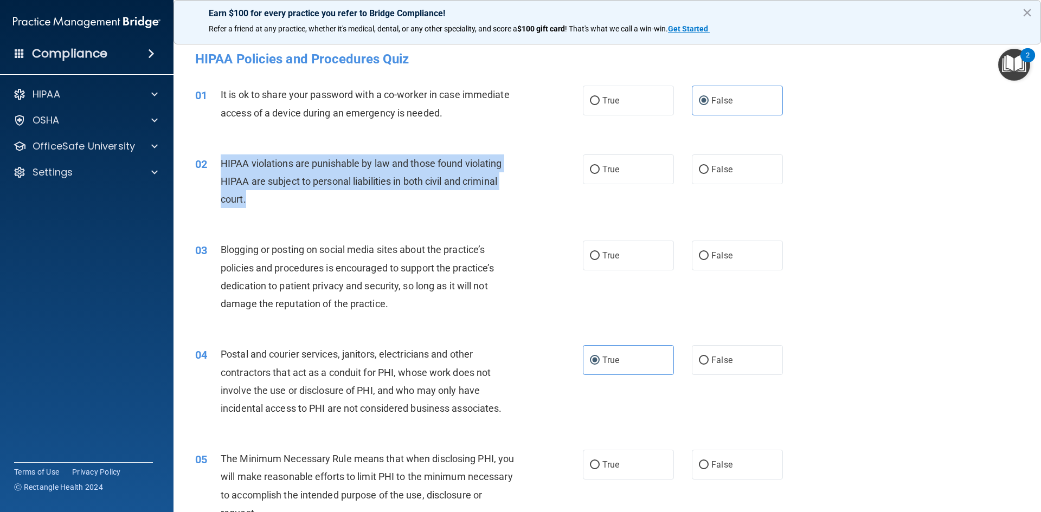
drag, startPoint x: 221, startPoint y: 164, endPoint x: 255, endPoint y: 198, distance: 48.7
click at [255, 198] on div "HIPAA violations are punishable by law and those found violating HIPAA are subj…" at bounding box center [372, 182] width 303 height 54
click at [283, 201] on div "HIPAA violations are punishable by law and those found violating HIPAA are subj…" at bounding box center [372, 182] width 303 height 54
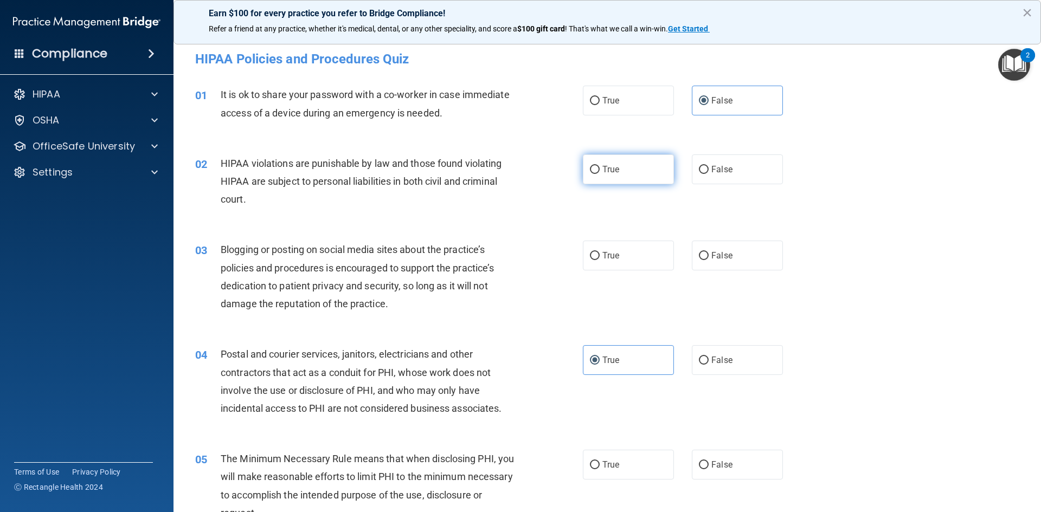
click at [656, 174] on label "True" at bounding box center [628, 170] width 91 height 30
click at [600, 174] on input "True" at bounding box center [595, 170] width 10 height 8
radio input "true"
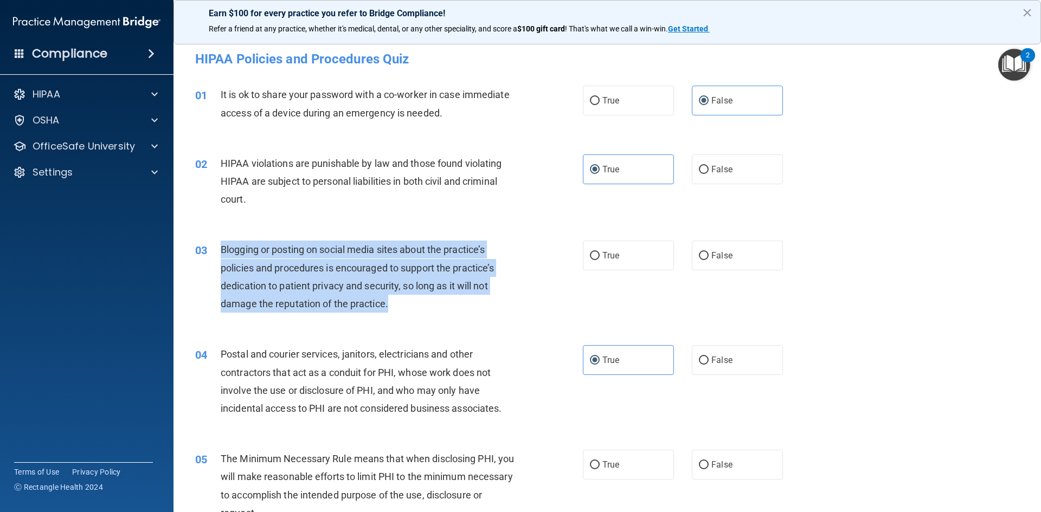
drag, startPoint x: 220, startPoint y: 252, endPoint x: 429, endPoint y: 296, distance: 213.9
click at [429, 296] on div "Blogging or posting on social media sites about the practice’s policies and pro…" at bounding box center [372, 277] width 303 height 72
click at [423, 293] on div "Blogging or posting on social media sites about the practice’s policies and pro…" at bounding box center [372, 277] width 303 height 72
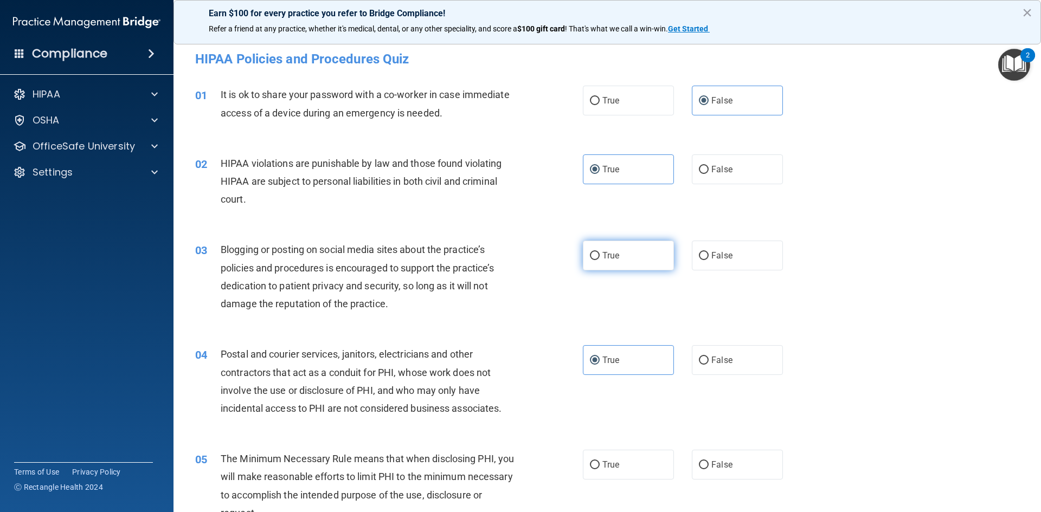
click at [661, 263] on label "True" at bounding box center [628, 256] width 91 height 30
click at [600, 260] on input "True" at bounding box center [595, 256] width 10 height 8
radio input "true"
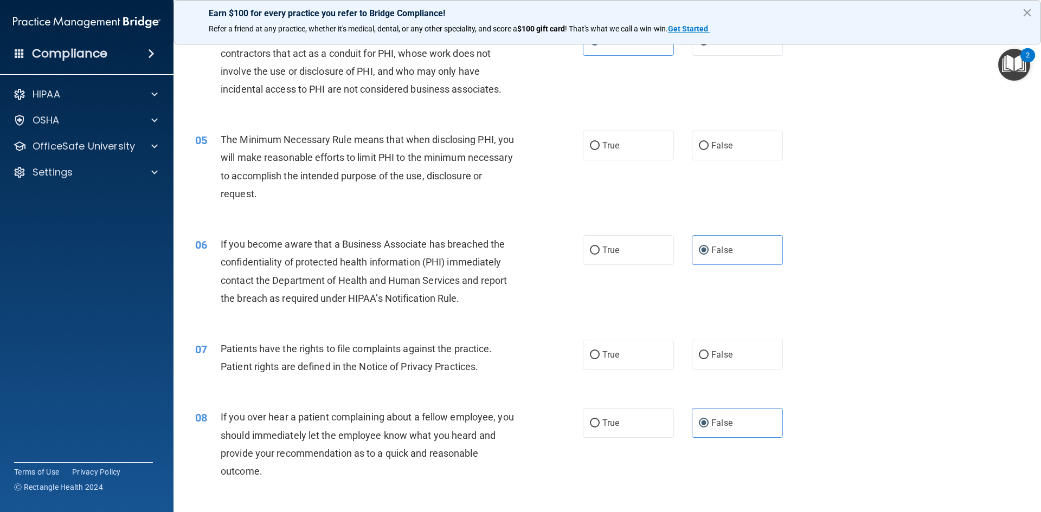
scroll to position [325, 0]
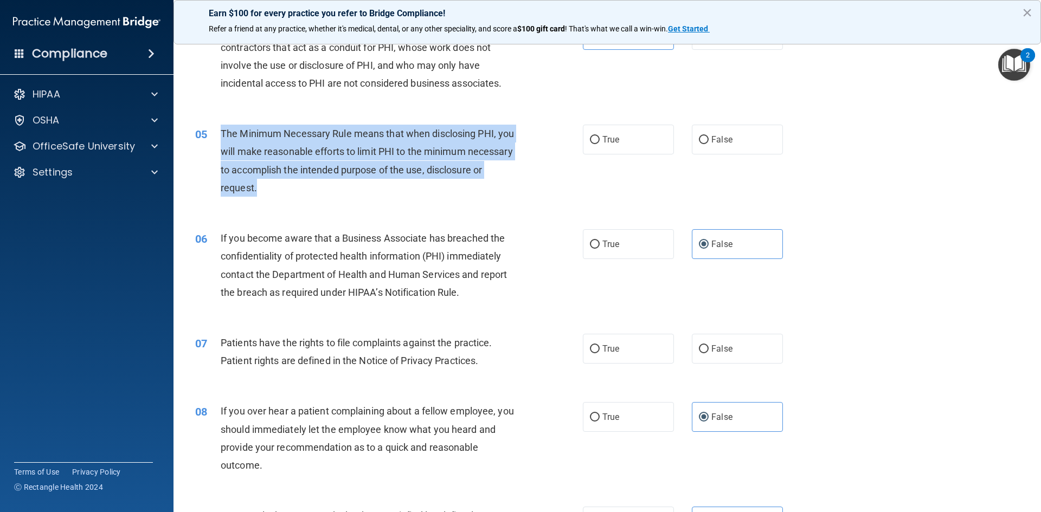
drag, startPoint x: 221, startPoint y: 132, endPoint x: 343, endPoint y: 201, distance: 140.1
click at [343, 201] on div "05 The Minimum Necessary Rule means that when disclosing PHI, you will make rea…" at bounding box center [389, 164] width 420 height 78
click at [359, 202] on div "05 The Minimum Necessary Rule means that when disclosing PHI, you will make rea…" at bounding box center [389, 164] width 420 height 78
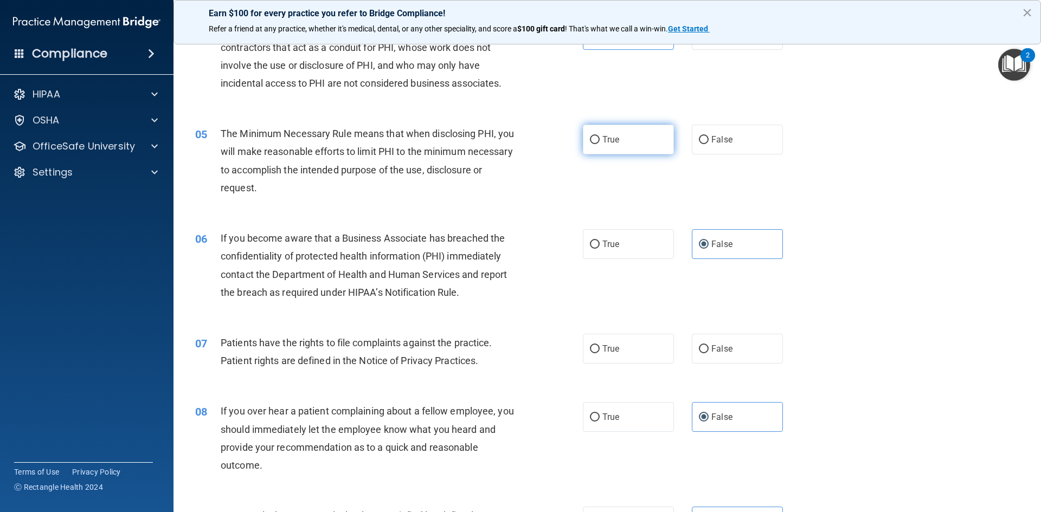
click at [608, 131] on label "True" at bounding box center [628, 140] width 91 height 30
click at [600, 136] on input "True" at bounding box center [595, 140] width 10 height 8
radio input "true"
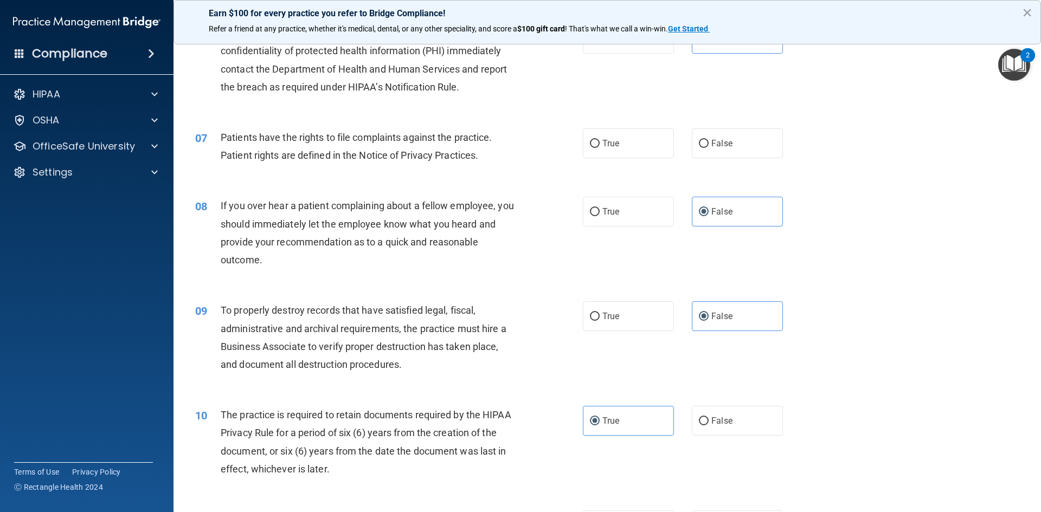
scroll to position [542, 0]
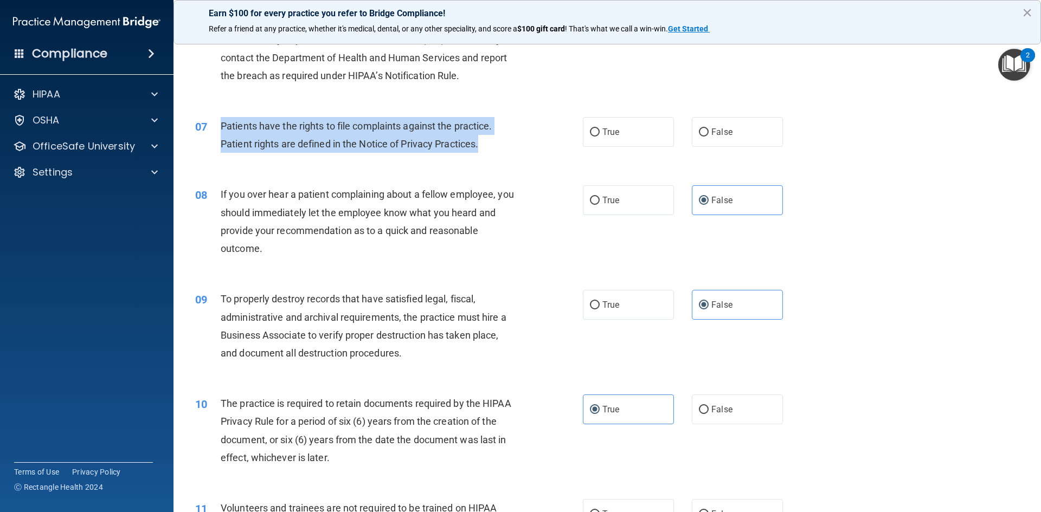
drag, startPoint x: 218, startPoint y: 125, endPoint x: 484, endPoint y: 156, distance: 267.5
click at [484, 156] on div "07 Patients have the rights to file complaints against the practice. Patient ri…" at bounding box center [389, 137] width 420 height 41
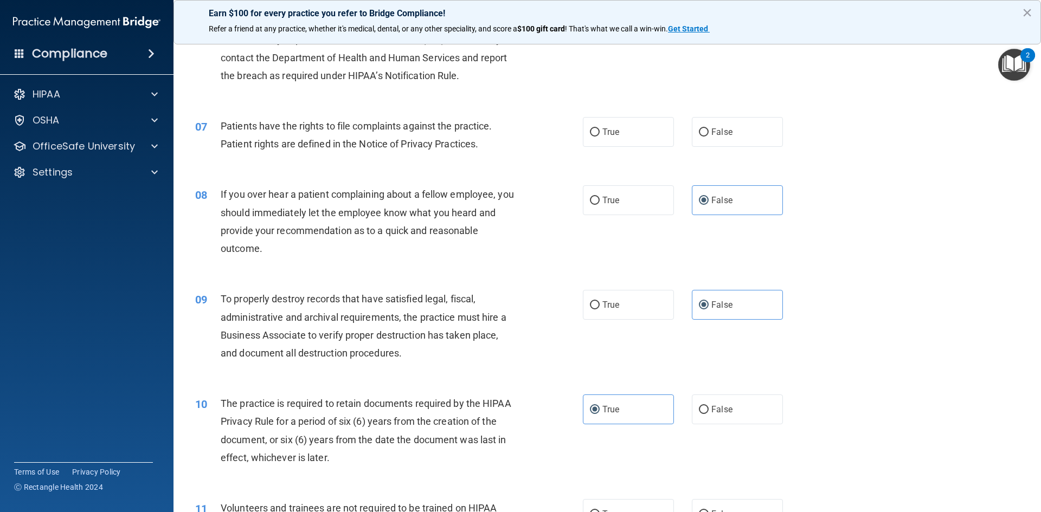
click at [468, 166] on div "07 Patients have the rights to file complaints against the practice. Patient ri…" at bounding box center [607, 138] width 840 height 68
click at [623, 141] on label "True" at bounding box center [628, 132] width 91 height 30
click at [600, 137] on input "True" at bounding box center [595, 132] width 10 height 8
radio input "true"
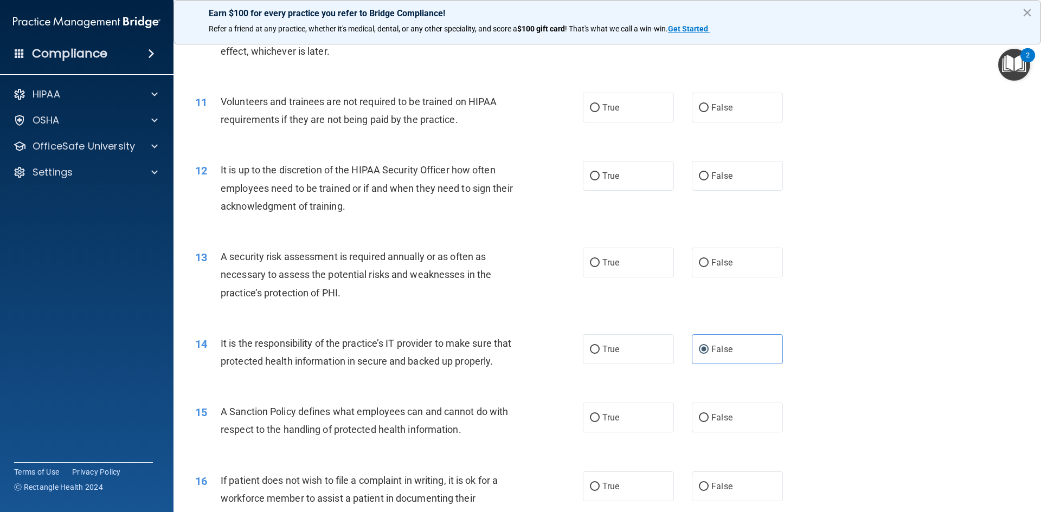
scroll to position [976, 0]
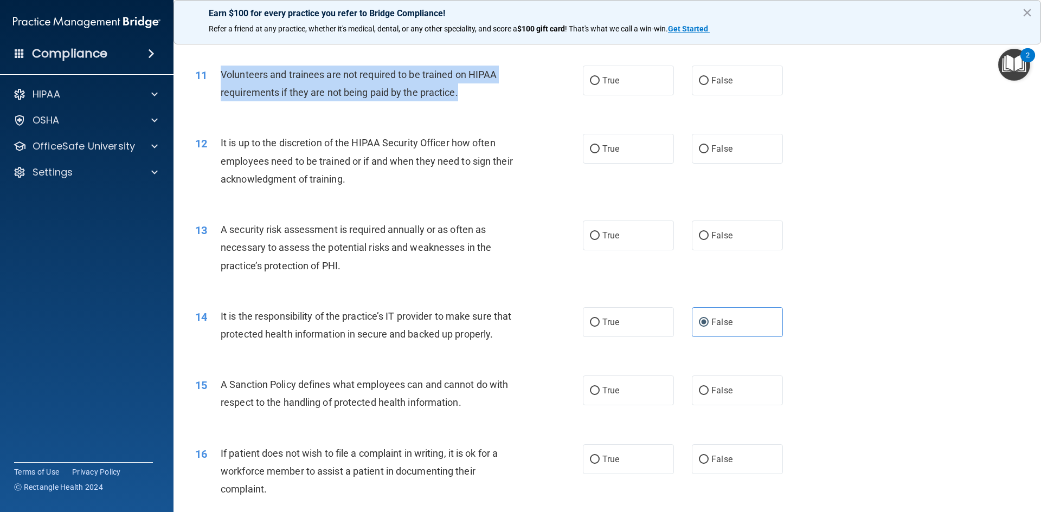
drag, startPoint x: 219, startPoint y: 74, endPoint x: 485, endPoint y: 93, distance: 266.4
click at [485, 93] on div "11 Volunteers and trainees are not required to be trained on HIPAA requirements…" at bounding box center [389, 86] width 420 height 41
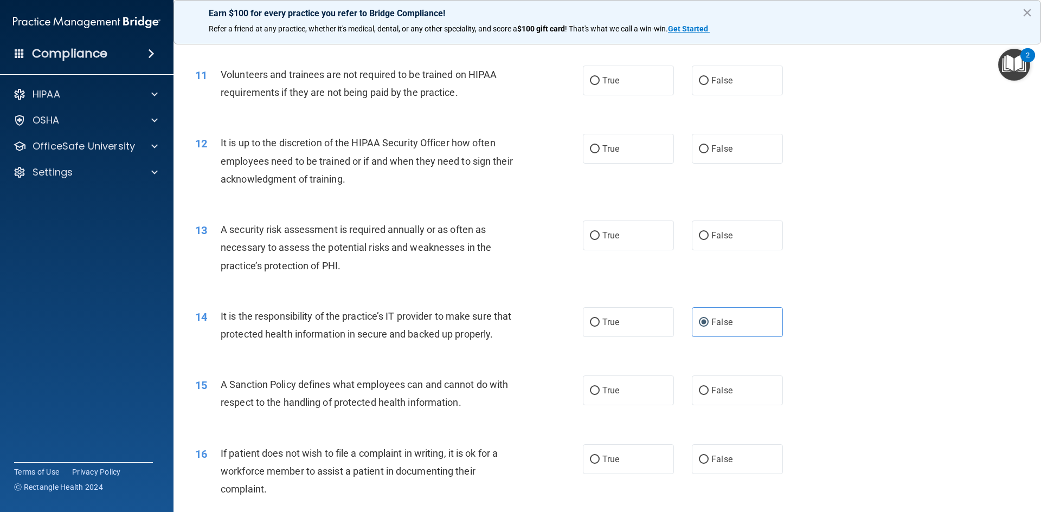
click at [486, 112] on div "11 Volunteers and trainees are not required to be trained on HIPAA requirements…" at bounding box center [607, 86] width 840 height 68
click at [711, 74] on label "False" at bounding box center [737, 81] width 91 height 30
click at [709, 77] on input "False" at bounding box center [704, 81] width 10 height 8
radio input "true"
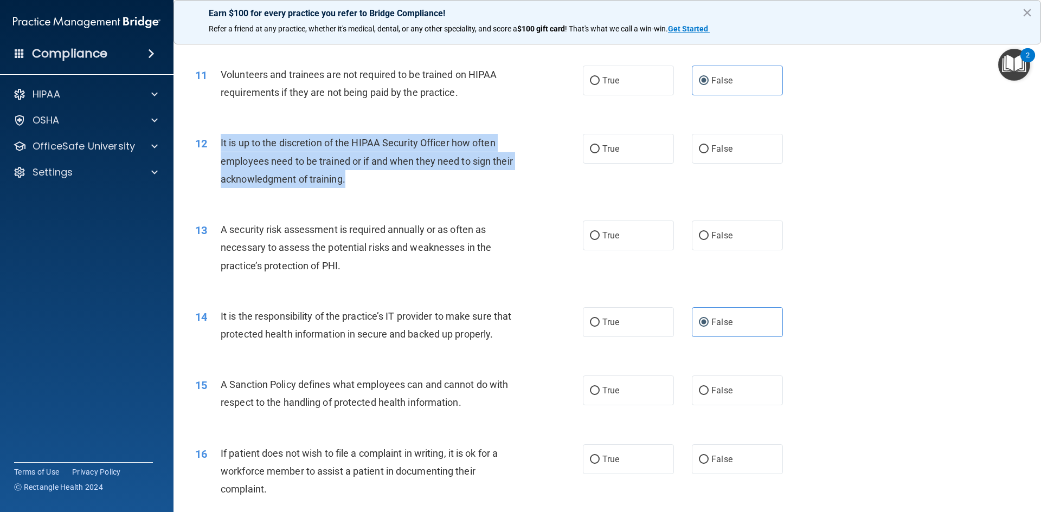
drag, startPoint x: 215, startPoint y: 143, endPoint x: 377, endPoint y: 180, distance: 165.8
click at [377, 180] on div "12 It is up to the discretion of the HIPAA Security Officer how often employees…" at bounding box center [389, 164] width 420 height 60
click at [393, 183] on div "It is up to the discretion of the HIPAA Security Officer how often employees ne…" at bounding box center [372, 161] width 303 height 54
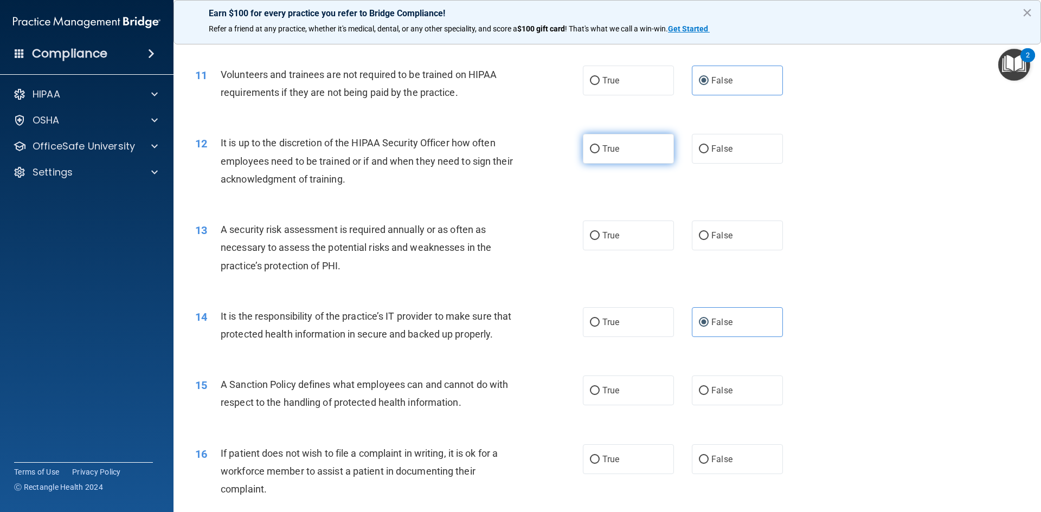
click at [639, 141] on label "True" at bounding box center [628, 149] width 91 height 30
click at [600, 145] on input "True" at bounding box center [595, 149] width 10 height 8
radio input "true"
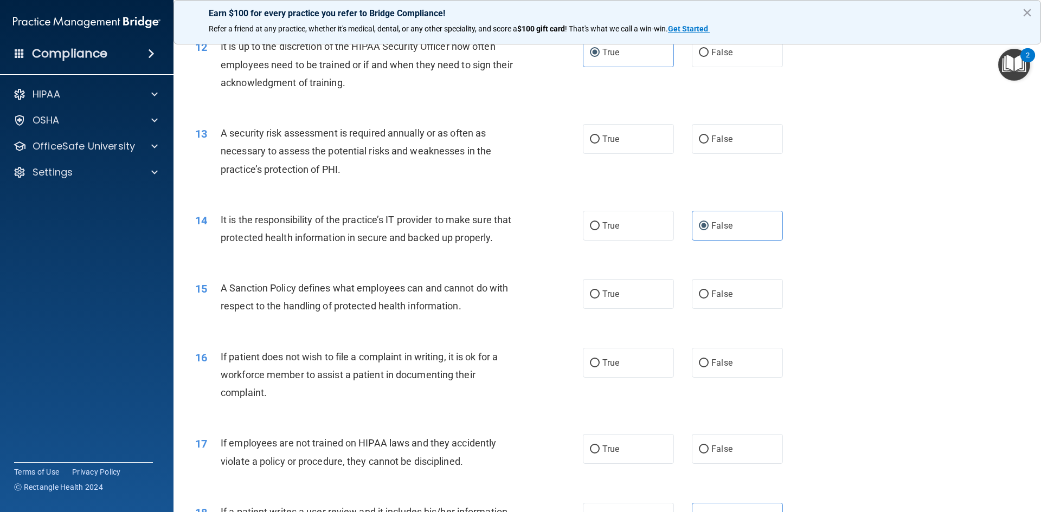
scroll to position [1084, 0]
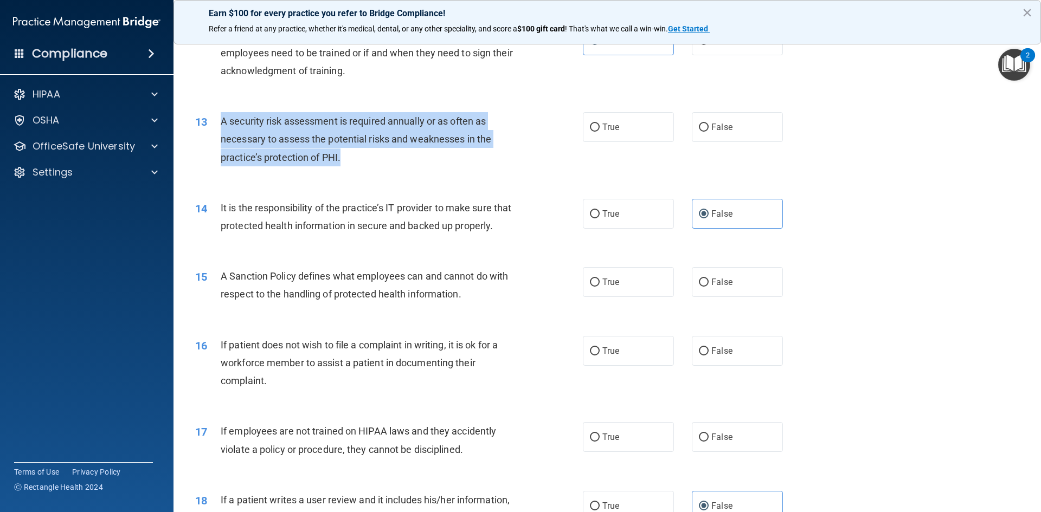
drag, startPoint x: 220, startPoint y: 118, endPoint x: 349, endPoint y: 155, distance: 134.9
click at [362, 169] on div "13 A security risk assessment is required annually or as often as necessary to …" at bounding box center [389, 142] width 420 height 60
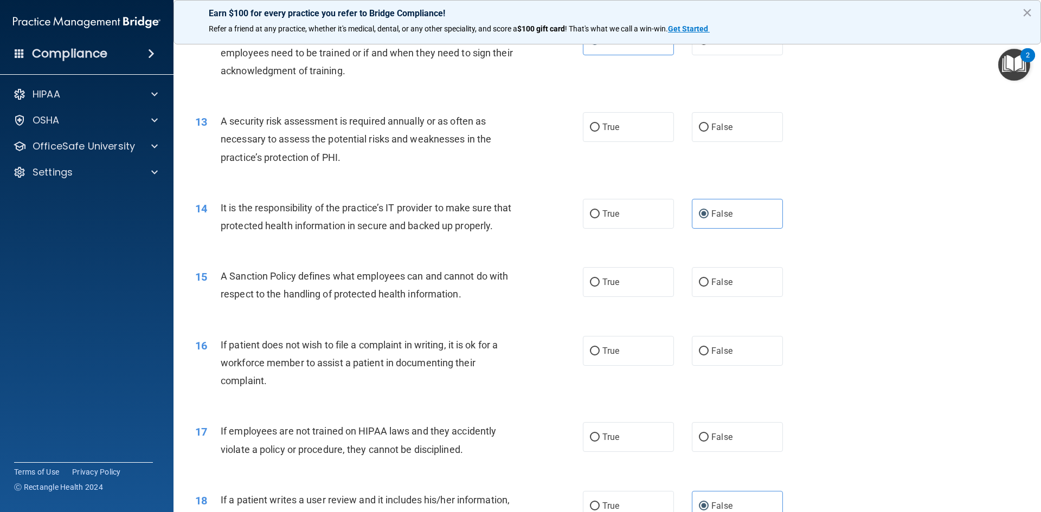
click at [386, 189] on div "14 It is the responsibility of the practice’s IT provider to make sure that pro…" at bounding box center [607, 219] width 840 height 68
click at [617, 82] on div "12 It is up to the discretion of the HIPAA Security Officer how often employees…" at bounding box center [607, 55] width 840 height 87
click at [614, 109] on div "13 A security risk assessment is required annually or as often as necessary to …" at bounding box center [607, 142] width 840 height 87
click at [614, 131] on span "True" at bounding box center [610, 127] width 17 height 10
click at [600, 131] on input "True" at bounding box center [595, 128] width 10 height 8
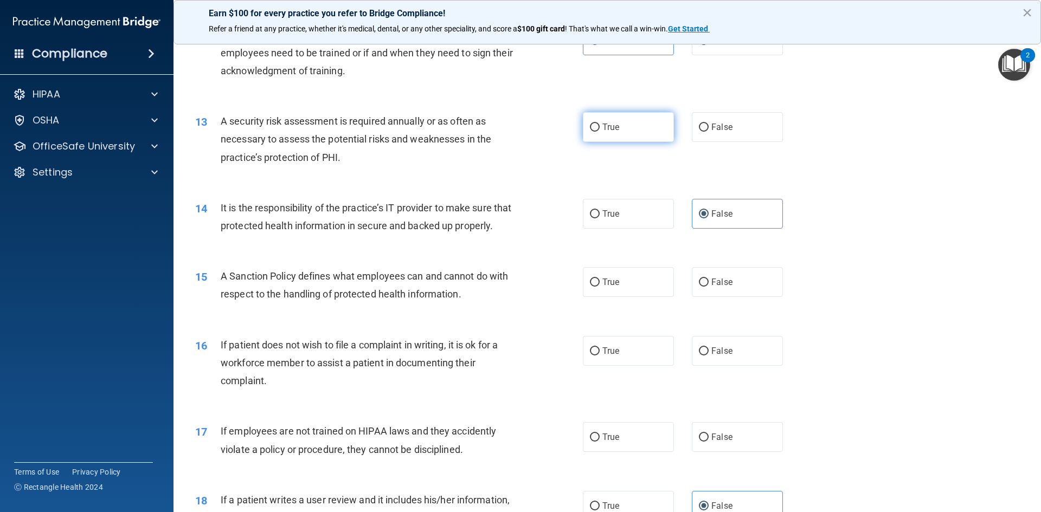
radio input "true"
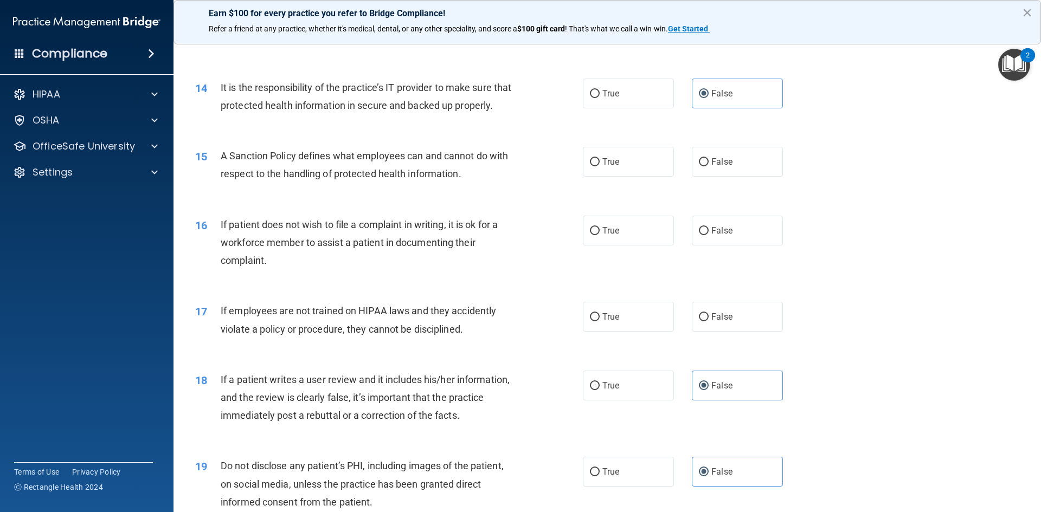
scroll to position [1247, 0]
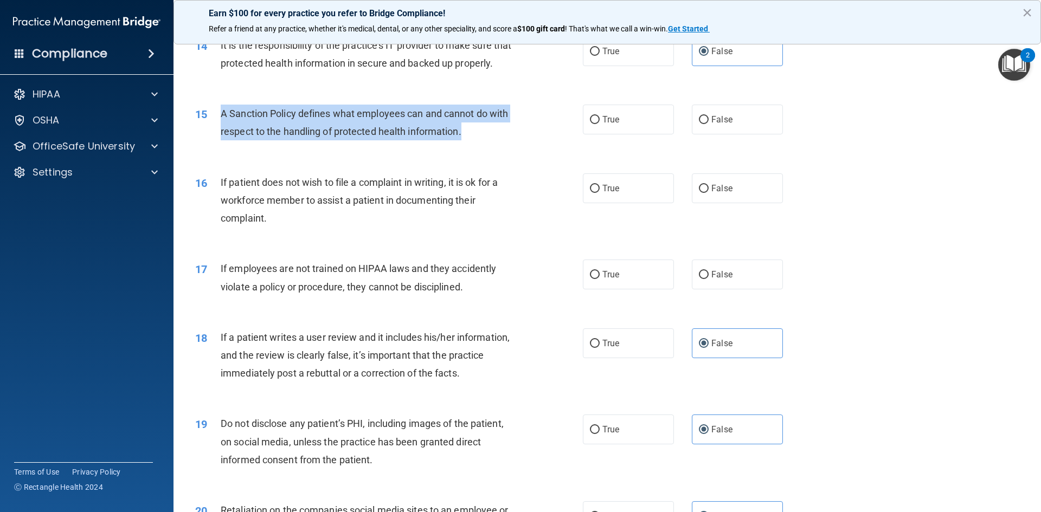
drag, startPoint x: 220, startPoint y: 131, endPoint x: 472, endPoint y: 155, distance: 252.7
click at [472, 140] on div "A Sanction Policy defines what employees can and cannot do with respect to the …" at bounding box center [372, 123] width 303 height 36
drag, startPoint x: 479, startPoint y: 162, endPoint x: 428, endPoint y: 83, distance: 93.8
click at [479, 146] on div "15 A Sanction Policy defines what employees can and cannot do with respect to t…" at bounding box center [389, 125] width 420 height 41
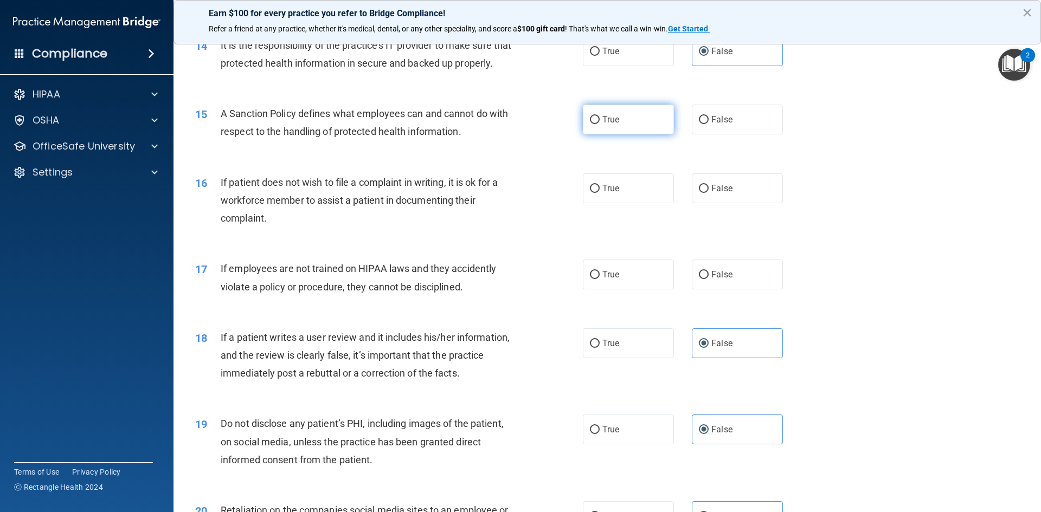
click at [599, 134] on label "True" at bounding box center [628, 120] width 91 height 30
click at [599, 124] on input "True" at bounding box center [595, 120] width 10 height 8
radio input "true"
click at [878, 131] on div "15 A Sanction Policy defines what employees can and cannot do with respect to t…" at bounding box center [607, 125] width 840 height 68
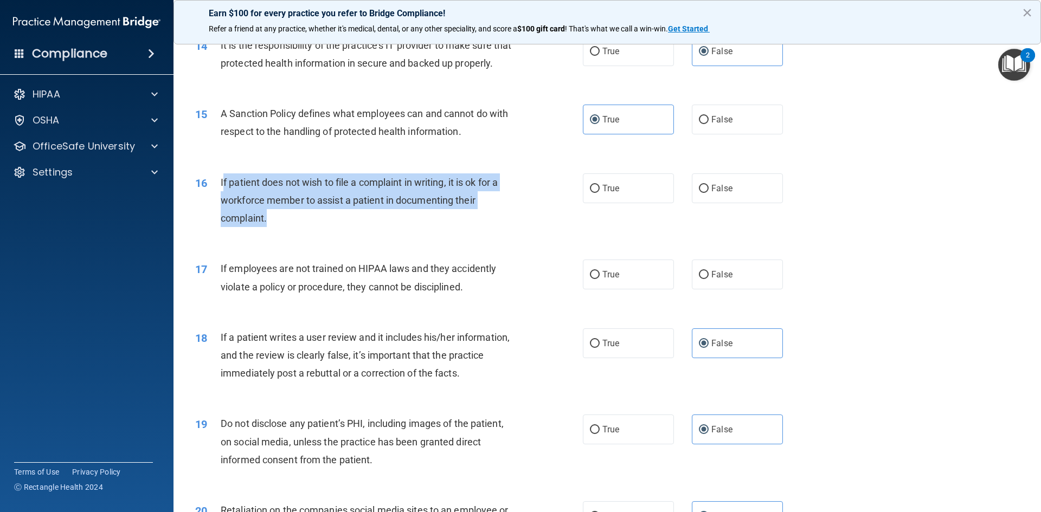
drag, startPoint x: 222, startPoint y: 203, endPoint x: 275, endPoint y: 237, distance: 63.6
click at [274, 228] on div "If patient does not wish to file a complaint in writing, it is ok for a workfor…" at bounding box center [372, 200] width 303 height 54
click at [276, 228] on div "If patient does not wish to file a complaint in writing, it is ok for a workfor…" at bounding box center [372, 200] width 303 height 54
drag, startPoint x: 280, startPoint y: 239, endPoint x: 219, endPoint y: 201, distance: 71.3
click at [219, 201] on div "16 If patient does not wish to file a complaint in writing, it is ok for a work…" at bounding box center [389, 203] width 420 height 60
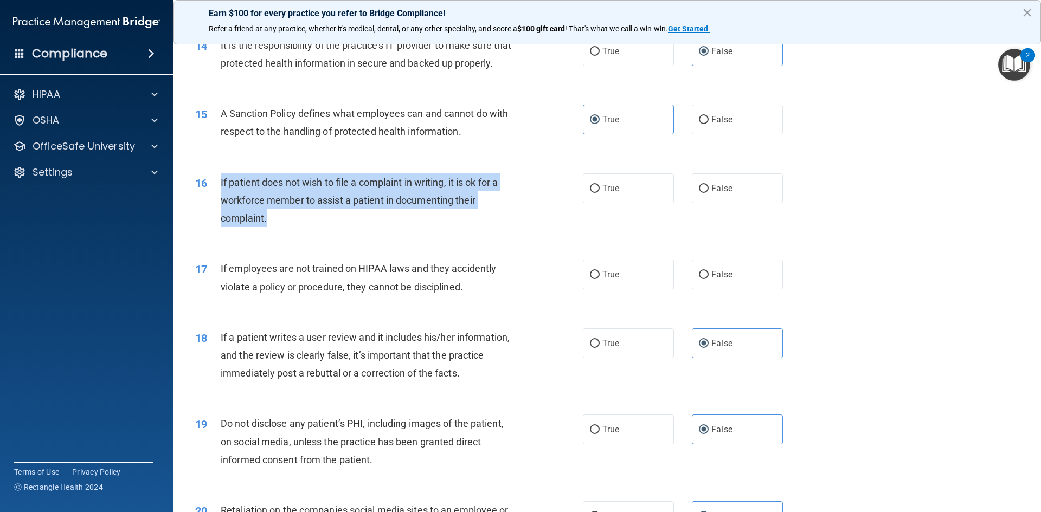
click at [305, 233] on div "16 If patient does not wish to file a complaint in writing, it is ok for a work…" at bounding box center [389, 203] width 420 height 60
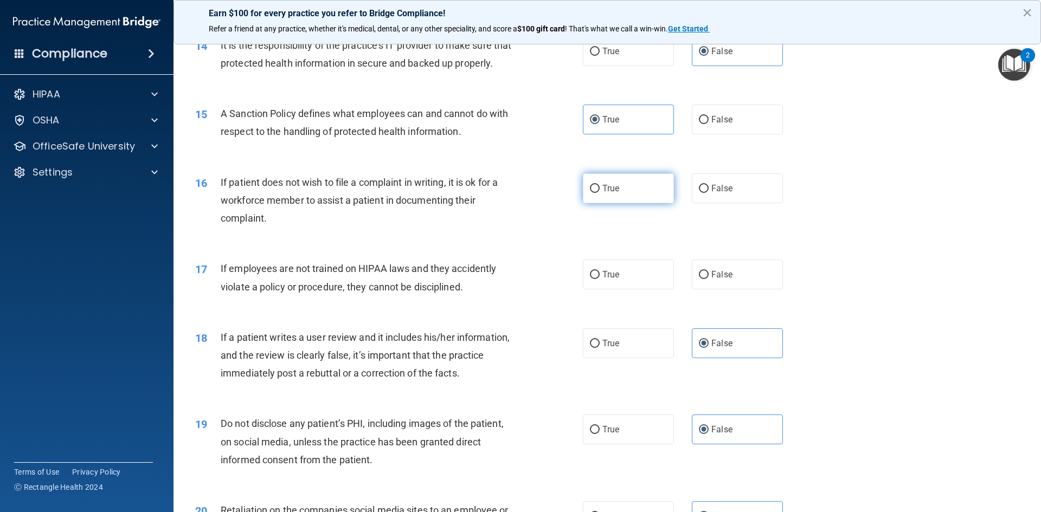
click at [607, 194] on span "True" at bounding box center [610, 188] width 17 height 10
click at [600, 193] on input "True" at bounding box center [595, 189] width 10 height 8
radio input "true"
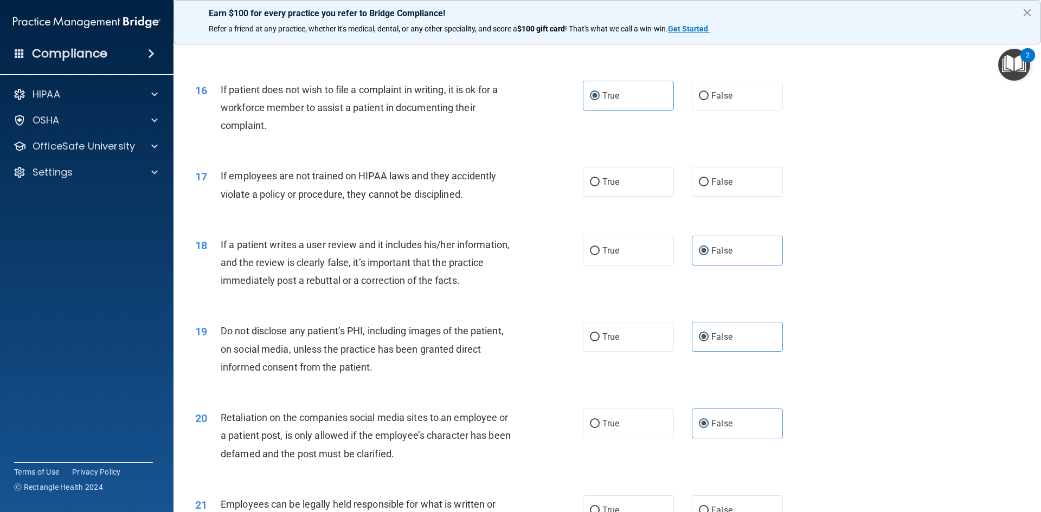
scroll to position [1355, 0]
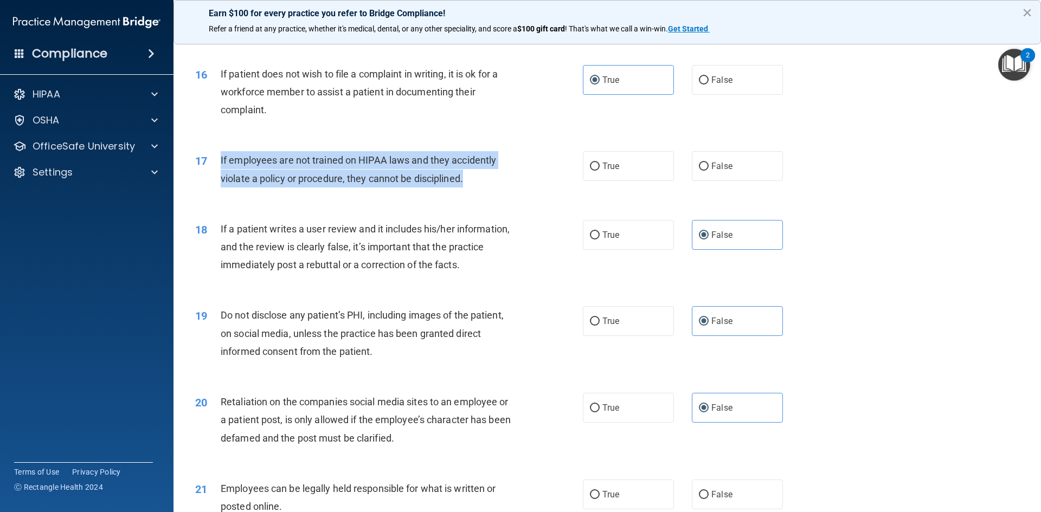
drag, startPoint x: 215, startPoint y: 177, endPoint x: 492, endPoint y: 198, distance: 278.3
click at [492, 192] on div "17 If employees are not trained on HIPAA laws and they accidently violate a pol…" at bounding box center [389, 171] width 420 height 41
click at [494, 192] on div "17 If employees are not trained on HIPAA laws and they accidently violate a pol…" at bounding box center [389, 171] width 420 height 41
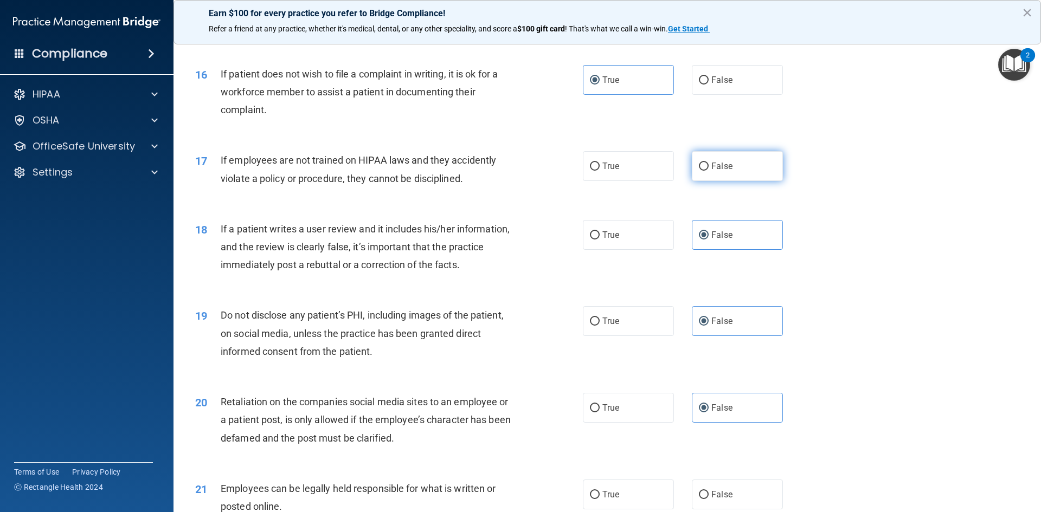
click at [731, 181] on label "False" at bounding box center [737, 166] width 91 height 30
click at [709, 171] on input "False" at bounding box center [704, 167] width 10 height 8
radio input "true"
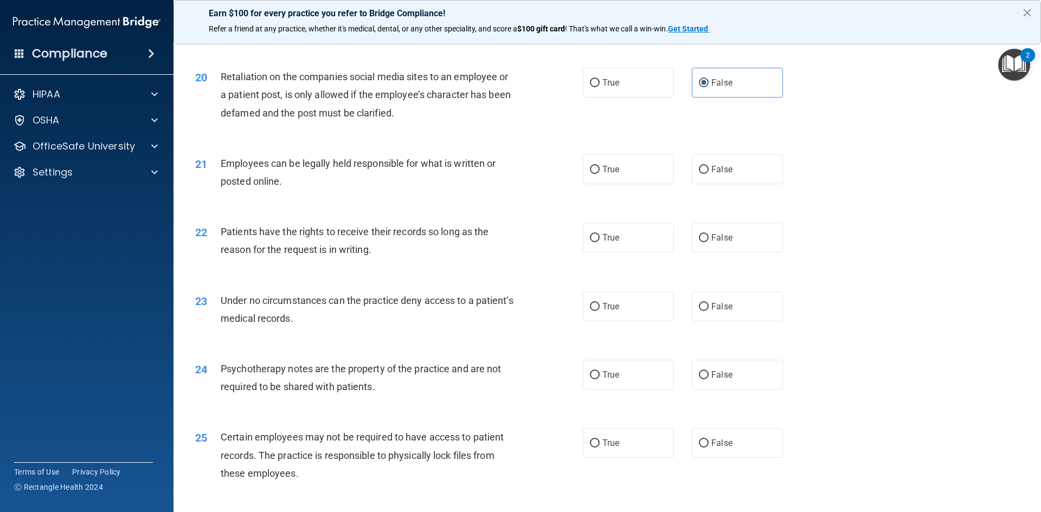
scroll to position [1735, 0]
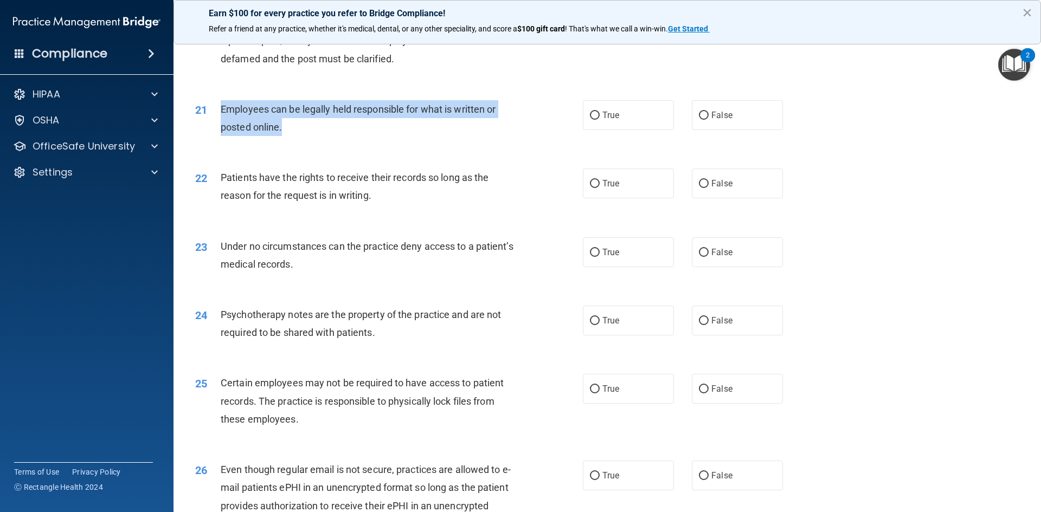
drag, startPoint x: 221, startPoint y: 126, endPoint x: 310, endPoint y: 147, distance: 90.9
click at [310, 136] on div "Employees can be legally held responsible for what is written or posted online." at bounding box center [372, 118] width 303 height 36
click at [309, 141] on div "21 Employees can be legally held responsible for what is written or posted onli…" at bounding box center [389, 120] width 420 height 41
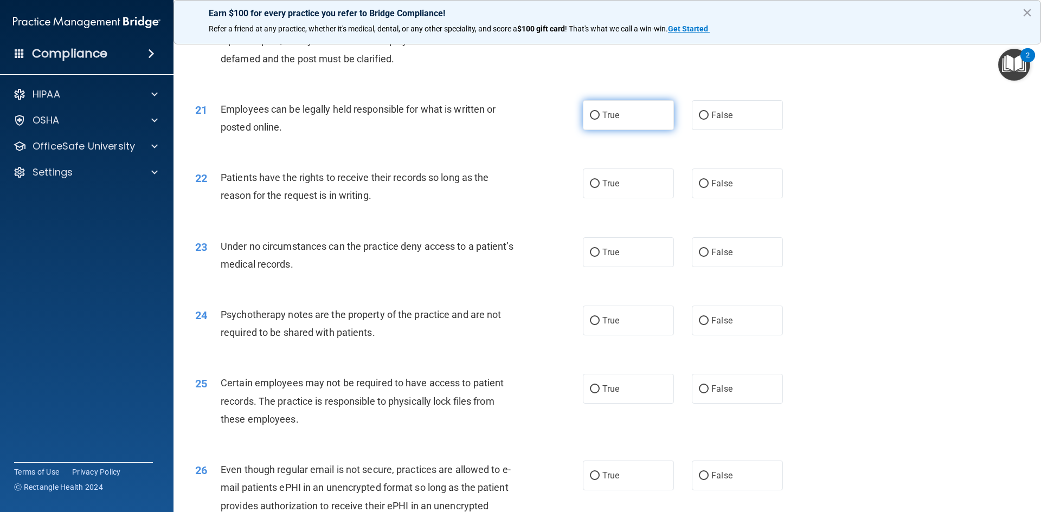
click at [601, 124] on label "True" at bounding box center [628, 115] width 91 height 30
click at [600, 120] on input "True" at bounding box center [595, 116] width 10 height 8
radio input "true"
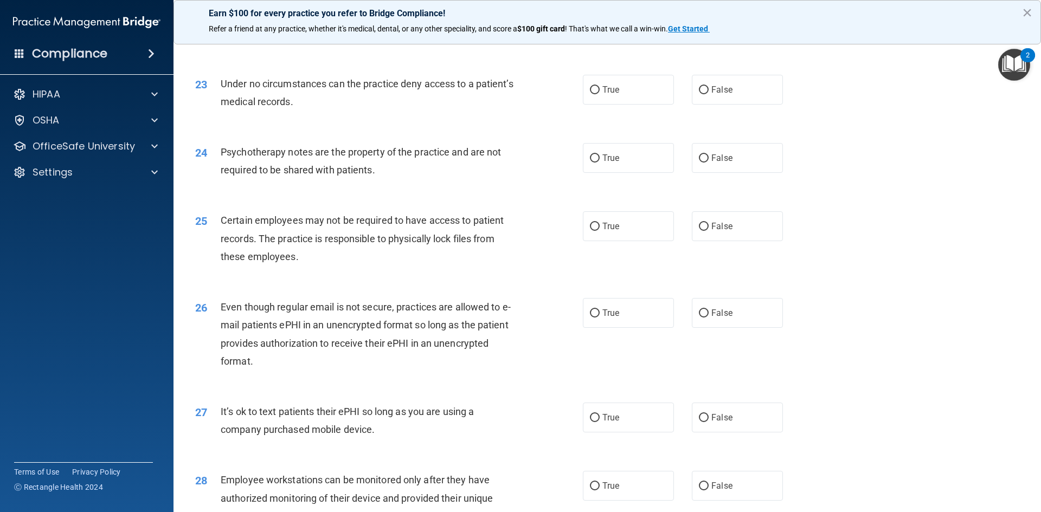
scroll to position [1843, 0]
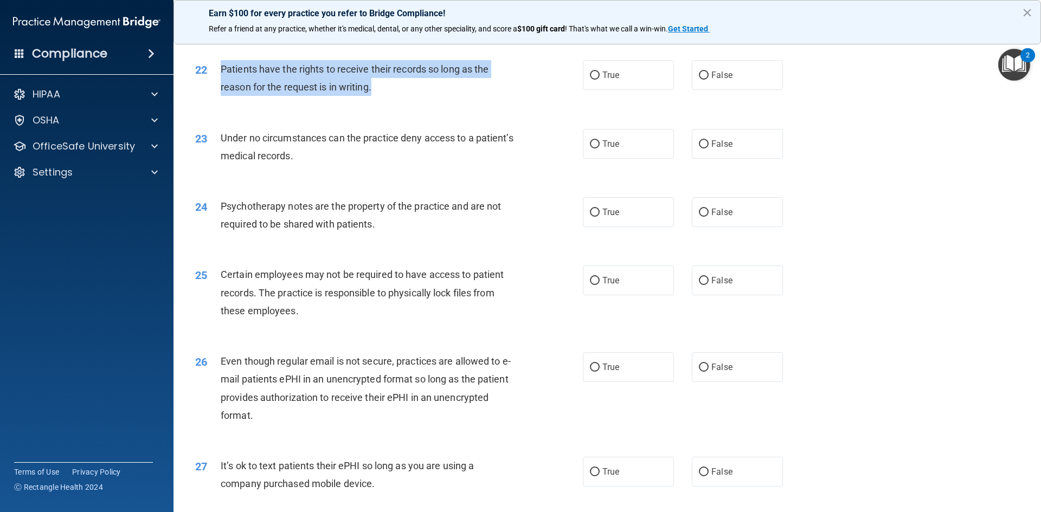
drag, startPoint x: 220, startPoint y: 86, endPoint x: 381, endPoint y: 111, distance: 162.9
click at [383, 101] on div "22 Patients have the rights to receive their records so long as the reason for …" at bounding box center [389, 80] width 420 height 41
click at [400, 96] on div "Patients have the rights to receive their records so long as the reason for the…" at bounding box center [372, 78] width 303 height 36
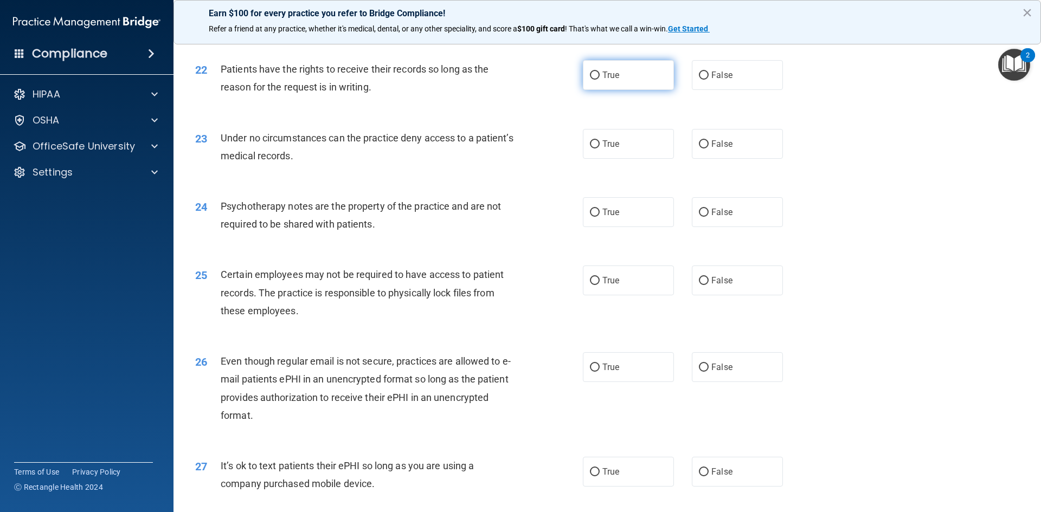
click at [588, 87] on label "True" at bounding box center [628, 75] width 91 height 30
click at [590, 80] on input "True" at bounding box center [595, 76] width 10 height 8
radio input "true"
click at [730, 89] on label "False" at bounding box center [737, 75] width 91 height 30
click at [709, 80] on input "False" at bounding box center [704, 76] width 10 height 8
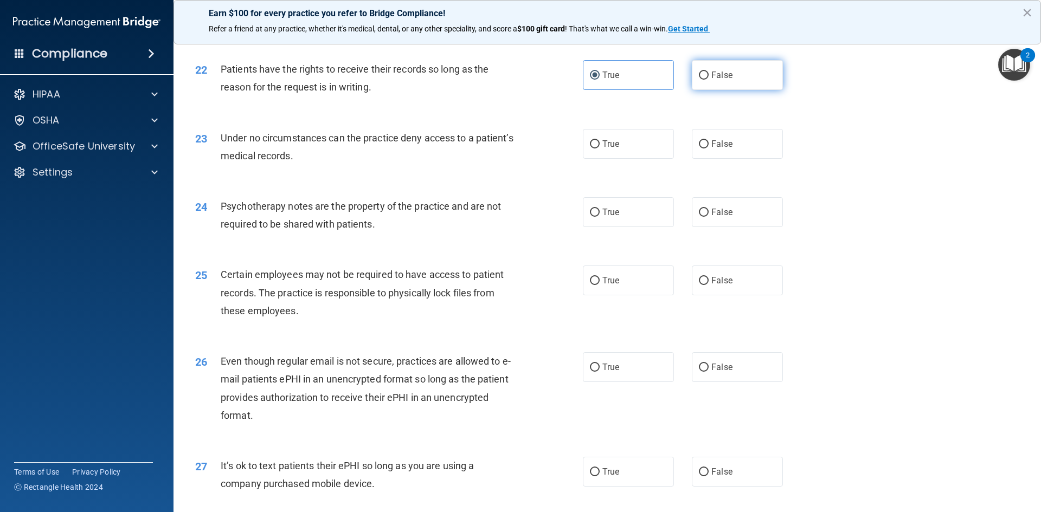
radio input "true"
radio input "false"
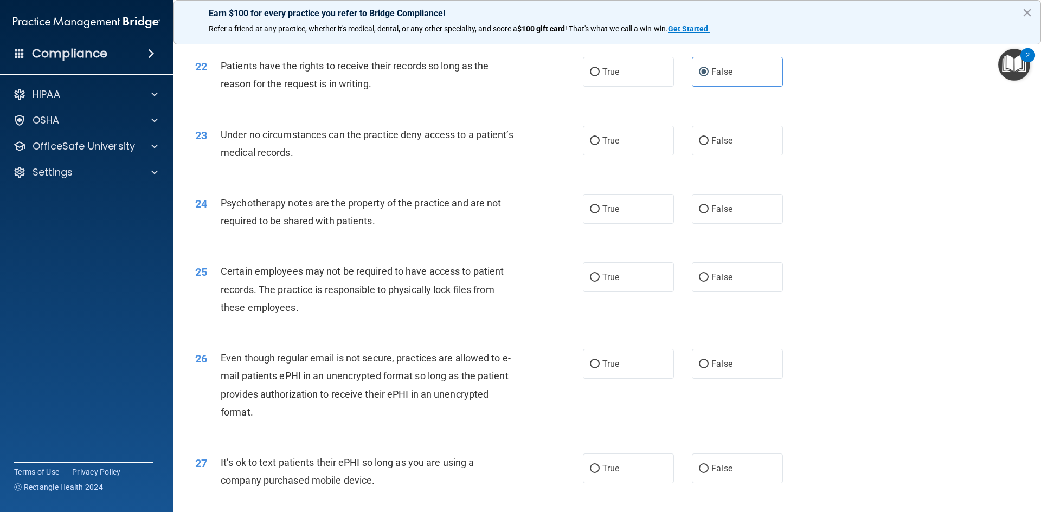
scroll to position [1897, 0]
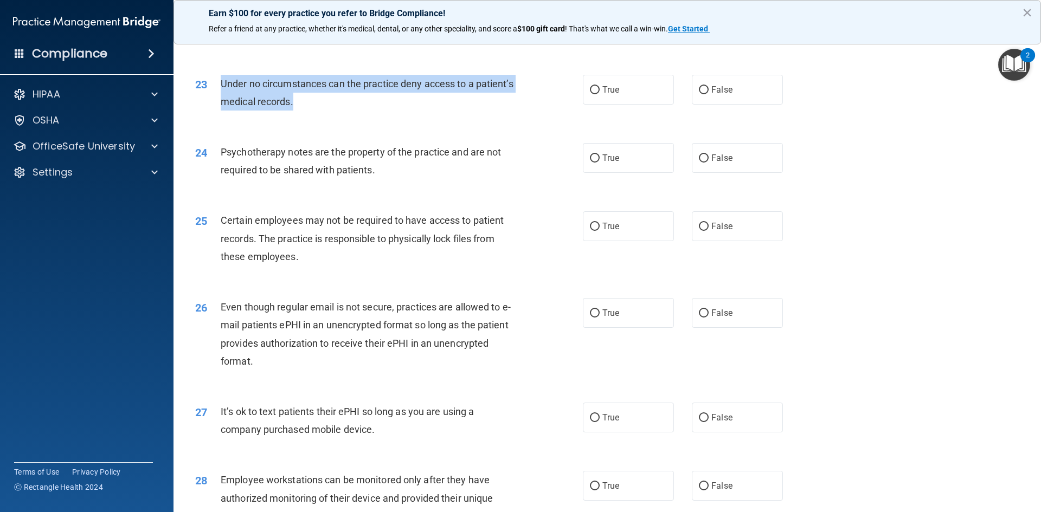
drag, startPoint x: 221, startPoint y: 96, endPoint x: 342, endPoint y: 124, distance: 124.5
click at [342, 111] on div "Under no circumstances can the practice deny access to a patient’s medical reco…" at bounding box center [372, 93] width 303 height 36
click at [362, 116] on div "23 Under no circumstances can the practice deny access to a patient’s medical r…" at bounding box center [389, 95] width 420 height 41
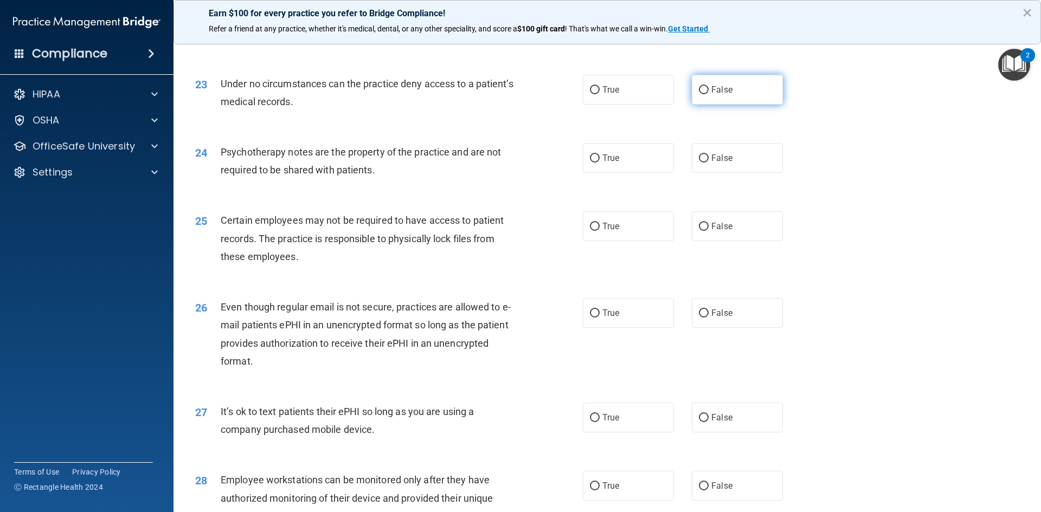
click at [726, 95] on span "False" at bounding box center [721, 90] width 21 height 10
click at [709, 94] on input "False" at bounding box center [704, 90] width 10 height 8
radio input "true"
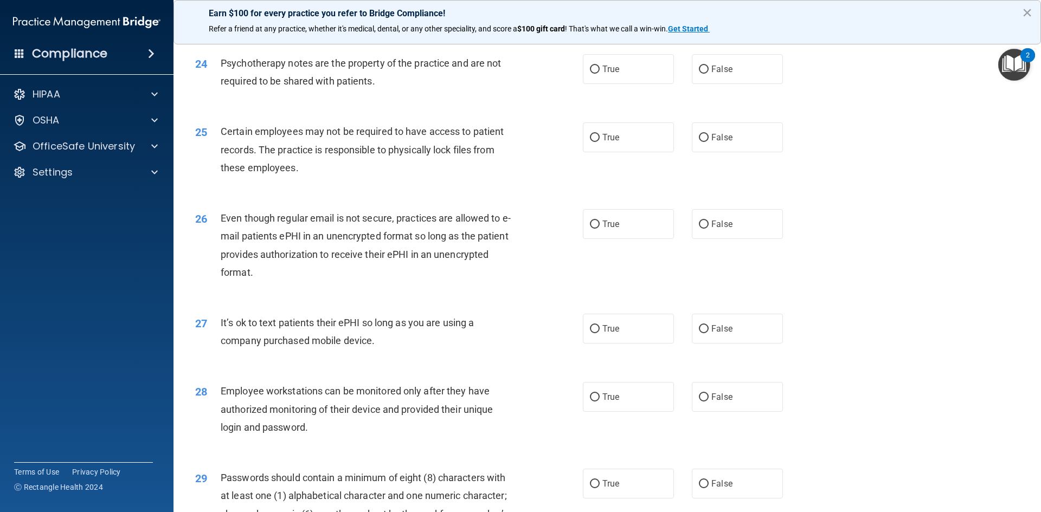
scroll to position [2006, 0]
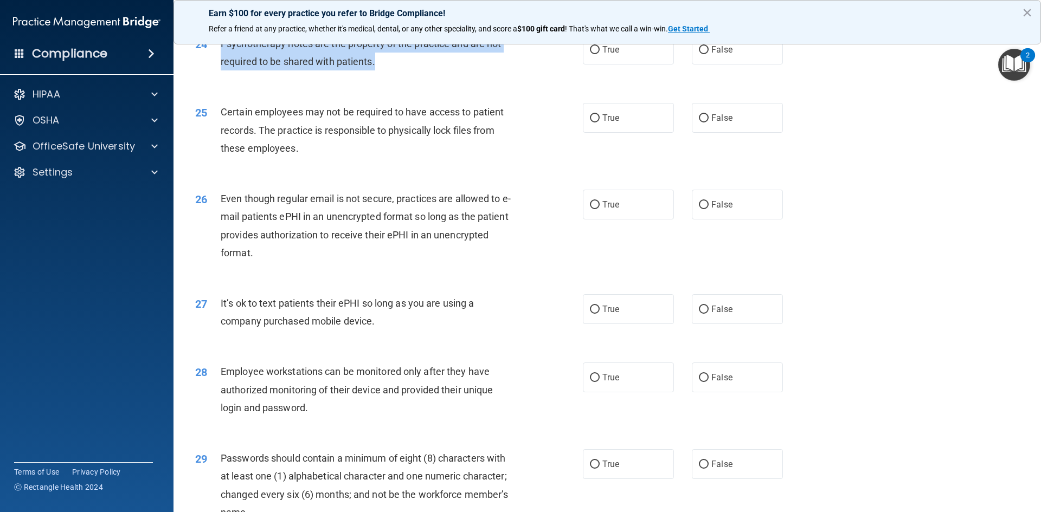
drag, startPoint x: 221, startPoint y: 61, endPoint x: 377, endPoint y: 93, distance: 159.9
click at [391, 70] on div "Psychotherapy notes are the property of the practice and are not required to be…" at bounding box center [372, 53] width 303 height 36
click at [409, 76] on div "24 Psychotherapy notes are the property of the practice and are not required to…" at bounding box center [389, 55] width 420 height 41
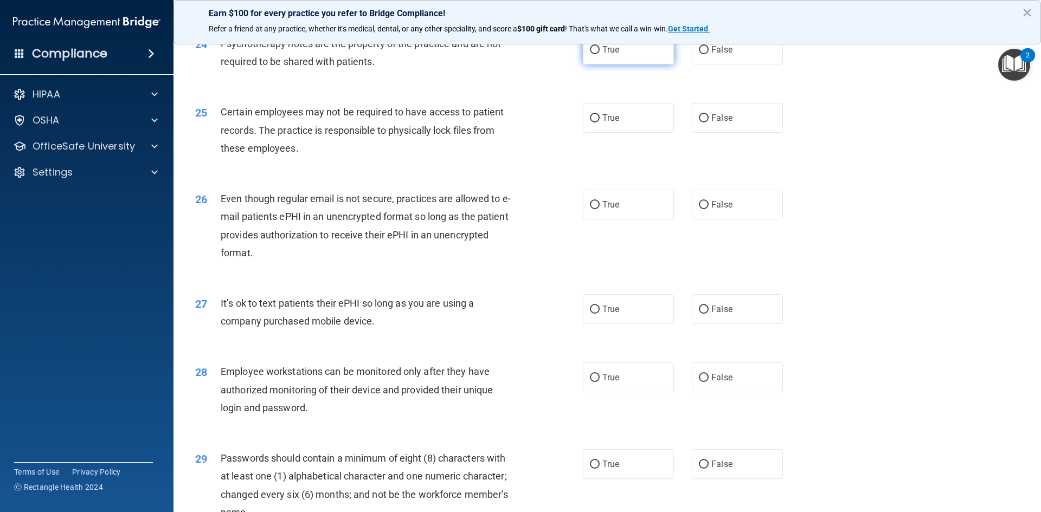
click at [611, 65] on label "True" at bounding box center [628, 50] width 91 height 30
click at [600, 54] on input "True" at bounding box center [595, 50] width 10 height 8
radio input "true"
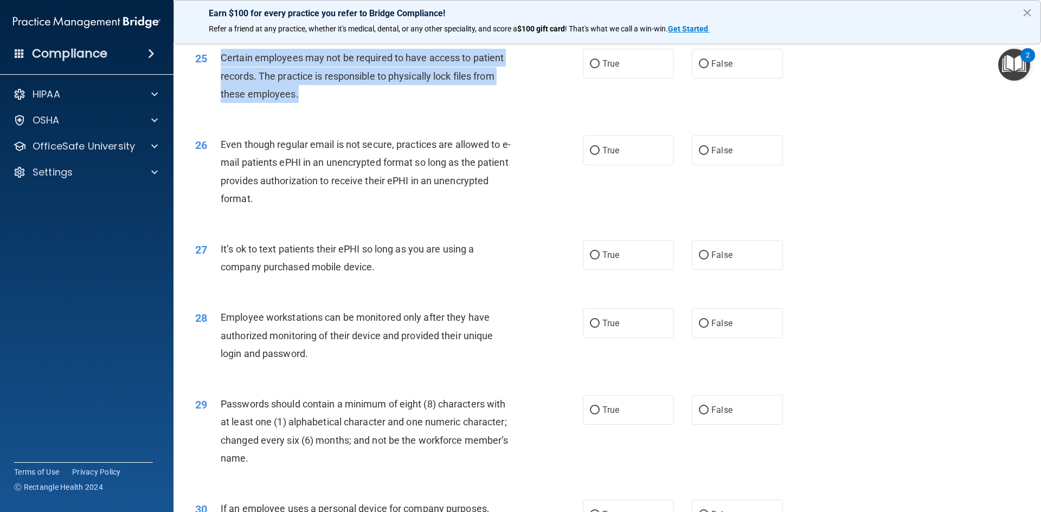
drag, startPoint x: 222, startPoint y: 72, endPoint x: 323, endPoint y: 115, distance: 109.8
click at [323, 103] on div "Certain employees may not be required to have access to patient records. The pr…" at bounding box center [372, 76] width 303 height 54
click at [311, 103] on div "Certain employees may not be required to have access to patient records. The pr…" at bounding box center [372, 76] width 303 height 54
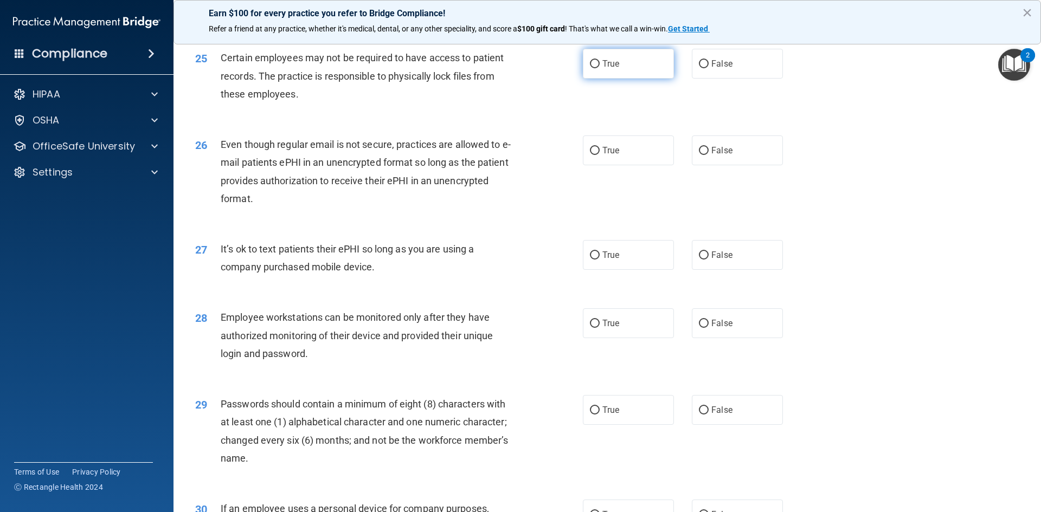
click at [603, 69] on span "True" at bounding box center [610, 64] width 17 height 10
click at [600, 68] on input "True" at bounding box center [595, 64] width 10 height 8
radio input "true"
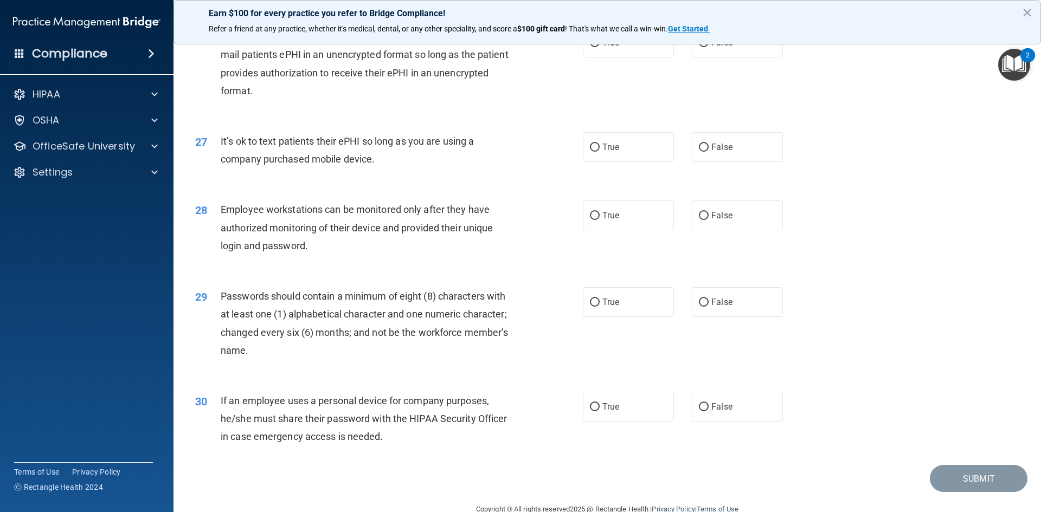
scroll to position [2169, 0]
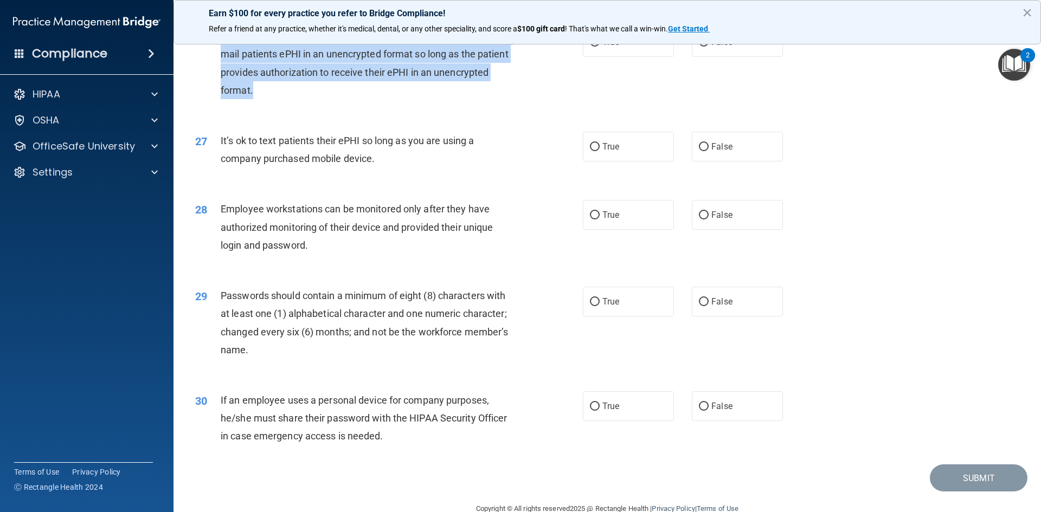
drag, startPoint x: 213, startPoint y: 54, endPoint x: 262, endPoint y: 107, distance: 72.9
click at [262, 105] on div "26 Even though regular email is not secure, practices are allowed to e-mail pat…" at bounding box center [389, 66] width 420 height 78
click at [272, 99] on div "Even though regular email is not secure, practices are allowed to e-mail patien…" at bounding box center [372, 63] width 303 height 72
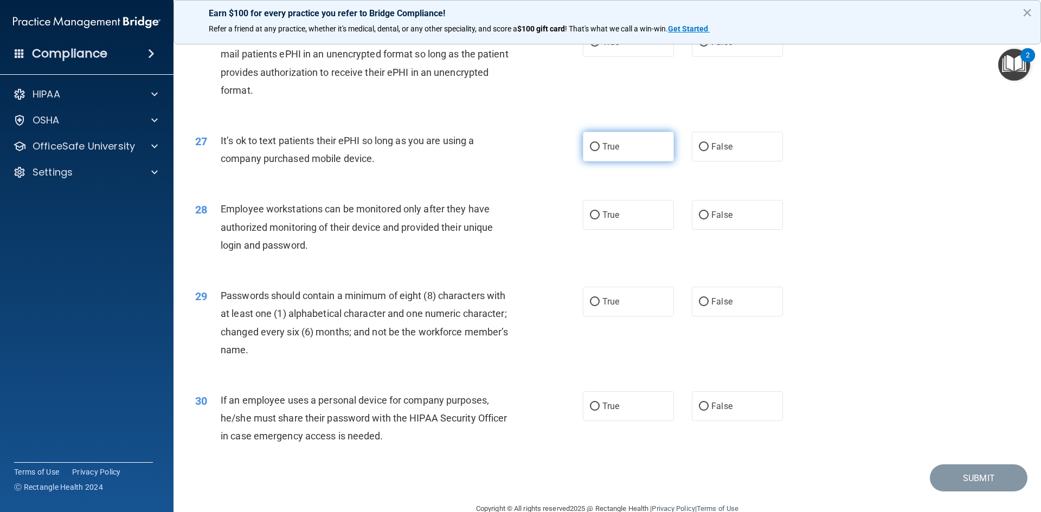
click at [599, 159] on label "True" at bounding box center [628, 147] width 91 height 30
click at [599, 151] on input "True" at bounding box center [595, 147] width 10 height 8
radio input "true"
click at [590, 57] on label "True" at bounding box center [628, 42] width 91 height 30
click at [590, 47] on input "True" at bounding box center [595, 42] width 10 height 8
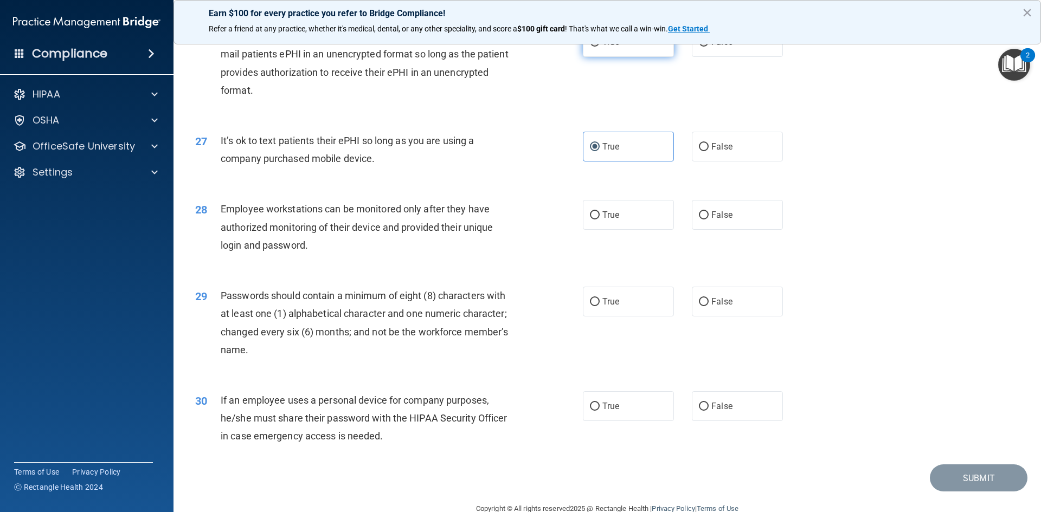
radio input "true"
click at [705, 159] on label "False" at bounding box center [737, 147] width 91 height 30
click at [705, 151] on input "False" at bounding box center [704, 147] width 10 height 8
radio input "true"
radio input "false"
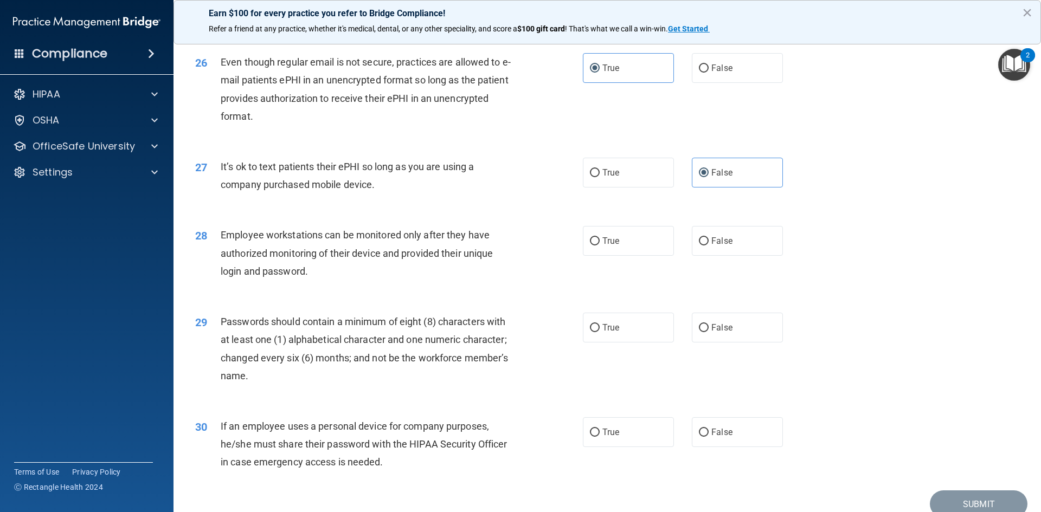
scroll to position [2209, 0]
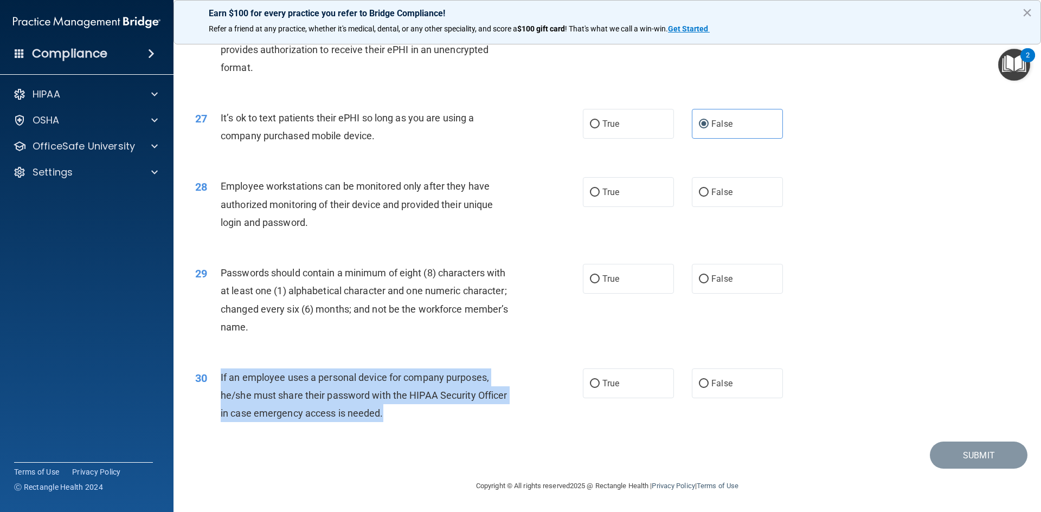
drag, startPoint x: 393, startPoint y: 415, endPoint x: 221, endPoint y: 376, distance: 176.2
click at [221, 376] on div "If an employee uses a personal device for company purposes, he/she must share t…" at bounding box center [372, 396] width 303 height 54
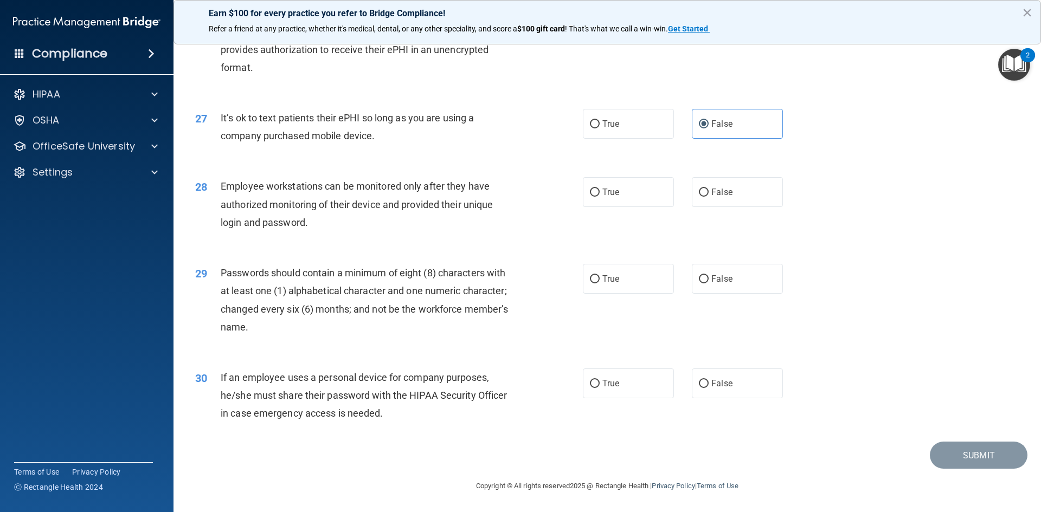
click at [274, 352] on div "29 Passwords should contain a minimum of eight (8) characters with at least one…" at bounding box center [607, 302] width 840 height 105
click at [717, 375] on label "False" at bounding box center [737, 384] width 91 height 30
click at [709, 380] on input "False" at bounding box center [704, 384] width 10 height 8
radio input "true"
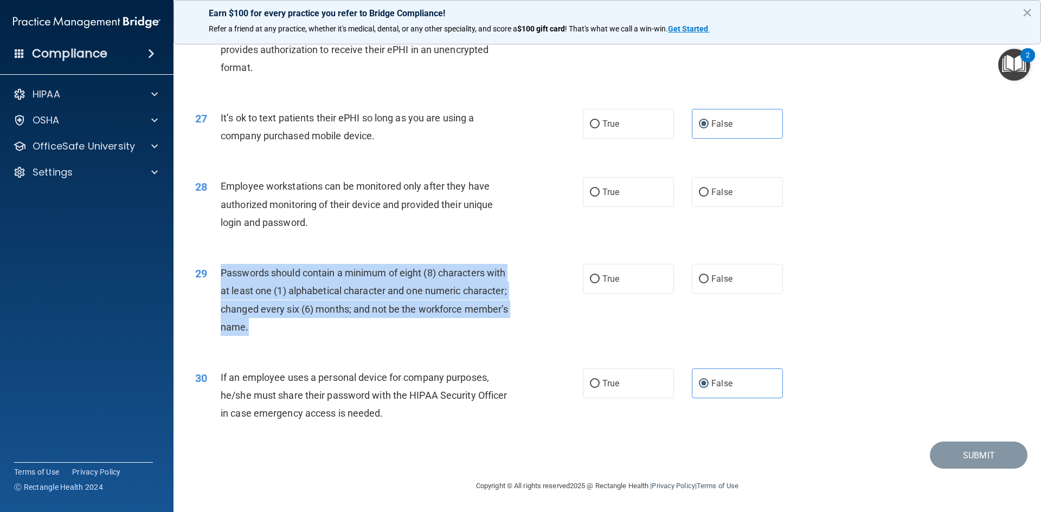
drag, startPoint x: 215, startPoint y: 269, endPoint x: 258, endPoint y: 328, distance: 73.0
click at [259, 332] on div "29 Passwords should contain a minimum of eight (8) characters with at least one…" at bounding box center [389, 303] width 420 height 78
click at [297, 327] on div "Passwords should contain a minimum of eight (8) characters with at least one (1…" at bounding box center [372, 300] width 303 height 72
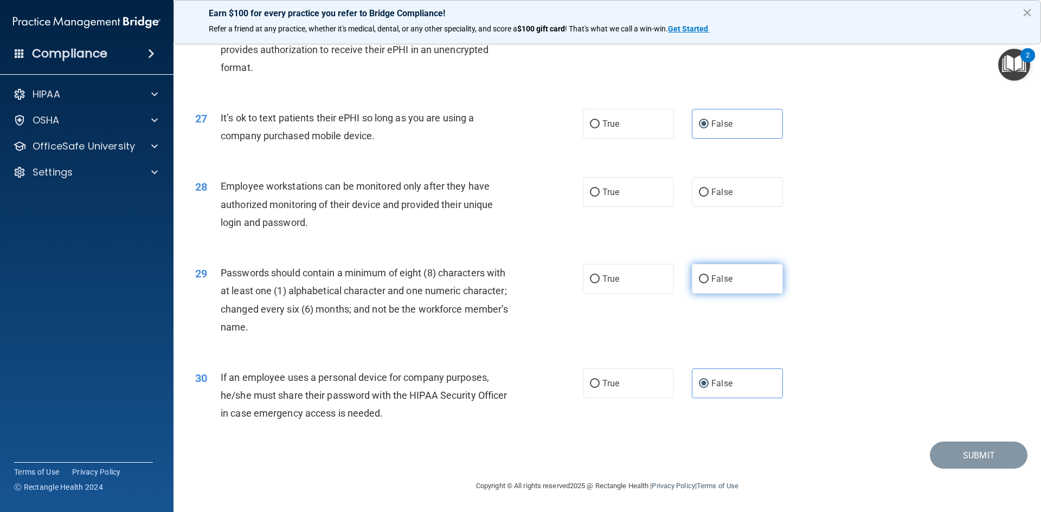
click at [719, 273] on label "False" at bounding box center [737, 279] width 91 height 30
click at [709, 275] on input "False" at bounding box center [704, 279] width 10 height 8
radio input "true"
drag, startPoint x: 220, startPoint y: 184, endPoint x: 356, endPoint y: 240, distance: 147.3
click at [356, 240] on div "28 Employee workstations can be monitored only after they have authorized monit…" at bounding box center [607, 207] width 840 height 87
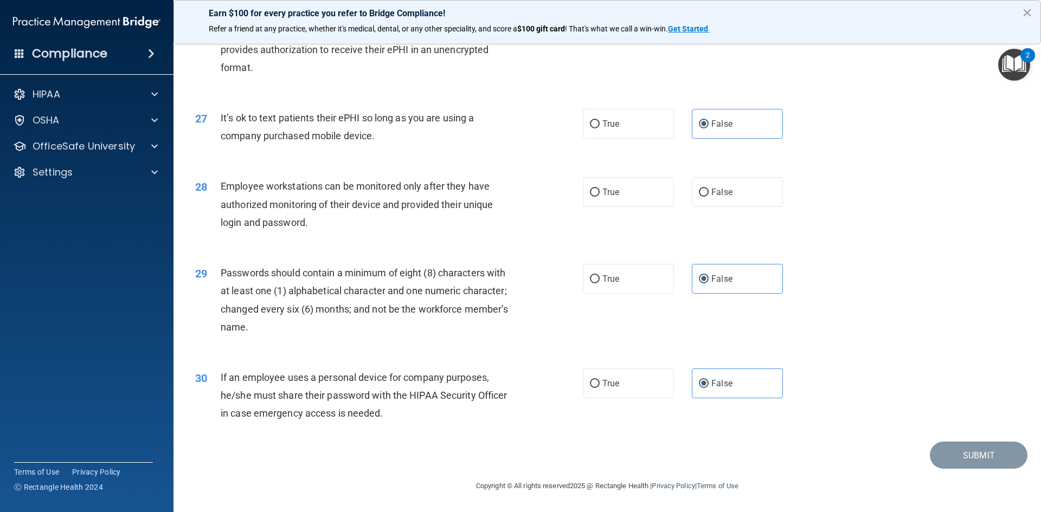
click at [348, 226] on div "Employee workstations can be monitored only after they have authorized monitori…" at bounding box center [372, 204] width 303 height 54
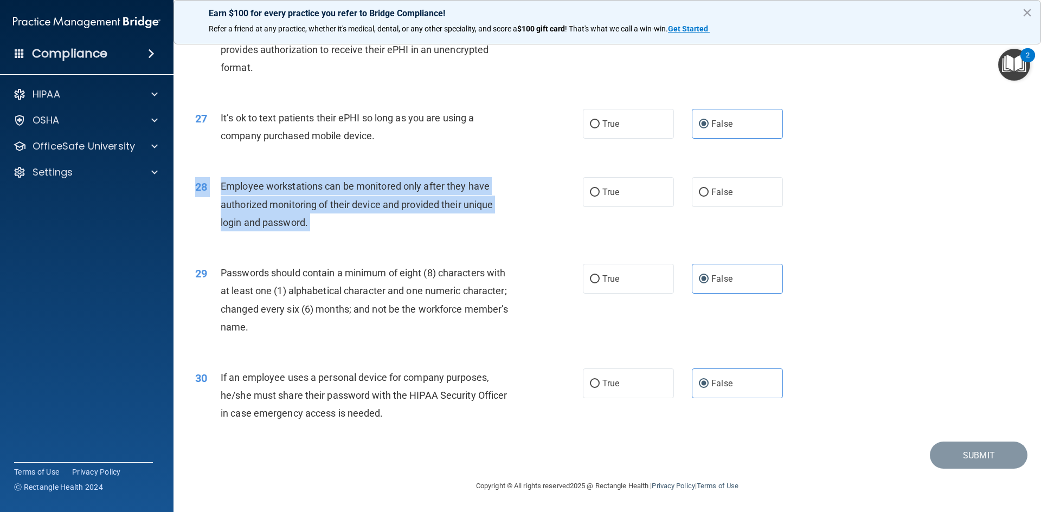
drag, startPoint x: 348, startPoint y: 226, endPoint x: 214, endPoint y: 175, distance: 144.0
click at [214, 175] on div "28 Employee workstations can be monitored only after they have authorized monit…" at bounding box center [607, 207] width 840 height 87
click at [351, 232] on div "28 Employee workstations can be monitored only after they have authorized monit…" at bounding box center [389, 207] width 420 height 60
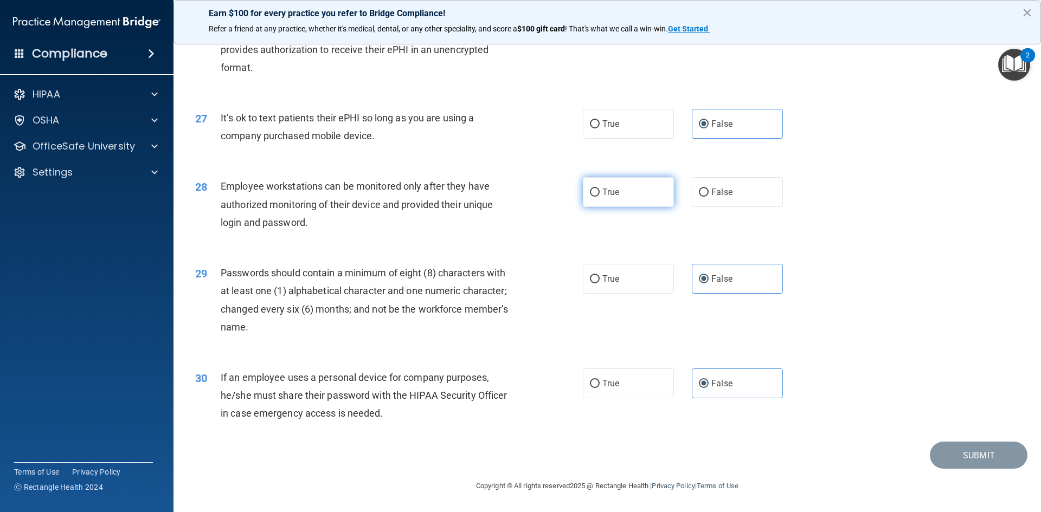
click at [595, 191] on input "True" at bounding box center [595, 193] width 10 height 8
radio input "true"
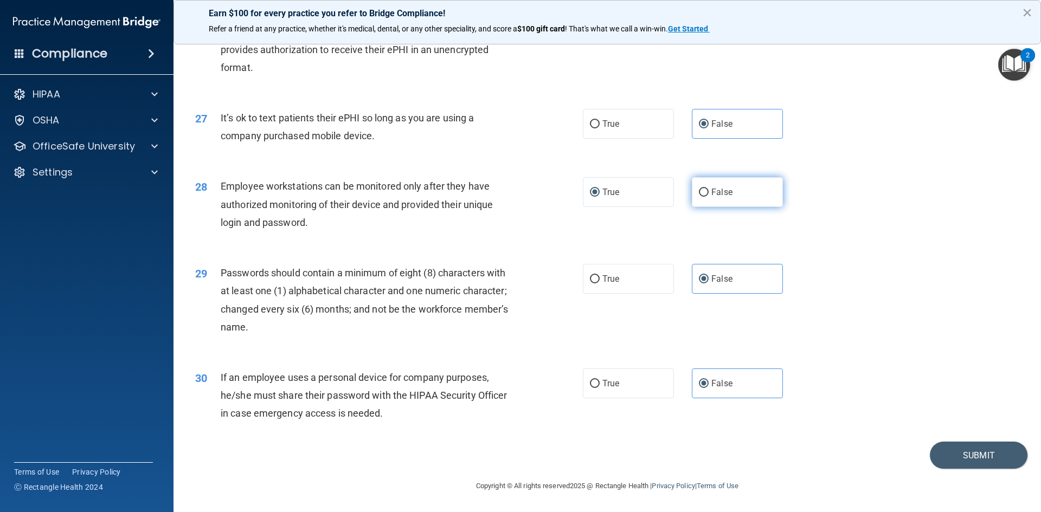
click at [711, 192] on span "False" at bounding box center [721, 192] width 21 height 10
click at [709, 192] on input "False" at bounding box center [704, 193] width 10 height 8
radio input "true"
radio input "false"
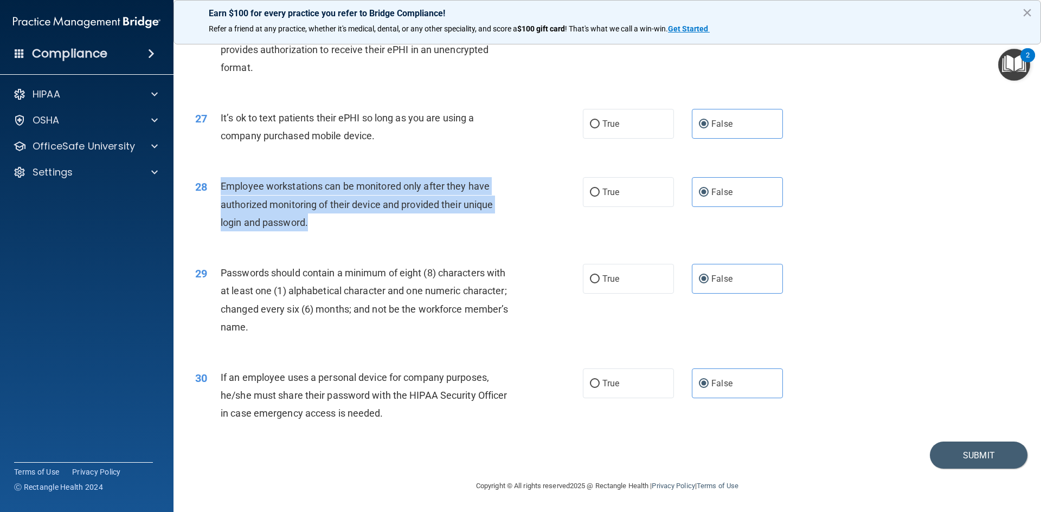
drag, startPoint x: 221, startPoint y: 183, endPoint x: 316, endPoint y: 226, distance: 104.1
click at [316, 226] on div "Employee workstations can be monitored only after they have authorized monitori…" at bounding box center [372, 204] width 303 height 54
click at [296, 179] on div "Employee workstations can be monitored only after they have authorized monitori…" at bounding box center [372, 204] width 303 height 54
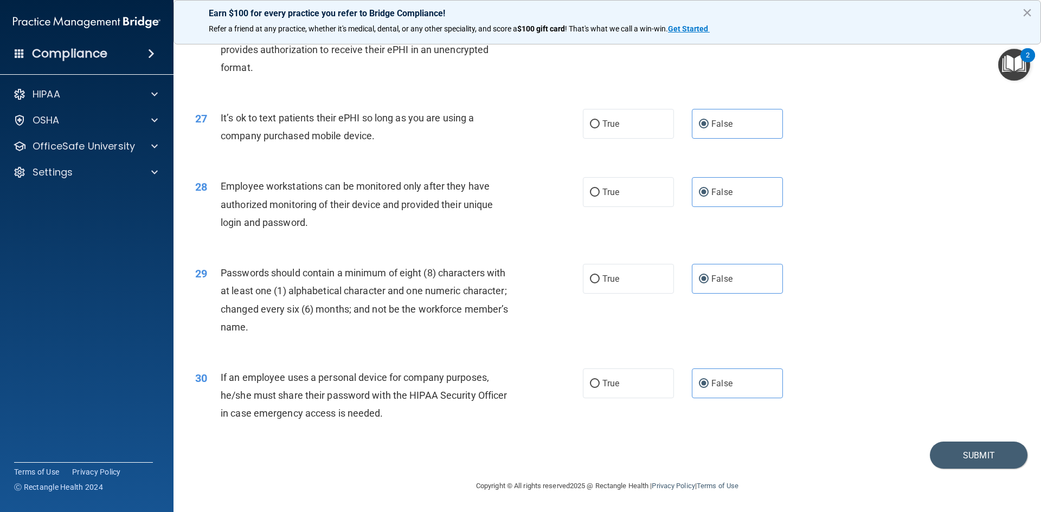
click at [873, 256] on div "29 Passwords should contain a minimum of eight (8) characters with at least one…" at bounding box center [607, 302] width 840 height 105
click at [993, 449] on button "Submit" at bounding box center [979, 456] width 98 height 28
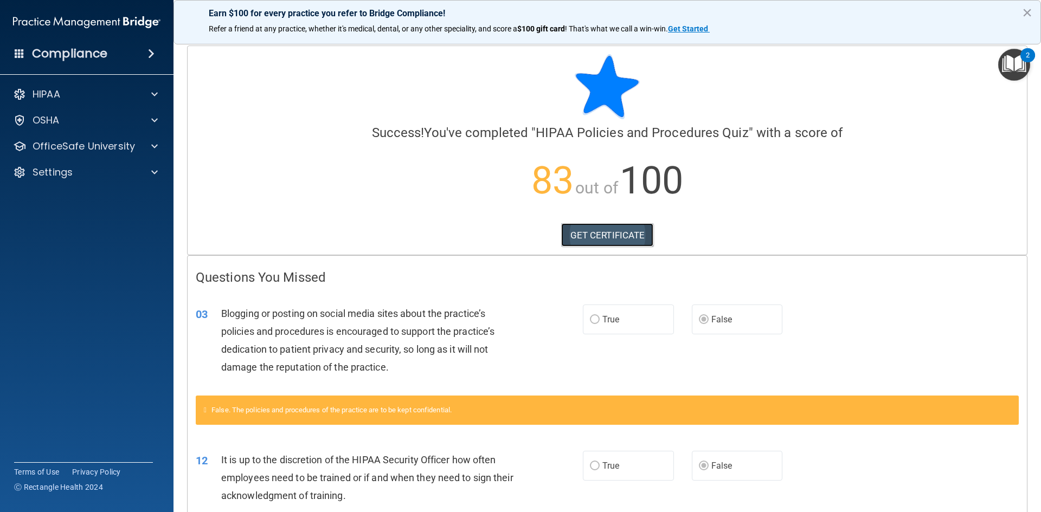
click at [570, 235] on link "GET CERTIFICATE" at bounding box center [607, 235] width 93 height 24
click at [40, 153] on div "OfficeSafe University" at bounding box center [87, 147] width 174 height 22
click at [122, 151] on p "OfficeSafe University" at bounding box center [84, 146] width 102 height 13
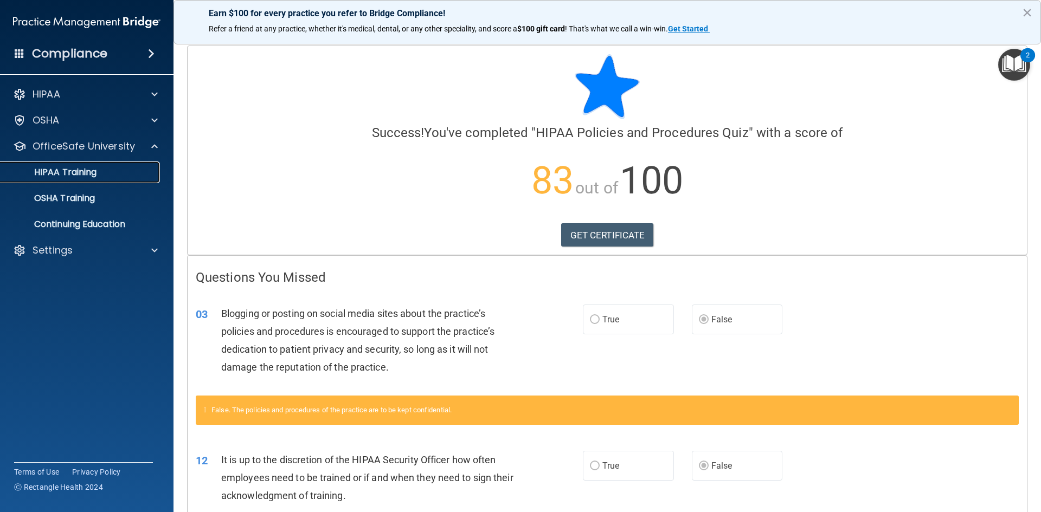
click at [82, 173] on p "HIPAA Training" at bounding box center [51, 172] width 89 height 11
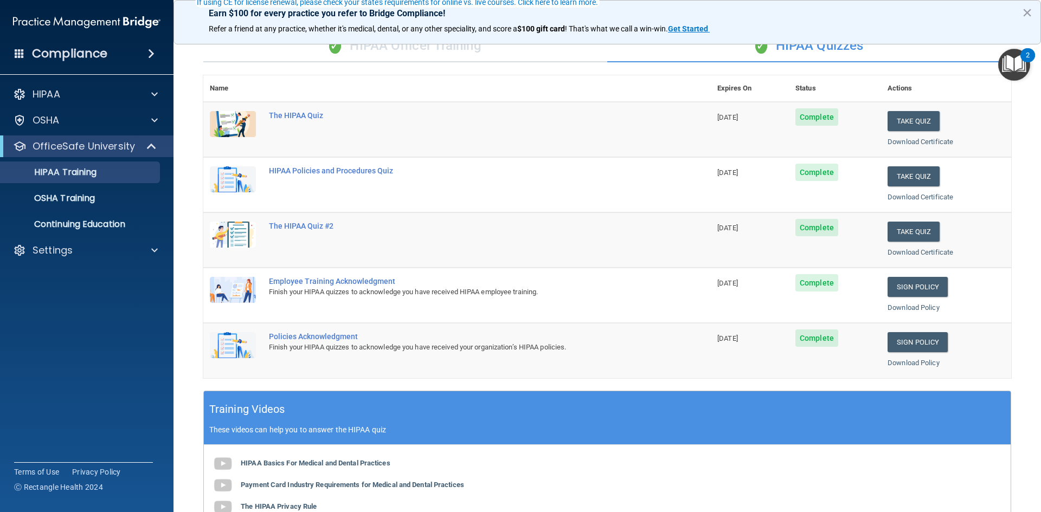
scroll to position [108, 0]
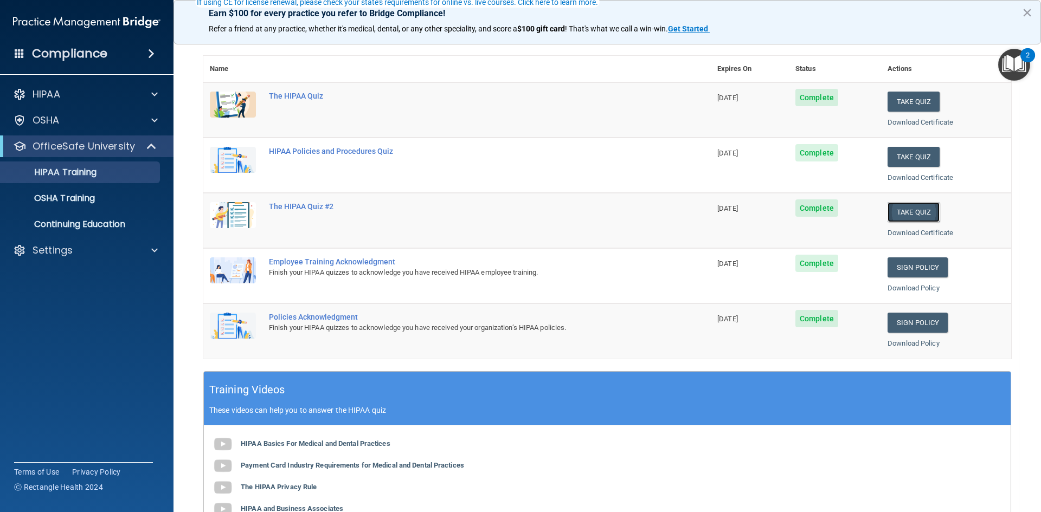
click at [908, 208] on button "Take Quiz" at bounding box center [913, 212] width 52 height 20
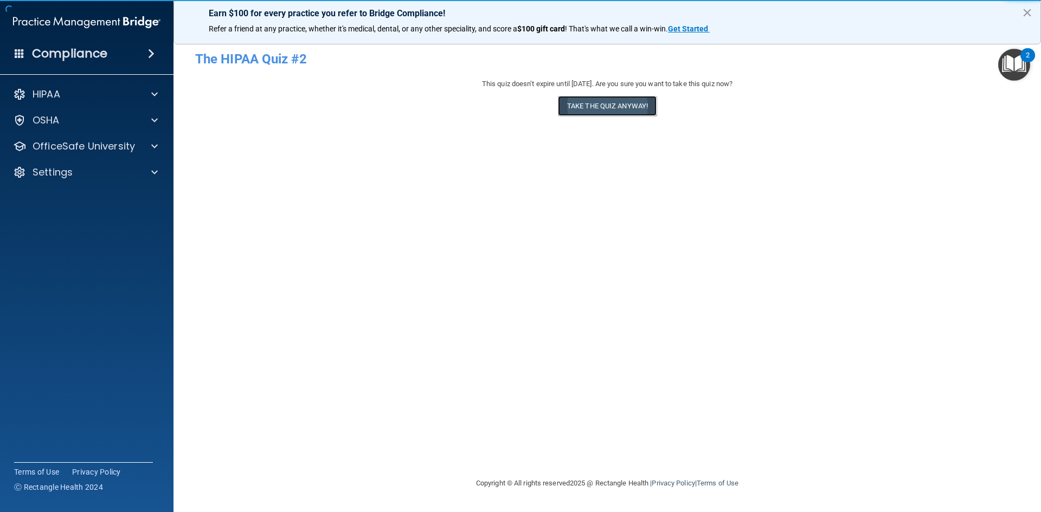
click at [600, 112] on button "Take the quiz anyway!" at bounding box center [607, 106] width 99 height 20
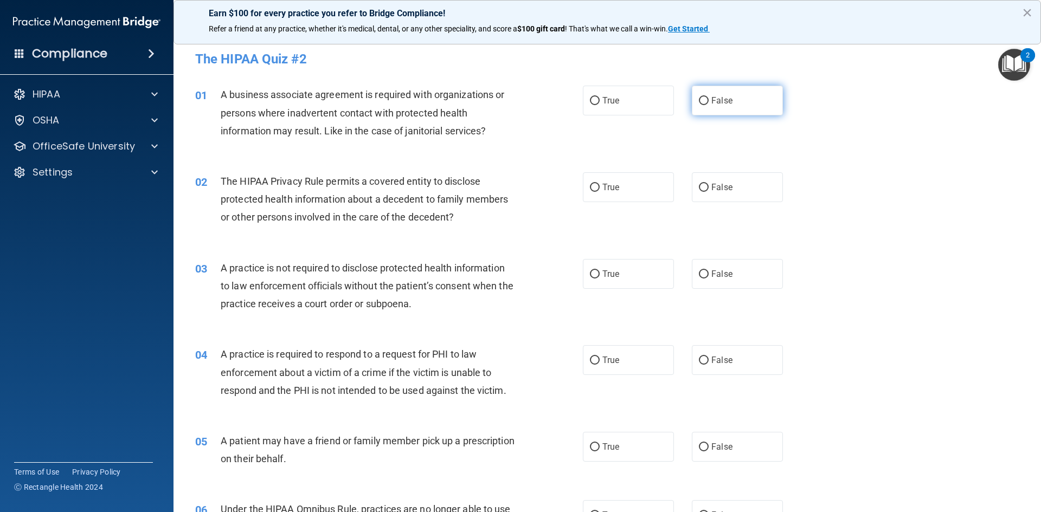
click at [738, 98] on label "False" at bounding box center [737, 101] width 91 height 30
click at [709, 98] on input "False" at bounding box center [704, 101] width 10 height 8
radio input "true"
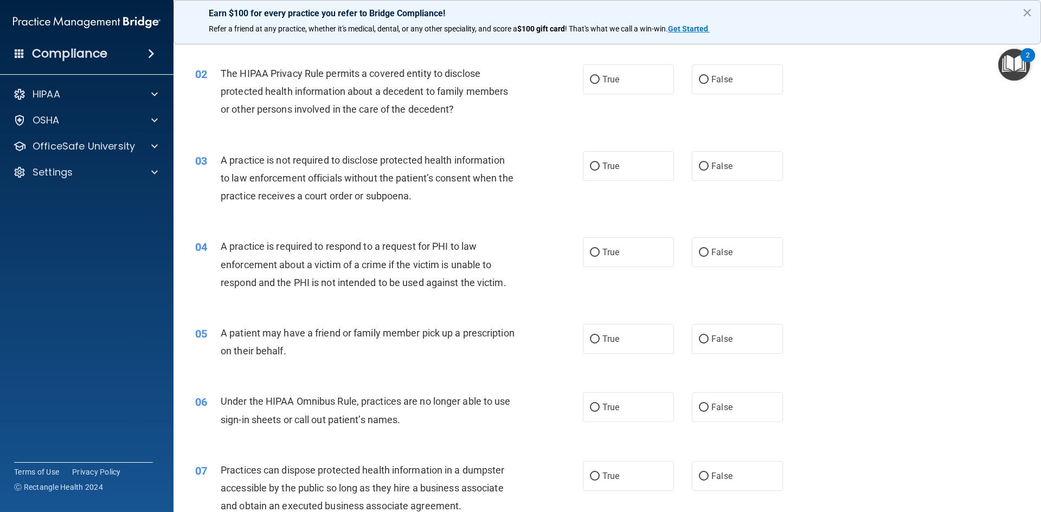
scroll to position [108, 0]
click at [596, 246] on label "True" at bounding box center [628, 252] width 91 height 30
click at [596, 248] on input "True" at bounding box center [595, 252] width 10 height 8
radio input "true"
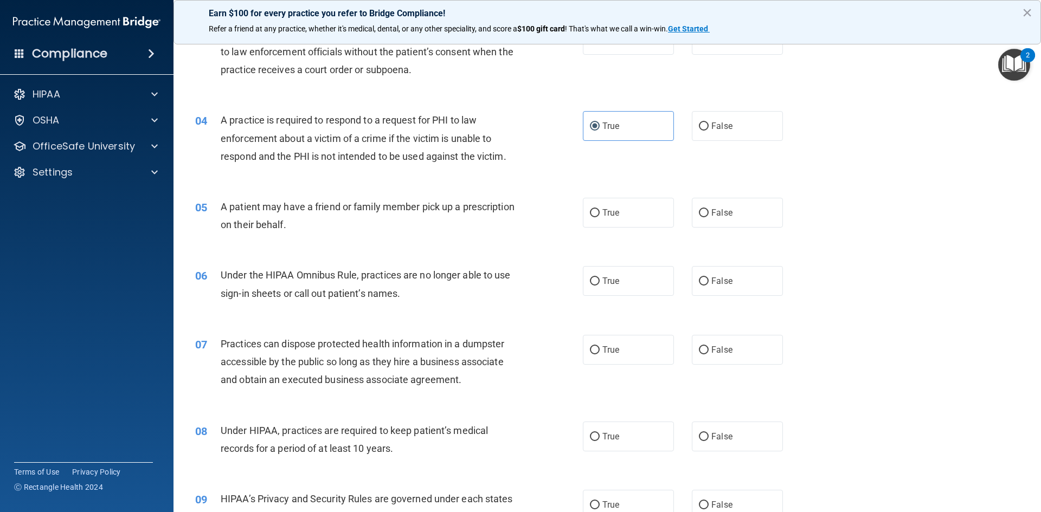
scroll to position [271, 0]
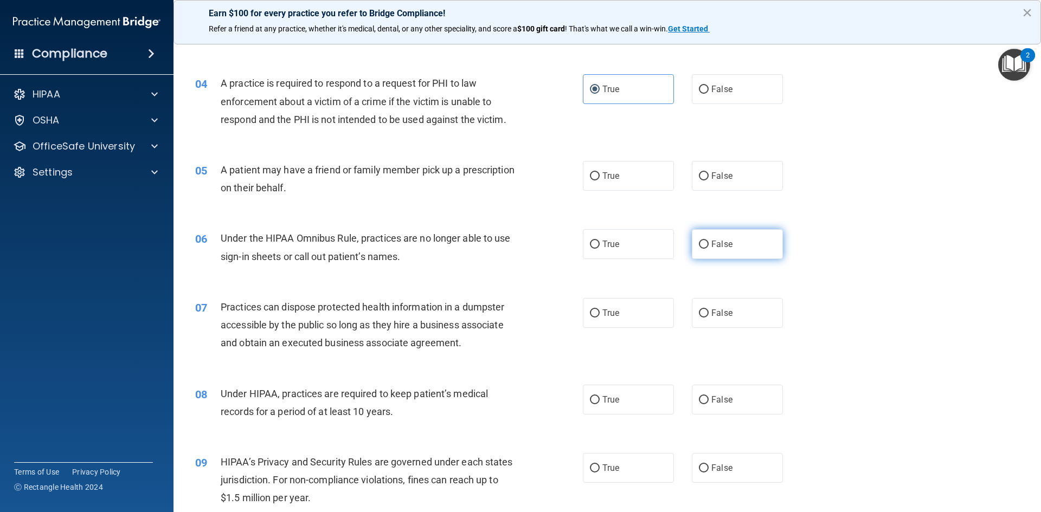
click at [737, 246] on label "False" at bounding box center [737, 244] width 91 height 30
click at [709, 246] on input "False" at bounding box center [704, 245] width 10 height 8
radio input "true"
click at [723, 392] on label "False" at bounding box center [737, 400] width 91 height 30
click at [709, 396] on input "False" at bounding box center [704, 400] width 10 height 8
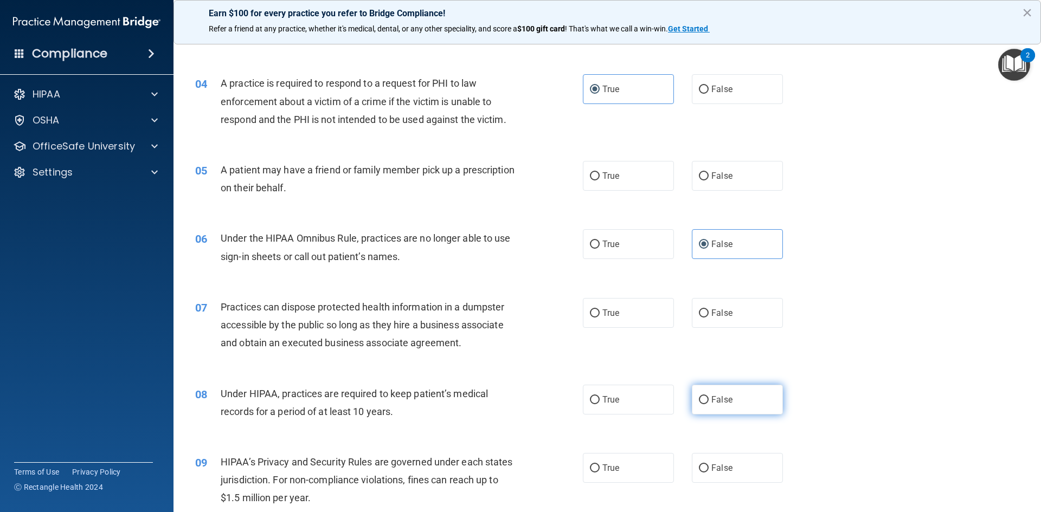
radio input "true"
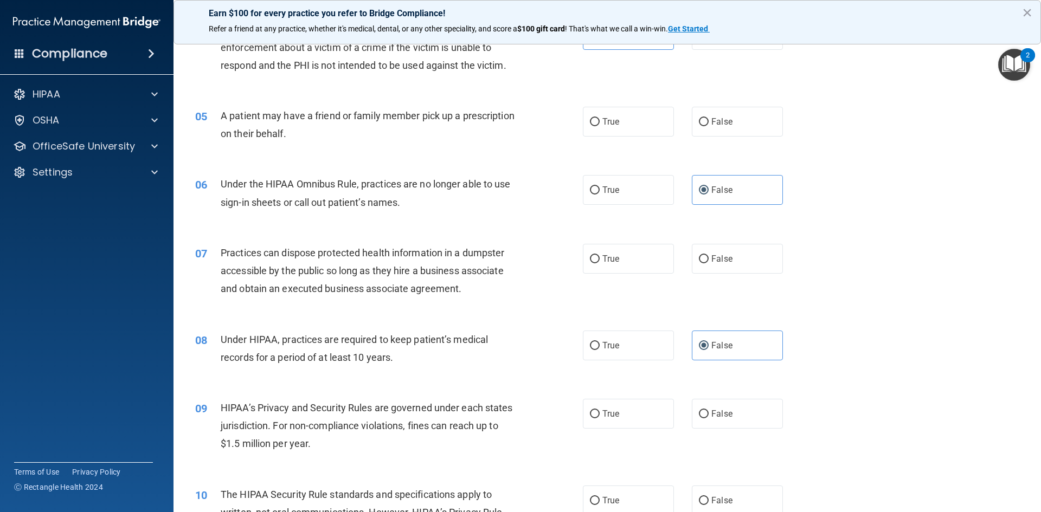
scroll to position [379, 0]
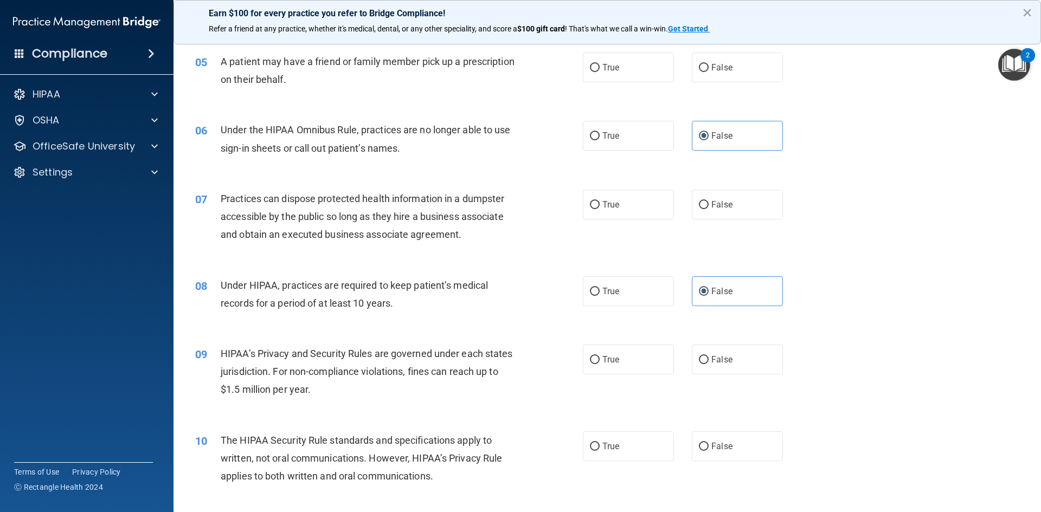
click at [754, 376] on div "09 HIPAA’s Privacy and Security Rules are governed under each states jurisdicti…" at bounding box center [607, 374] width 840 height 87
click at [738, 365] on label "False" at bounding box center [737, 360] width 91 height 30
click at [709, 364] on input "False" at bounding box center [704, 360] width 10 height 8
radio input "true"
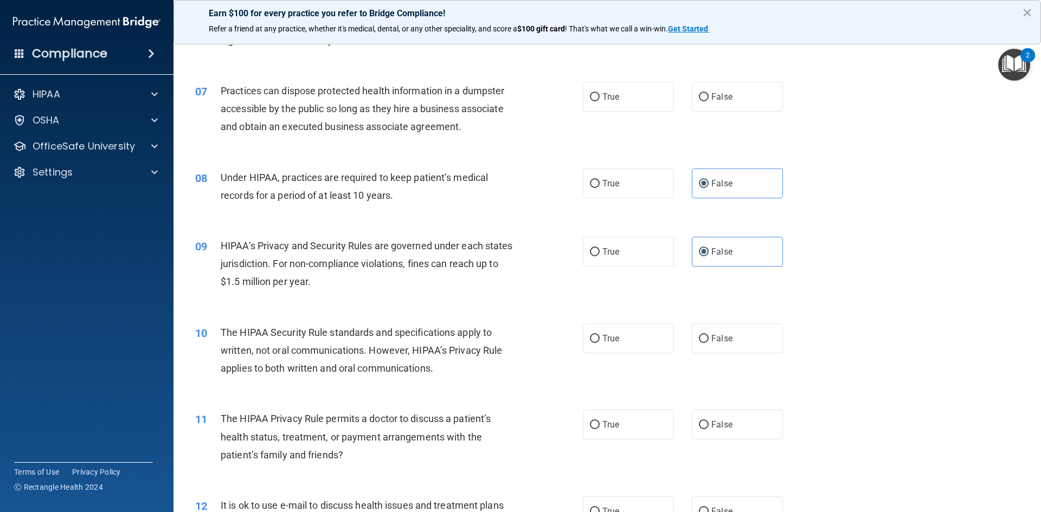
scroll to position [488, 0]
click at [629, 332] on label "True" at bounding box center [628, 338] width 91 height 30
click at [600, 334] on input "True" at bounding box center [595, 338] width 10 height 8
radio input "true"
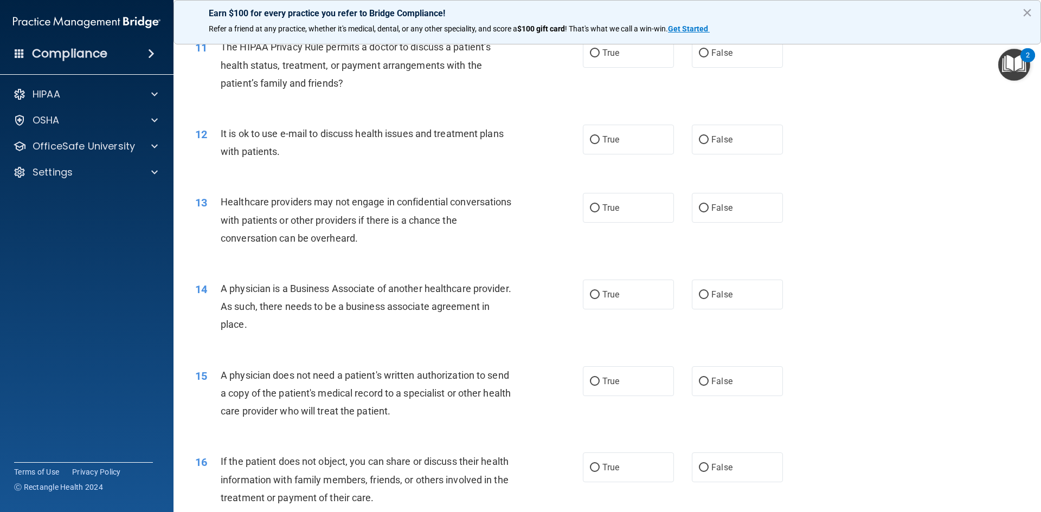
scroll to position [867, 0]
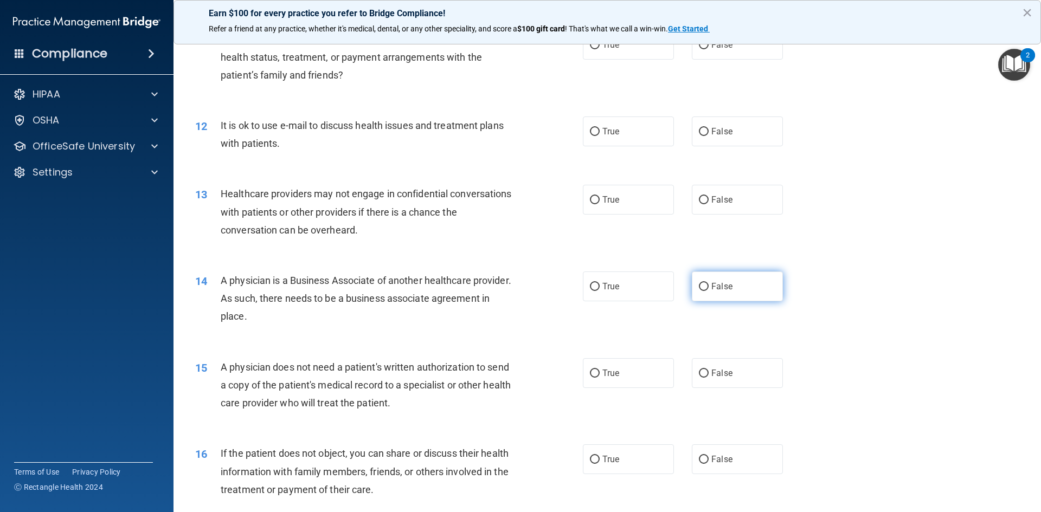
click at [714, 275] on label "False" at bounding box center [737, 287] width 91 height 30
click at [709, 283] on input "False" at bounding box center [704, 287] width 10 height 8
radio input "true"
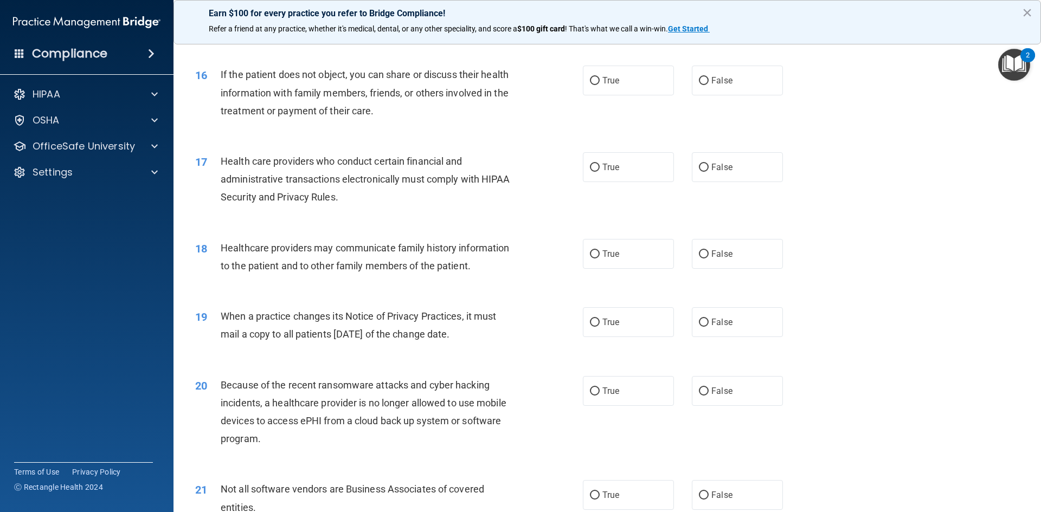
scroll to position [1247, 0]
click at [711, 255] on span "False" at bounding box center [721, 253] width 21 height 10
click at [709, 255] on input "False" at bounding box center [704, 254] width 10 height 8
radio input "true"
click at [718, 316] on label "False" at bounding box center [737, 322] width 91 height 30
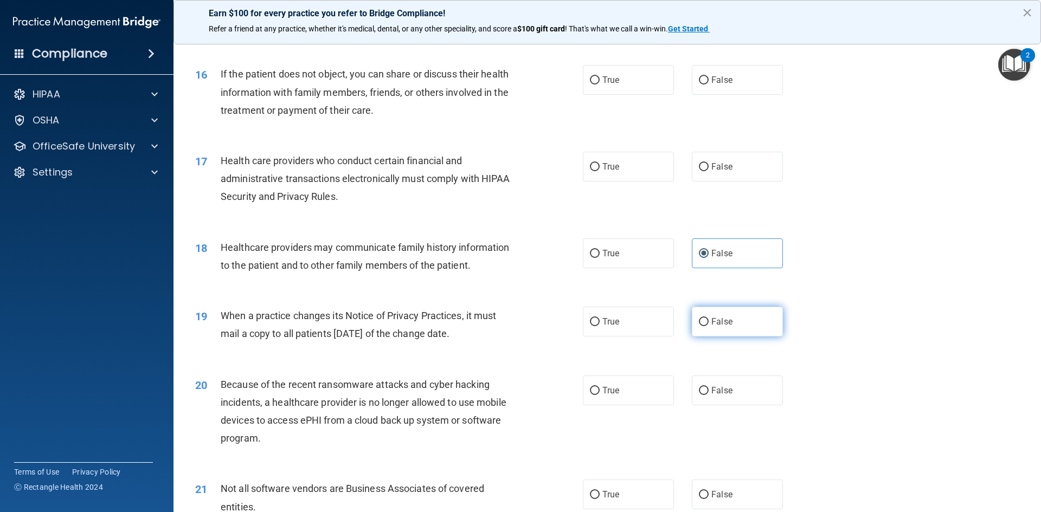
click at [709, 318] on input "False" at bounding box center [704, 322] width 10 height 8
radio input "true"
click at [716, 385] on span "False" at bounding box center [721, 390] width 21 height 10
click at [709, 387] on input "False" at bounding box center [704, 391] width 10 height 8
radio input "true"
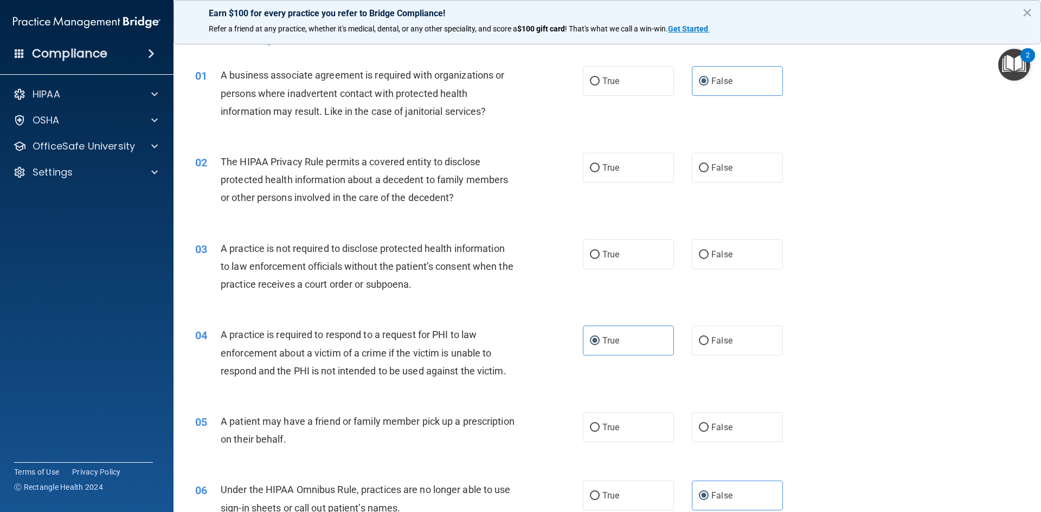
scroll to position [0, 0]
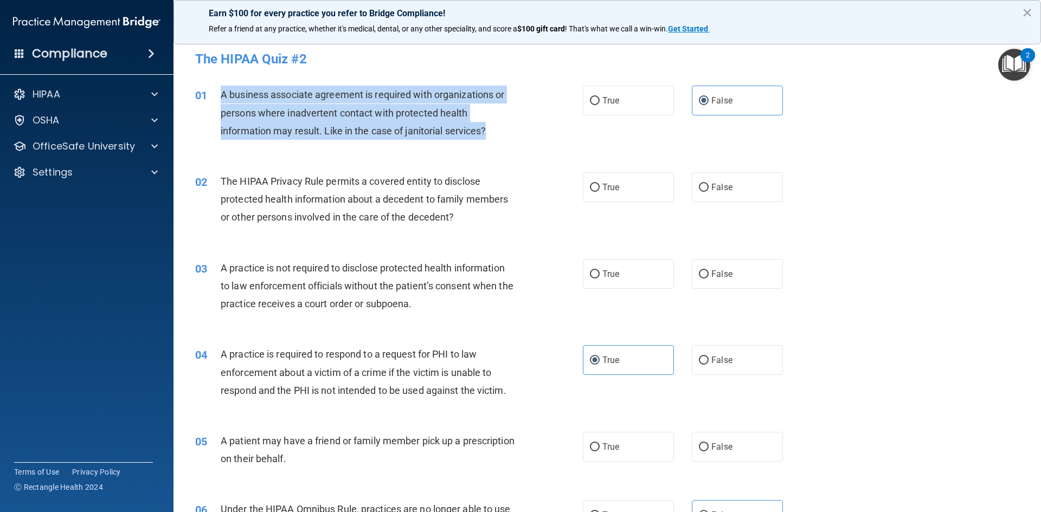
drag, startPoint x: 218, startPoint y: 93, endPoint x: 487, endPoint y: 127, distance: 271.6
click at [501, 128] on div "01 A business associate agreement is required with organizations or persons whe…" at bounding box center [389, 116] width 420 height 60
copy div "A business associate agreement is required with organizations or persons where …"
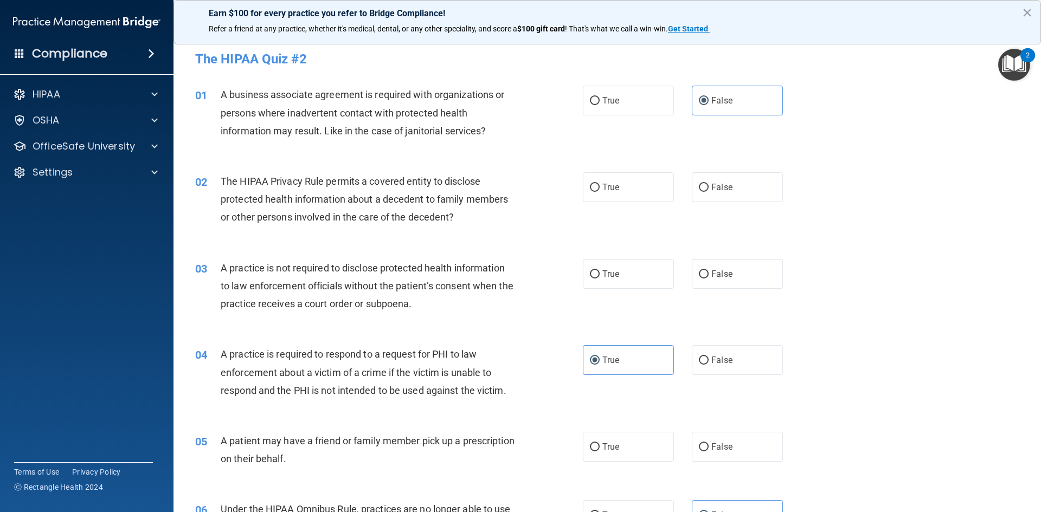
click at [507, 147] on div "01 A business associate agreement is required with organizations or persons whe…" at bounding box center [607, 115] width 840 height 87
drag, startPoint x: 615, startPoint y: 105, endPoint x: 608, endPoint y: 104, distance: 7.1
click at [614, 105] on span "True" at bounding box center [610, 100] width 17 height 10
click at [600, 105] on input "True" at bounding box center [595, 101] width 10 height 8
radio input "true"
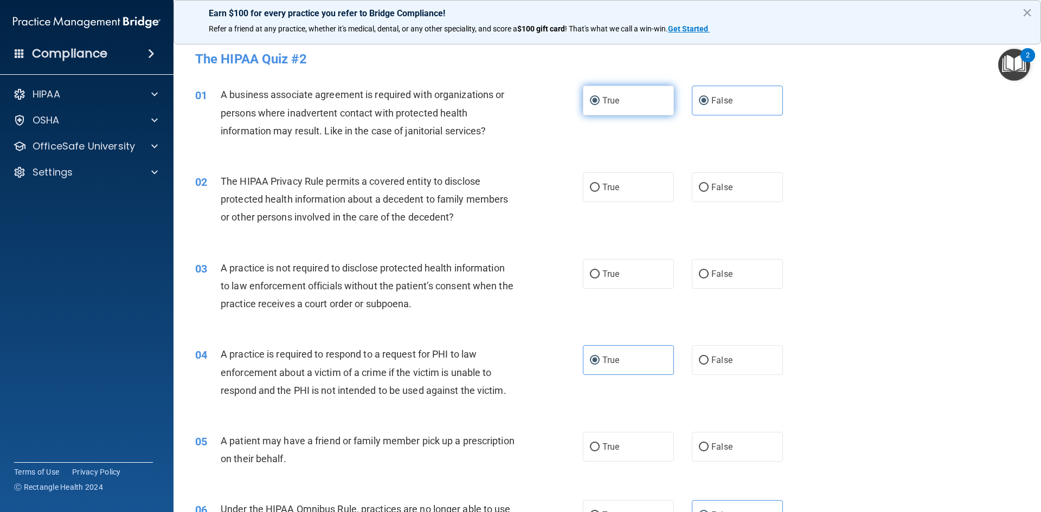
radio input "false"
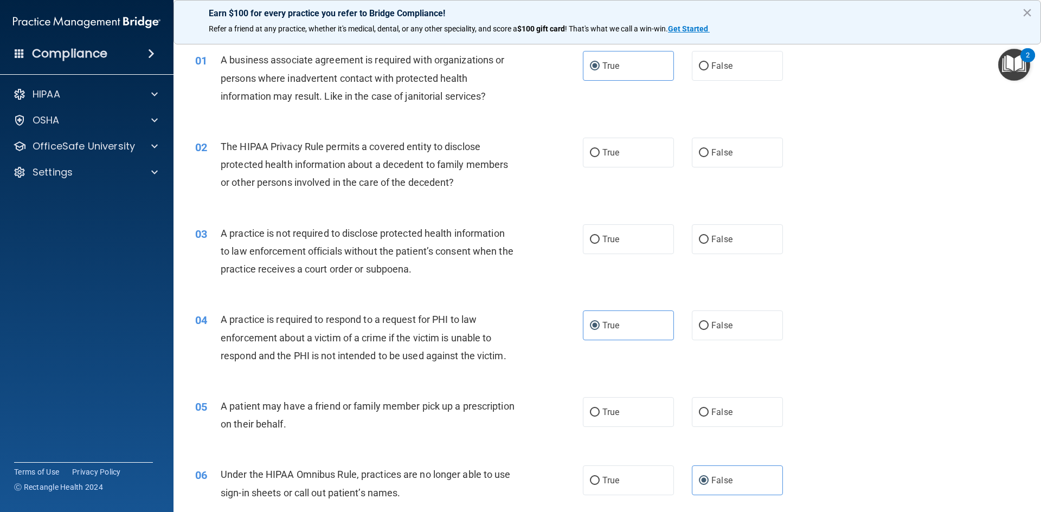
scroll to position [54, 0]
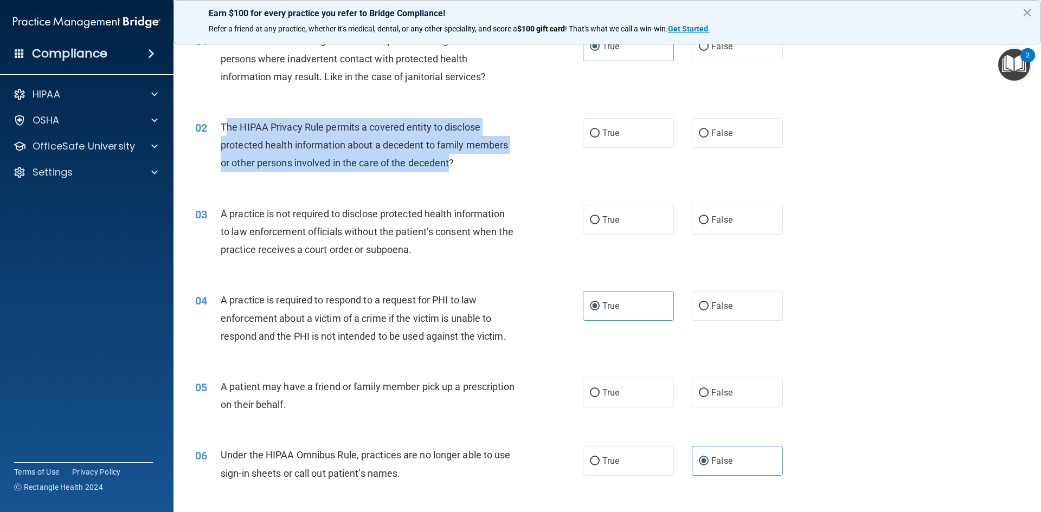
drag, startPoint x: 224, startPoint y: 125, endPoint x: 471, endPoint y: 165, distance: 249.9
click at [456, 159] on div "The HIPAA Privacy Rule permits a covered entity to disclose protected health in…" at bounding box center [372, 145] width 303 height 54
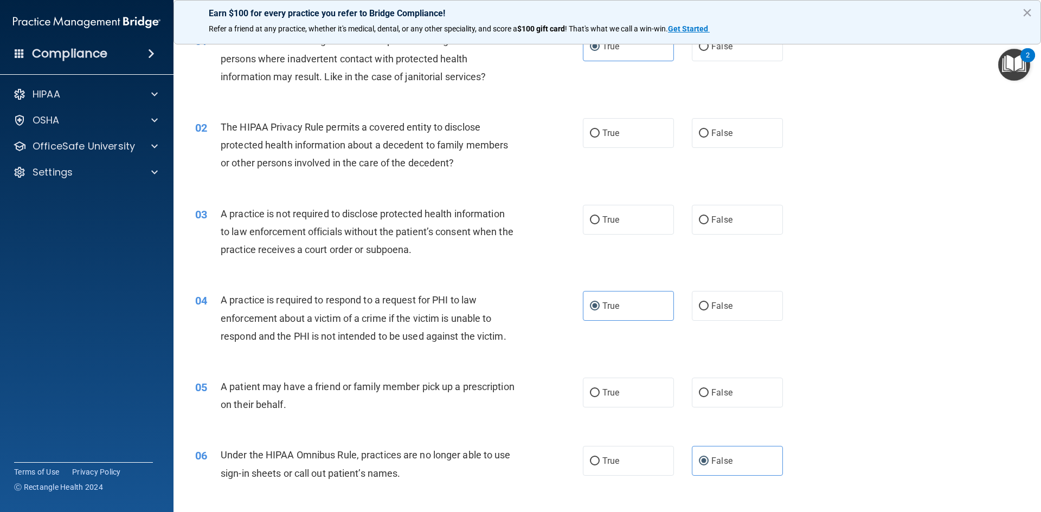
click at [406, 203] on div "03 A practice is not required to disclose protected health information to law e…" at bounding box center [607, 234] width 840 height 87
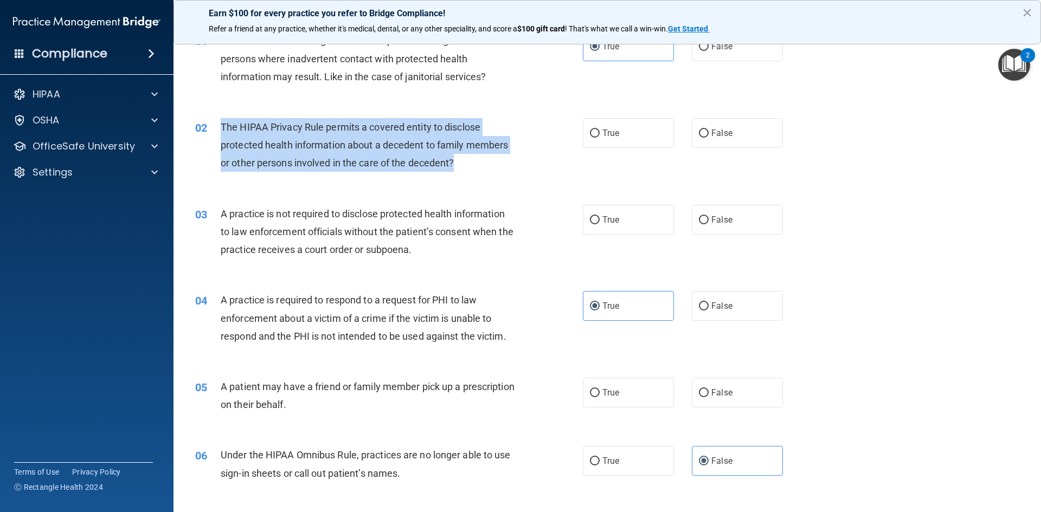
drag, startPoint x: 220, startPoint y: 125, endPoint x: 488, endPoint y: 164, distance: 271.8
click at [488, 164] on div "02 The HIPAA Privacy Rule permits a covered entity to disclose protected health…" at bounding box center [389, 148] width 420 height 60
copy div "The HIPAA Privacy Rule permits a covered entity to disclose protected health in…"
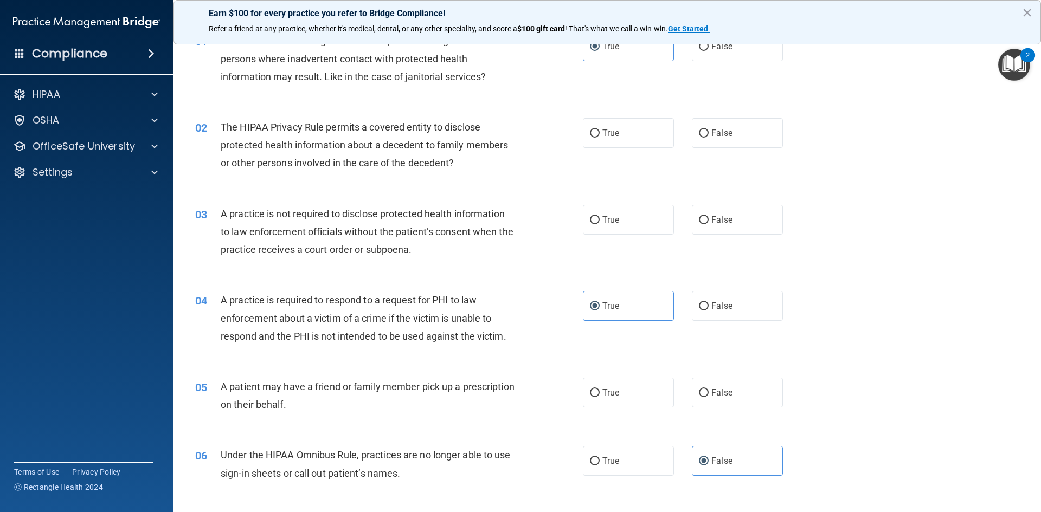
click at [435, 112] on div "02 The HIPAA Privacy Rule permits a covered entity to disclose protected health…" at bounding box center [607, 148] width 840 height 87
click at [633, 145] on label "True" at bounding box center [628, 133] width 91 height 30
click at [600, 138] on input "True" at bounding box center [595, 134] width 10 height 8
radio input "true"
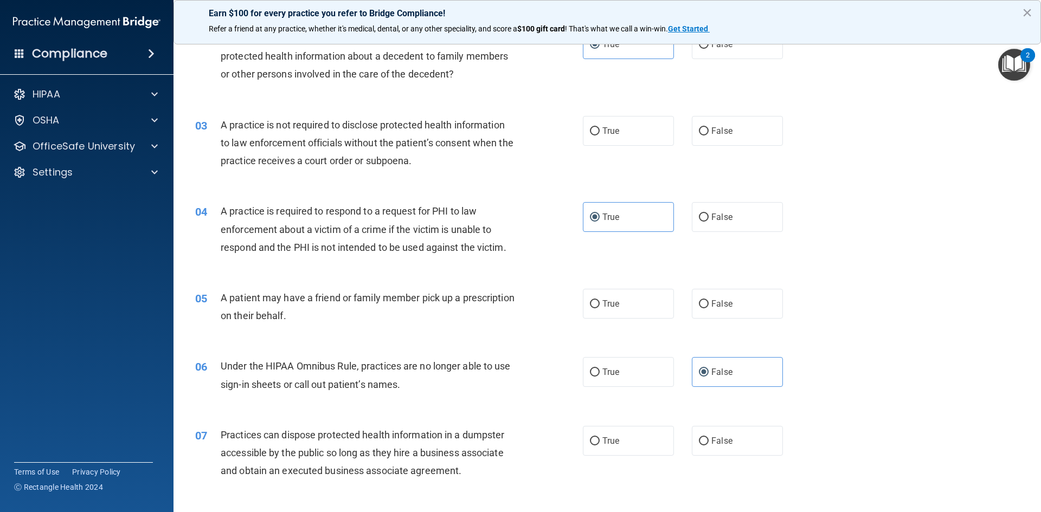
scroll to position [163, 0]
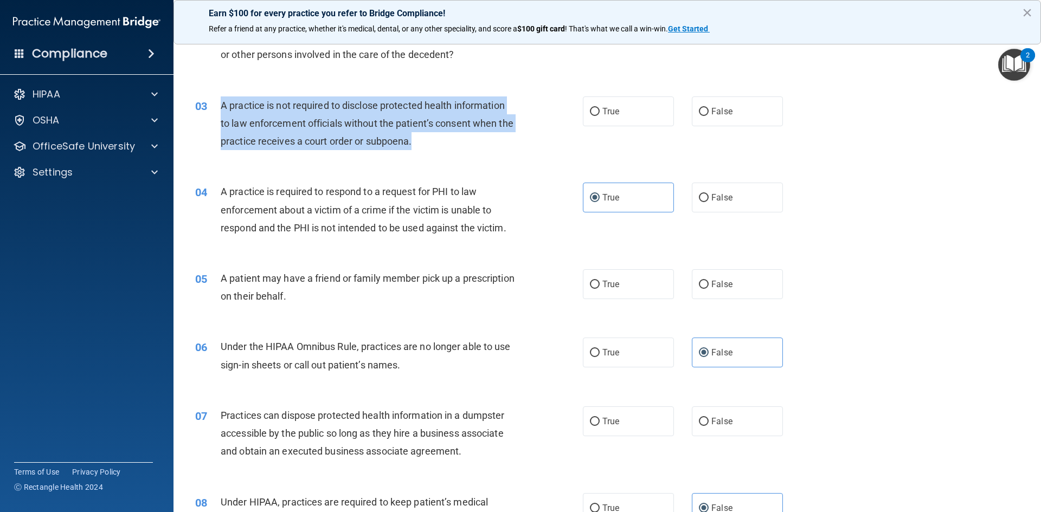
drag, startPoint x: 223, startPoint y: 103, endPoint x: 414, endPoint y: 136, distance: 194.1
click at [438, 141] on div "A practice is not required to disclose protected health information to law enfo…" at bounding box center [372, 124] width 303 height 54
copy span "A practice is not required to disclose protected health information to law enfo…"
click at [466, 154] on div "03 A practice is not required to disclose protected health information to law e…" at bounding box center [389, 127] width 420 height 60
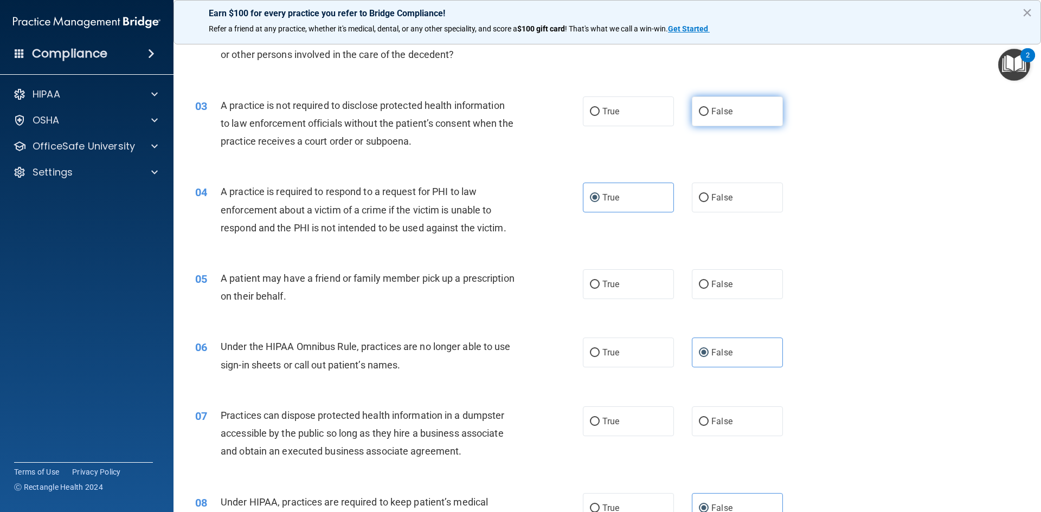
click at [724, 107] on span "False" at bounding box center [721, 111] width 21 height 10
click at [709, 108] on input "False" at bounding box center [704, 112] width 10 height 8
radio input "true"
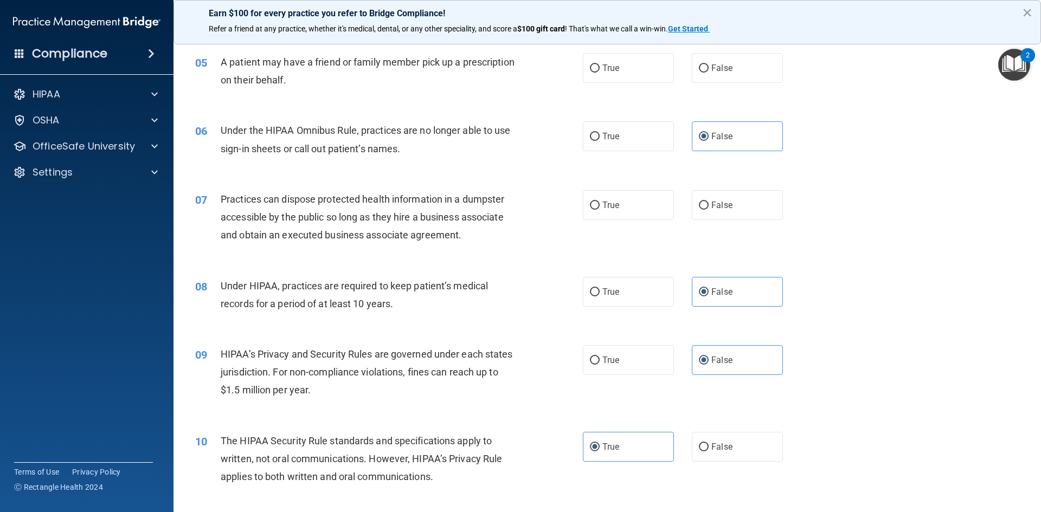
scroll to position [379, 0]
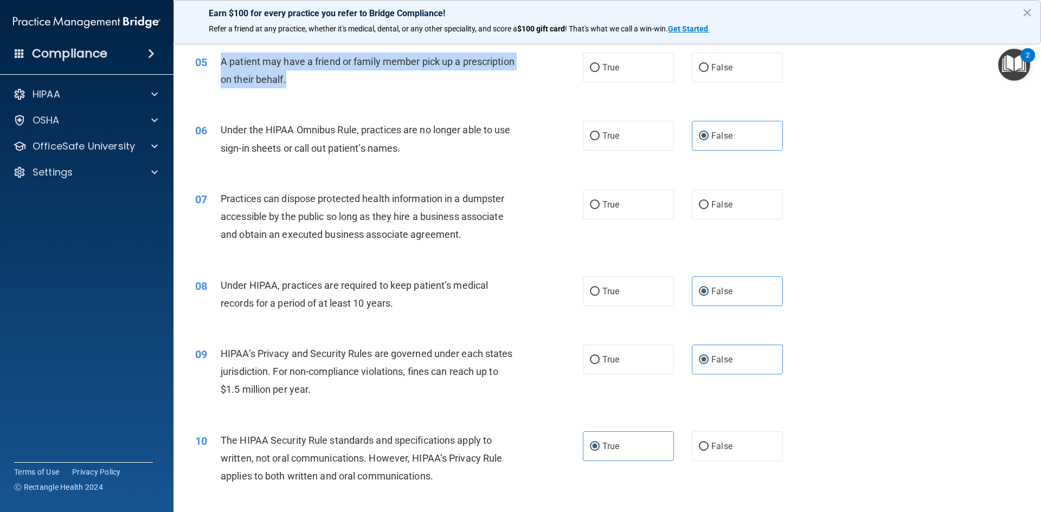
drag, startPoint x: 220, startPoint y: 60, endPoint x: 365, endPoint y: 86, distance: 147.5
click at [365, 86] on div "05 A patient may have a friend or family member pick up a prescription on their…" at bounding box center [389, 73] width 420 height 41
copy div "A patient may have a friend or family member pick up a prescription on their be…"
click at [359, 88] on div "A patient may have a friend or family member pick up a prescription on their be…" at bounding box center [372, 71] width 303 height 36
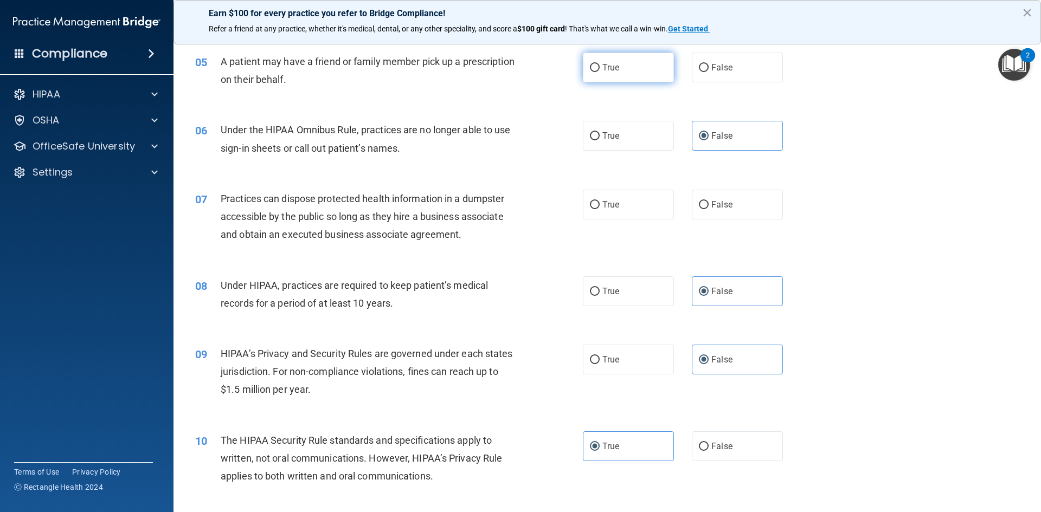
click at [629, 57] on label "True" at bounding box center [628, 68] width 91 height 30
click at [600, 64] on input "True" at bounding box center [595, 68] width 10 height 8
radio input "true"
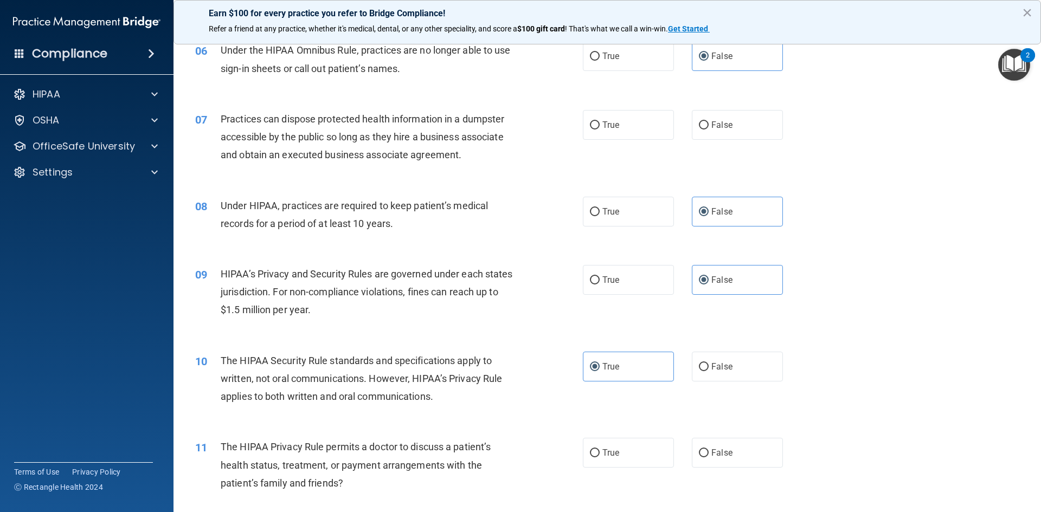
scroll to position [488, 0]
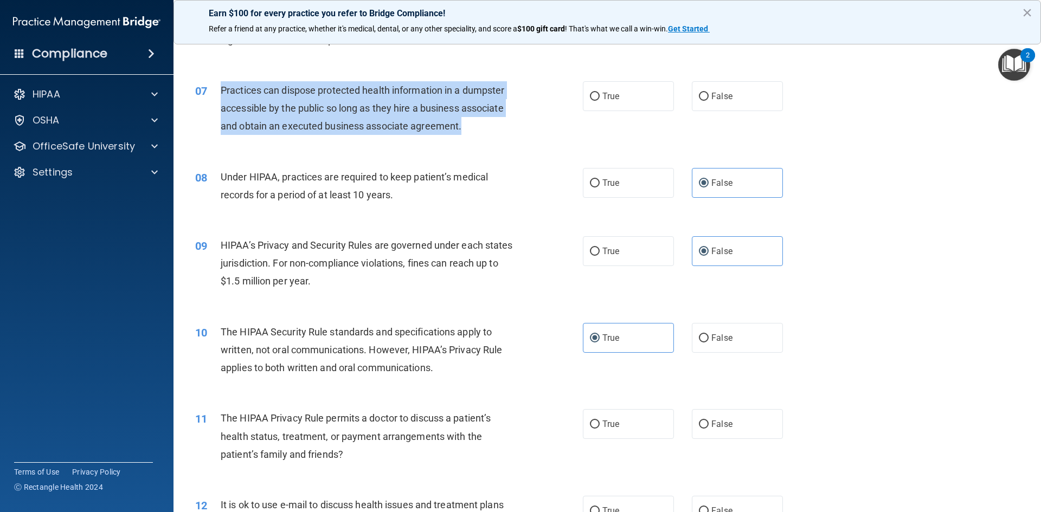
drag, startPoint x: 221, startPoint y: 89, endPoint x: 478, endPoint y: 126, distance: 259.1
click at [478, 126] on div "Practices can dispose protected health information in a dumpster accessible by …" at bounding box center [372, 108] width 303 height 54
copy span "Practices can dispose protected health information in a dumpster accessible by …"
click at [491, 129] on div "Practices can dispose protected health information in a dumpster accessible by …" at bounding box center [372, 108] width 303 height 54
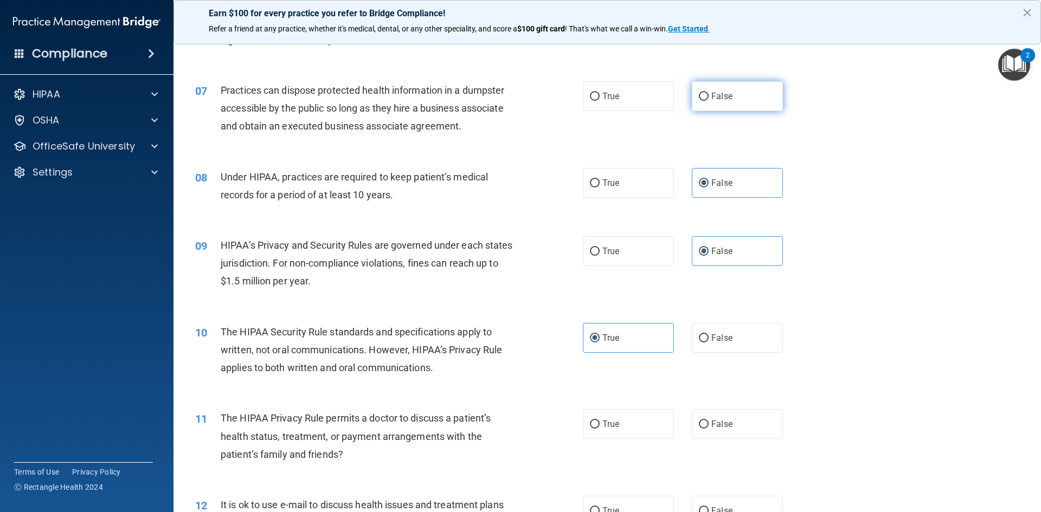
click at [723, 94] on span "False" at bounding box center [721, 96] width 21 height 10
click at [709, 94] on input "False" at bounding box center [704, 97] width 10 height 8
radio input "true"
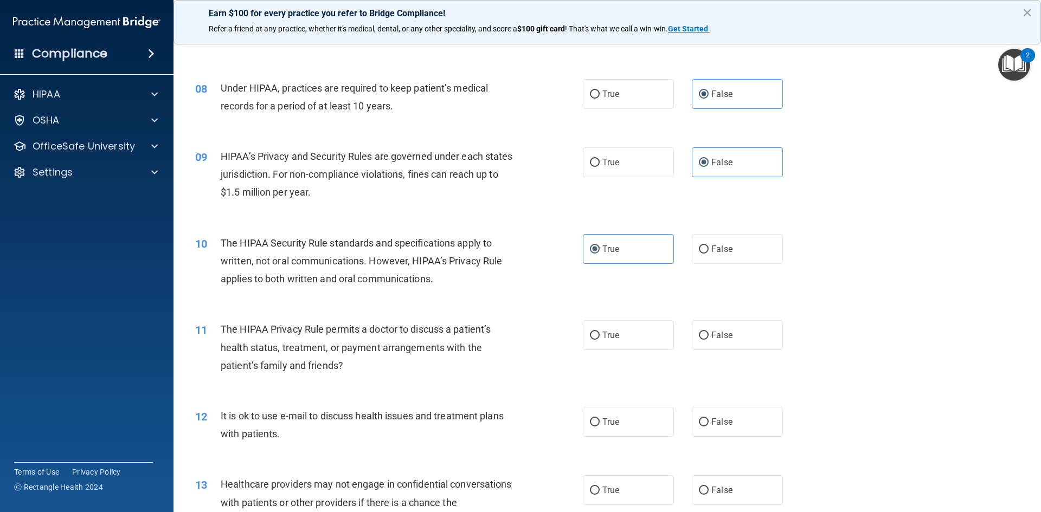
scroll to position [596, 0]
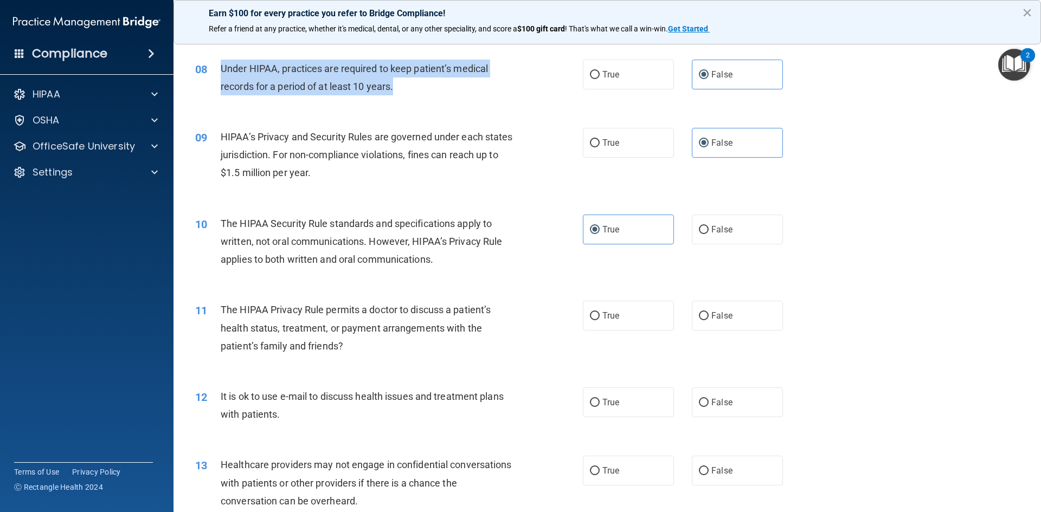
drag, startPoint x: 221, startPoint y: 68, endPoint x: 414, endPoint y: 88, distance: 193.5
click at [414, 88] on div "Under HIPAA, practices are required to keep patient’s medical records for a per…" at bounding box center [372, 78] width 303 height 36
copy span "Under HIPAA, practices are required to keep patient’s medical records for a per…"
click at [429, 100] on div "08 Under HIPAA, practices are required to keep patient’s medical records for a …" at bounding box center [389, 80] width 420 height 41
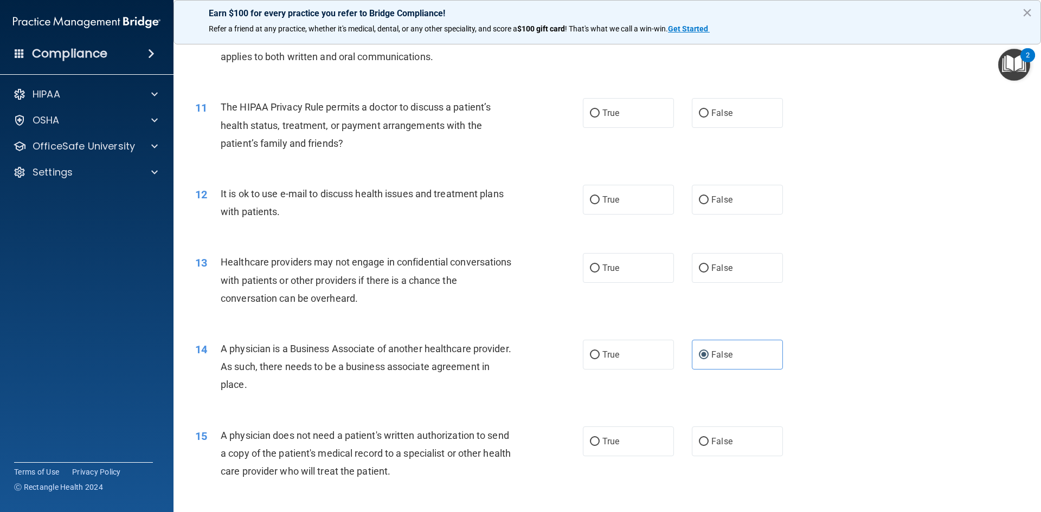
scroll to position [813, 0]
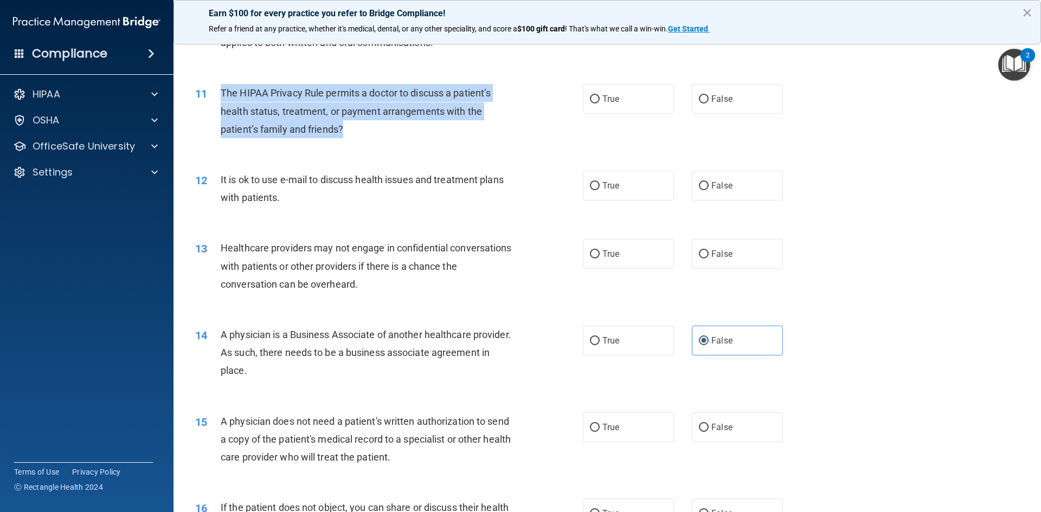
drag, startPoint x: 220, startPoint y: 92, endPoint x: 331, endPoint y: 118, distance: 114.7
click at [365, 127] on div "11 The HIPAA Privacy Rule permits a doctor to discuss a patient’s health status…" at bounding box center [389, 114] width 420 height 60
copy div "The HIPAA Privacy Rule permits a doctor to discuss a patient’s health status, t…"
click at [387, 134] on div "The HIPAA Privacy Rule permits a doctor to discuss a patient’s health status, t…" at bounding box center [372, 111] width 303 height 54
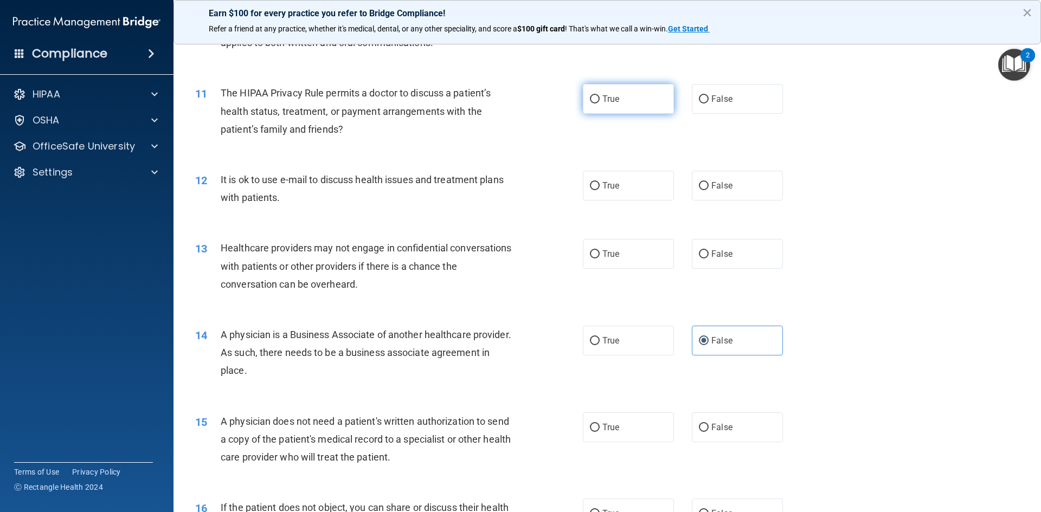
click at [616, 92] on label "True" at bounding box center [628, 99] width 91 height 30
click at [600, 95] on input "True" at bounding box center [595, 99] width 10 height 8
radio input "true"
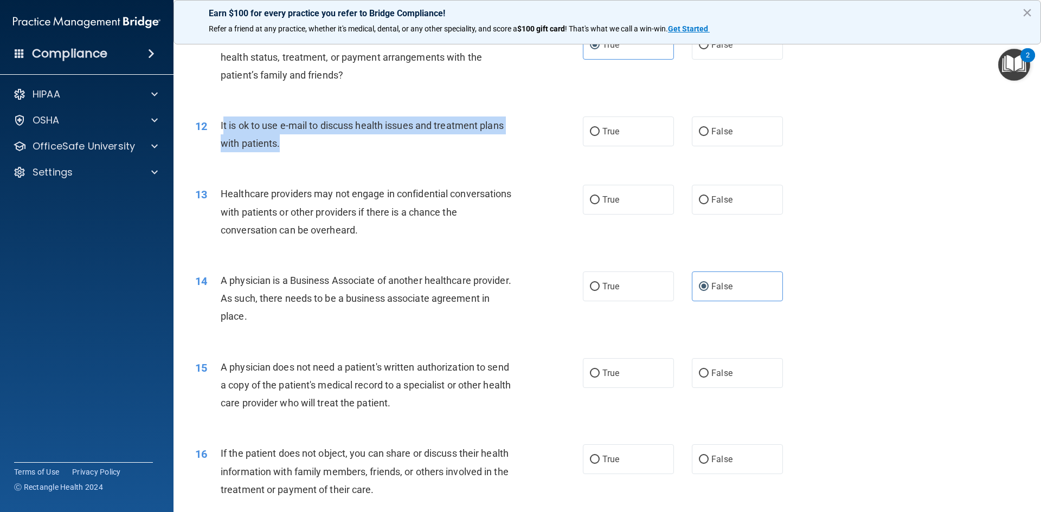
drag, startPoint x: 222, startPoint y: 124, endPoint x: 285, endPoint y: 144, distance: 66.5
click at [285, 144] on div "It is ok to use e-mail to discuss health issues and treatment plans with patien…" at bounding box center [372, 135] width 303 height 36
click at [291, 143] on div "It is ok to use e-mail to discuss health issues and treatment plans with patien…" at bounding box center [372, 135] width 303 height 36
drag, startPoint x: 286, startPoint y: 147, endPoint x: 219, endPoint y: 124, distance: 70.8
click at [219, 124] on div "12 It is ok to use e-mail to discuss health issues and treatment plans with pat…" at bounding box center [389, 137] width 420 height 41
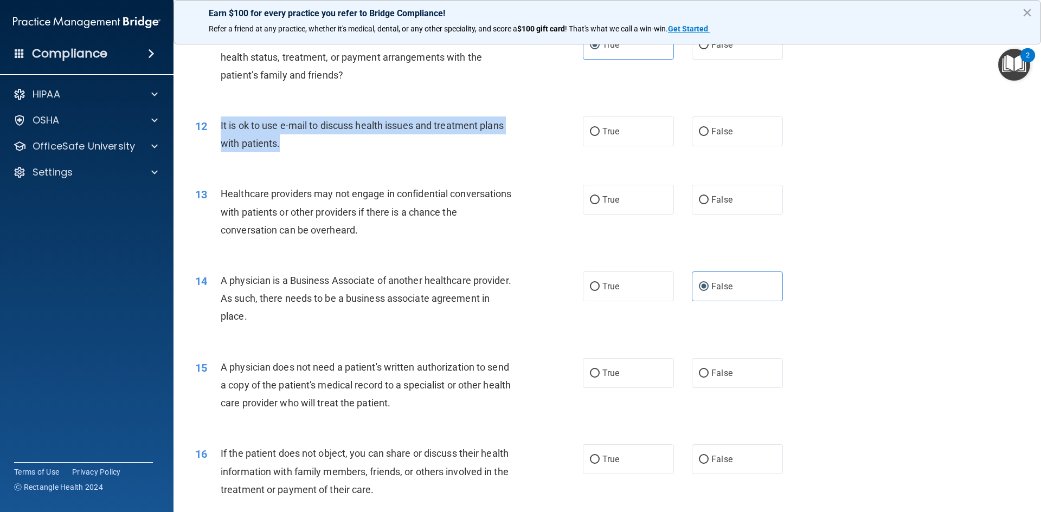
copy div "It is ok to use e-mail to discuss health issues and treatment plans with patien…"
click at [331, 153] on div "12 It is ok to use e-mail to discuss health issues and treatment plans with pat…" at bounding box center [389, 137] width 420 height 41
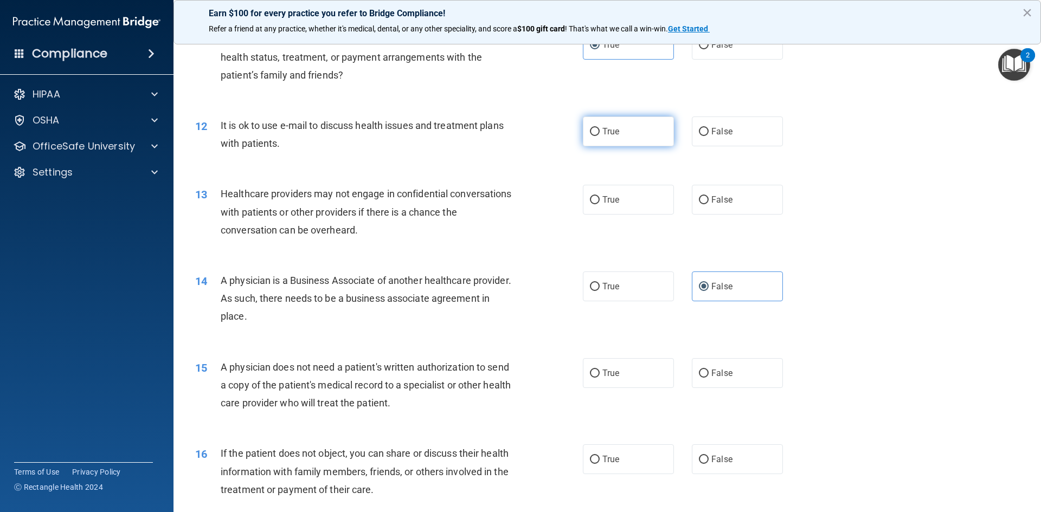
click at [598, 127] on label "True" at bounding box center [628, 132] width 91 height 30
click at [598, 128] on input "True" at bounding box center [595, 132] width 10 height 8
radio input "true"
click at [553, 166] on div "12 It is ok to use e-mail to discuss health issues and treatment plans with pat…" at bounding box center [607, 137] width 840 height 68
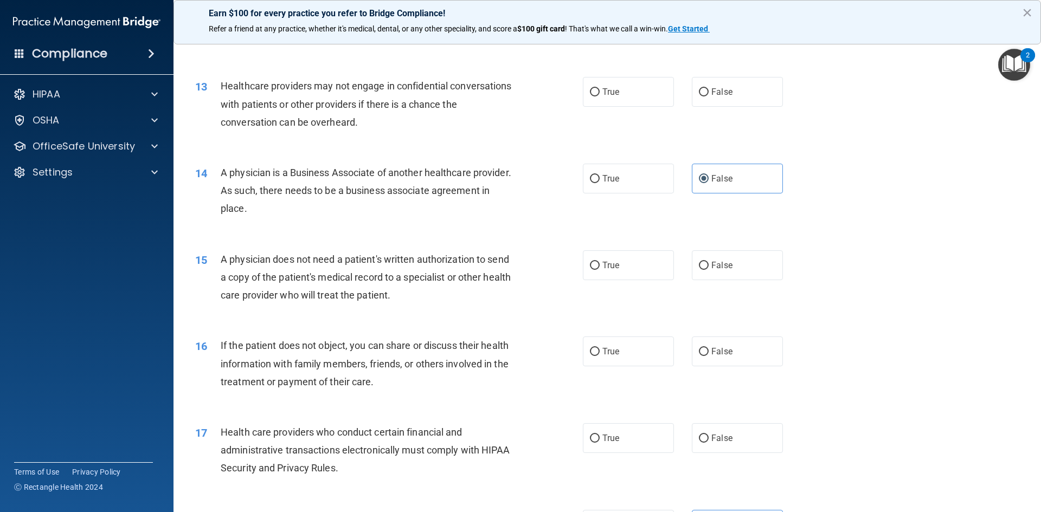
scroll to position [976, 0]
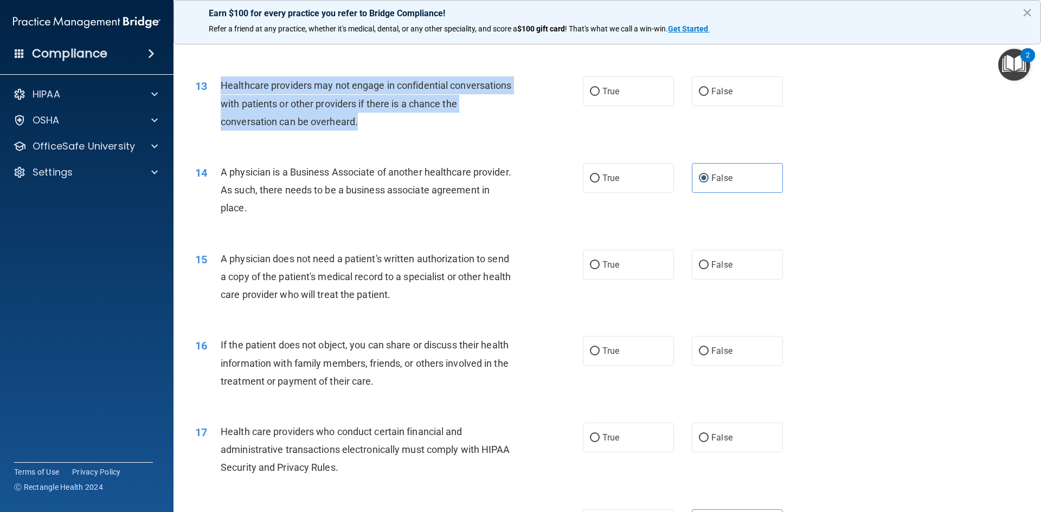
drag, startPoint x: 221, startPoint y: 87, endPoint x: 377, endPoint y: 121, distance: 159.4
click at [377, 121] on div "Healthcare providers may not engage in confidential conversations with patients…" at bounding box center [372, 103] width 303 height 54
copy span "Healthcare providers may not engage in confidential conversations with patients…"
click at [421, 128] on div "Healthcare providers may not engage in confidential conversations with patients…" at bounding box center [372, 103] width 303 height 54
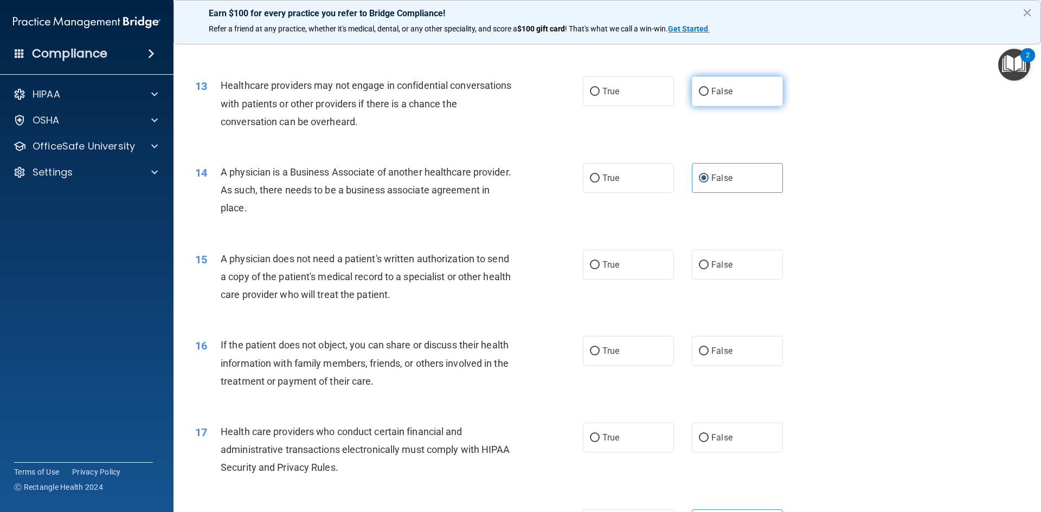
click at [716, 88] on span "False" at bounding box center [721, 91] width 21 height 10
click at [709, 88] on input "False" at bounding box center [704, 92] width 10 height 8
radio input "true"
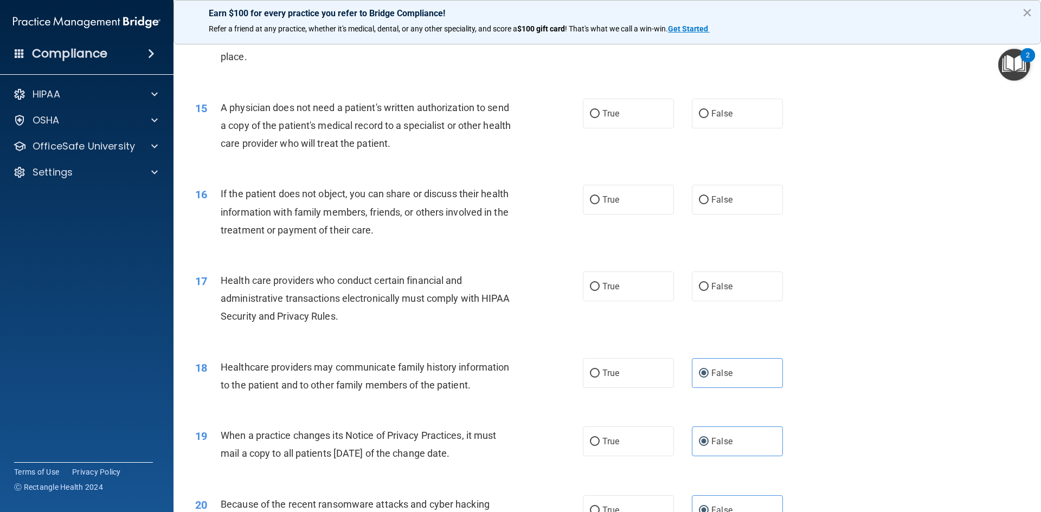
scroll to position [1138, 0]
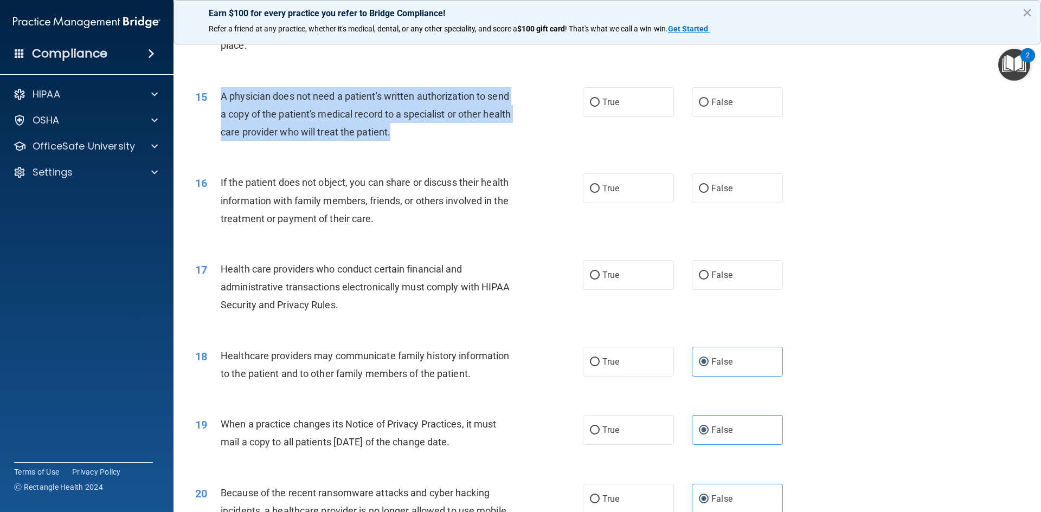
drag, startPoint x: 222, startPoint y: 94, endPoint x: 431, endPoint y: 130, distance: 212.3
click at [431, 130] on div "A physician does not need a patient's written authorization to send a copy of t…" at bounding box center [372, 114] width 303 height 54
copy span "A physician does not need a patient's written authorization to send a copy of t…"
click at [445, 139] on div "A physician does not need a patient's written authorization to send a copy of t…" at bounding box center [372, 114] width 303 height 54
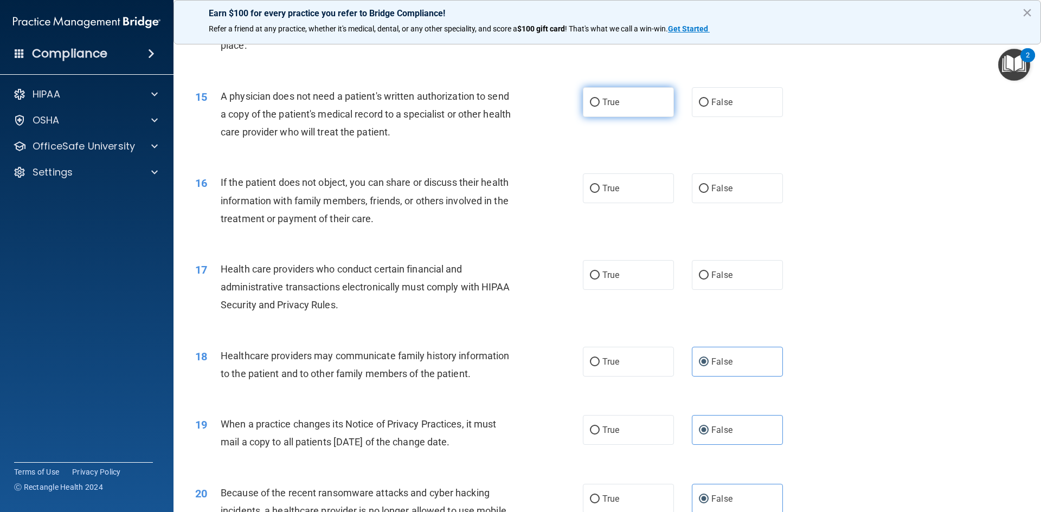
click at [615, 108] on label "True" at bounding box center [628, 102] width 91 height 30
click at [600, 107] on input "True" at bounding box center [595, 103] width 10 height 8
radio input "true"
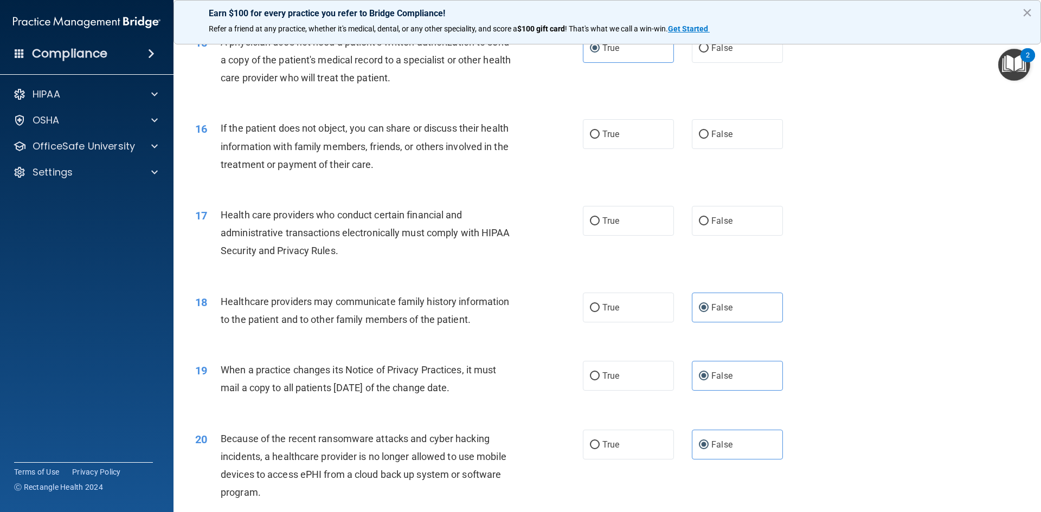
scroll to position [1247, 0]
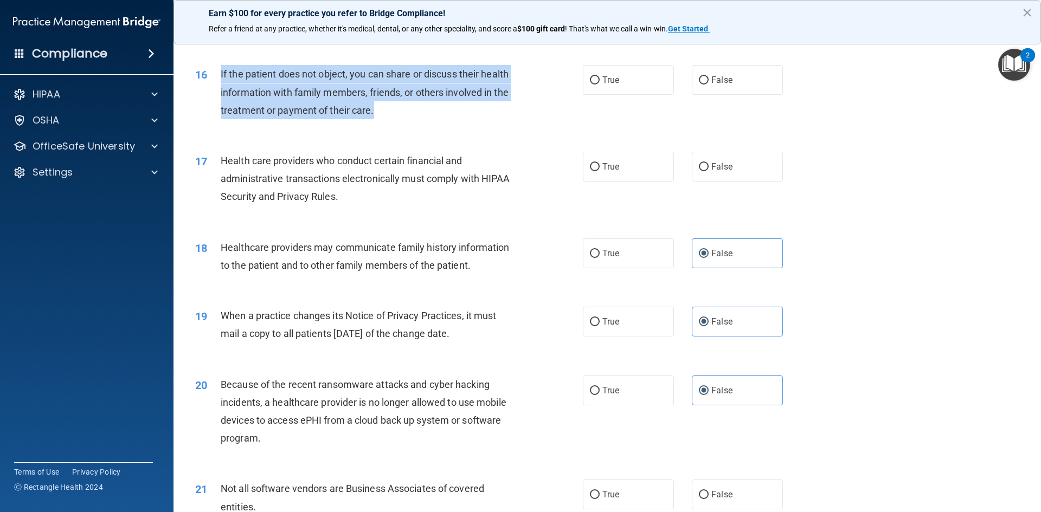
drag, startPoint x: 217, startPoint y: 73, endPoint x: 399, endPoint y: 119, distance: 187.4
click at [399, 119] on div "16 If the patient does not object, you can share or discuss their health inform…" at bounding box center [389, 95] width 420 height 60
click at [409, 125] on div "16 If the patient does not object, you can share or discuss their health inform…" at bounding box center [389, 95] width 420 height 60
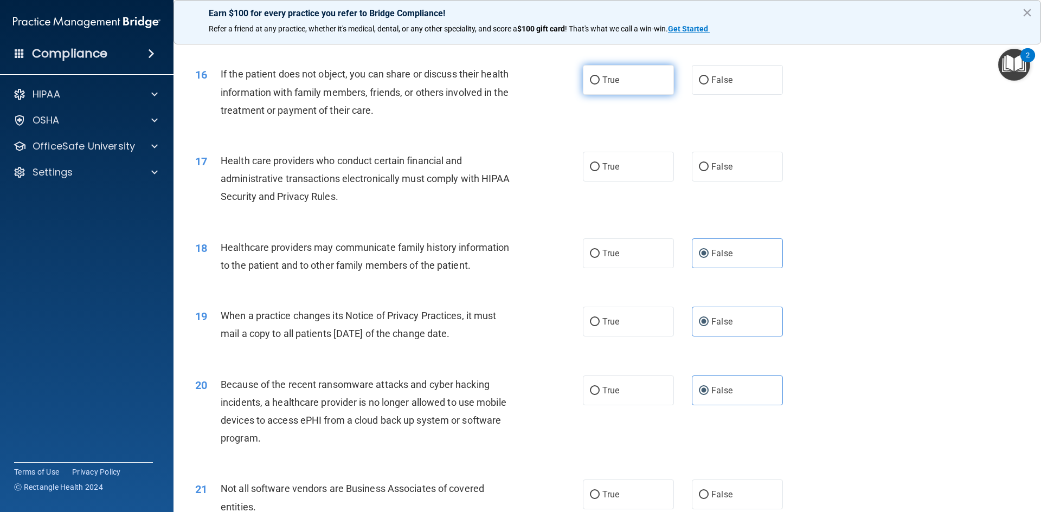
click at [635, 67] on label "True" at bounding box center [628, 80] width 91 height 30
click at [600, 76] on input "True" at bounding box center [595, 80] width 10 height 8
radio input "true"
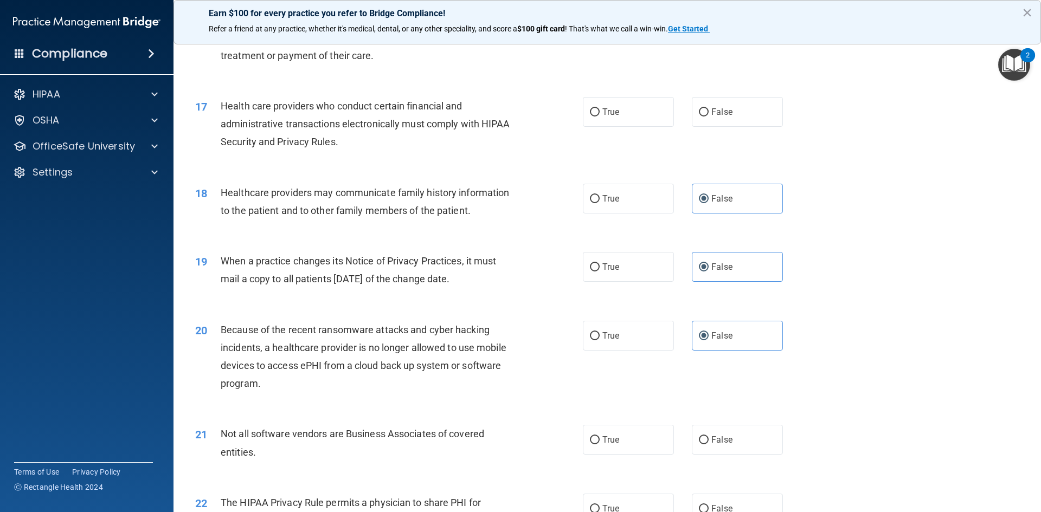
scroll to position [1301, 0]
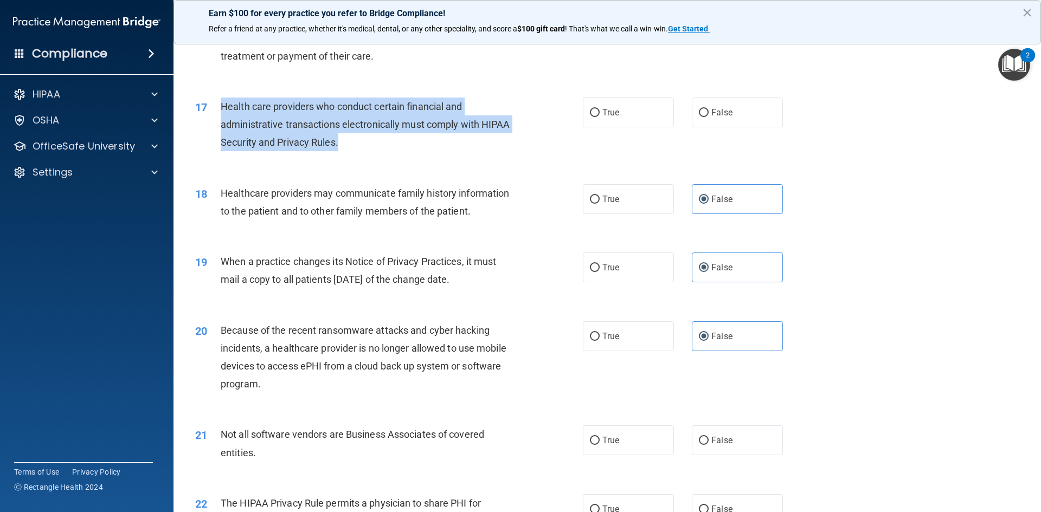
drag, startPoint x: 222, startPoint y: 105, endPoint x: 348, endPoint y: 144, distance: 132.1
click at [348, 144] on div "Health care providers who conduct certain financial and administrative transact…" at bounding box center [372, 125] width 303 height 54
click at [359, 149] on div "Health care providers who conduct certain financial and administrative transact…" at bounding box center [372, 125] width 303 height 54
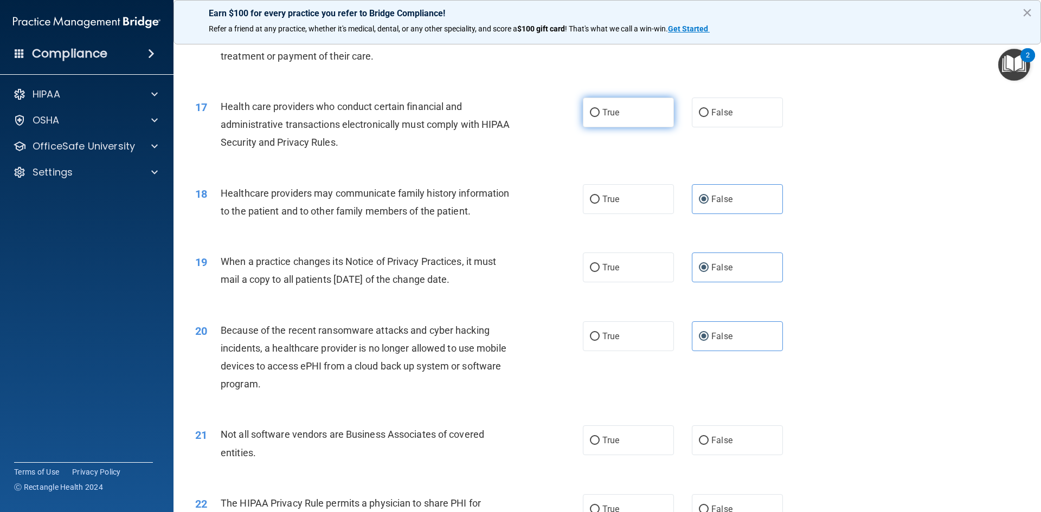
click at [617, 119] on label "True" at bounding box center [628, 113] width 91 height 30
click at [600, 117] on input "True" at bounding box center [595, 113] width 10 height 8
radio input "true"
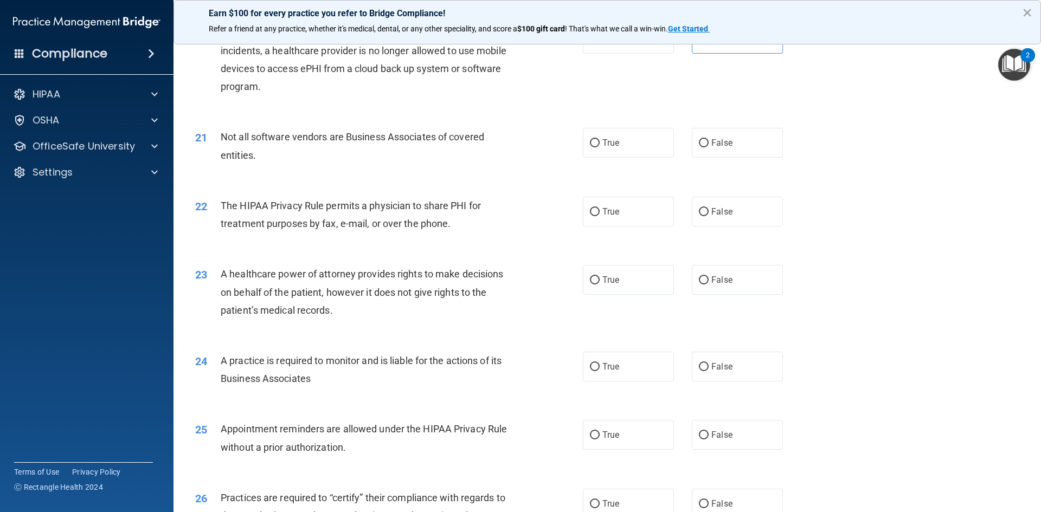
scroll to position [1626, 0]
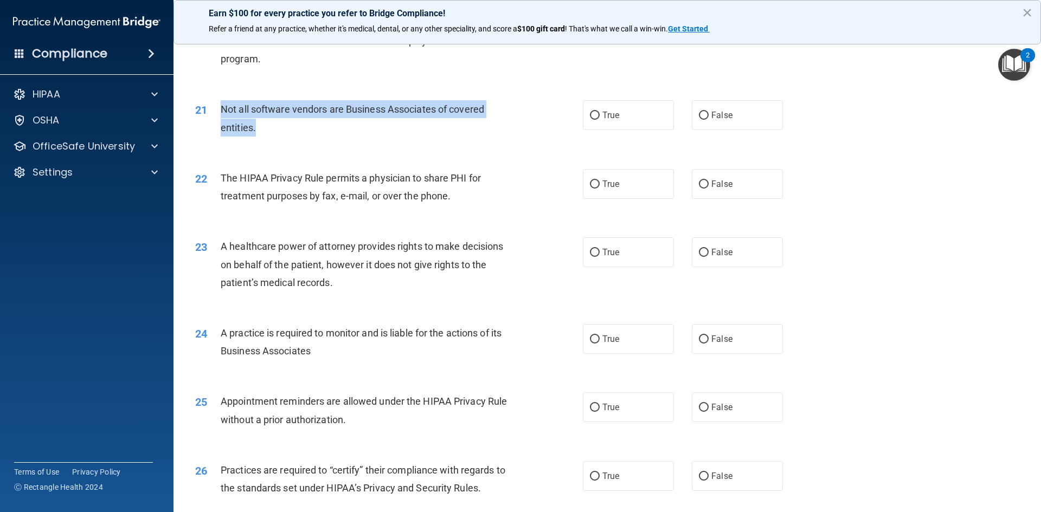
drag, startPoint x: 222, startPoint y: 109, endPoint x: 268, endPoint y: 138, distance: 54.3
click at [268, 138] on div "21 Not all software vendors are Business Associates of covered entities." at bounding box center [389, 120] width 420 height 41
click at [292, 141] on div "21 Not all software vendors are Business Associates of covered entities." at bounding box center [389, 120] width 420 height 41
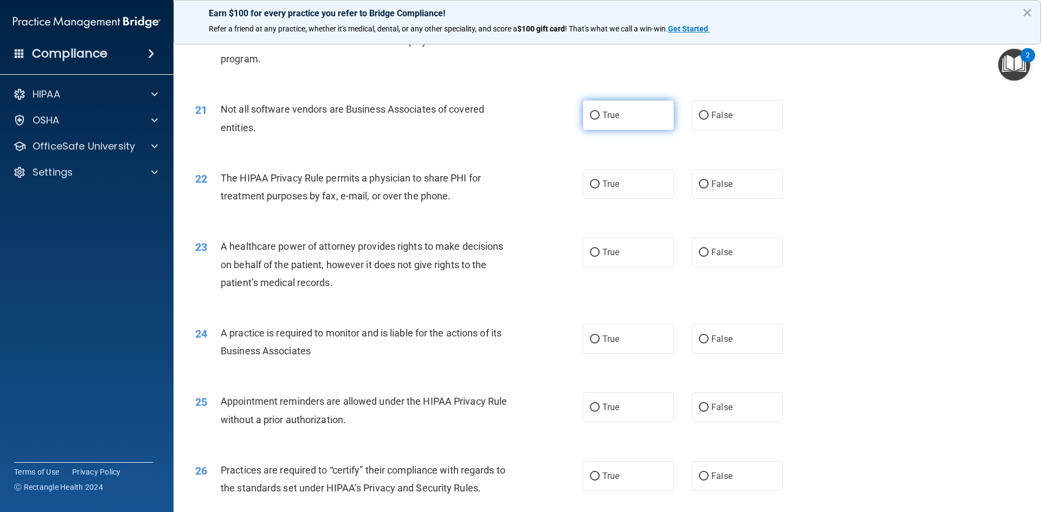
drag, startPoint x: 597, startPoint y: 110, endPoint x: 577, endPoint y: 110, distance: 20.1
click at [596, 110] on label "True" at bounding box center [628, 115] width 91 height 30
click at [596, 112] on input "True" at bounding box center [595, 116] width 10 height 8
radio input "true"
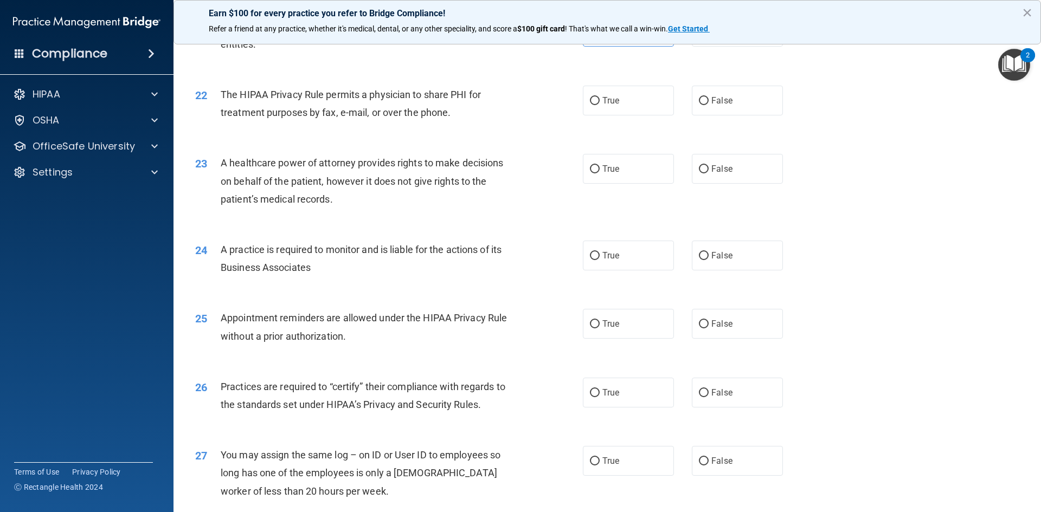
scroll to position [1735, 0]
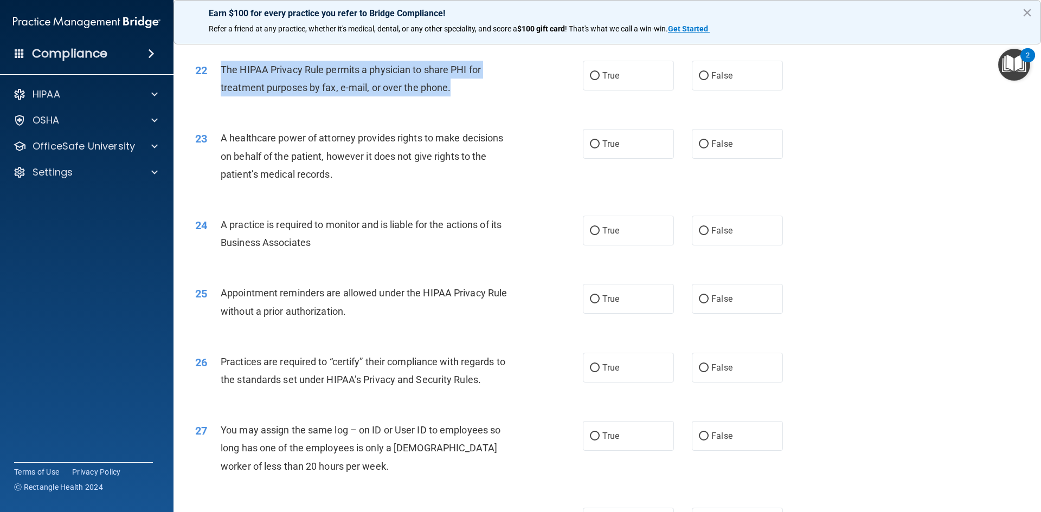
drag, startPoint x: 219, startPoint y: 68, endPoint x: 470, endPoint y: 85, distance: 251.6
click at [470, 85] on div "22 The HIPAA Privacy Rule permits a physician to share PHI for treatment purpos…" at bounding box center [389, 81] width 420 height 41
click at [448, 93] on span "The HIPAA Privacy Rule permits a physician to share PHI for treatment purposes …" at bounding box center [351, 78] width 260 height 29
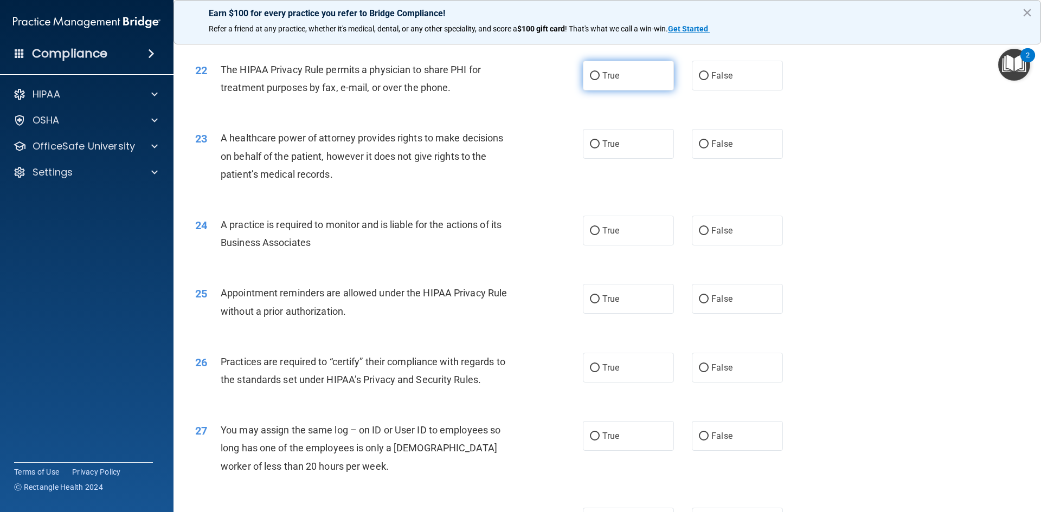
click at [609, 71] on span "True" at bounding box center [610, 75] width 17 height 10
click at [600, 72] on input "True" at bounding box center [595, 76] width 10 height 8
radio input "true"
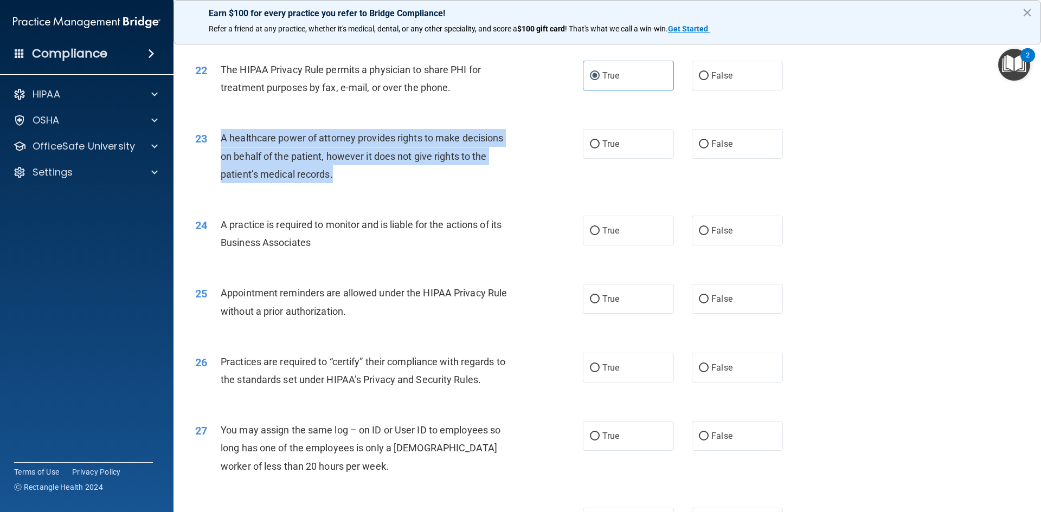
drag, startPoint x: 333, startPoint y: 174, endPoint x: 222, endPoint y: 137, distance: 117.1
click at [222, 137] on span "A healthcare power of attorney provides rights to make decisions on behalf of t…" at bounding box center [362, 155] width 282 height 47
click at [275, 130] on div "A healthcare power of attorney provides rights to make decisions on behalf of t…" at bounding box center [372, 156] width 303 height 54
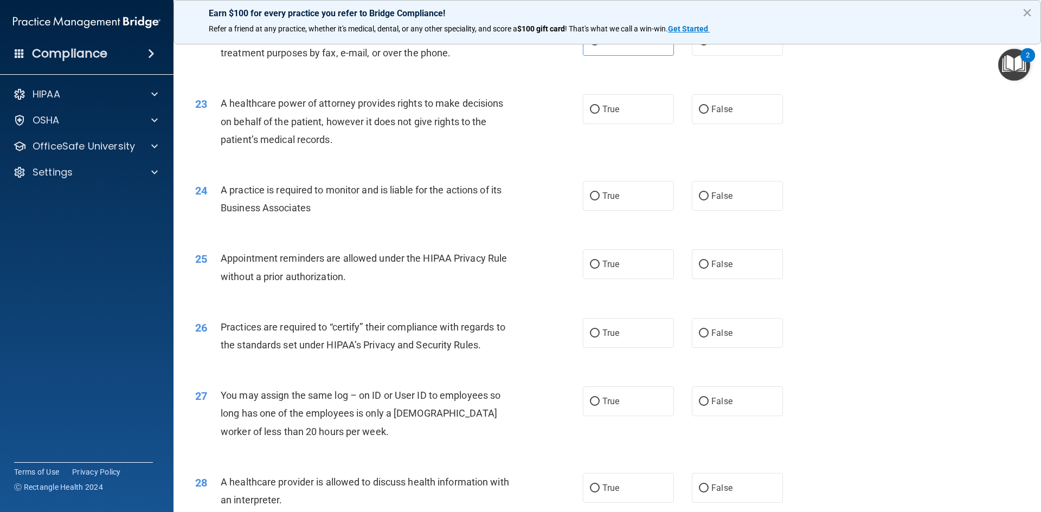
scroll to position [1789, 0]
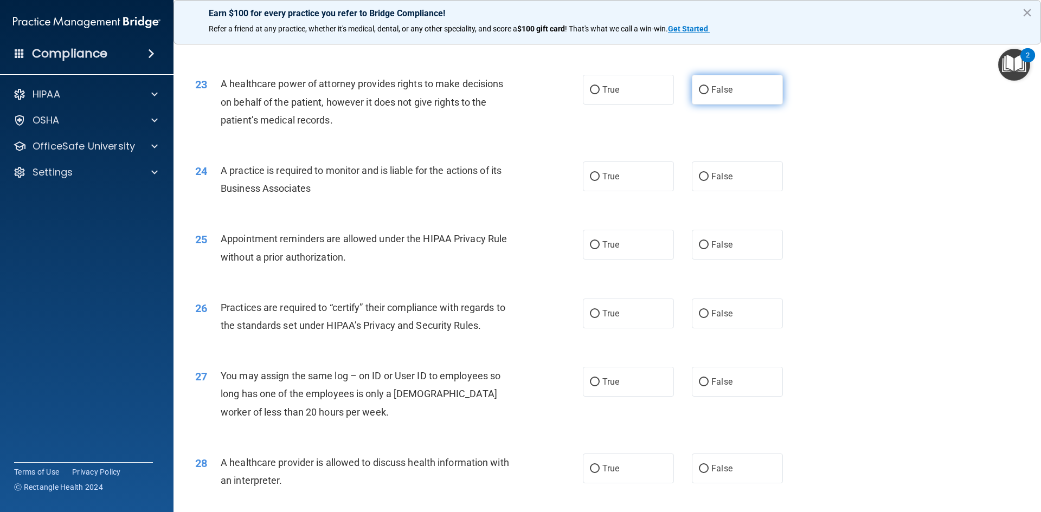
click at [695, 79] on label "False" at bounding box center [737, 90] width 91 height 30
click at [699, 86] on input "False" at bounding box center [704, 90] width 10 height 8
radio input "true"
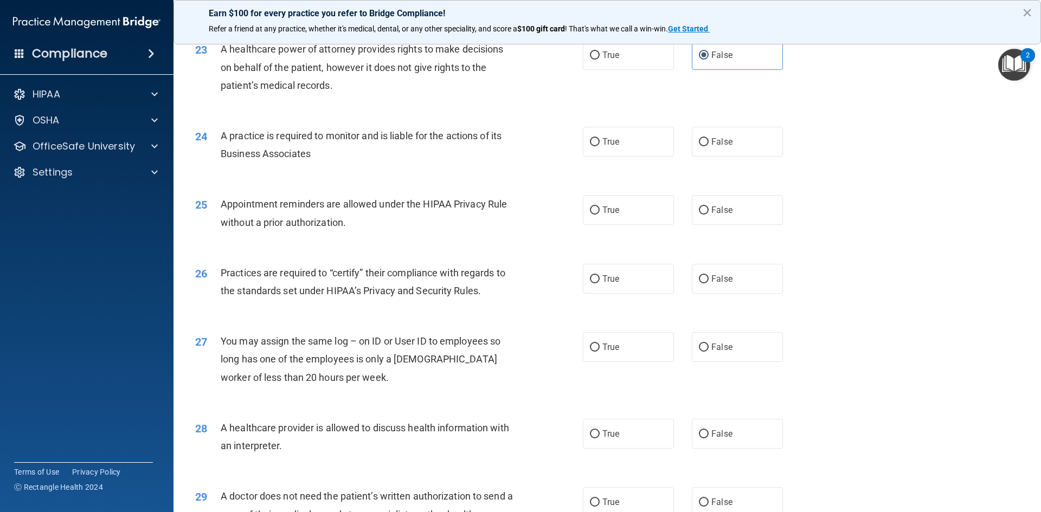
scroll to position [1843, 0]
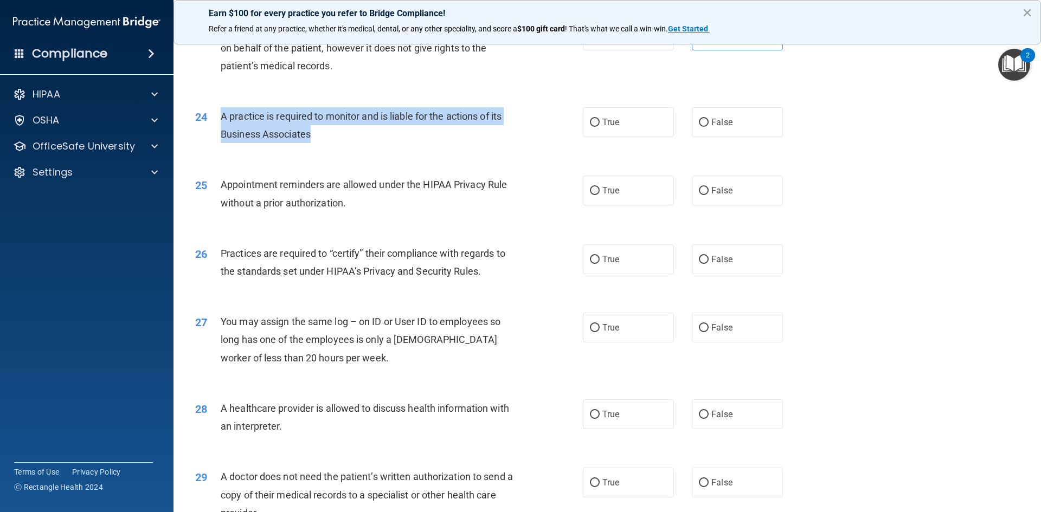
drag, startPoint x: 323, startPoint y: 138, endPoint x: 213, endPoint y: 116, distance: 112.2
click at [213, 116] on div "24 A practice is required to monitor and is liable for the actions of its Busin…" at bounding box center [389, 127] width 420 height 41
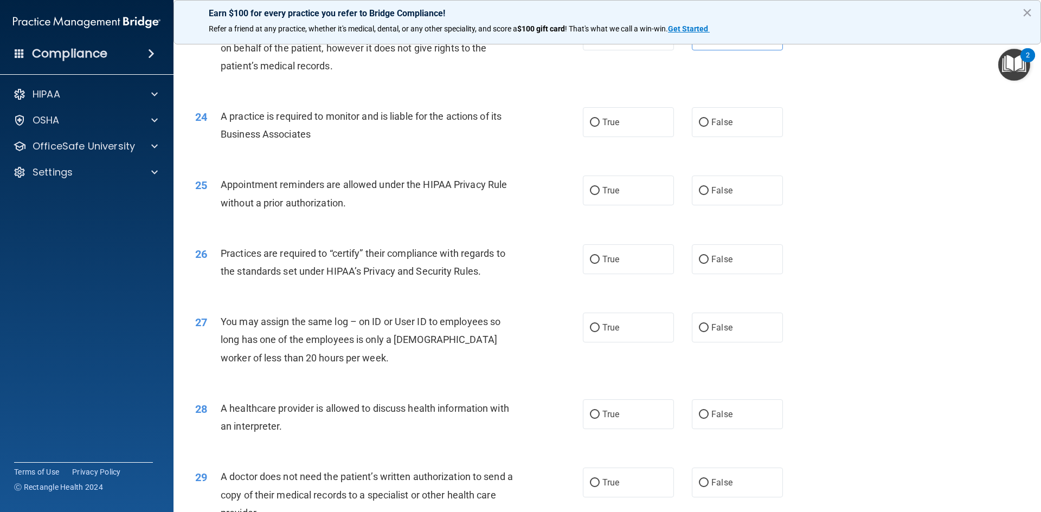
click at [275, 90] on div "23 A healthcare power of attorney provides rights to make decisions on behalf o…" at bounding box center [607, 50] width 840 height 87
click at [711, 118] on span "False" at bounding box center [721, 122] width 21 height 10
click at [709, 119] on input "False" at bounding box center [704, 123] width 10 height 8
radio input "true"
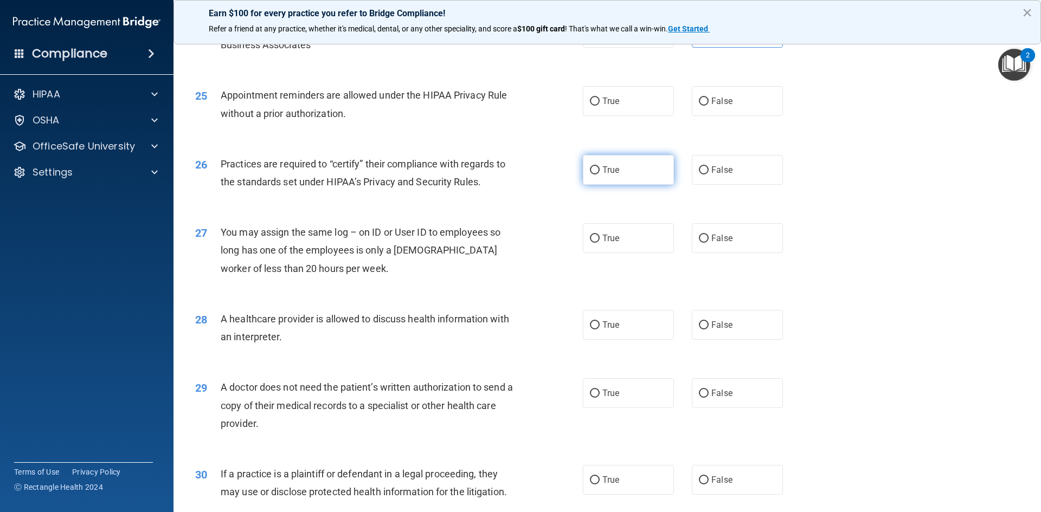
scroll to position [1952, 0]
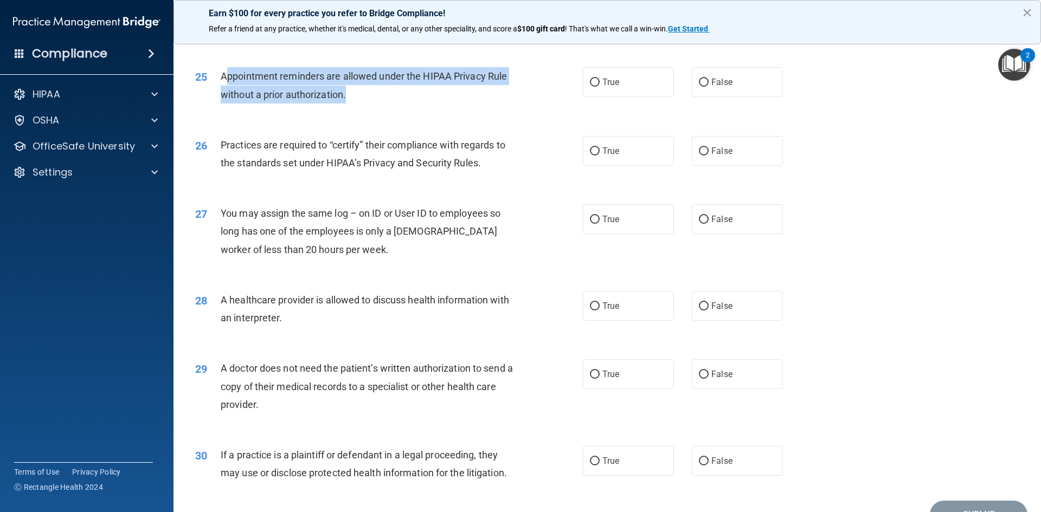
drag, startPoint x: 348, startPoint y: 96, endPoint x: 224, endPoint y: 77, distance: 125.6
click at [224, 77] on div "Appointment reminders are allowed under the HIPAA Privacy Rule without a prior …" at bounding box center [372, 85] width 303 height 36
click at [224, 77] on span "Appointment reminders are allowed under the HIPAA Privacy Rule without a prior …" at bounding box center [364, 84] width 286 height 29
drag, startPoint x: 358, startPoint y: 97, endPoint x: 218, endPoint y: 76, distance: 141.9
click at [218, 76] on div "25 Appointment reminders are allowed under the HIPAA Privacy Rule without a pri…" at bounding box center [389, 87] width 420 height 41
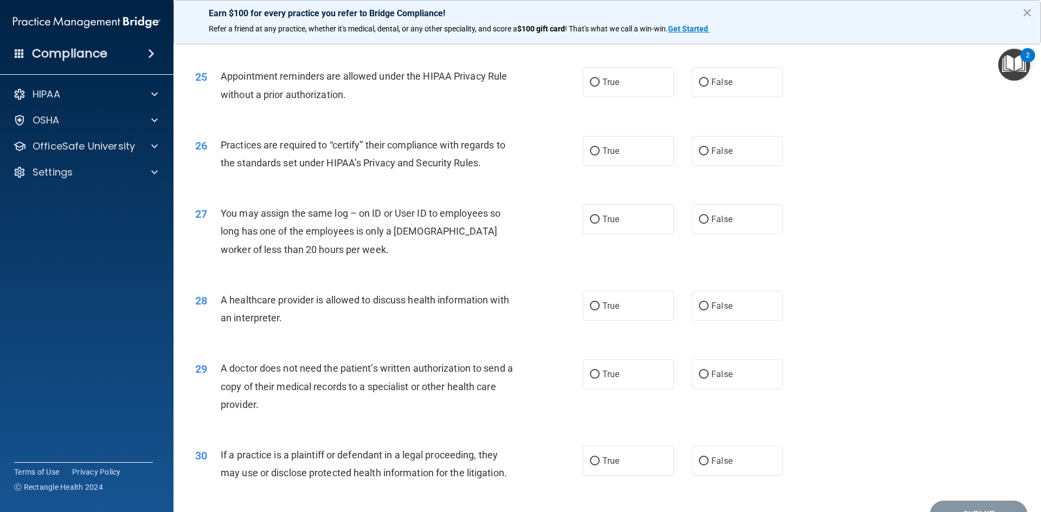
click at [416, 125] on div "26 Practices are required to “certify” their compliance with regards to the sta…" at bounding box center [607, 157] width 840 height 68
click at [602, 86] on span "True" at bounding box center [610, 82] width 17 height 10
click at [600, 86] on input "True" at bounding box center [595, 83] width 10 height 8
radio input "true"
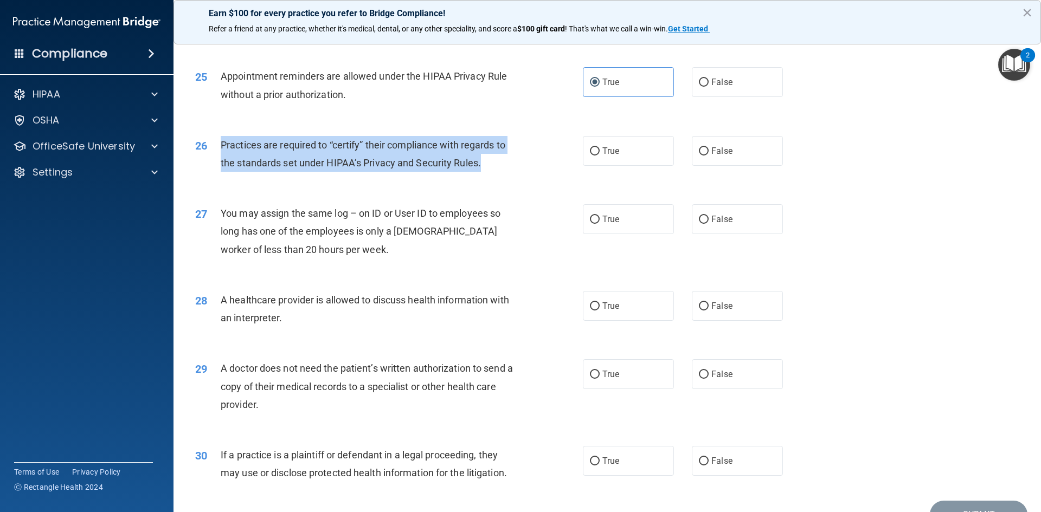
drag, startPoint x: 483, startPoint y: 165, endPoint x: 205, endPoint y: 146, distance: 278.2
click at [205, 146] on div "26 Practices are required to “certify” their compliance with regards to the sta…" at bounding box center [389, 156] width 420 height 41
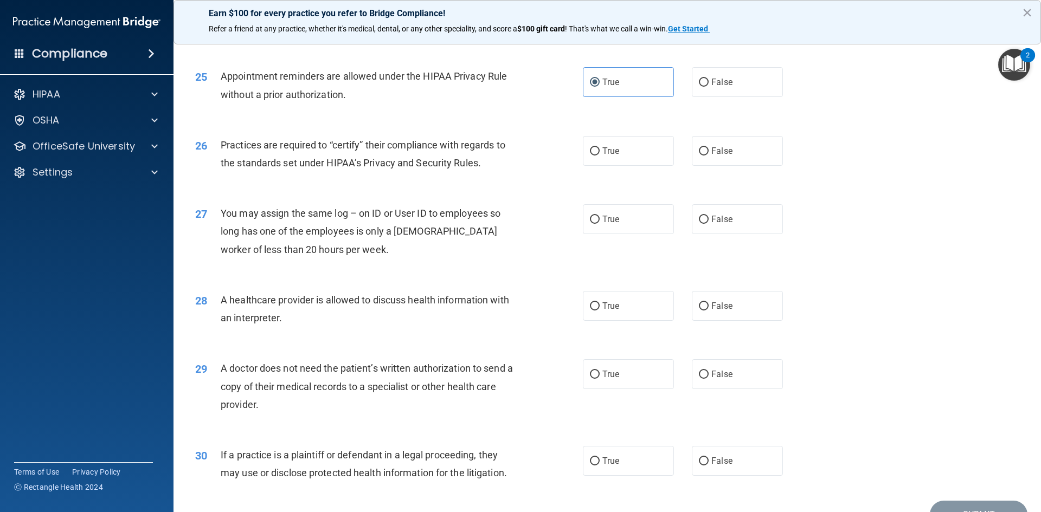
click at [271, 123] on div "26 Practices are required to “certify” their compliance with regards to the sta…" at bounding box center [607, 157] width 840 height 68
click at [722, 144] on label "False" at bounding box center [737, 151] width 91 height 30
click at [709, 147] on input "False" at bounding box center [704, 151] width 10 height 8
radio input "true"
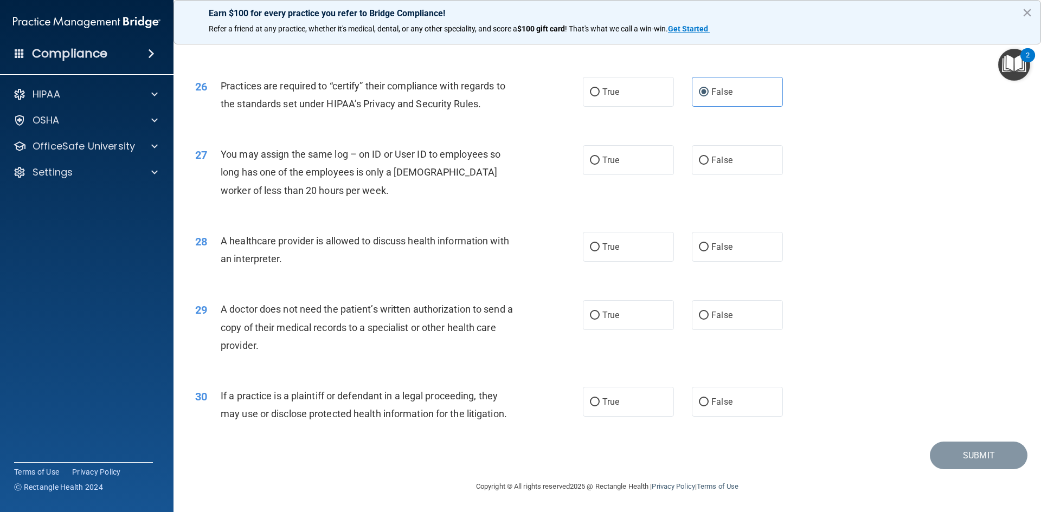
scroll to position [2011, 0]
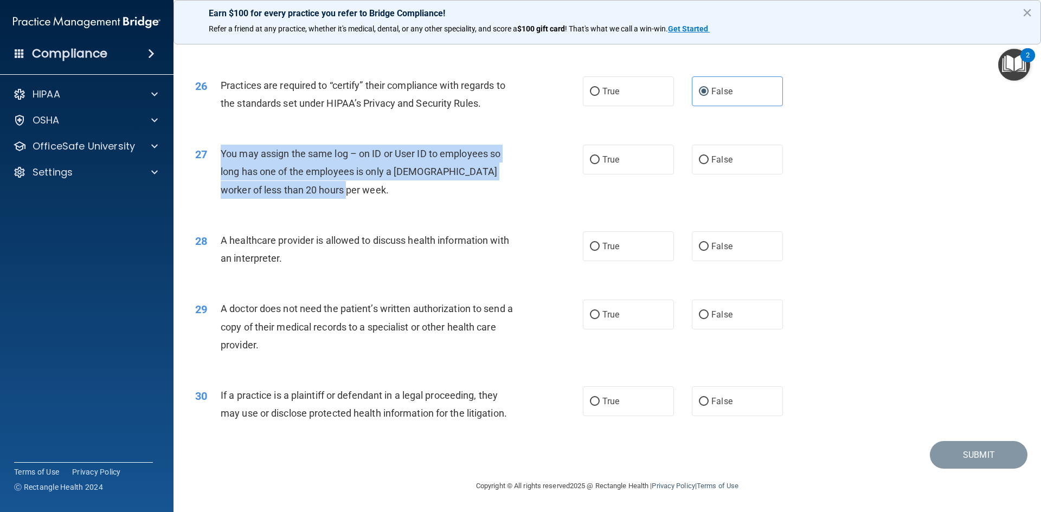
drag, startPoint x: 327, startPoint y: 191, endPoint x: 256, endPoint y: 162, distance: 77.1
click at [216, 155] on div "27 You may assign the same log – on ID or User ID to employees so long has one …" at bounding box center [389, 175] width 420 height 60
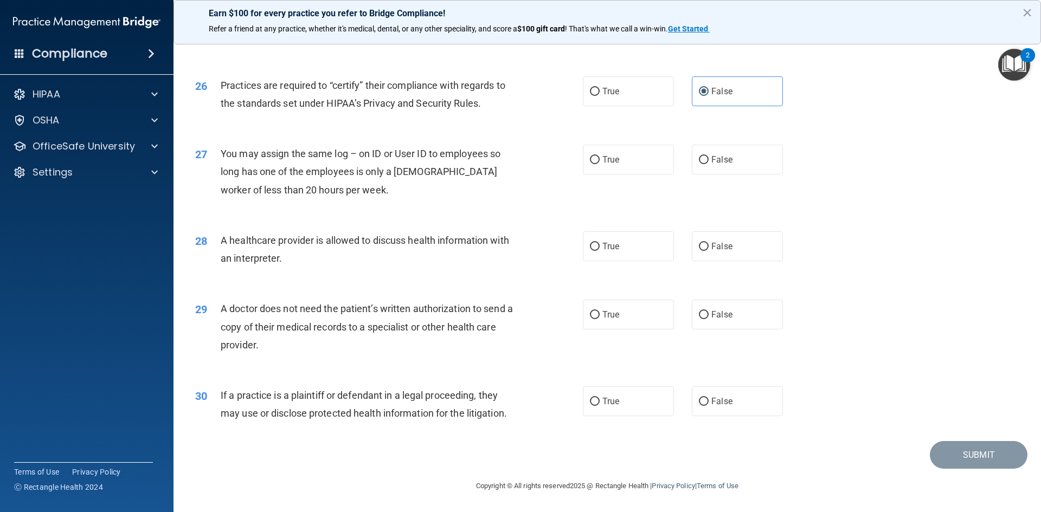
click at [294, 142] on div "27 You may assign the same log – on ID or User ID to employees so long has one …" at bounding box center [607, 174] width 840 height 87
click at [692, 152] on label "False" at bounding box center [737, 160] width 91 height 30
click at [699, 156] on input "False" at bounding box center [704, 160] width 10 height 8
radio input "true"
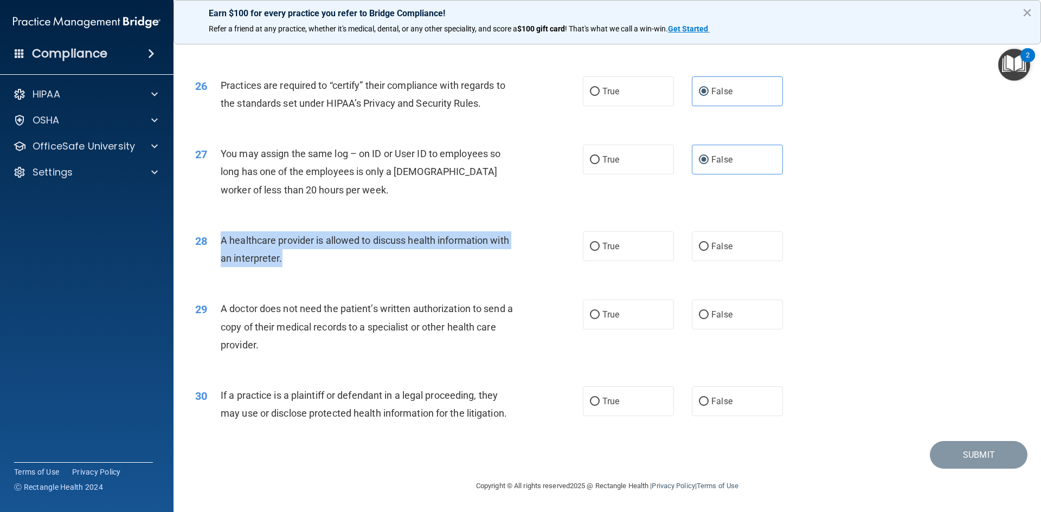
drag, startPoint x: 220, startPoint y: 240, endPoint x: 294, endPoint y: 262, distance: 78.0
click at [294, 262] on div "28 A healthcare provider is allowed to discuss health information with an inter…" at bounding box center [389, 251] width 420 height 41
click at [283, 255] on div "A healthcare provider is allowed to discuss health information with an interpre…" at bounding box center [372, 249] width 303 height 36
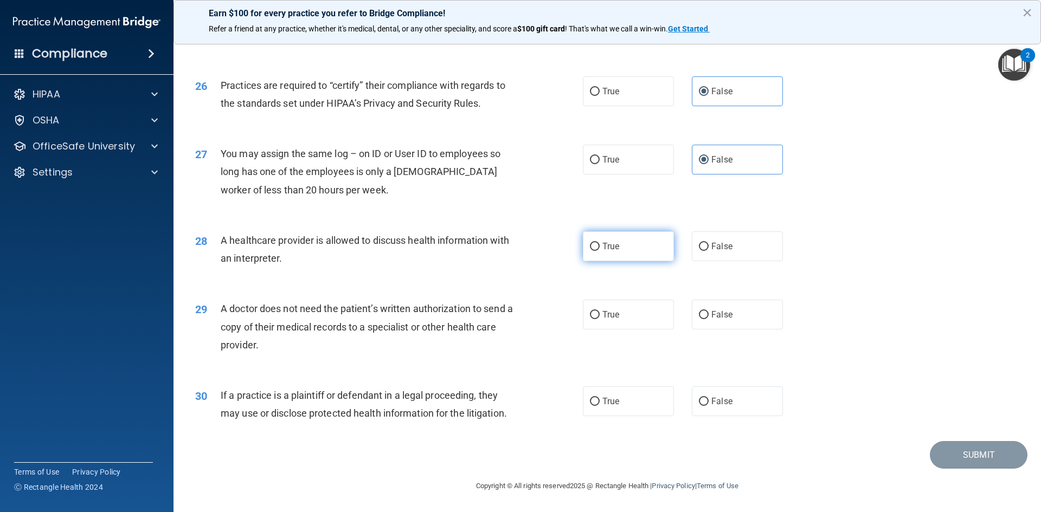
click at [617, 239] on label "True" at bounding box center [628, 246] width 91 height 30
click at [600, 243] on input "True" at bounding box center [595, 247] width 10 height 8
radio input "true"
drag, startPoint x: 269, startPoint y: 345, endPoint x: 218, endPoint y: 313, distance: 60.2
click at [218, 313] on div "29 A doctor does not need the patient’s written authorization to send a copy of…" at bounding box center [389, 330] width 420 height 60
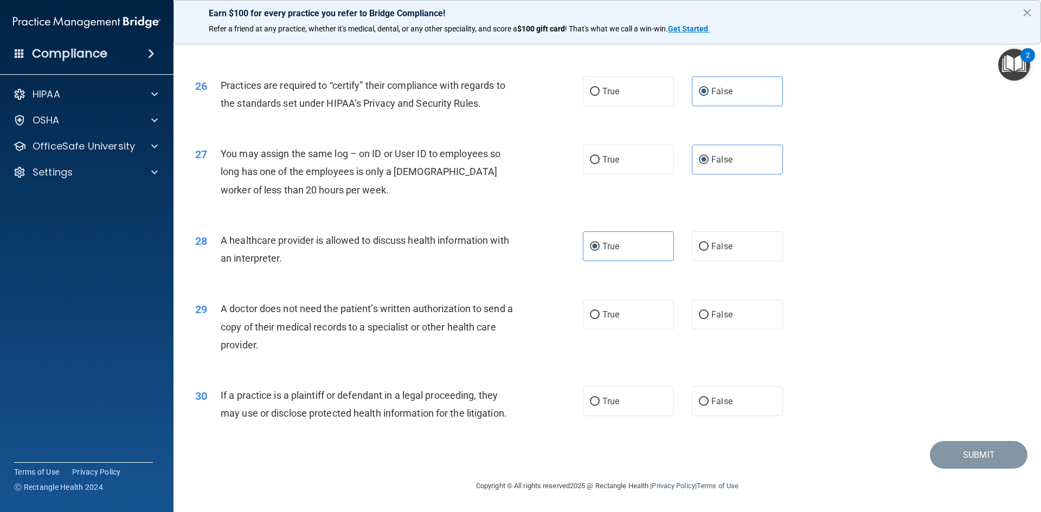
click at [267, 294] on div "29 A doctor does not need the patient’s written authorization to send a copy of…" at bounding box center [607, 329] width 840 height 87
click at [727, 316] on label "False" at bounding box center [737, 315] width 91 height 30
click at [709, 316] on input "False" at bounding box center [704, 315] width 10 height 8
radio input "true"
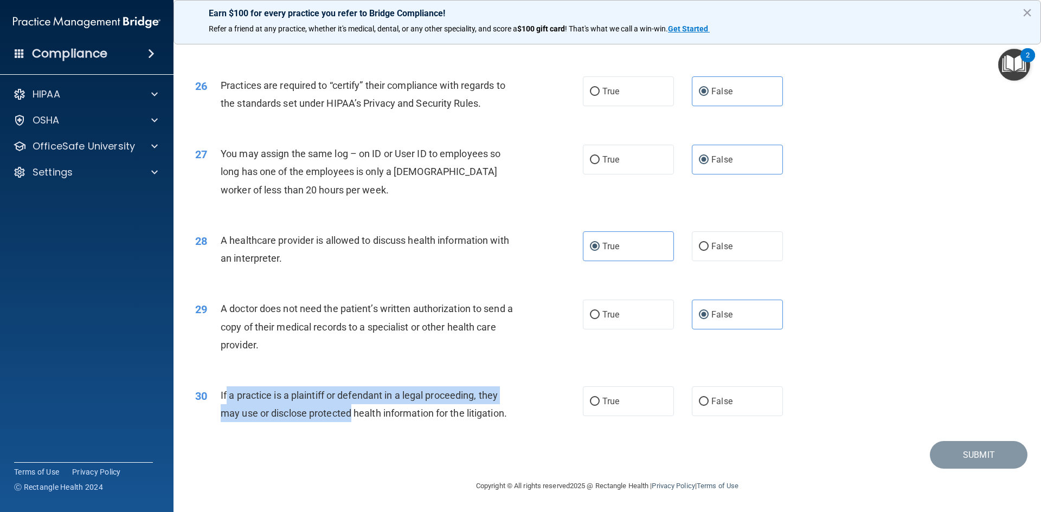
drag, startPoint x: 233, startPoint y: 397, endPoint x: 369, endPoint y: 409, distance: 136.6
click at [368, 409] on span "If a practice is a plaintiff or defendant in a legal proceeding, they may use o…" at bounding box center [364, 404] width 286 height 29
drag, startPoint x: 509, startPoint y: 417, endPoint x: 243, endPoint y: 397, distance: 265.8
click at [215, 393] on div "30 If a practice is a plaintiff or defendant in a legal proceeding, they may us…" at bounding box center [389, 407] width 420 height 41
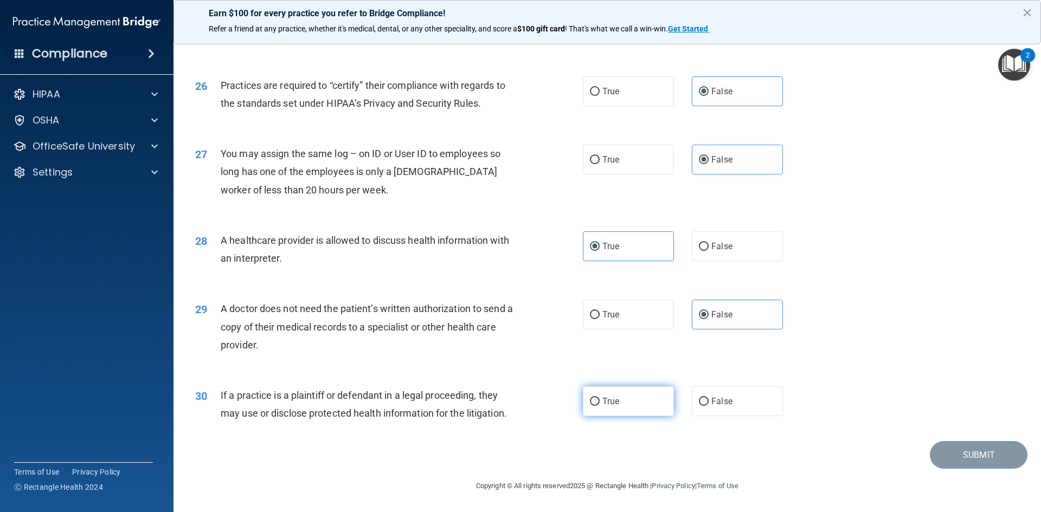
click at [647, 413] on label "True" at bounding box center [628, 402] width 91 height 30
click at [600, 406] on input "True" at bounding box center [595, 402] width 10 height 8
radio input "true"
click at [788, 361] on div "29 A doctor does not need the patient’s written authorization to send a copy of…" at bounding box center [607, 329] width 840 height 87
click at [972, 451] on button "Submit" at bounding box center [979, 455] width 98 height 28
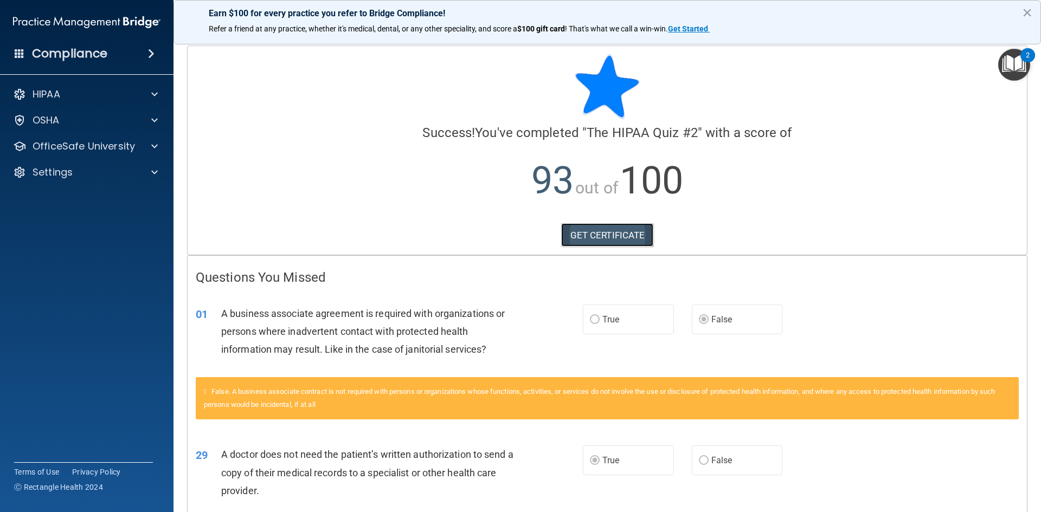
click at [603, 235] on link "GET CERTIFICATE" at bounding box center [607, 235] width 93 height 24
click at [64, 145] on p "OfficeSafe University" at bounding box center [84, 146] width 102 height 13
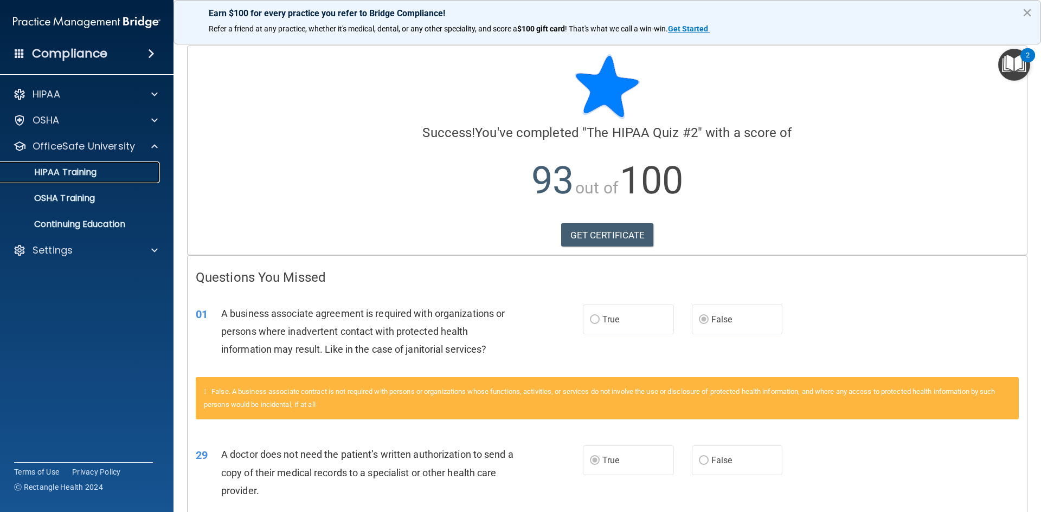
click at [68, 167] on p "HIPAA Training" at bounding box center [51, 172] width 89 height 11
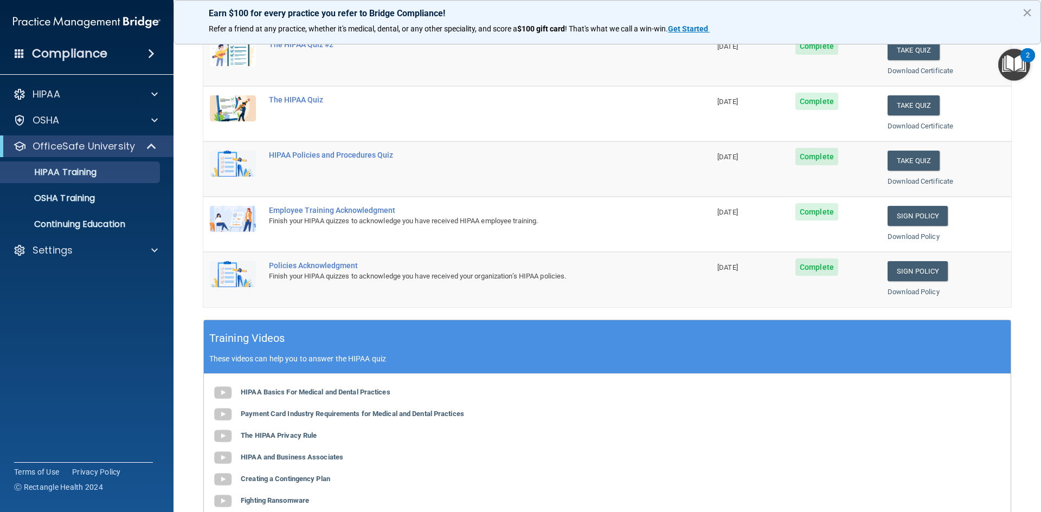
scroll to position [163, 0]
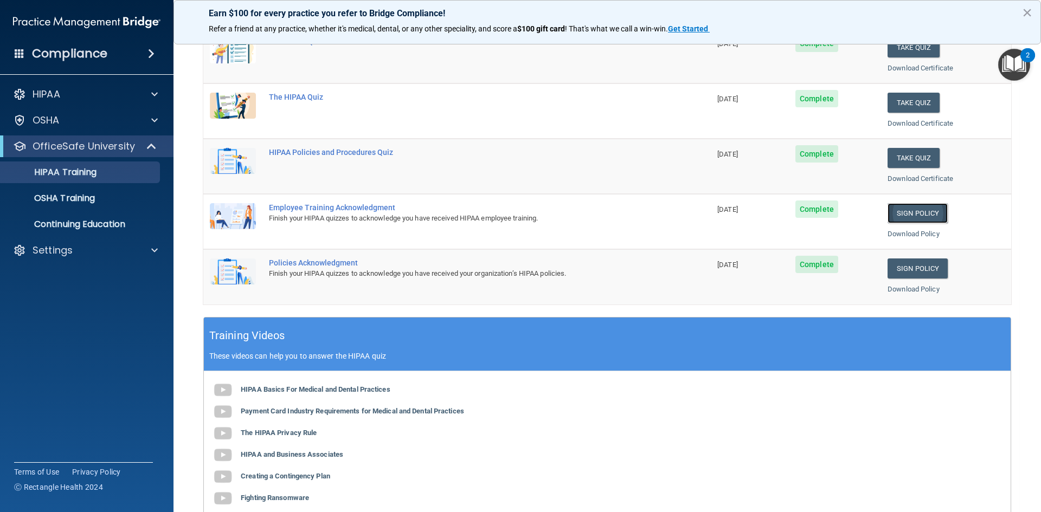
click at [924, 210] on link "Sign Policy" at bounding box center [917, 213] width 60 height 20
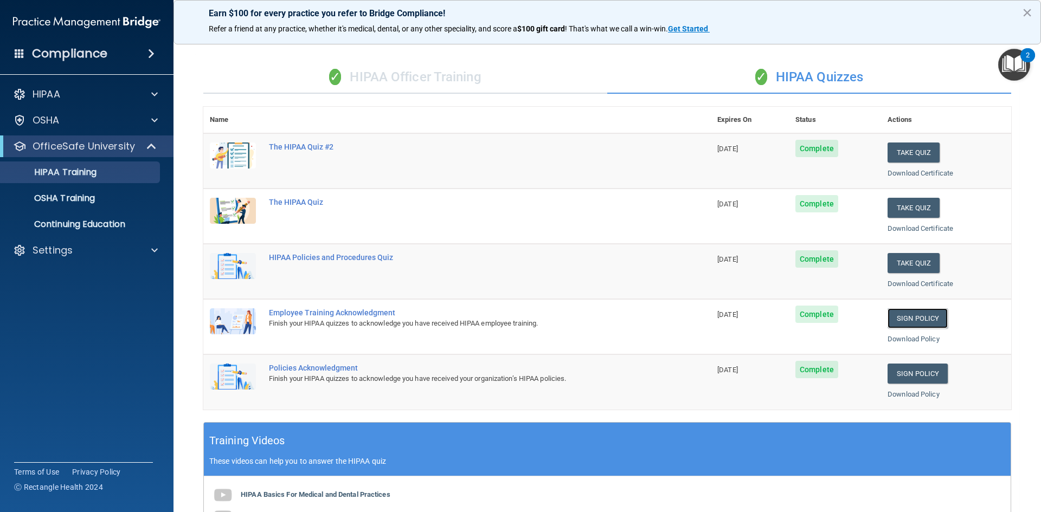
scroll to position [0, 0]
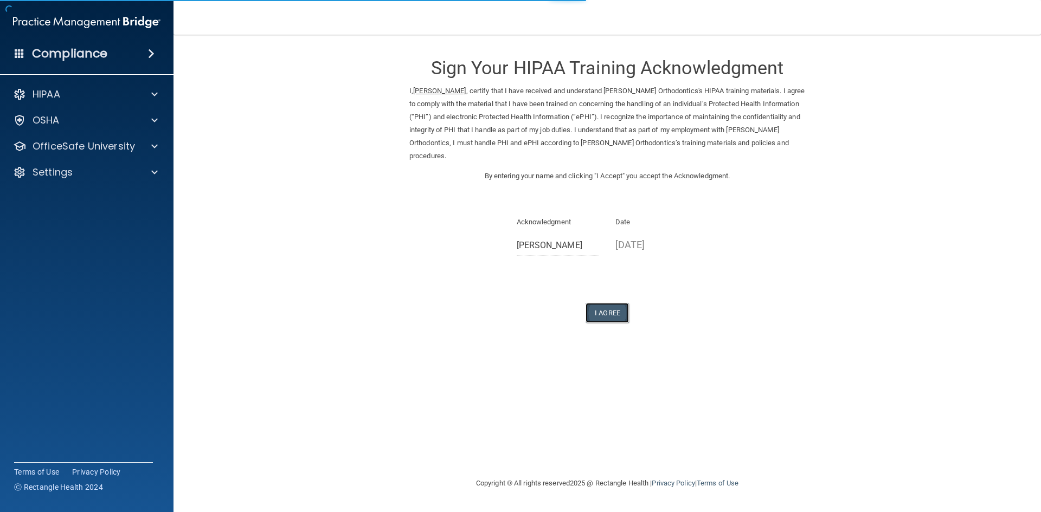
click at [614, 310] on button "I Agree" at bounding box center [607, 313] width 43 height 20
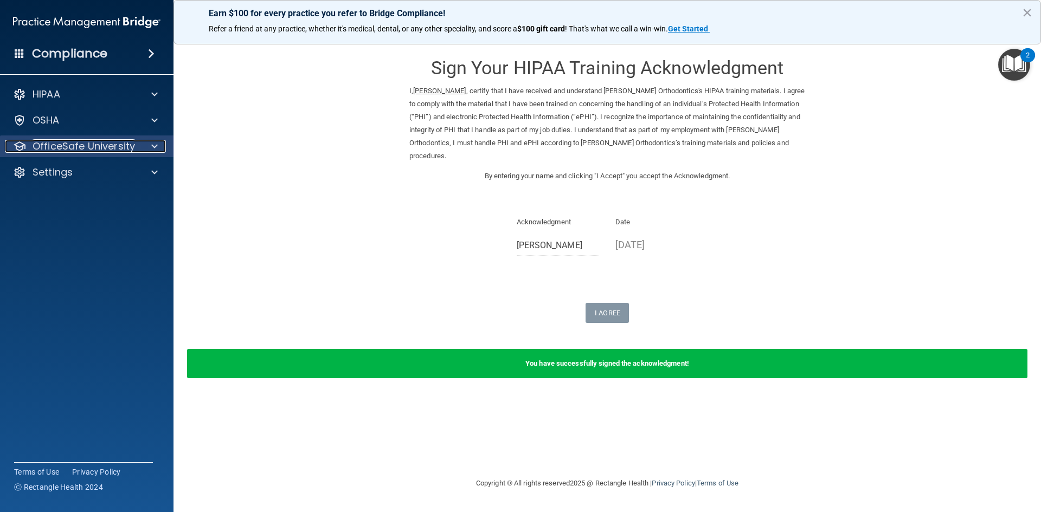
click at [36, 145] on p "OfficeSafe University" at bounding box center [84, 146] width 102 height 13
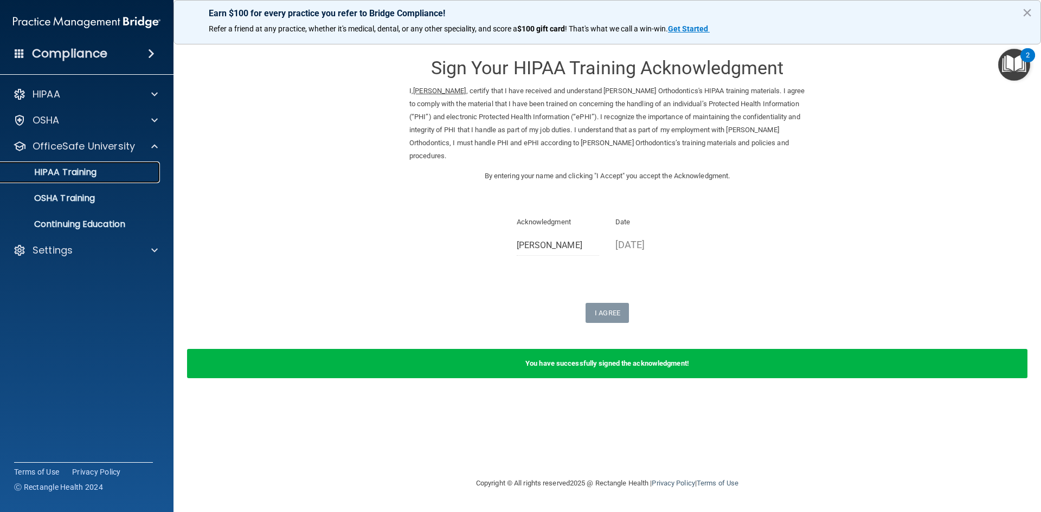
click at [57, 170] on p "HIPAA Training" at bounding box center [51, 172] width 89 height 11
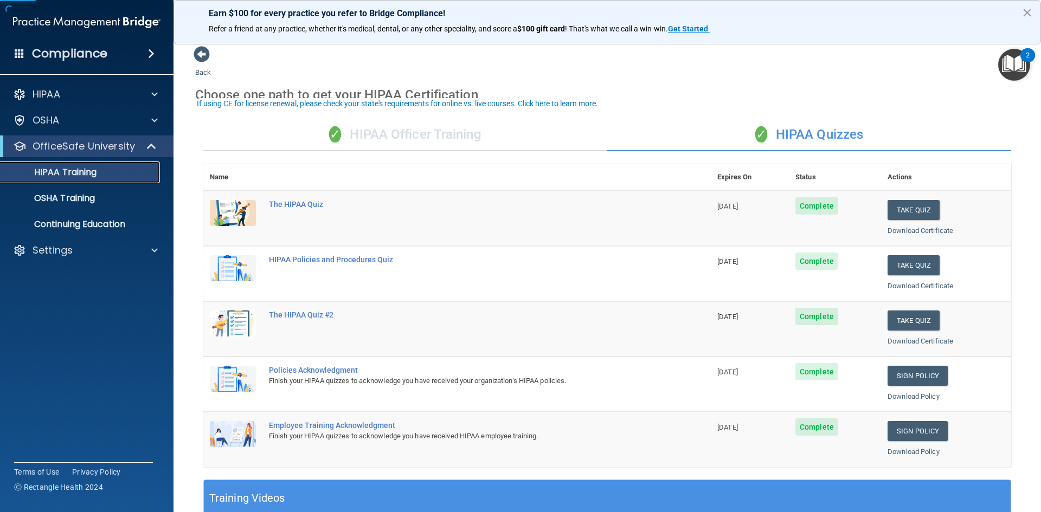
scroll to position [54, 0]
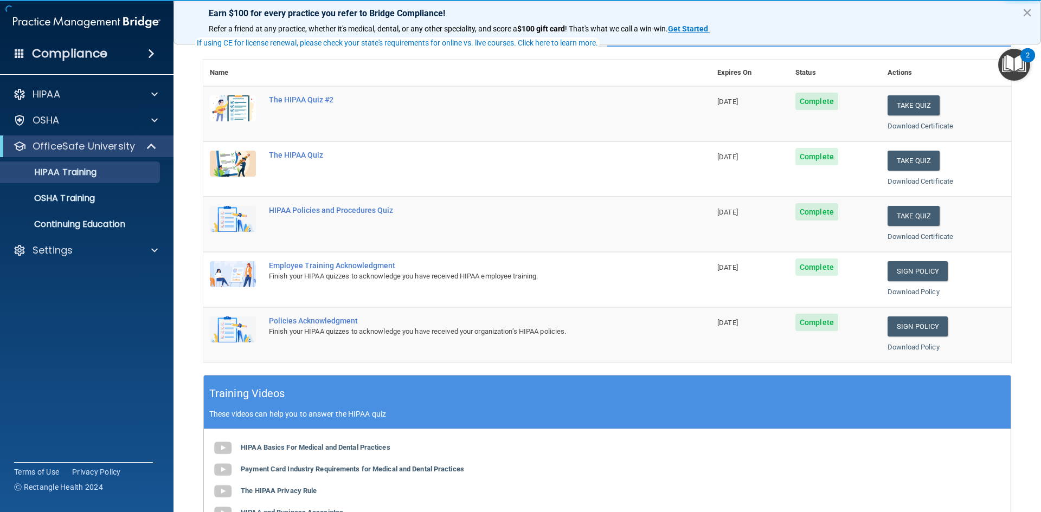
scroll to position [108, 0]
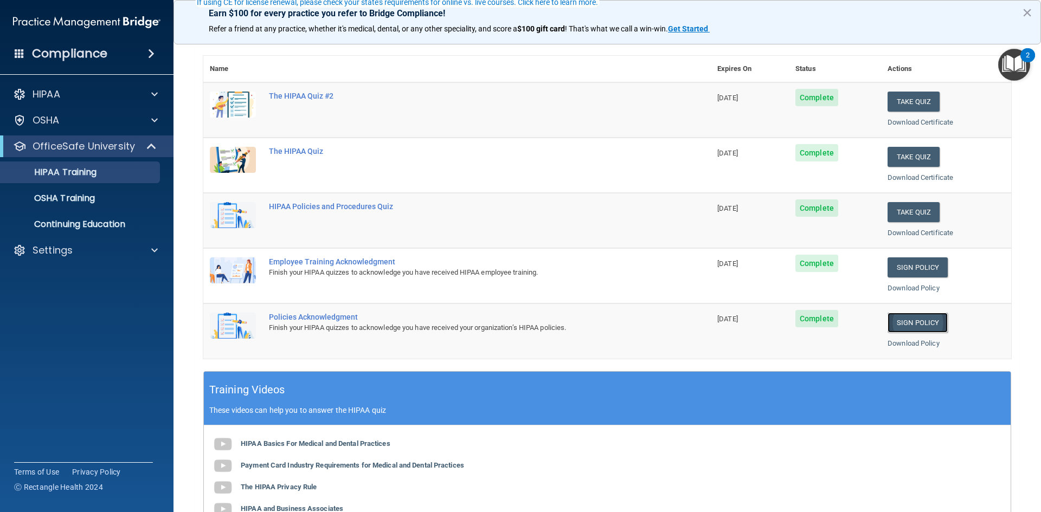
click at [899, 326] on link "Sign Policy" at bounding box center [917, 323] width 60 height 20
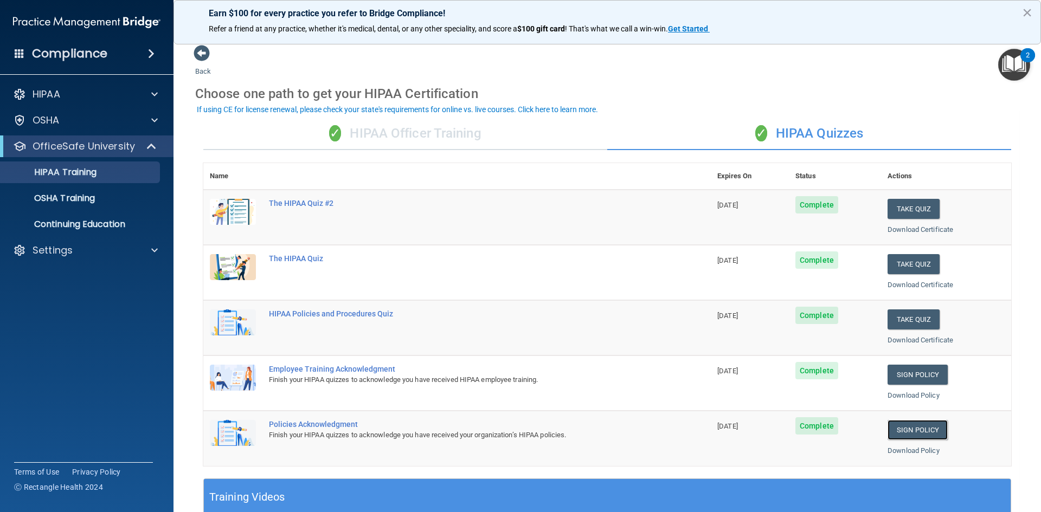
scroll to position [0, 0]
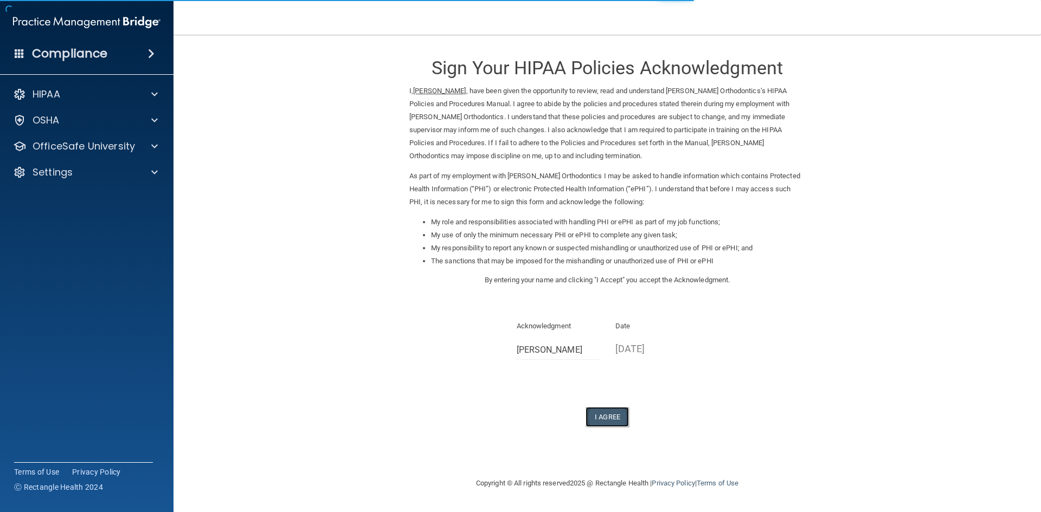
click at [614, 419] on button "I Agree" at bounding box center [607, 417] width 43 height 20
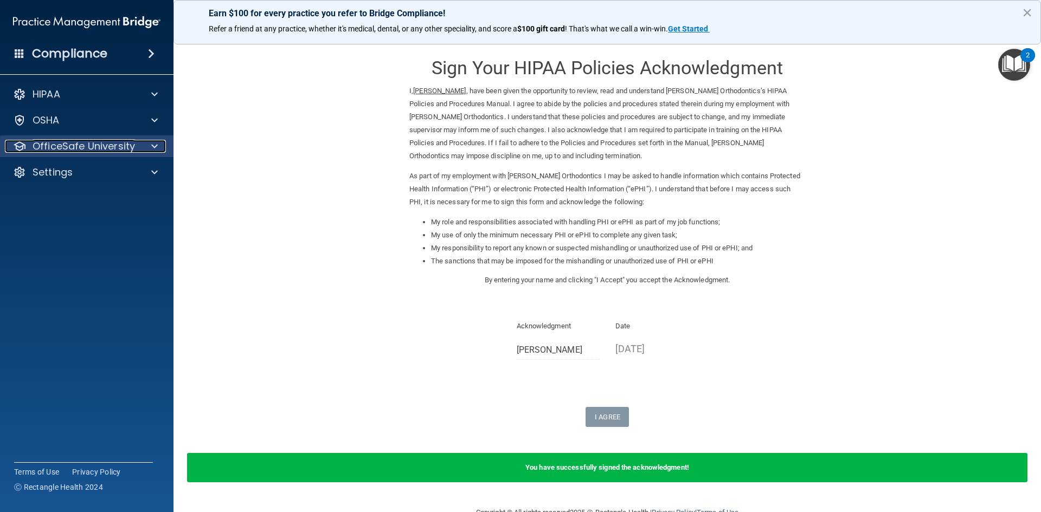
click at [40, 144] on p "OfficeSafe University" at bounding box center [84, 146] width 102 height 13
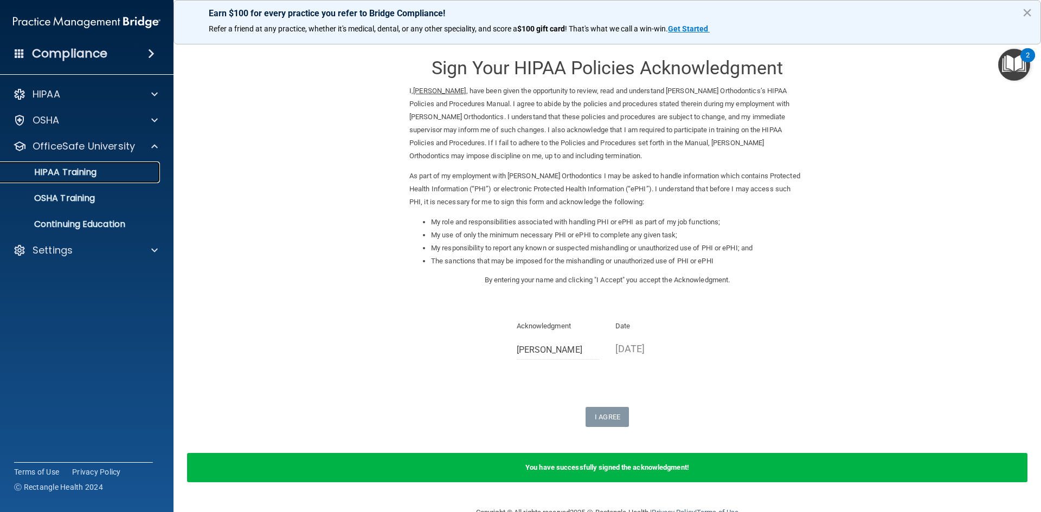
click at [53, 167] on p "HIPAA Training" at bounding box center [51, 172] width 89 height 11
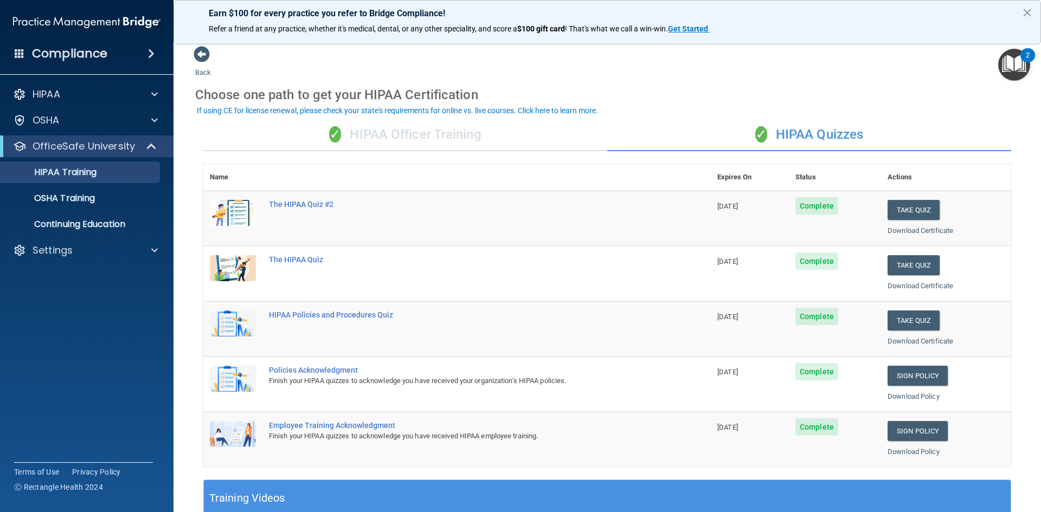
click at [395, 132] on div "✓ HIPAA Officer Training" at bounding box center [405, 135] width 404 height 33
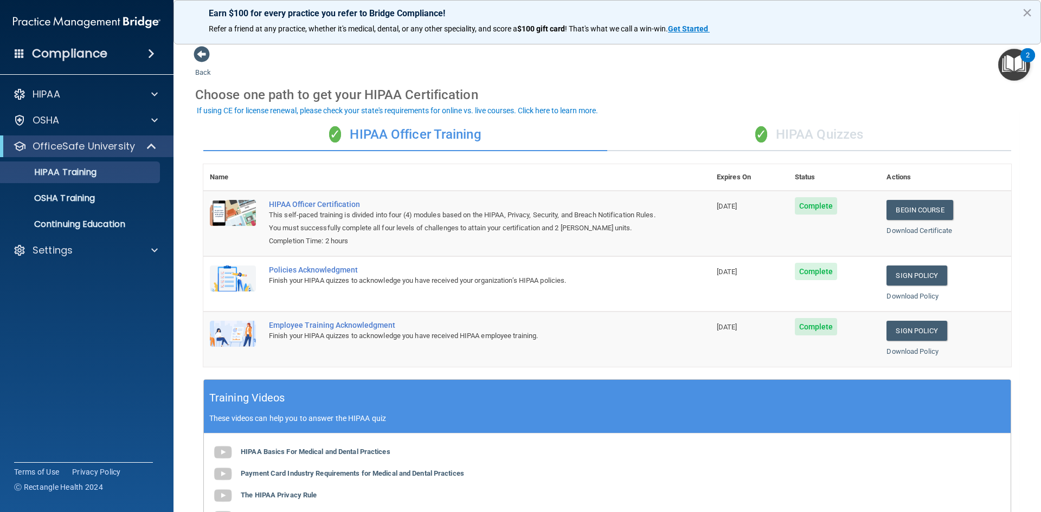
click at [805, 123] on div "✓ HIPAA Quizzes" at bounding box center [809, 135] width 404 height 33
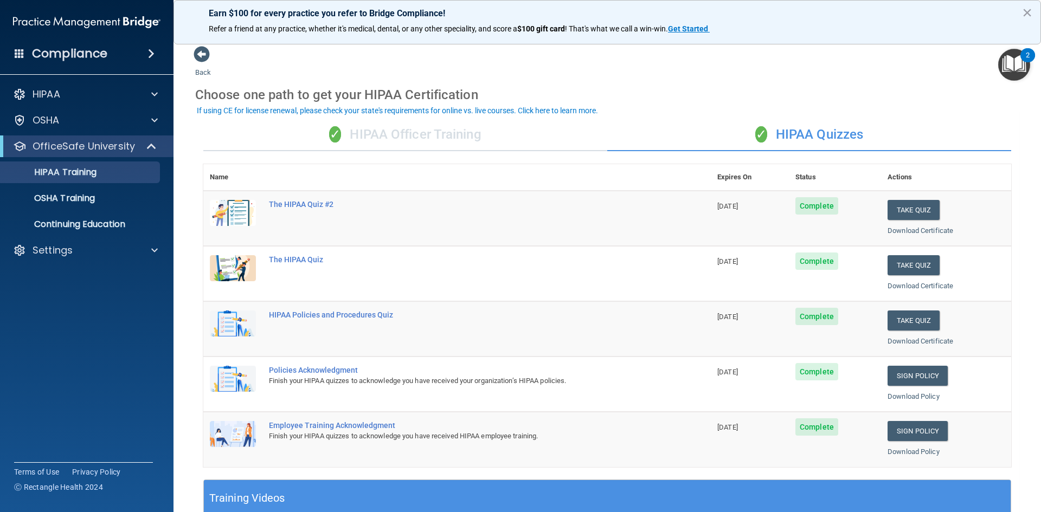
click at [424, 130] on div "✓ HIPAA Officer Training" at bounding box center [405, 135] width 404 height 33
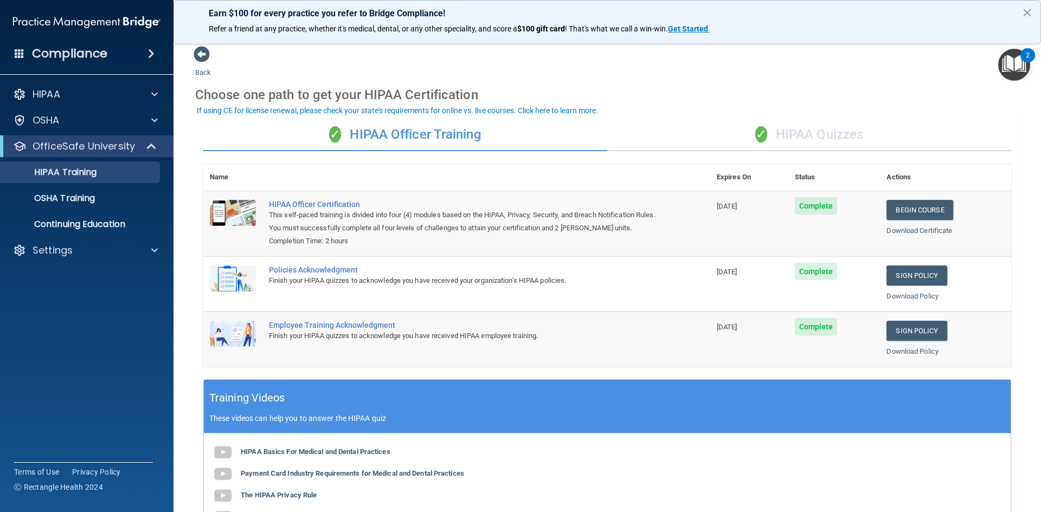
click at [822, 125] on div "✓ HIPAA Quizzes" at bounding box center [809, 135] width 404 height 33
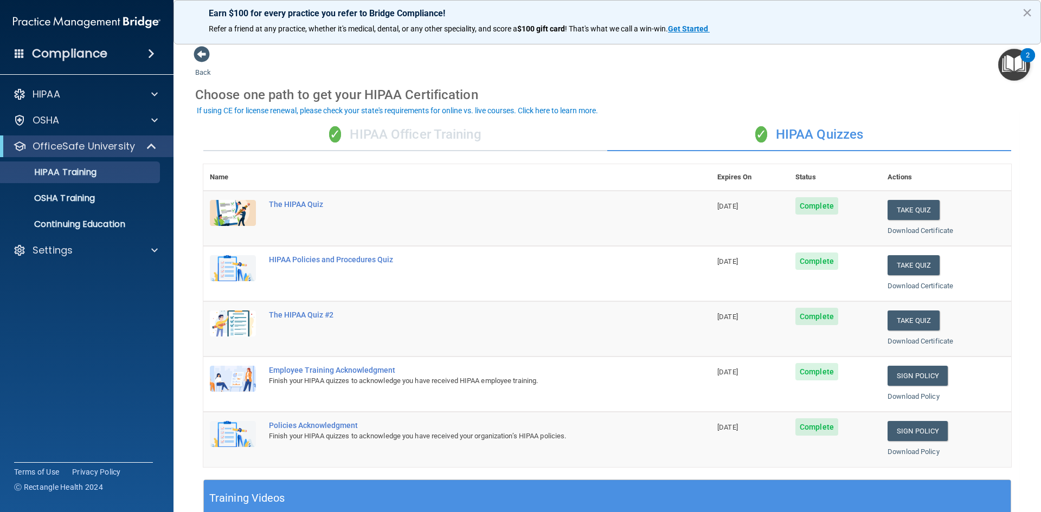
click at [394, 141] on div "✓ HIPAA Officer Training" at bounding box center [405, 135] width 404 height 33
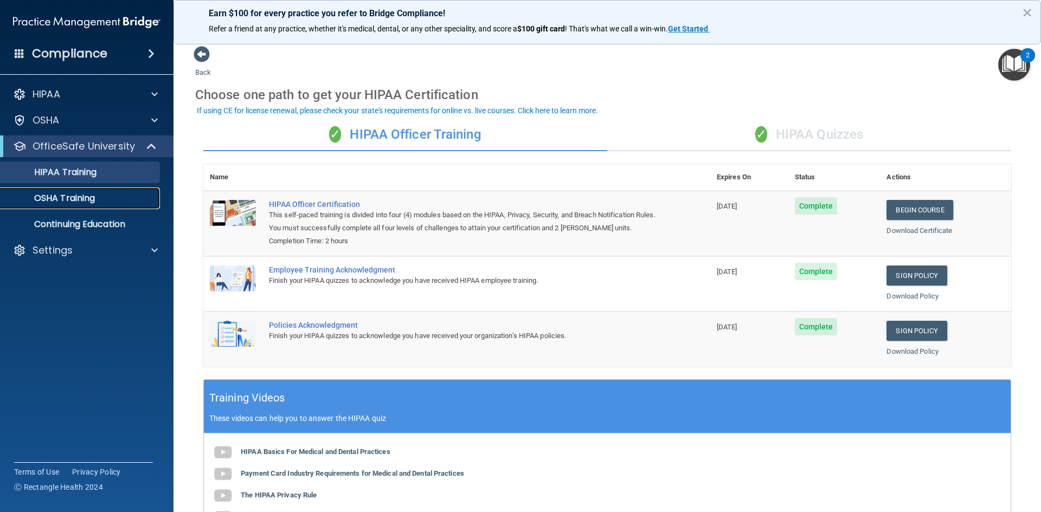
click at [70, 191] on link "OSHA Training" at bounding box center [74, 199] width 171 height 22
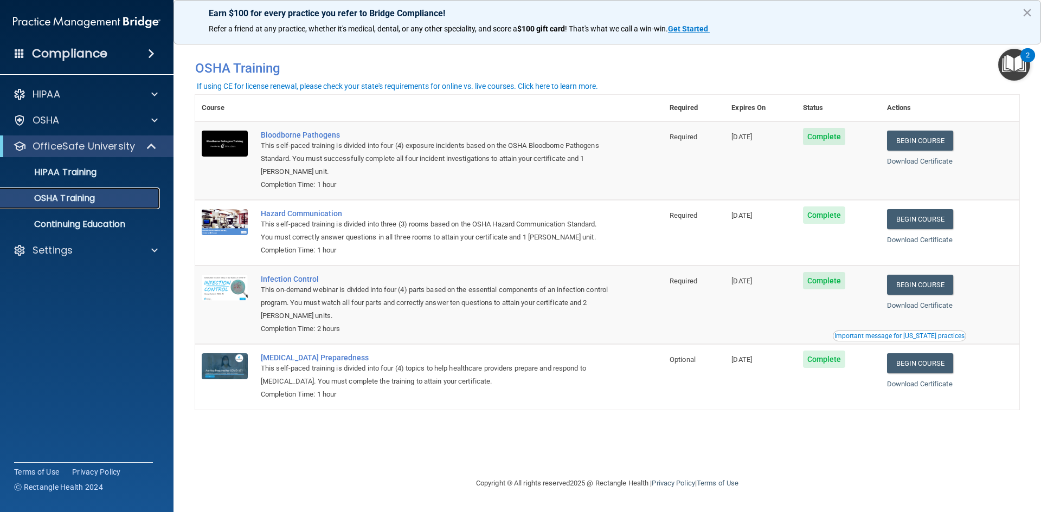
click at [94, 198] on p "OSHA Training" at bounding box center [51, 198] width 88 height 11
click at [928, 136] on link "Begin Course" at bounding box center [920, 141] width 66 height 20
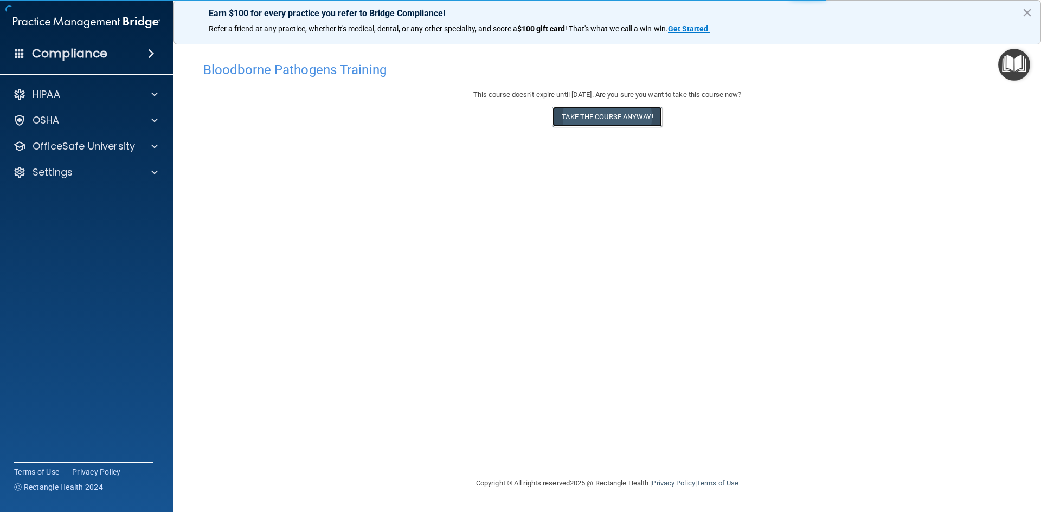
click at [602, 118] on button "Take the course anyway!" at bounding box center [606, 117] width 109 height 20
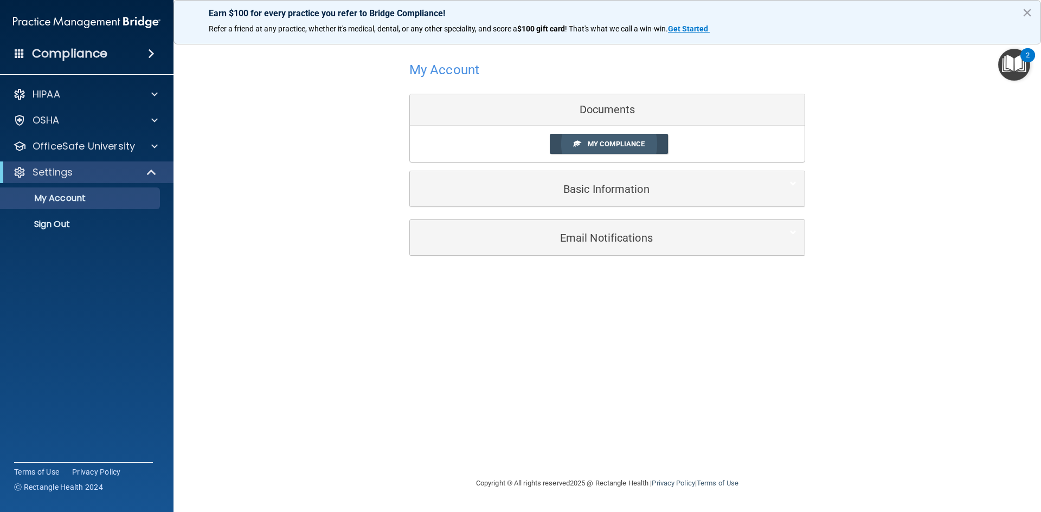
click at [575, 139] on link "My Compliance" at bounding box center [609, 144] width 119 height 20
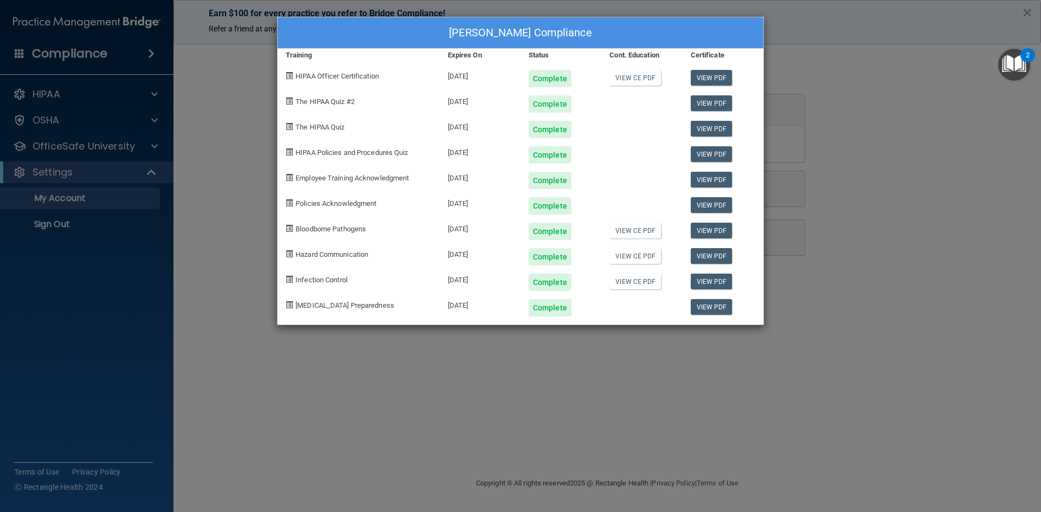
click at [718, 365] on div "Olivia Johnson's Compliance Training Expires On Status Cont. Education Certific…" at bounding box center [520, 256] width 1041 height 512
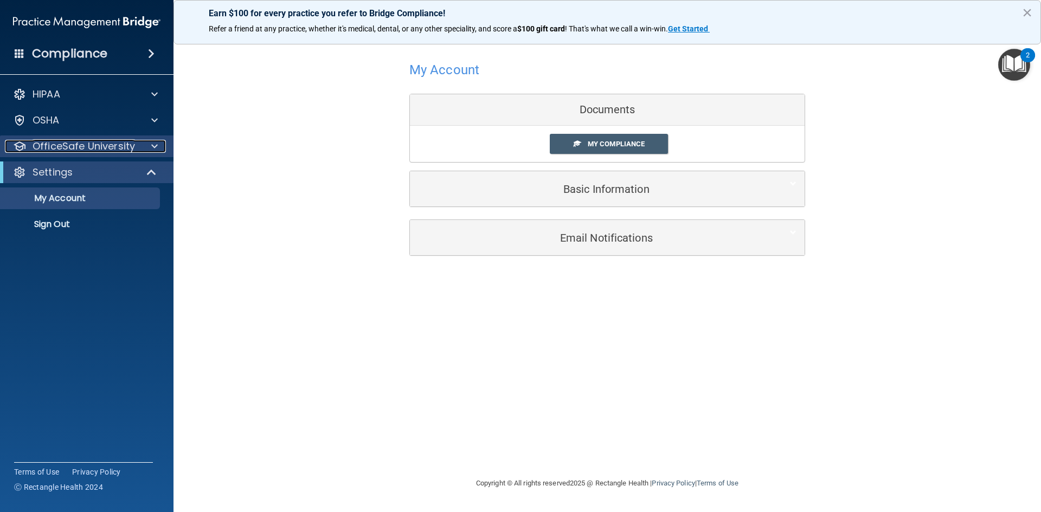
click at [53, 145] on p "OfficeSafe University" at bounding box center [84, 146] width 102 height 13
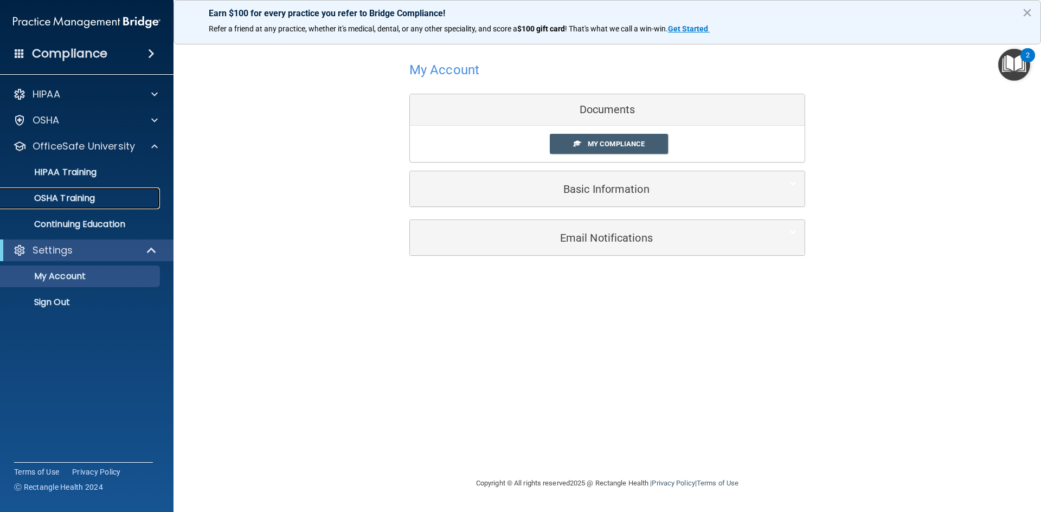
click at [61, 202] on p "OSHA Training" at bounding box center [51, 198] width 88 height 11
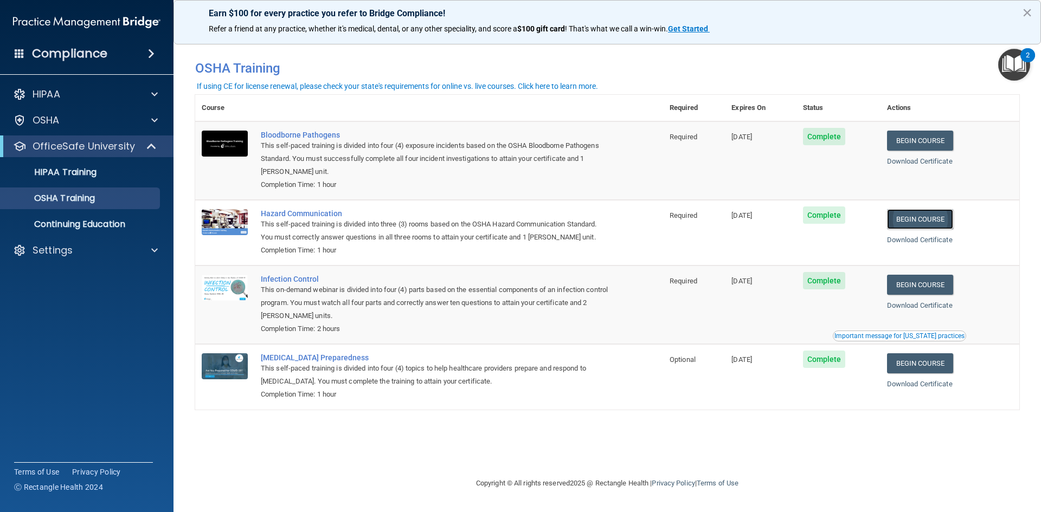
click at [936, 227] on link "Begin Course" at bounding box center [920, 219] width 66 height 20
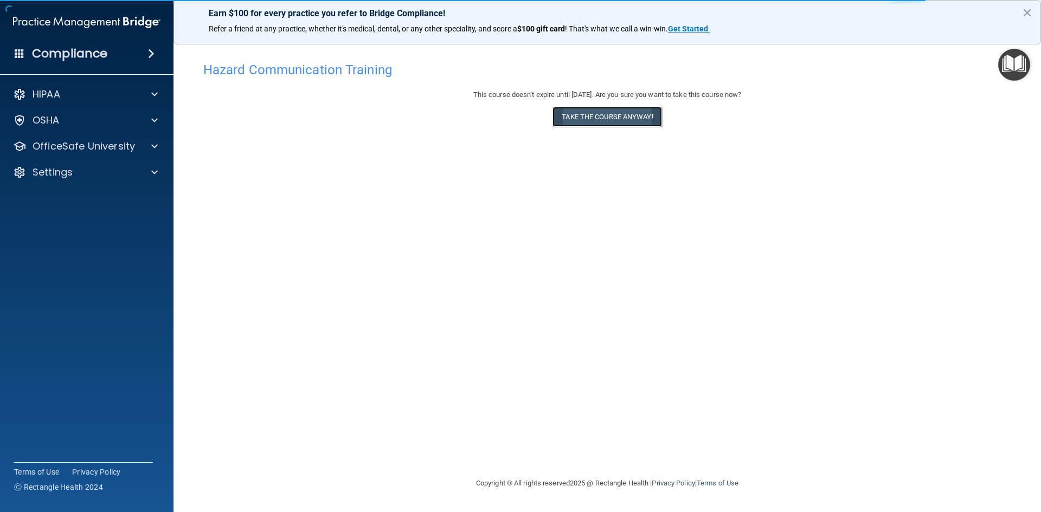
click at [578, 113] on button "Take the course anyway!" at bounding box center [606, 117] width 109 height 20
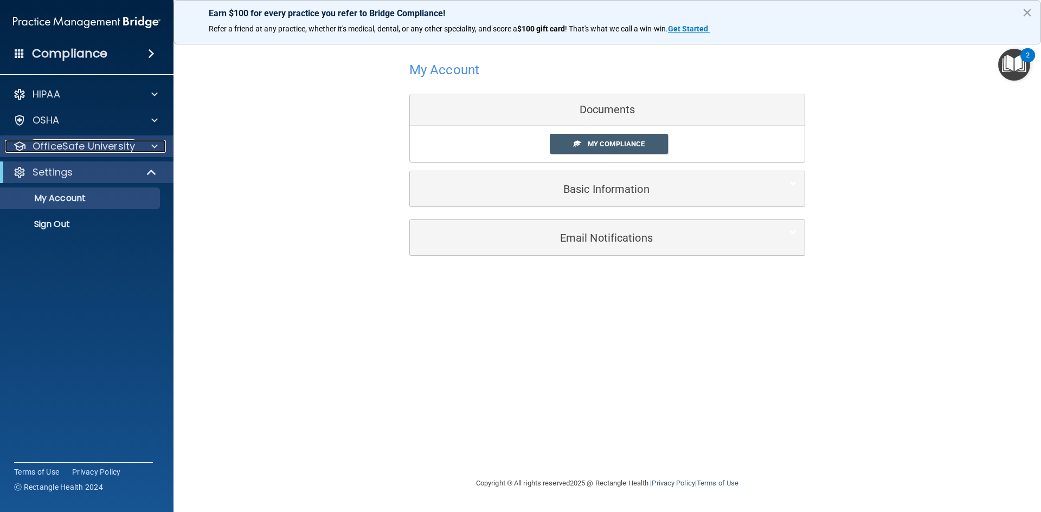
click at [68, 149] on p "OfficeSafe University" at bounding box center [84, 146] width 102 height 13
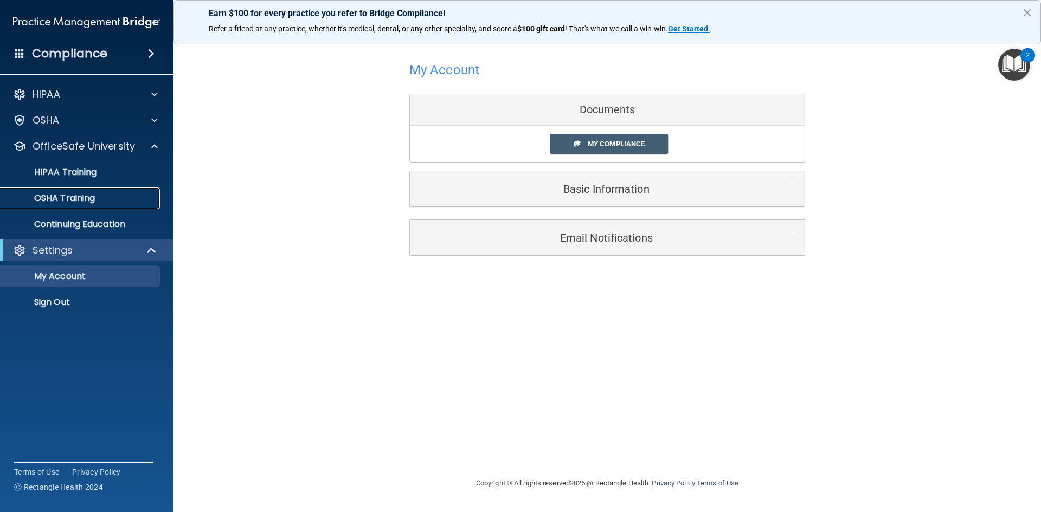
click at [70, 199] on p "OSHA Training" at bounding box center [51, 198] width 88 height 11
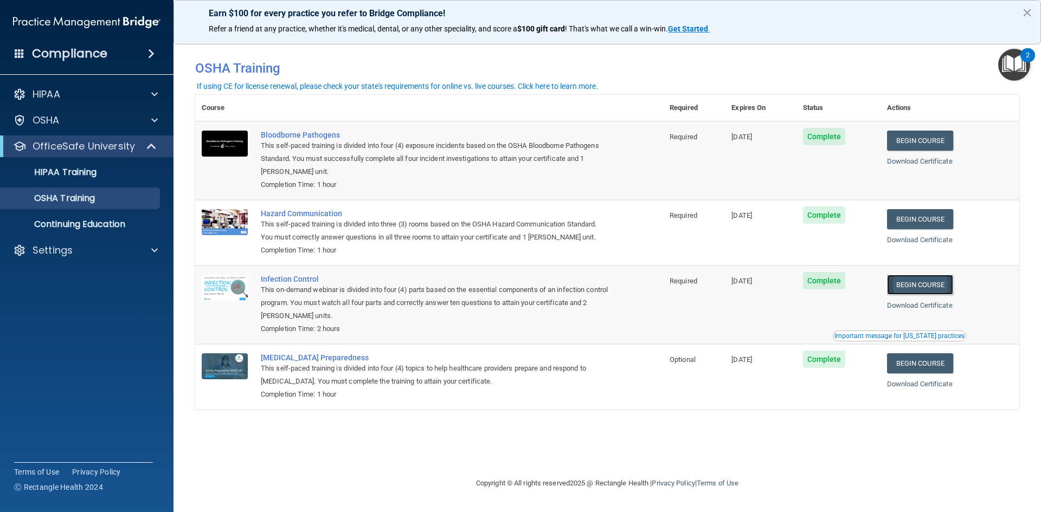
click at [919, 290] on link "Begin Course" at bounding box center [920, 285] width 66 height 20
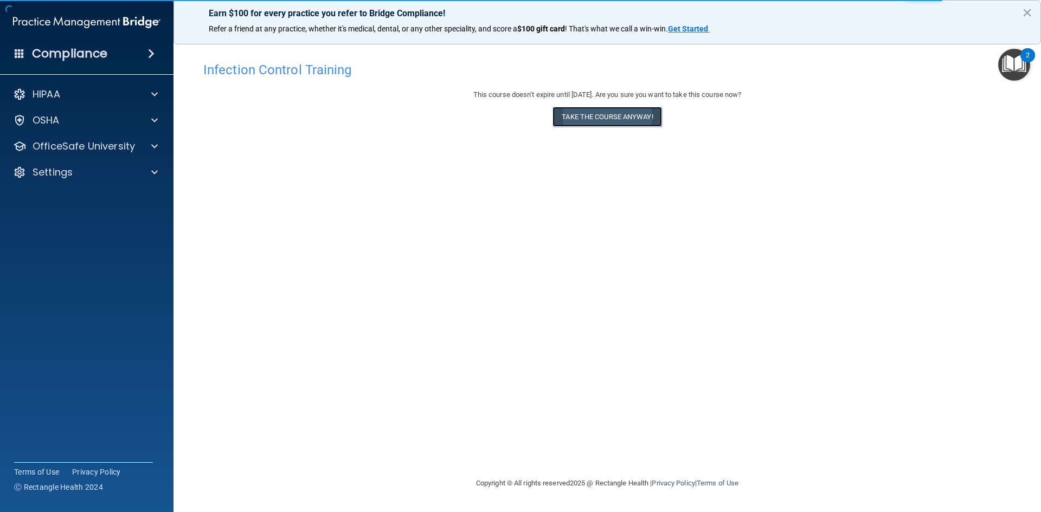
click at [614, 111] on button "Take the course anyway!" at bounding box center [606, 117] width 109 height 20
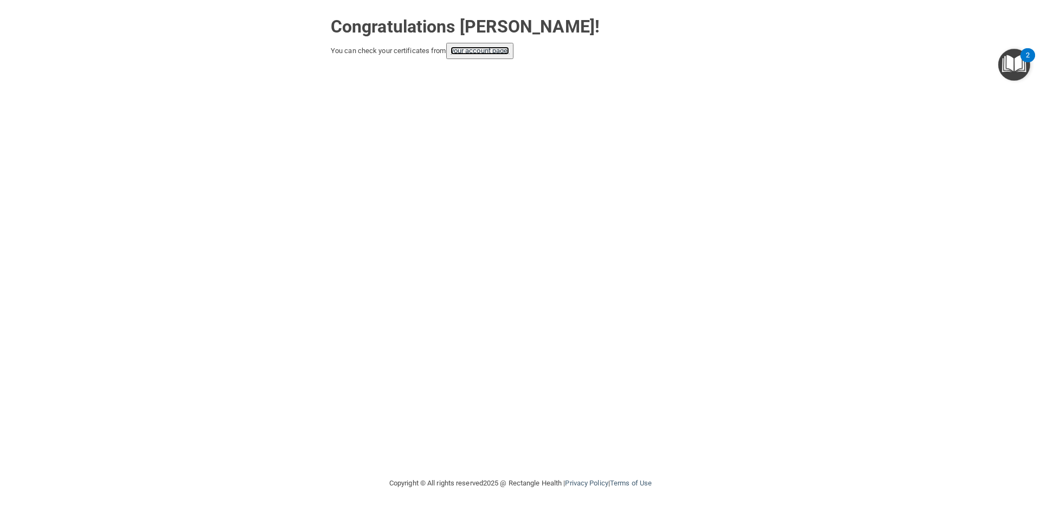
click at [476, 53] on link "your account page!" at bounding box center [480, 51] width 59 height 8
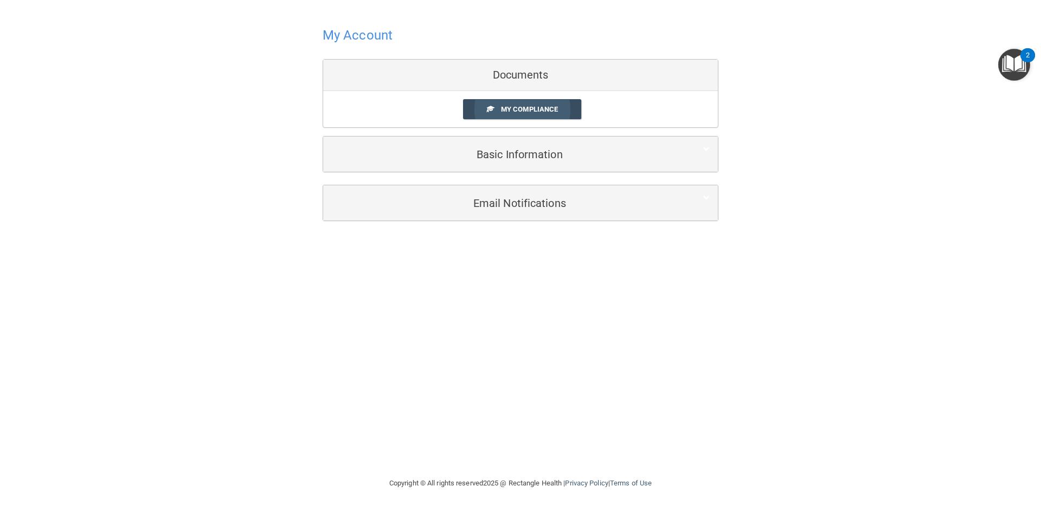
click at [506, 111] on span "My Compliance" at bounding box center [529, 109] width 57 height 8
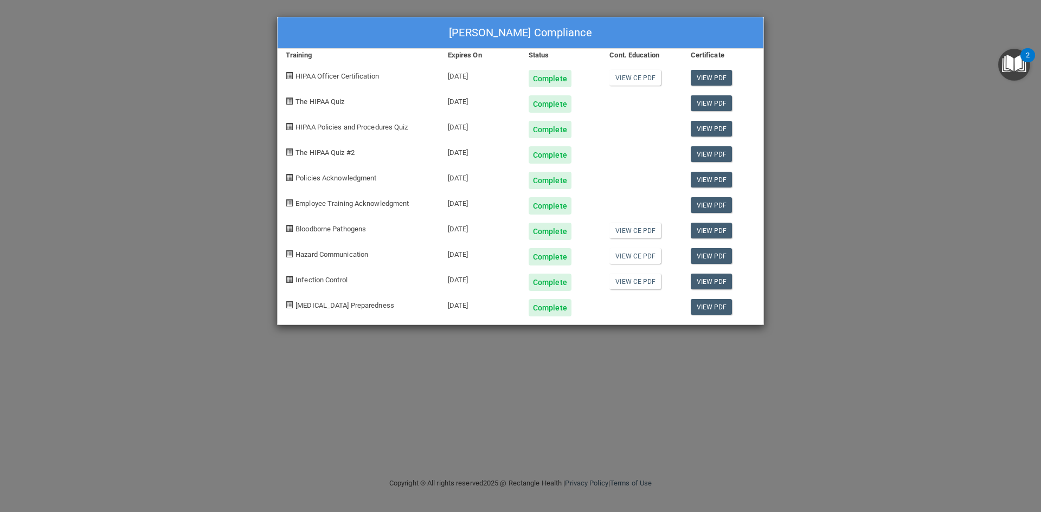
click at [796, 72] on div "Olivia Johnson's Compliance Training Expires On Status Cont. Education Certific…" at bounding box center [520, 256] width 1041 height 512
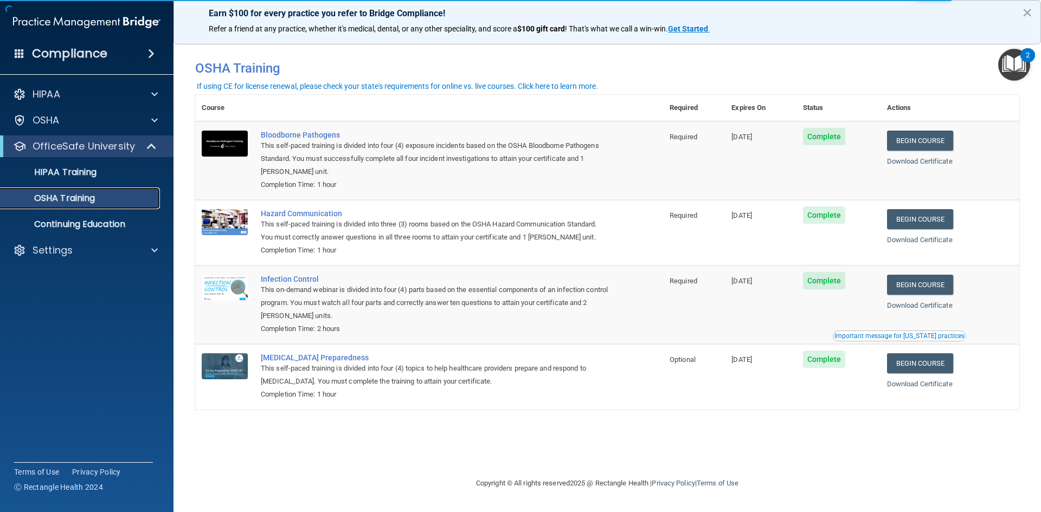
click at [85, 207] on link "OSHA Training" at bounding box center [74, 199] width 171 height 22
